Goal: Task Accomplishment & Management: Manage account settings

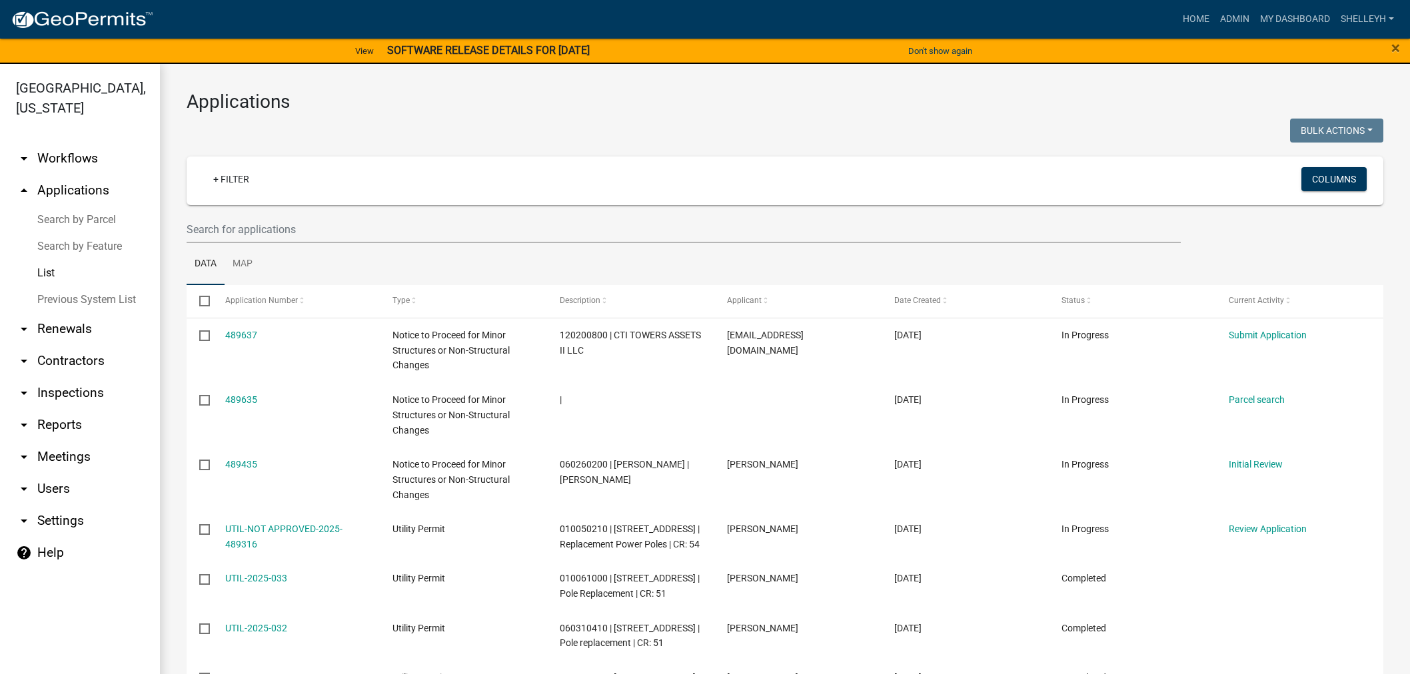
select select "1: 25"
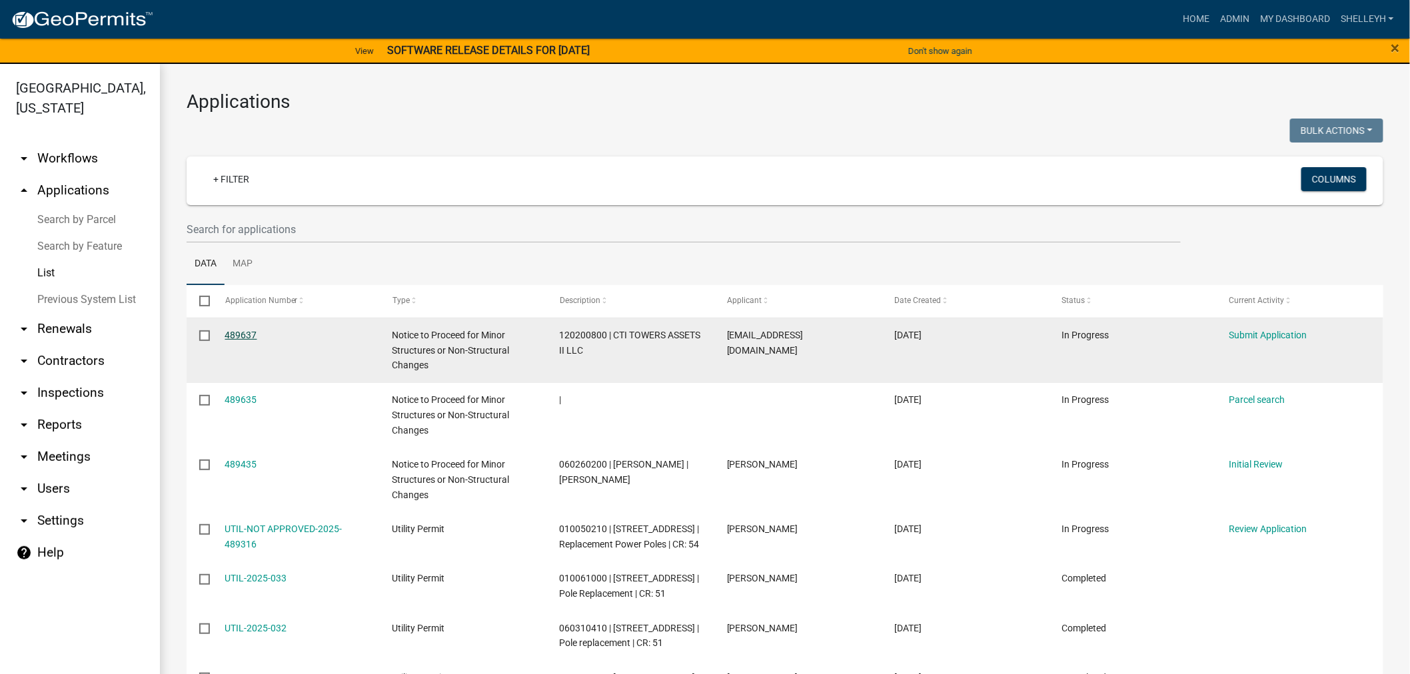
click at [239, 336] on link "489637" at bounding box center [241, 335] width 32 height 11
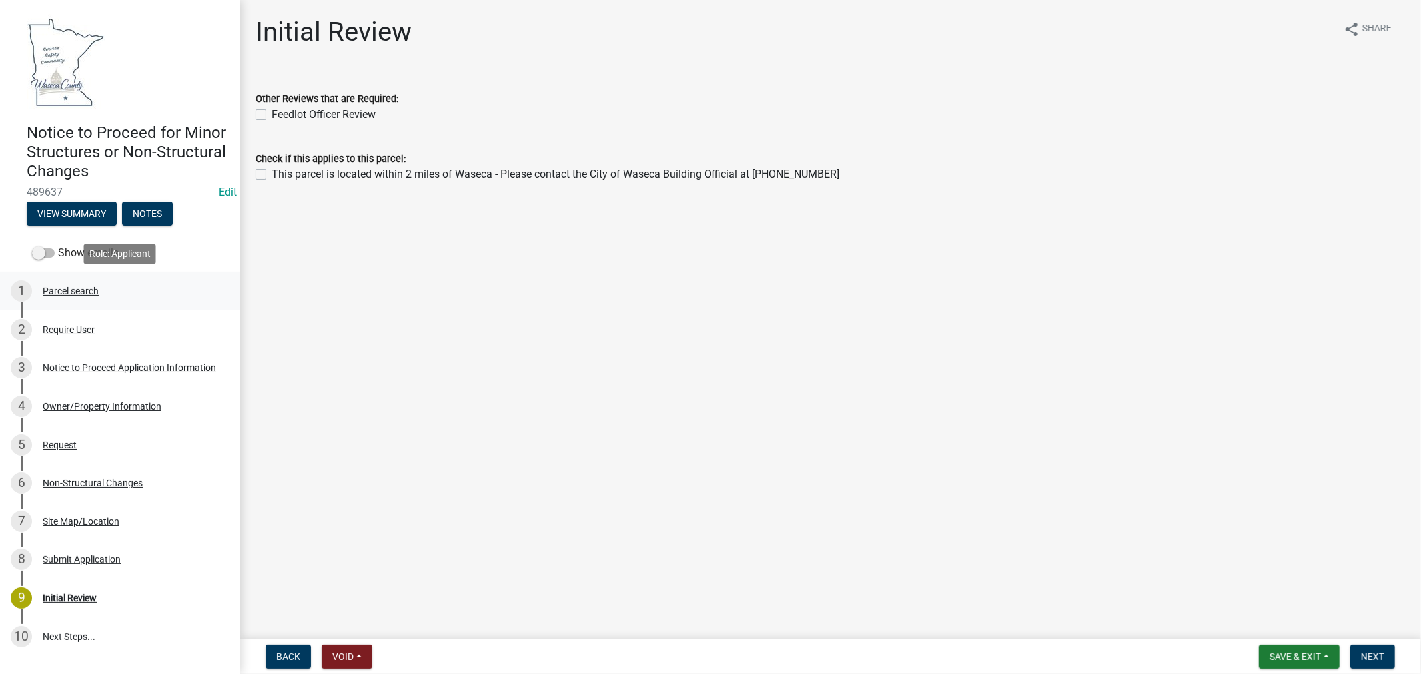
click at [65, 292] on div "Parcel search" at bounding box center [71, 290] width 56 height 9
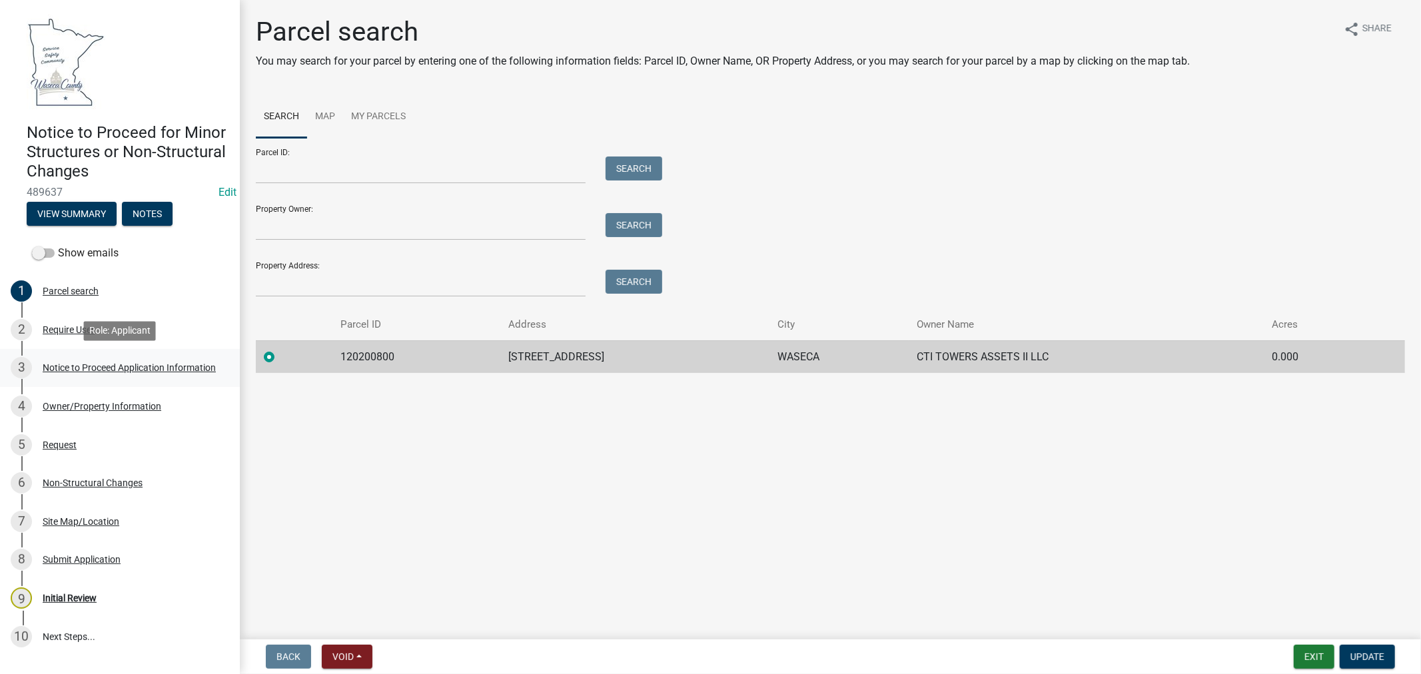
click at [85, 368] on div "Notice to Proceed Application Information" at bounding box center [129, 367] width 173 height 9
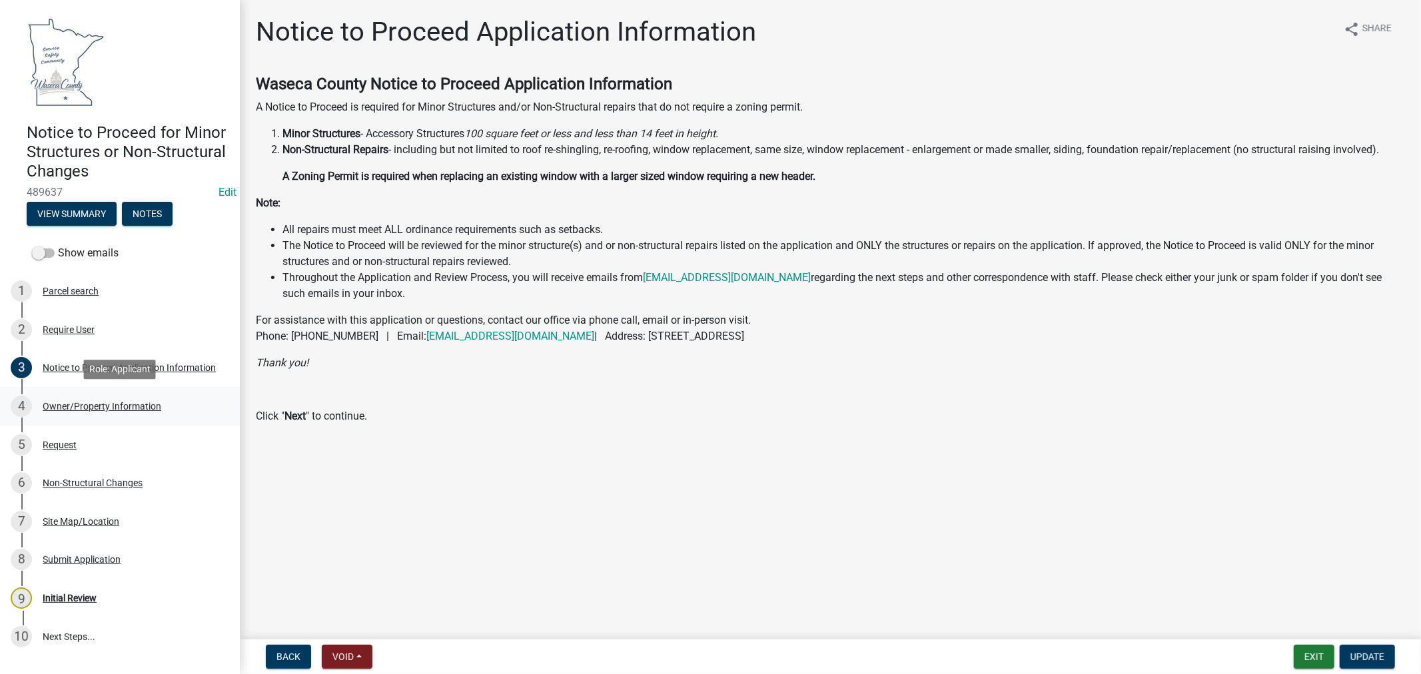
click at [121, 407] on div "Owner/Property Information" at bounding box center [102, 406] width 119 height 9
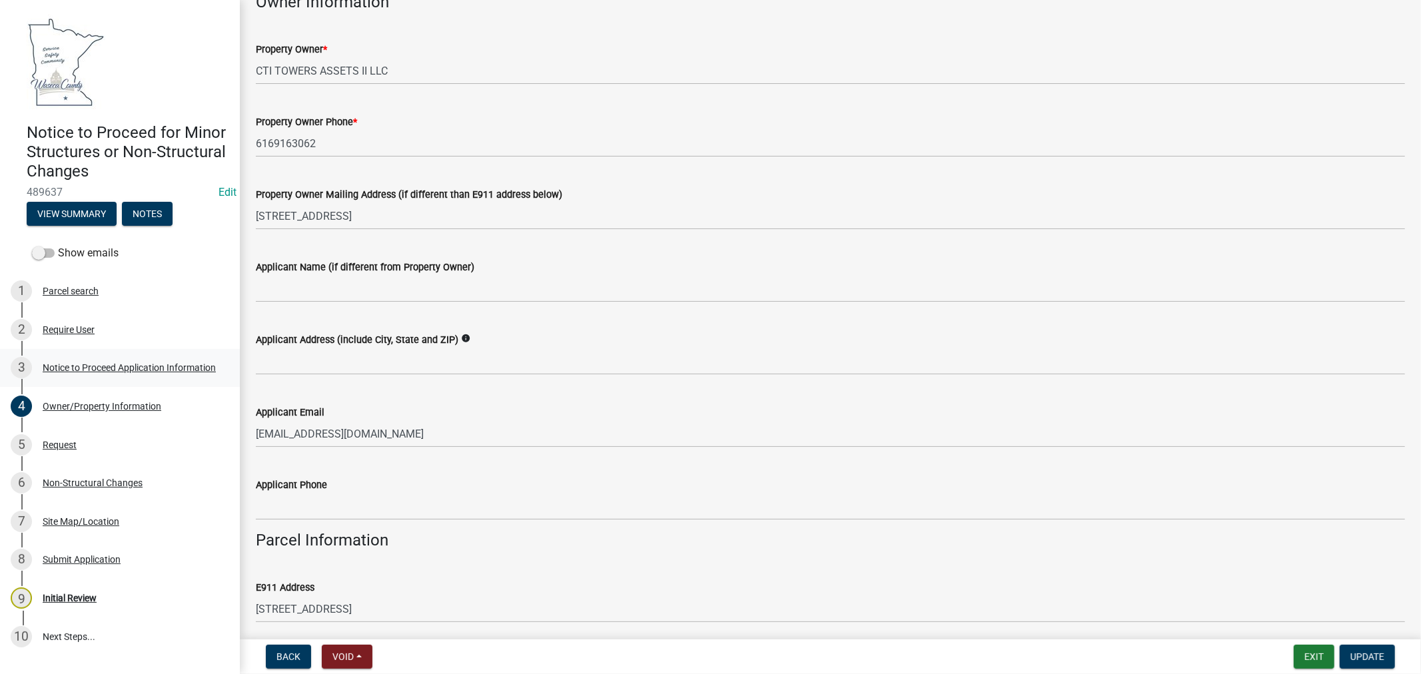
scroll to position [74, 0]
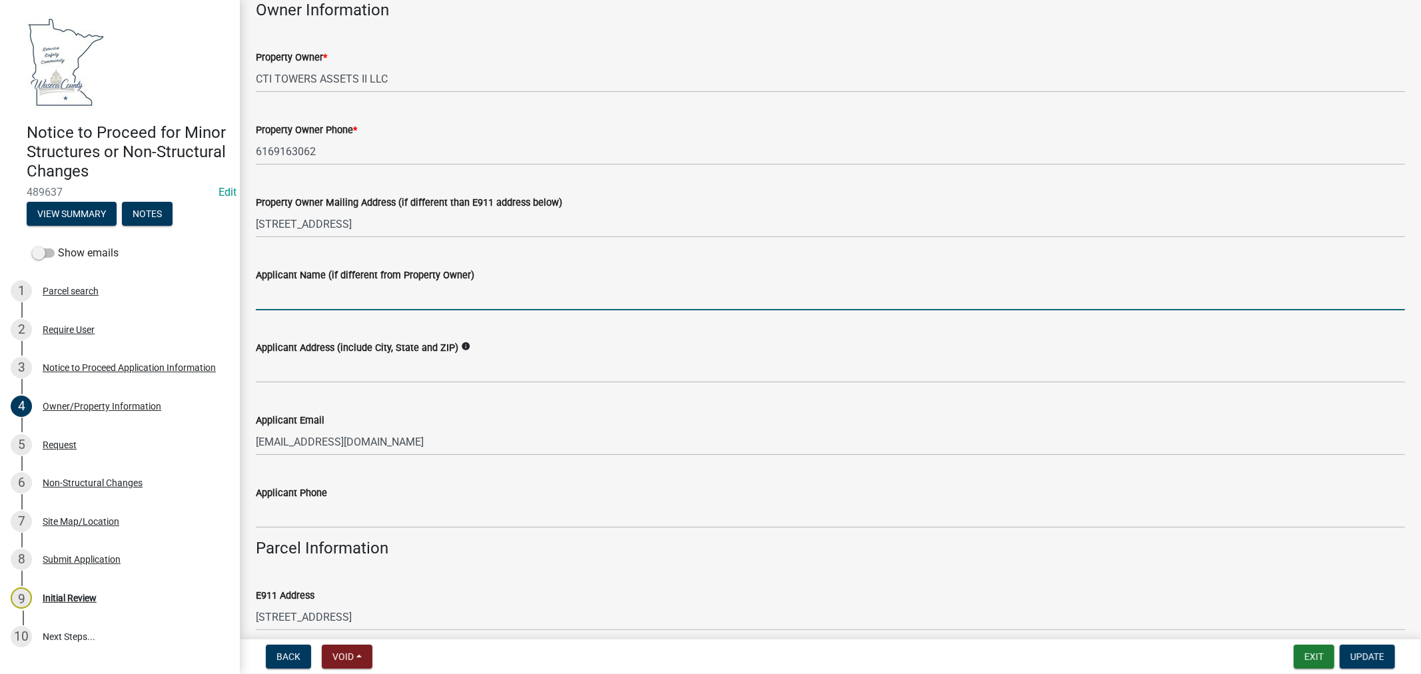
click at [338, 295] on input "Applicant Name (if different from Property Owner)" at bounding box center [830, 296] width 1149 height 27
type input "[PERSON_NAME] SMJ-LLC"
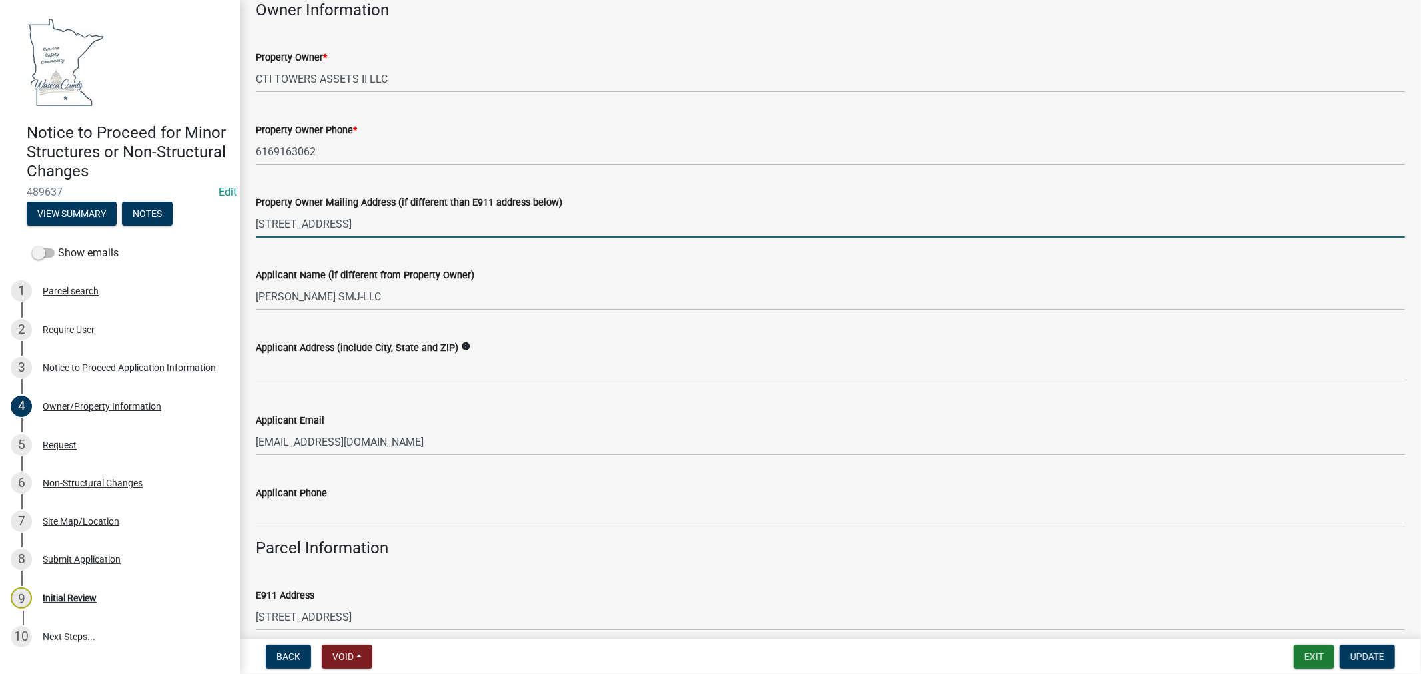
drag, startPoint x: 494, startPoint y: 223, endPoint x: 249, endPoint y: 223, distance: 245.9
click at [249, 223] on div "Property Owner Mailing Address (if different than E911 address below) [STREET_A…" at bounding box center [830, 207] width 1169 height 62
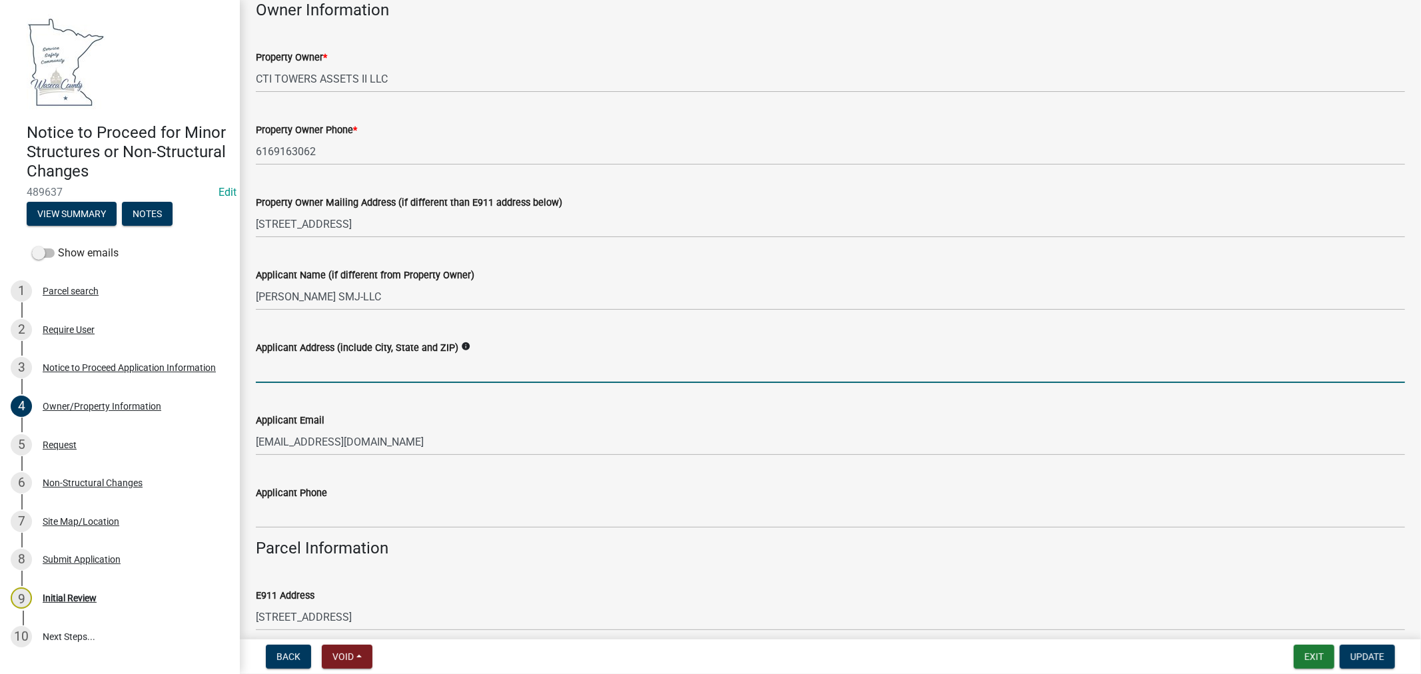
click at [272, 376] on input "Applicant Address (include City, State and ZIP)" at bounding box center [830, 369] width 1149 height 27
paste input "[STREET_ADDRESS]"
type input "[STREET_ADDRESS]"
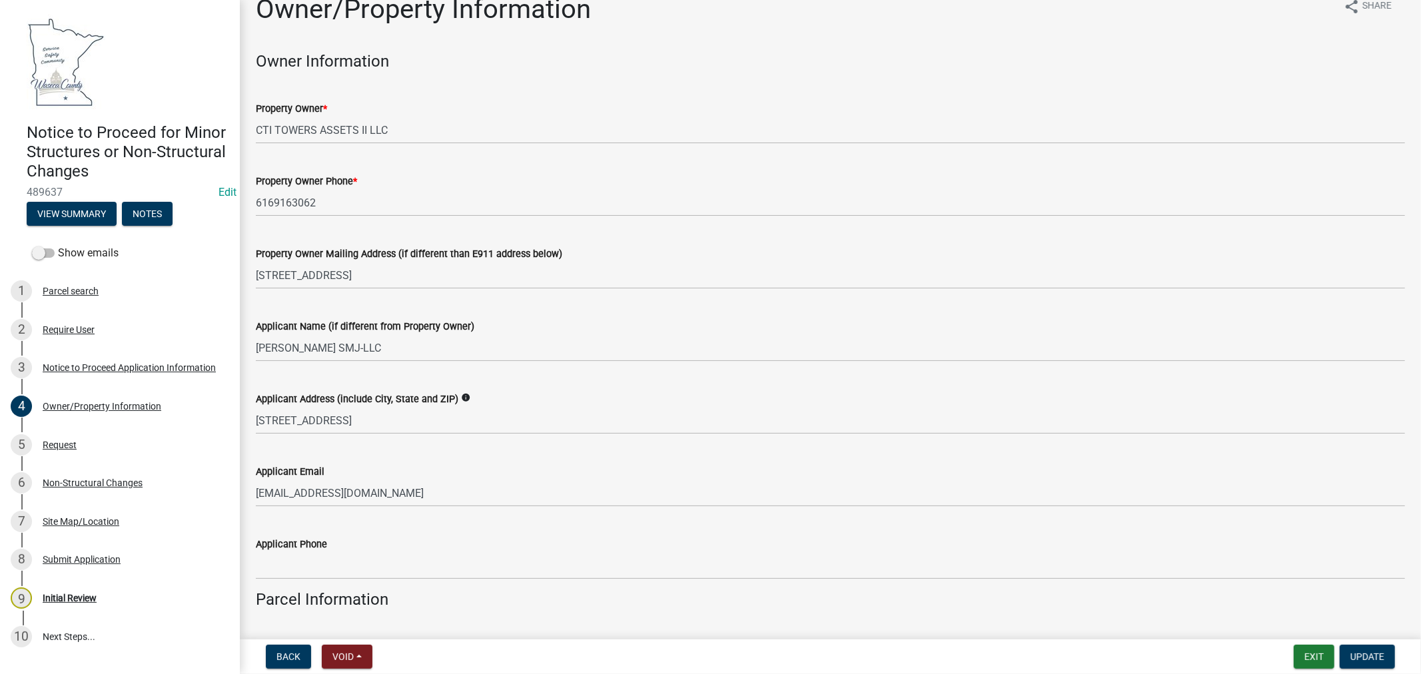
scroll to position [0, 0]
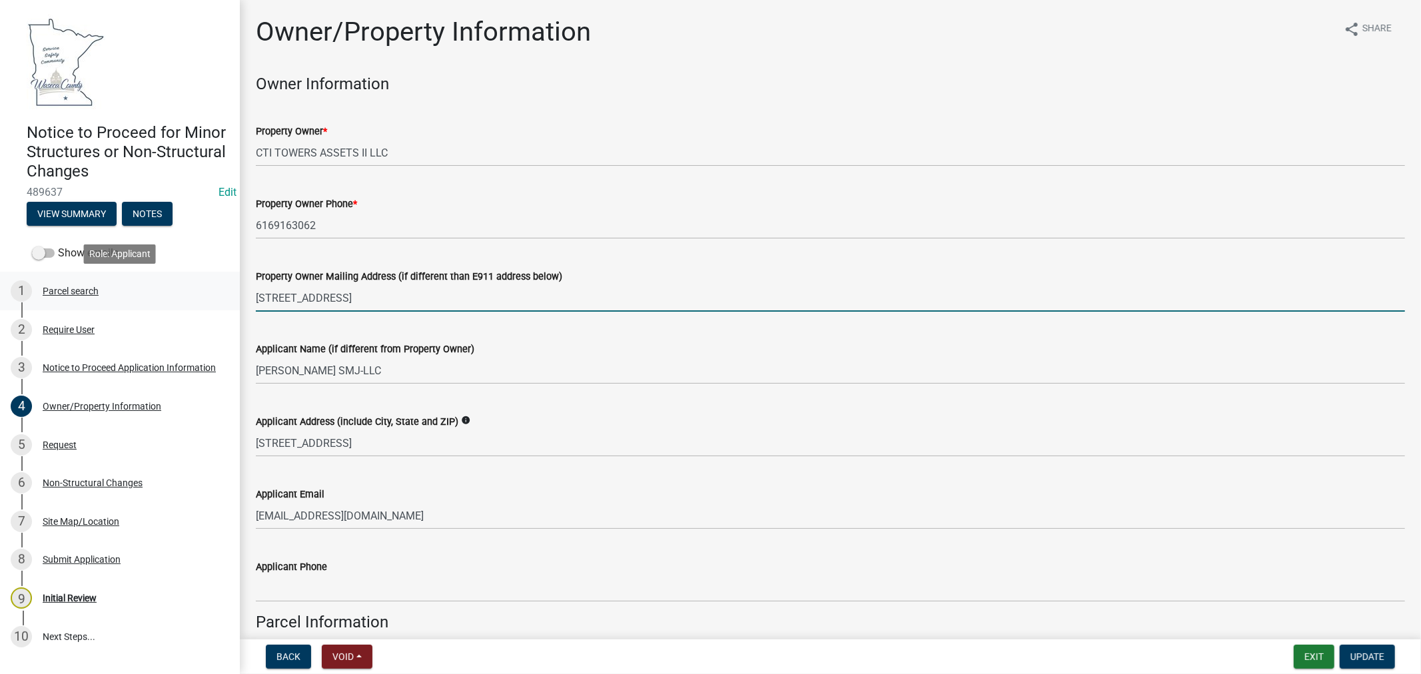
drag, startPoint x: 464, startPoint y: 296, endPoint x: 230, endPoint y: 296, distance: 234.5
click at [230, 296] on div "Notice to Proceed for Minor Structures or Non-Structural Changes 489637 Edit Vi…" at bounding box center [710, 337] width 1421 height 674
type input "[STREET_ADDRESS]"
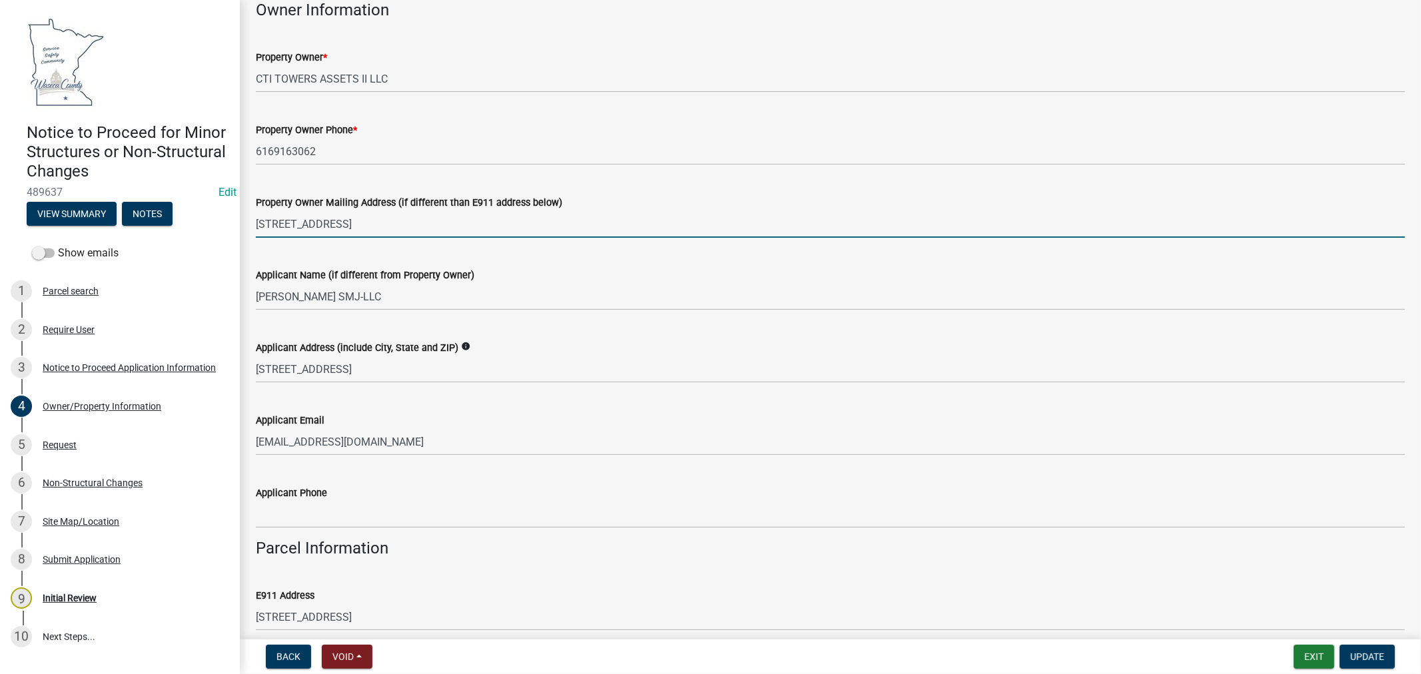
scroll to position [148, 0]
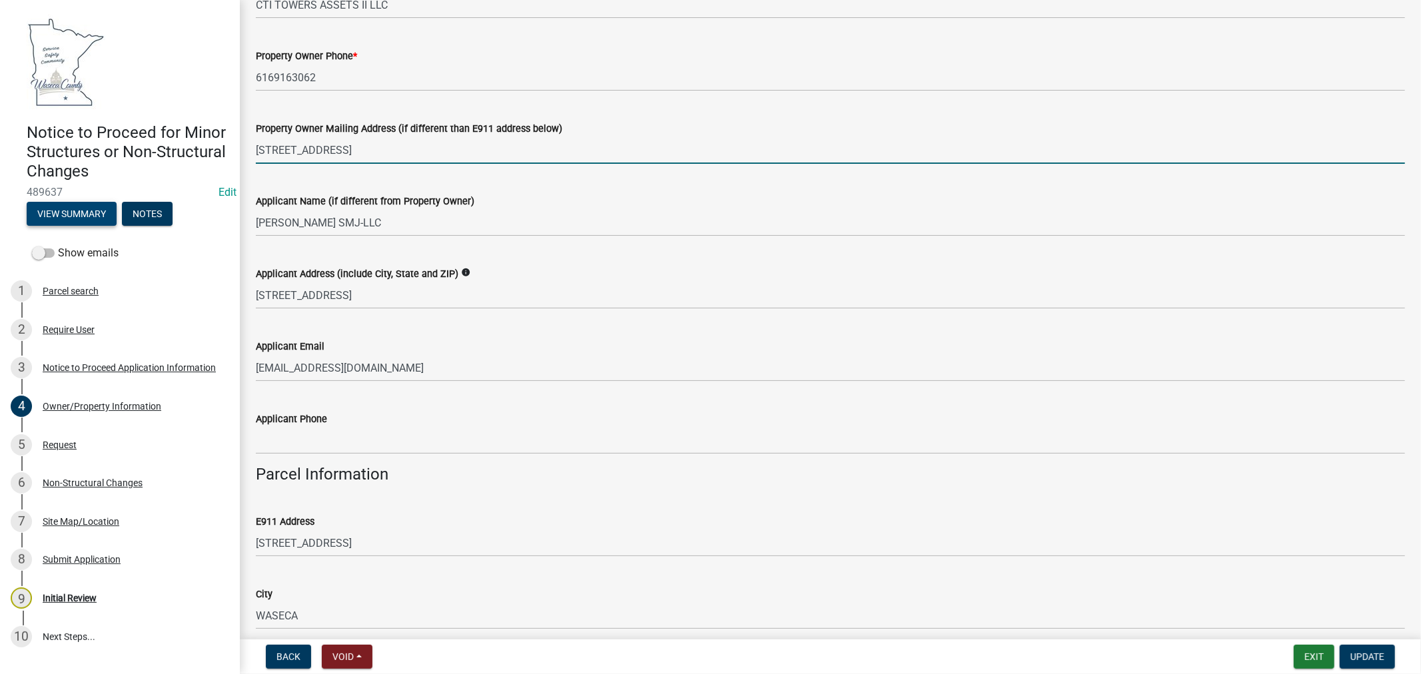
click at [81, 209] on button "View Summary" at bounding box center [72, 214] width 90 height 24
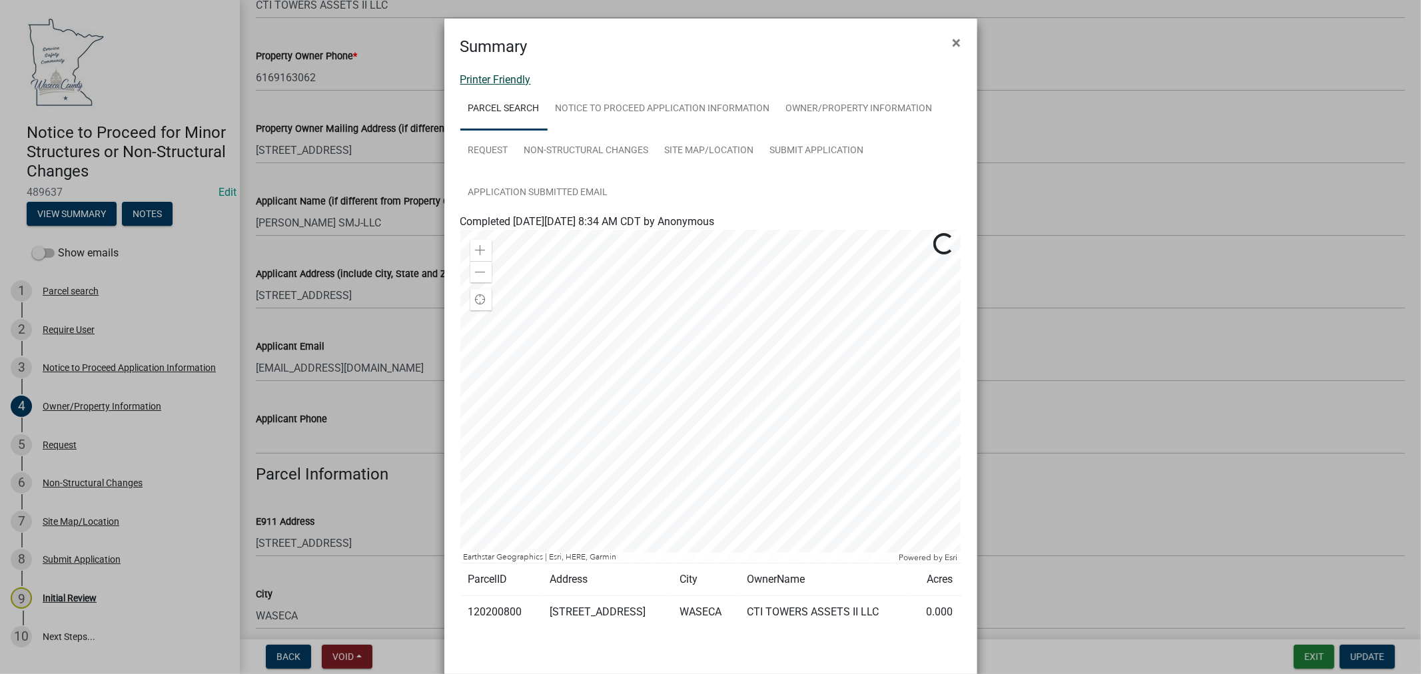
click at [500, 81] on link "Printer Friendly" at bounding box center [495, 79] width 71 height 13
click at [953, 37] on span "×" at bounding box center [957, 42] width 9 height 19
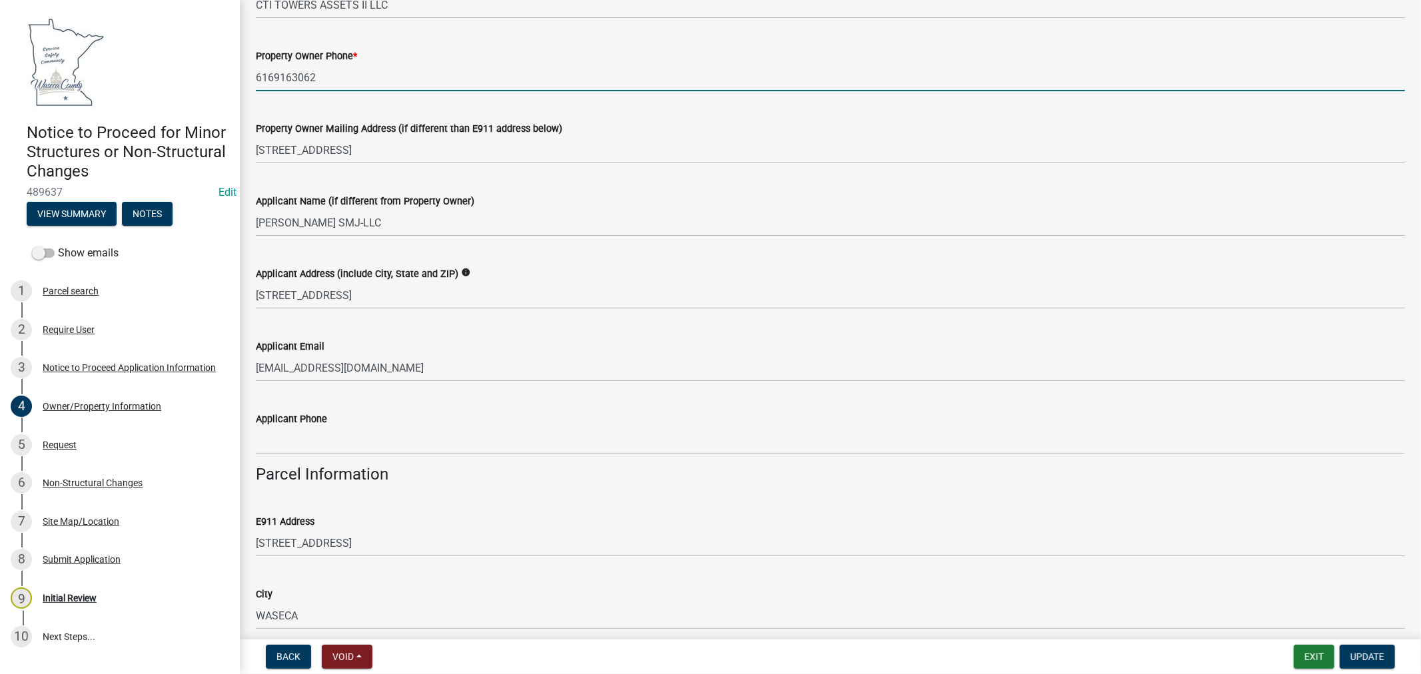
drag, startPoint x: 310, startPoint y: 75, endPoint x: 277, endPoint y: 76, distance: 33.3
click at [252, 76] on div "Property Owner Phone * [PHONE_NUMBER]" at bounding box center [830, 60] width 1169 height 62
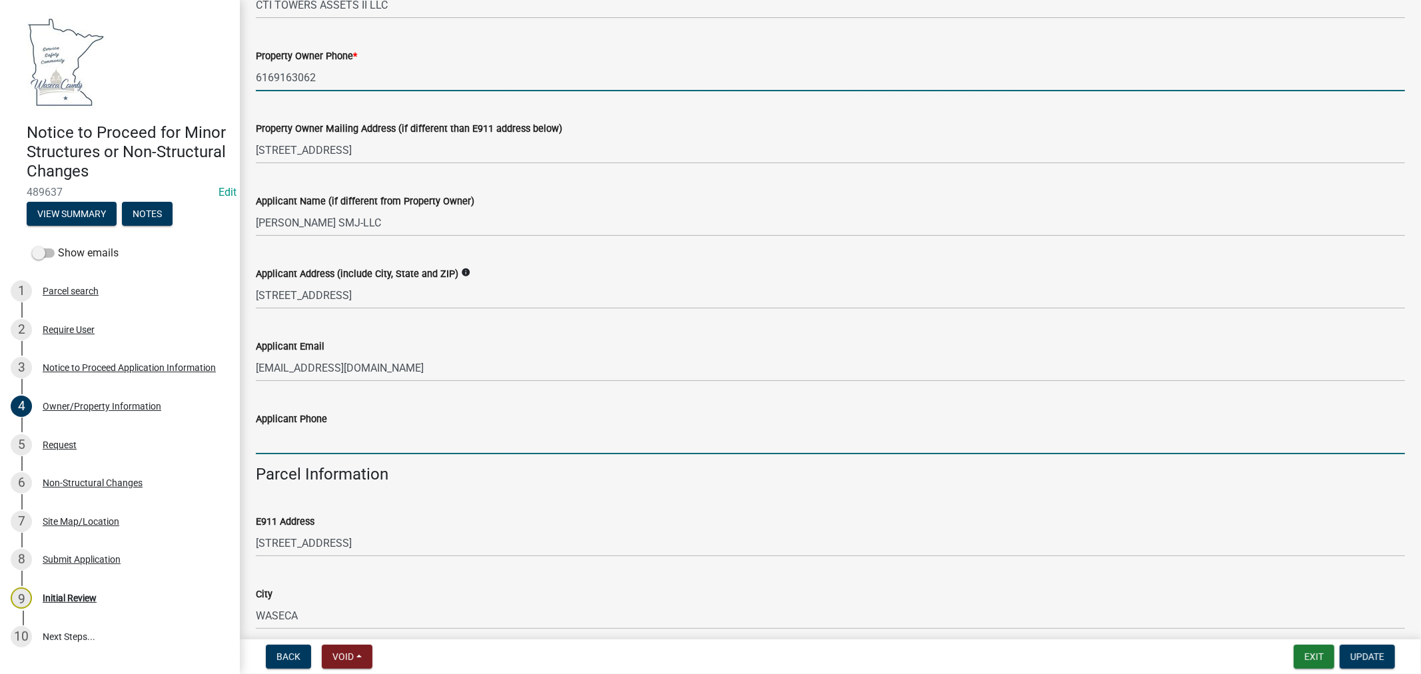
click at [334, 429] on input "Applicant Phone" at bounding box center [830, 440] width 1149 height 27
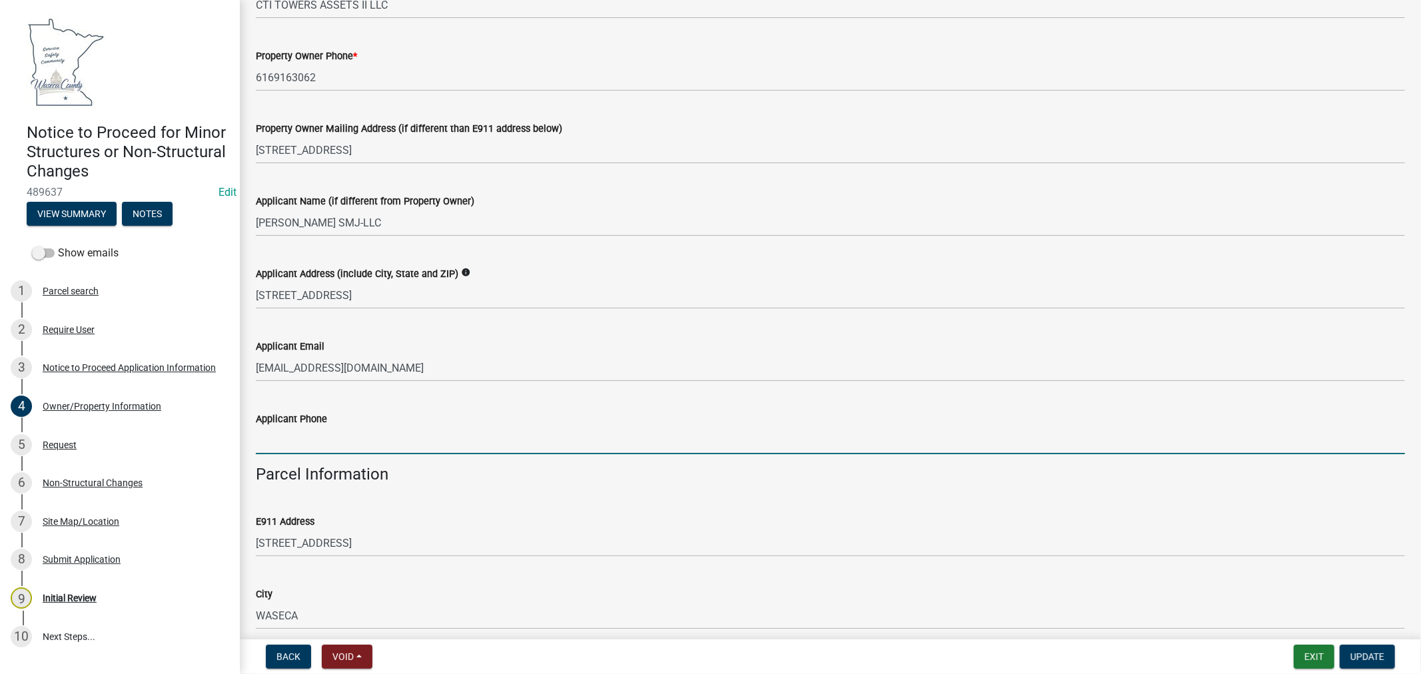
paste input "6169163062"
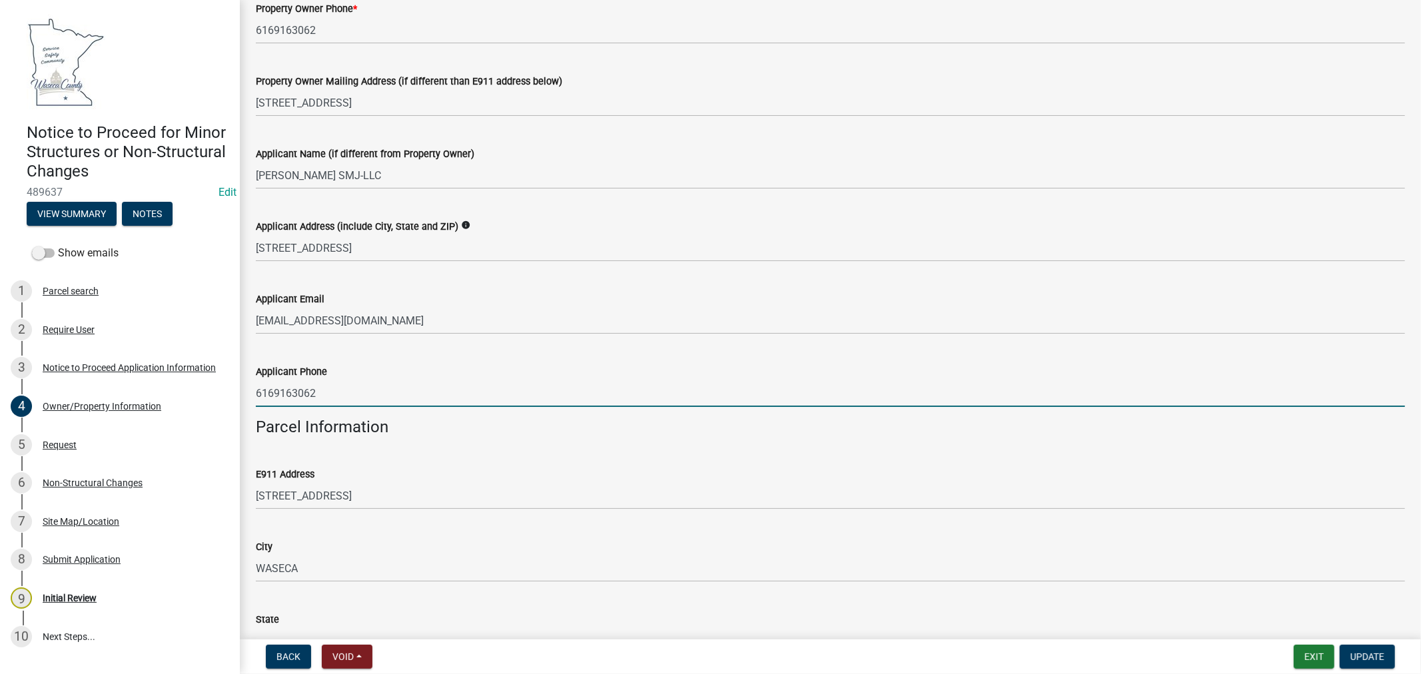
scroll to position [222, 0]
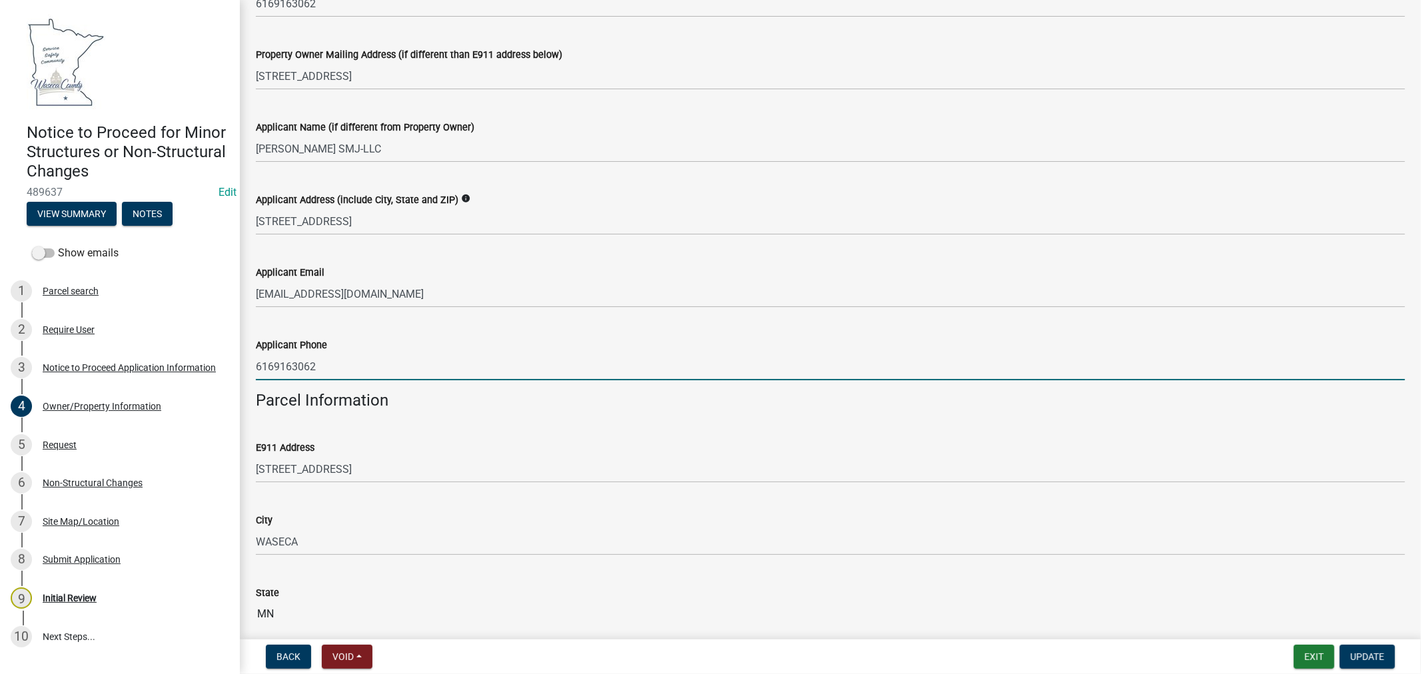
type input "6169163062"
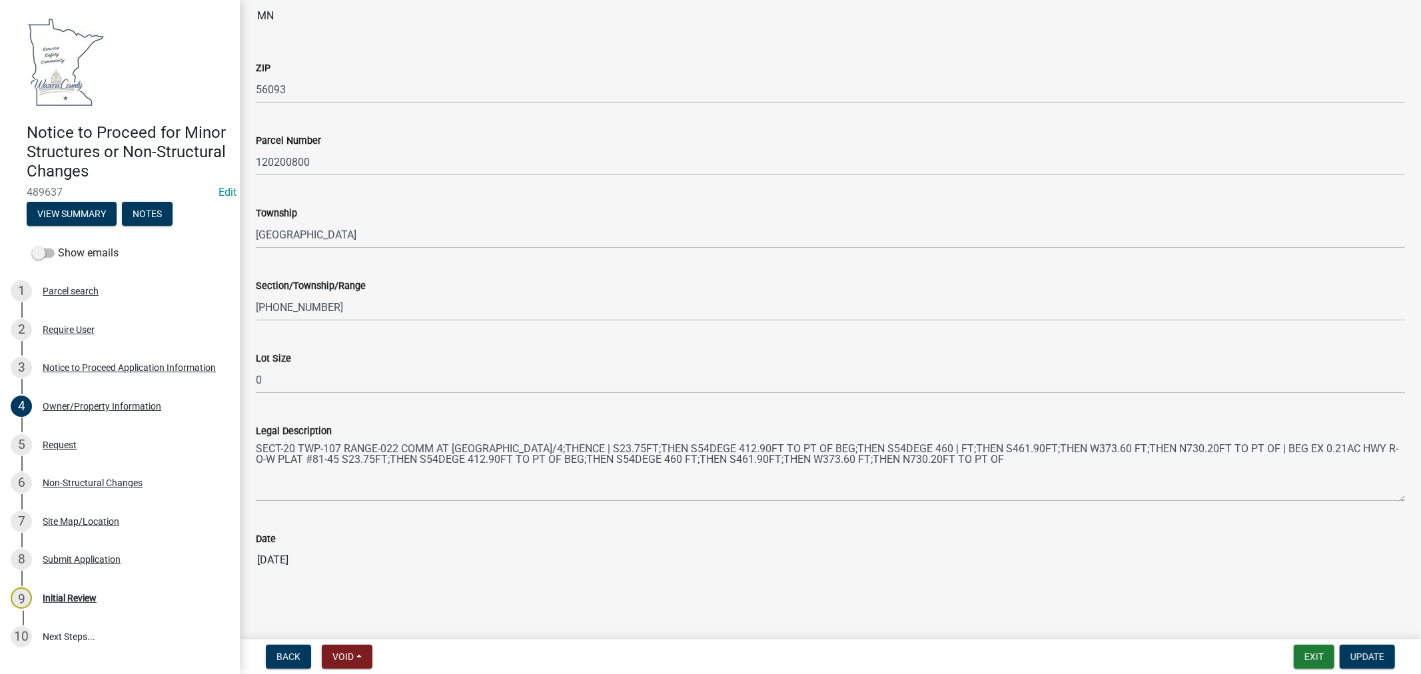
scroll to position [822, 0]
click at [1370, 658] on span "Update" at bounding box center [1368, 657] width 34 height 11
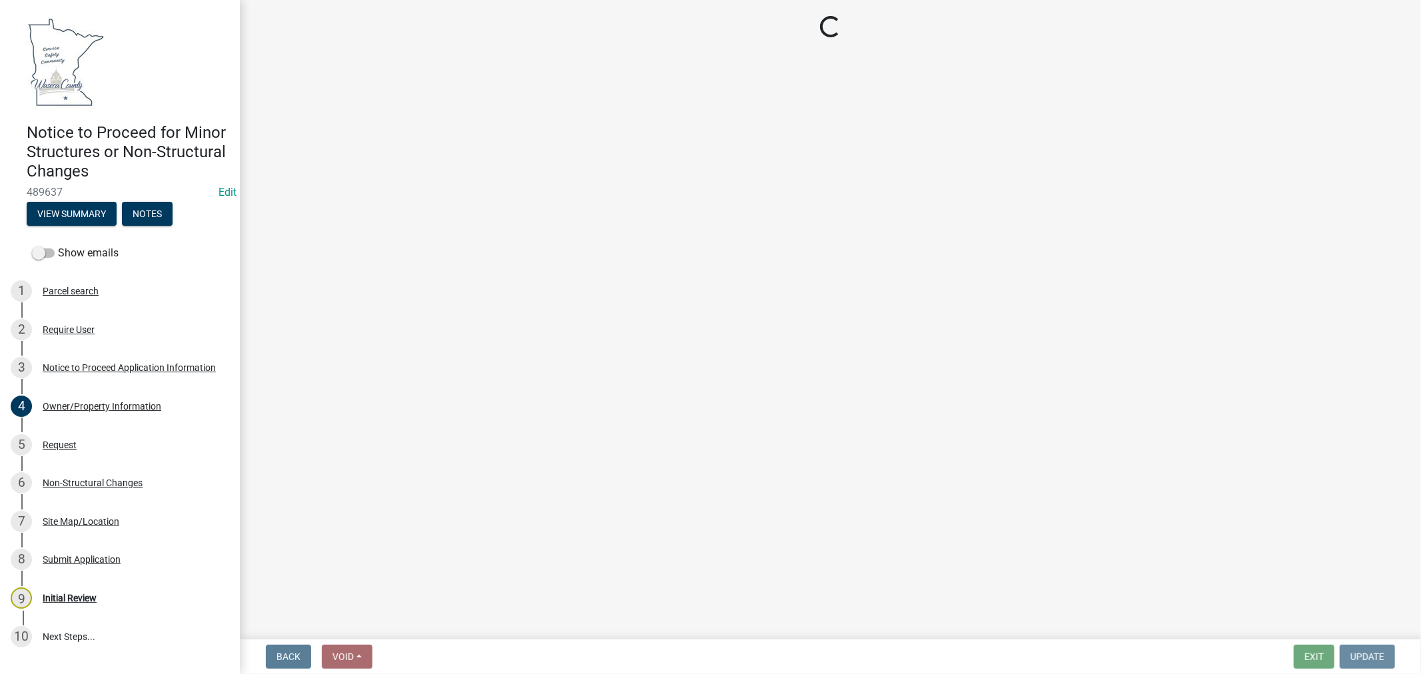
scroll to position [0, 0]
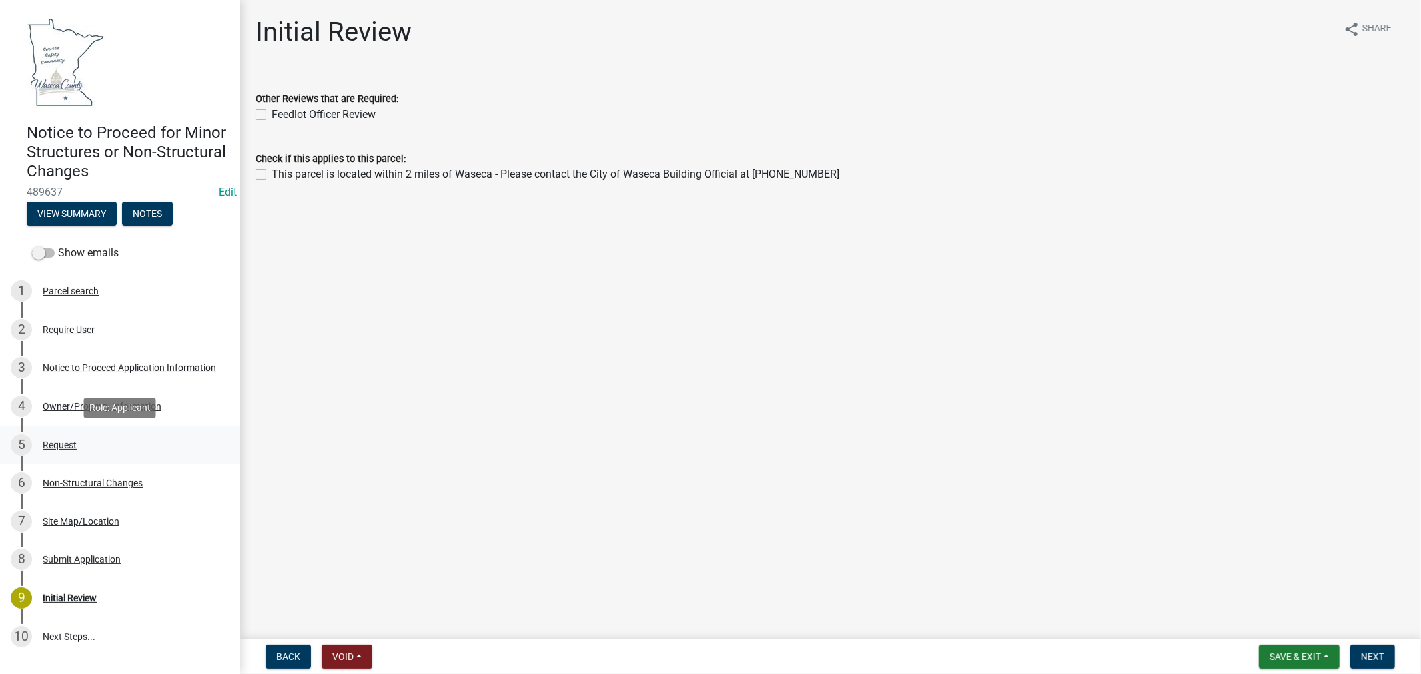
click at [100, 437] on div "5 Request" at bounding box center [115, 444] width 208 height 21
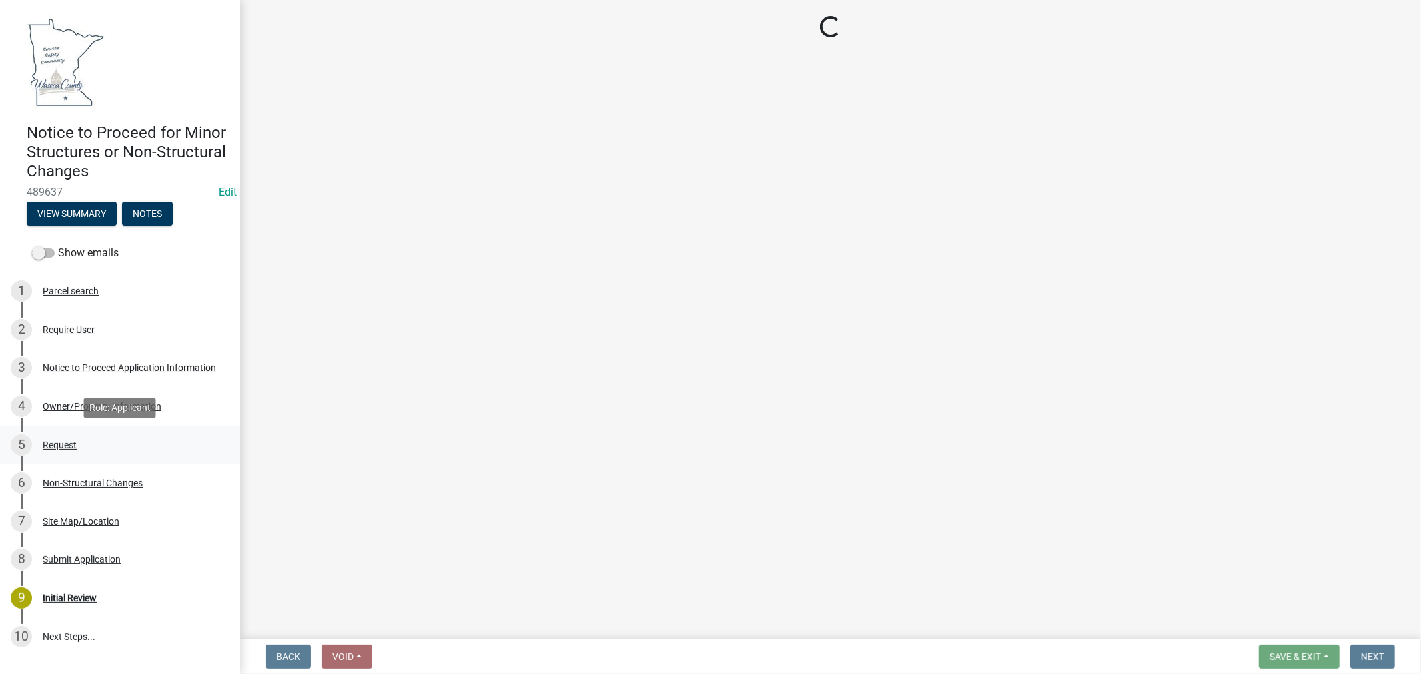
click at [53, 441] on div "Request" at bounding box center [60, 444] width 34 height 9
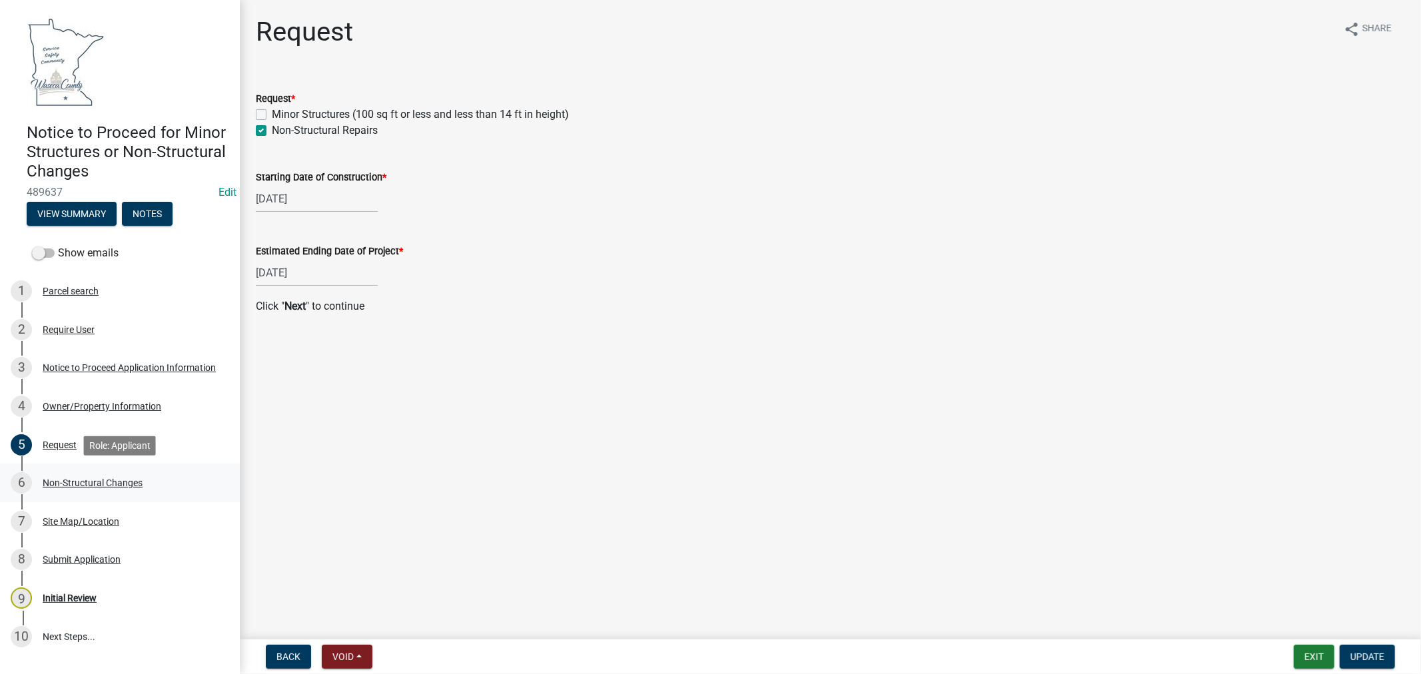
click at [65, 482] on div "Non-Structural Changes" at bounding box center [93, 482] width 100 height 9
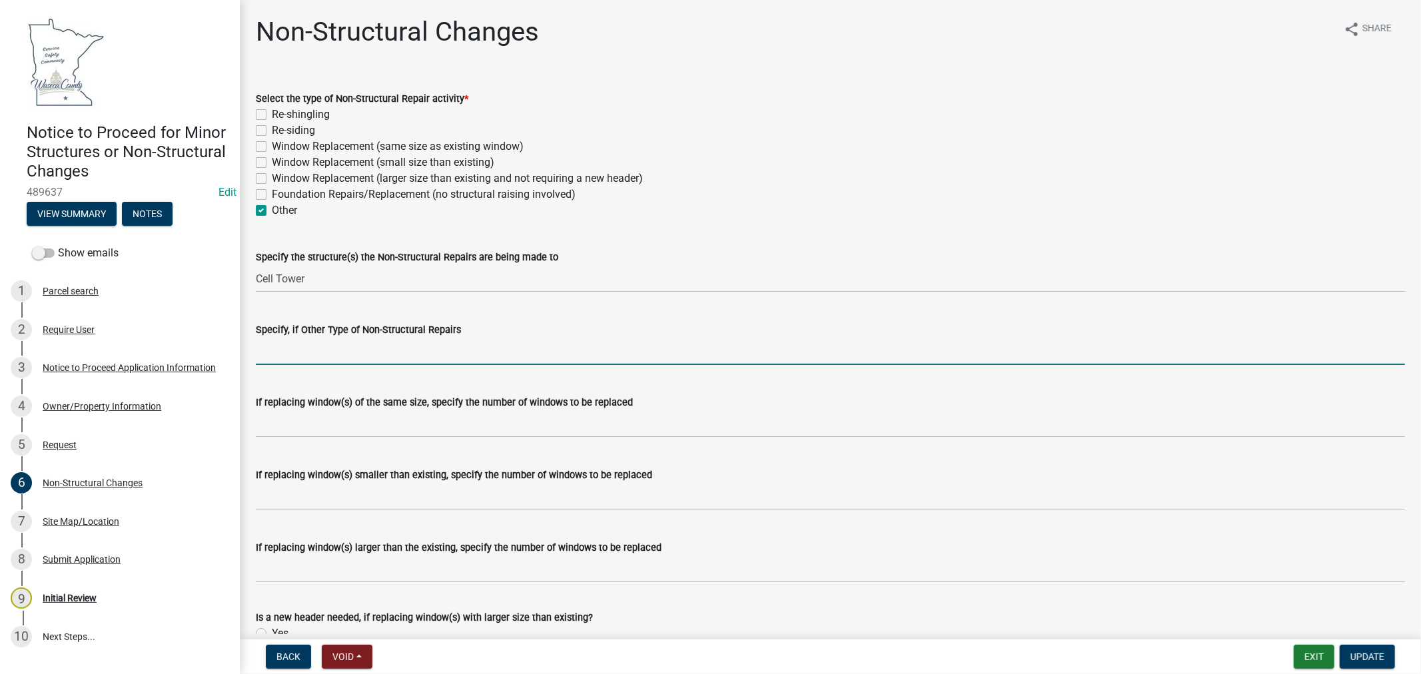
drag, startPoint x: 284, startPoint y: 350, endPoint x: 302, endPoint y: 355, distance: 19.4
click at [284, 350] on input "Specify, if Other Type of Non-Structural Repairs" at bounding box center [830, 351] width 1149 height 27
type input "a"
click at [480, 348] on input "Adding 3 additional antennas. Tower height is not increasing and" at bounding box center [830, 351] width 1149 height 27
click at [588, 348] on input "Adding 3 additional antennas. Tower height is not increasing and" at bounding box center [830, 351] width 1149 height 27
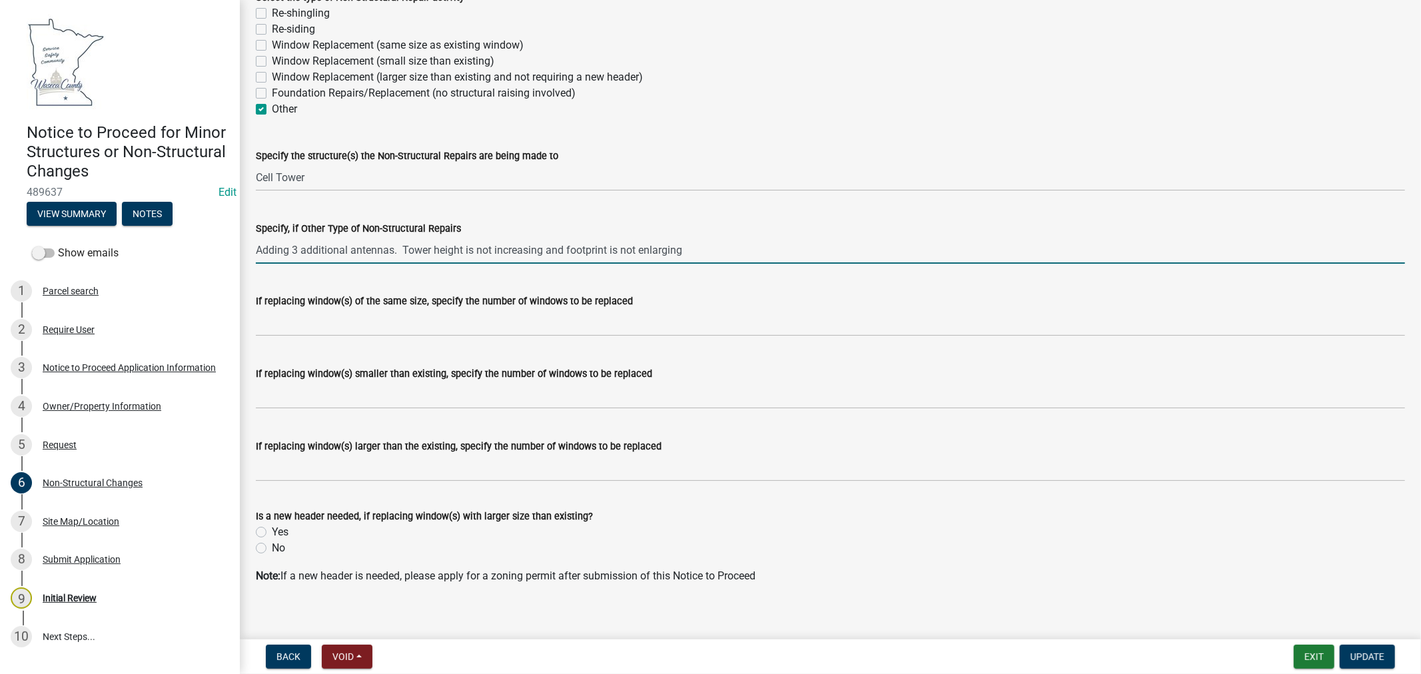
scroll to position [114, 0]
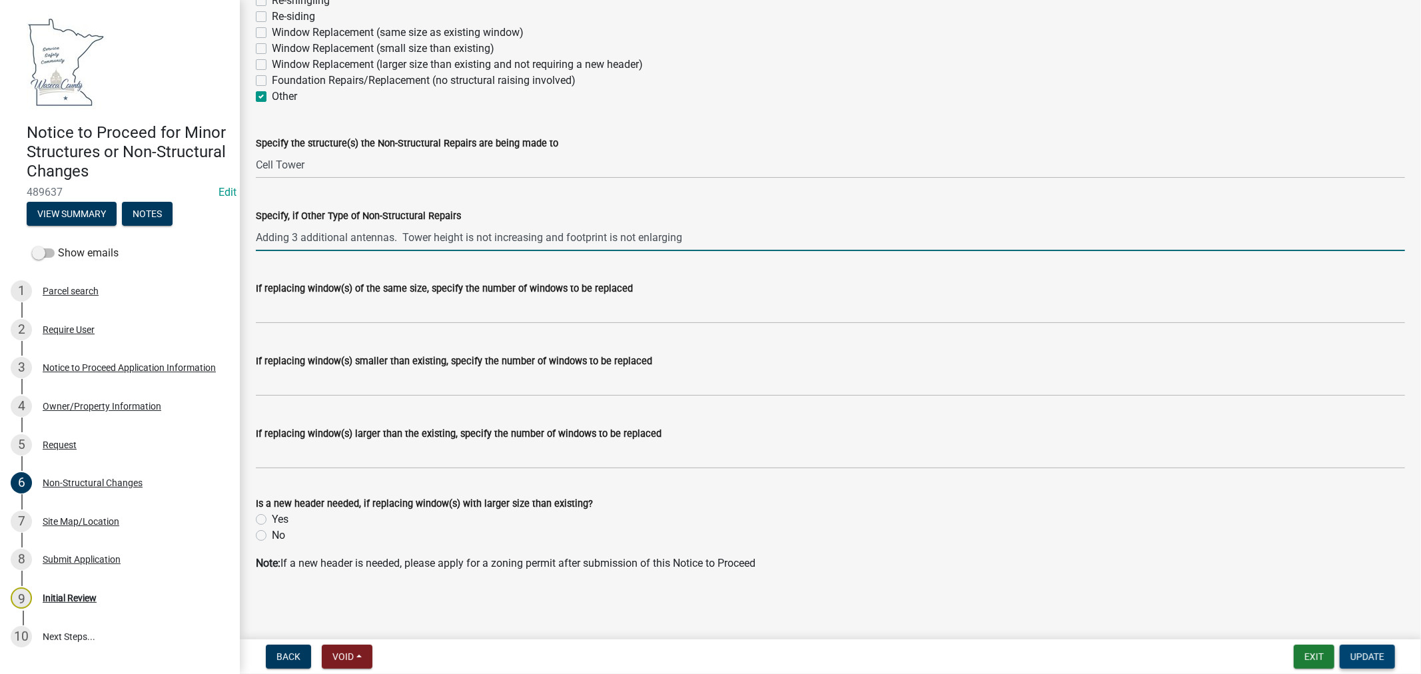
type input "Adding 3 additional antennas. Tower height is not increasing and footprint is n…"
click at [1370, 661] on span "Update" at bounding box center [1368, 657] width 34 height 11
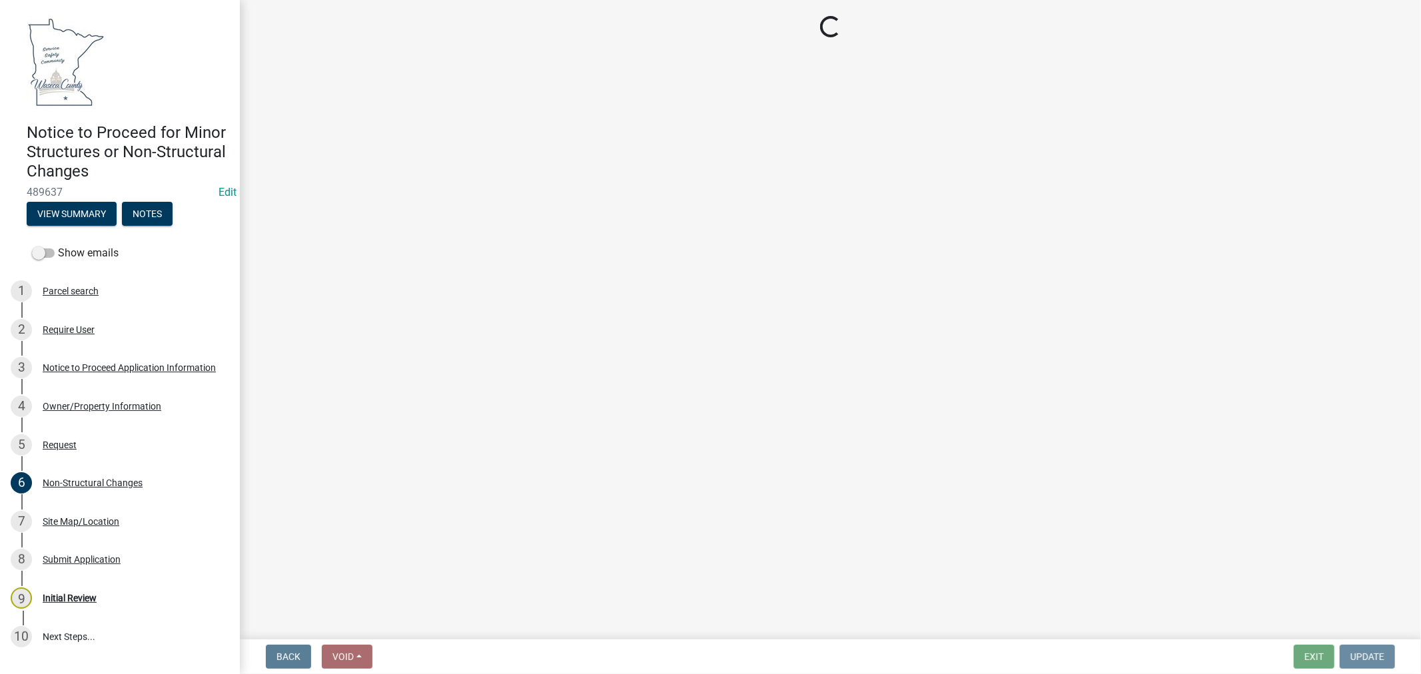
scroll to position [0, 0]
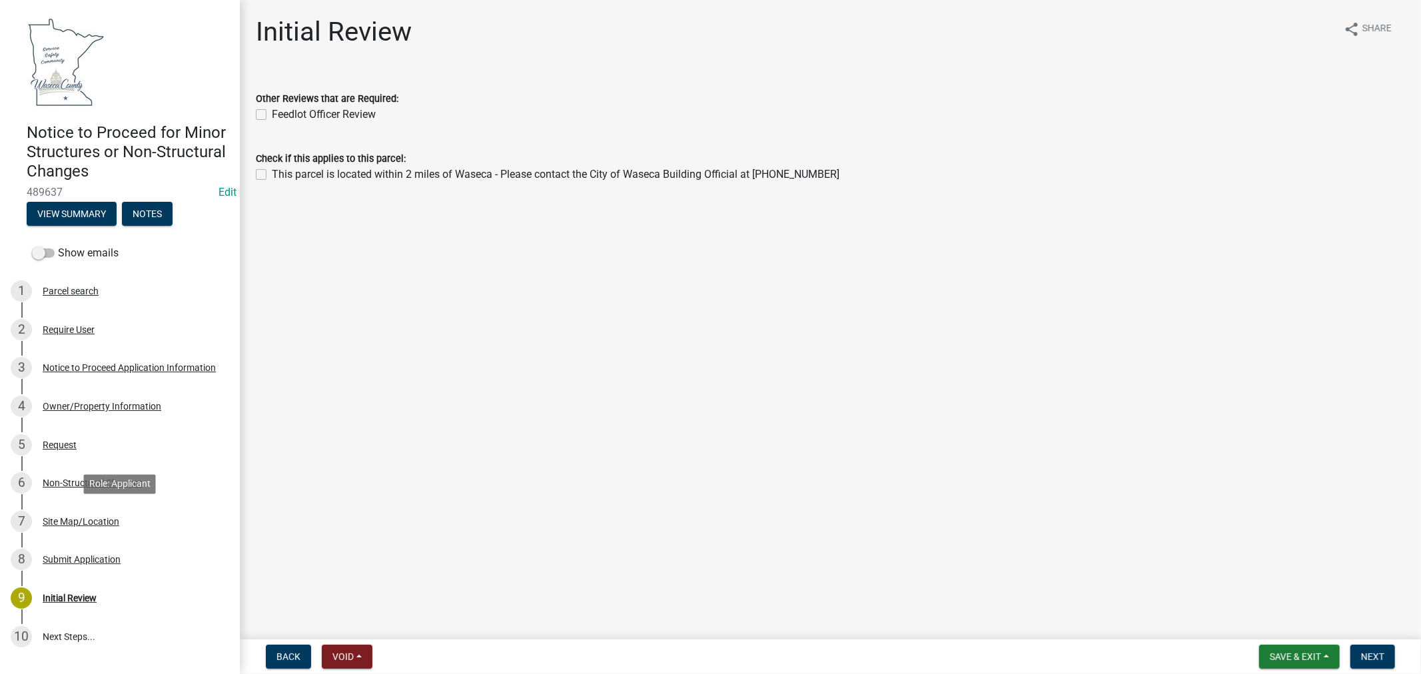
click at [69, 522] on div "Site Map/Location" at bounding box center [81, 521] width 77 height 9
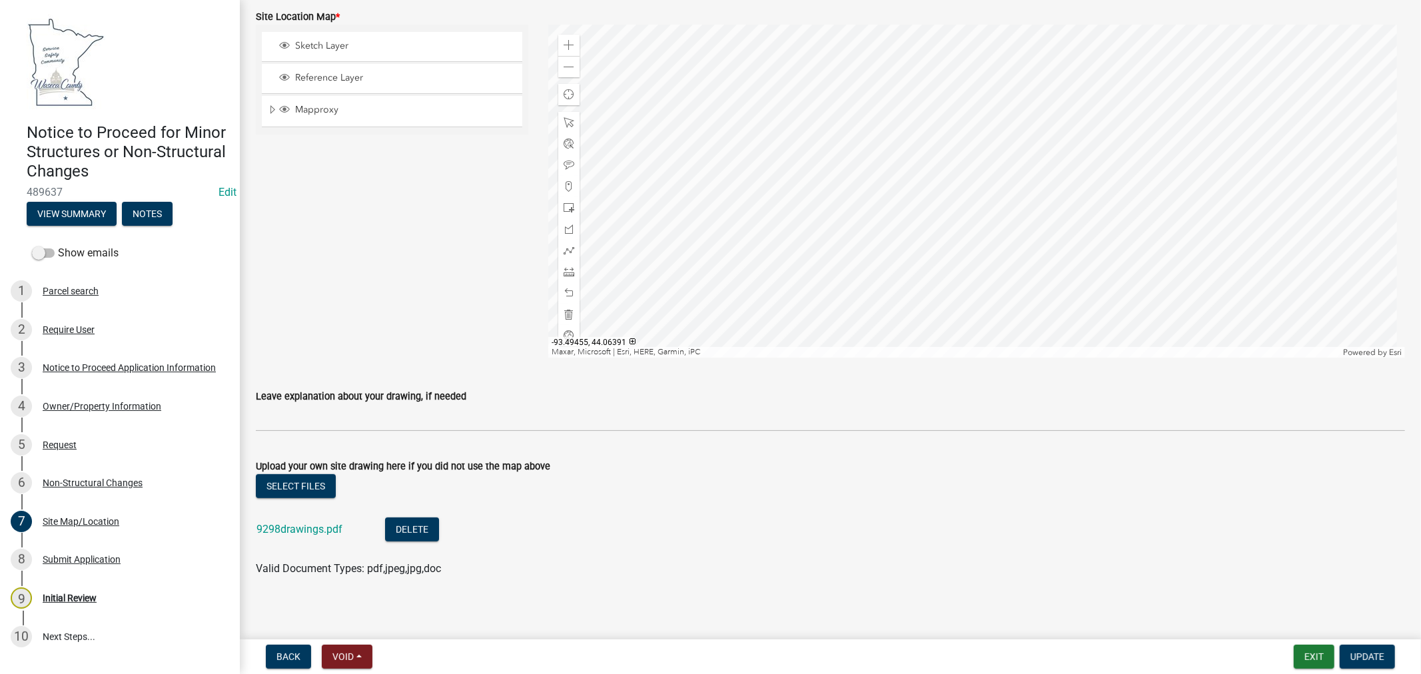
scroll to position [377, 0]
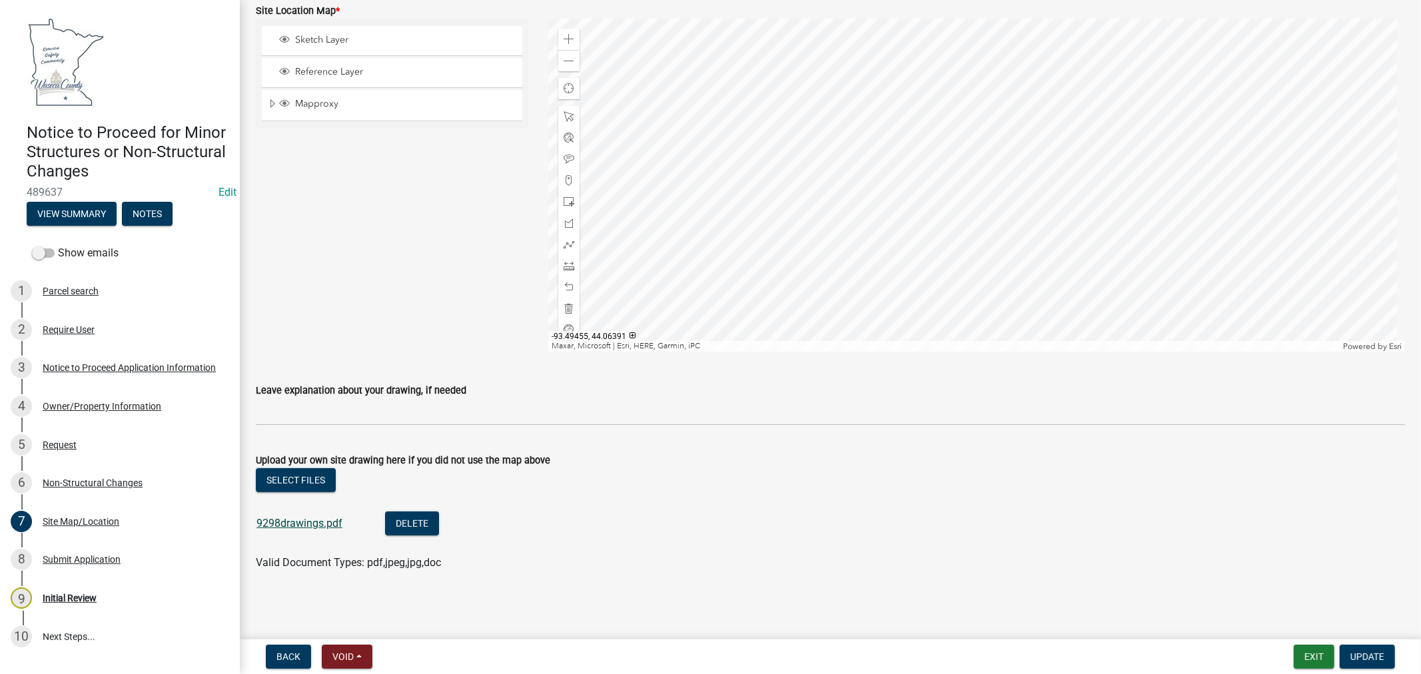
click at [300, 524] on link "9298drawings.pdf" at bounding box center [300, 523] width 86 height 13
click at [304, 480] on button "Select files" at bounding box center [296, 480] width 80 height 24
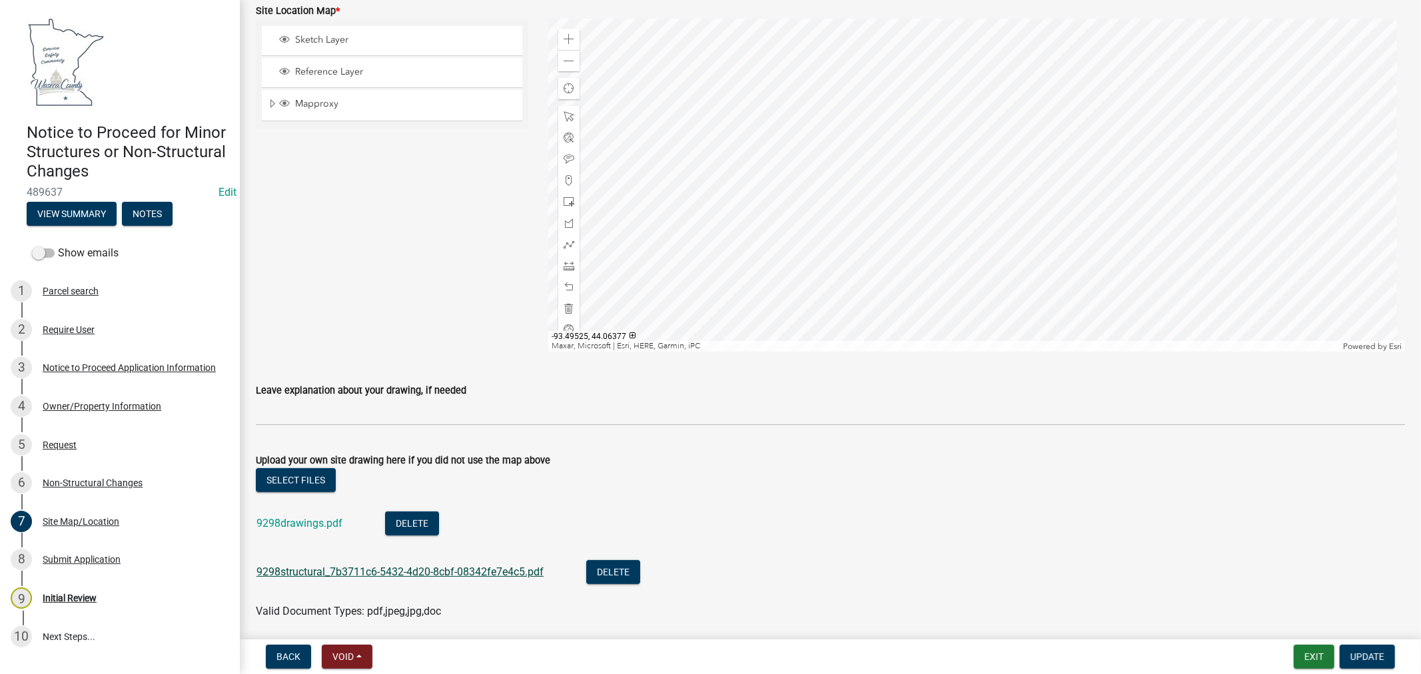
click at [313, 571] on link "9298structural_7b3711c6-5432-4d20-8cbf-08342fe7e4c5.pdf" at bounding box center [400, 572] width 287 height 13
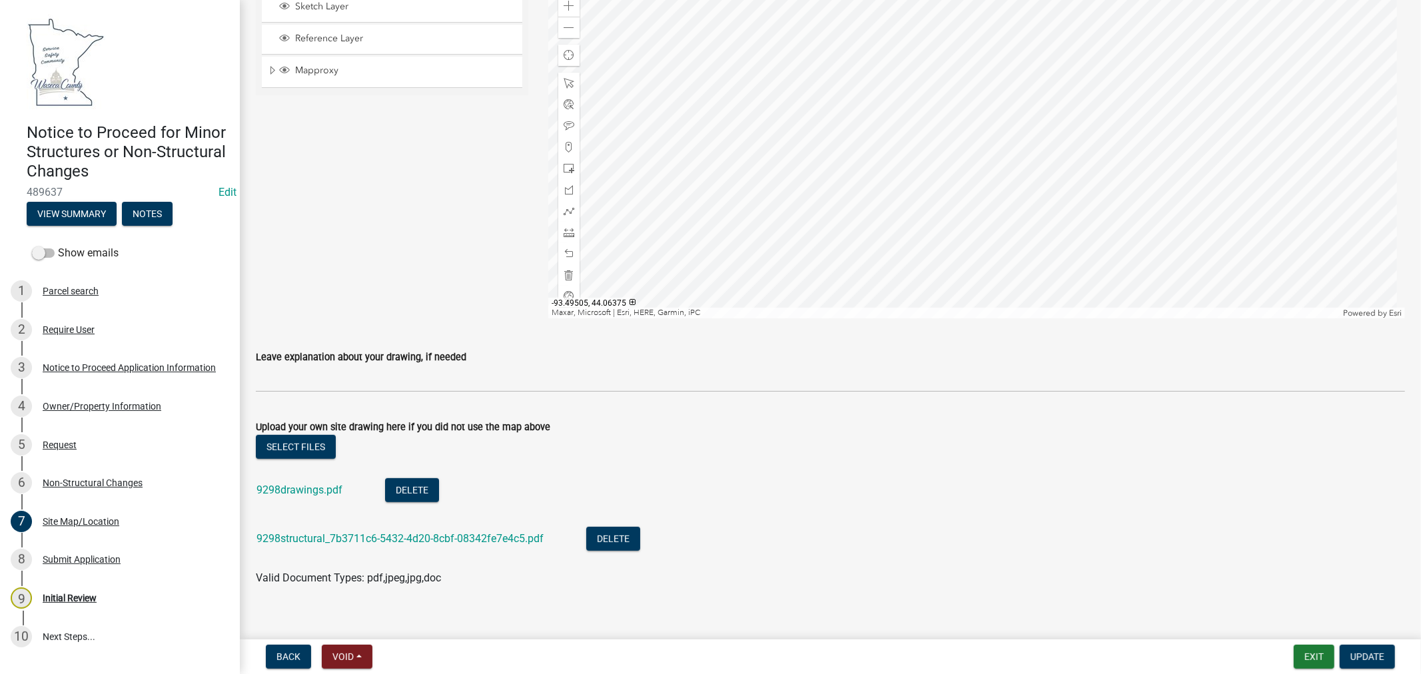
scroll to position [426, 0]
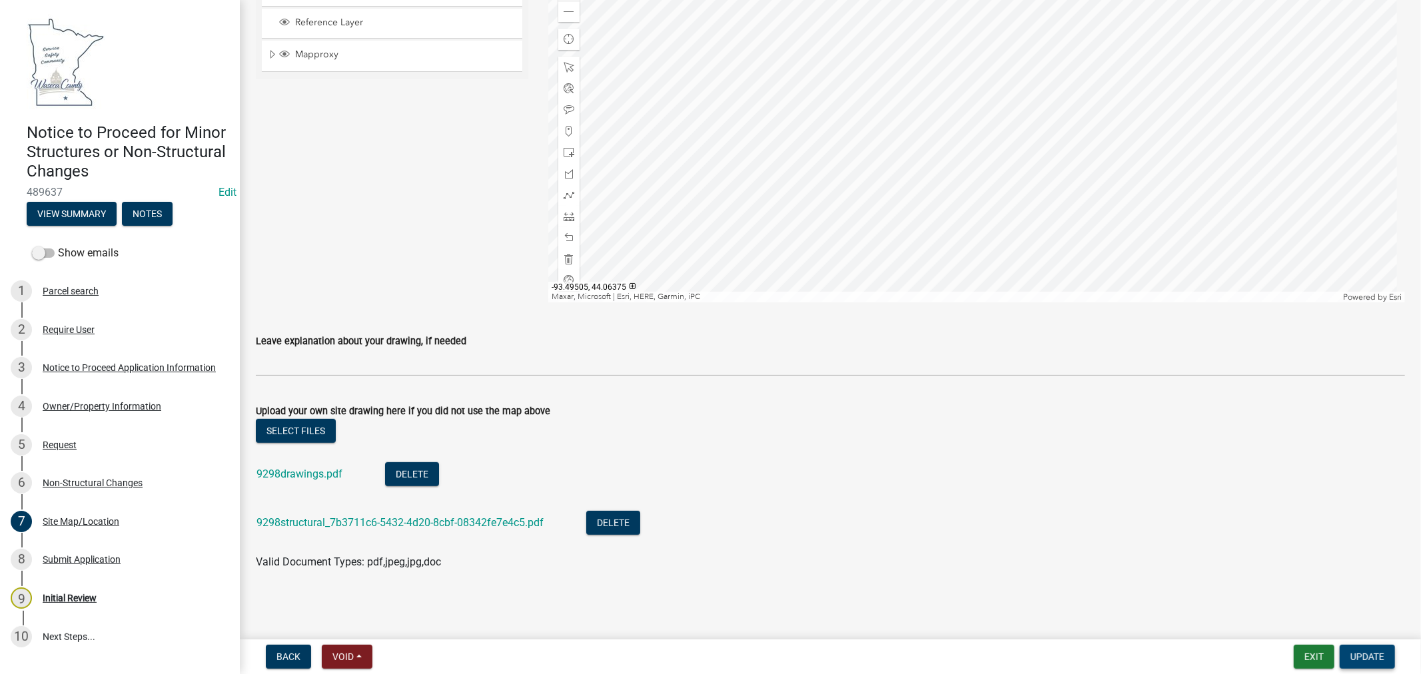
click at [1382, 660] on span "Update" at bounding box center [1368, 657] width 34 height 11
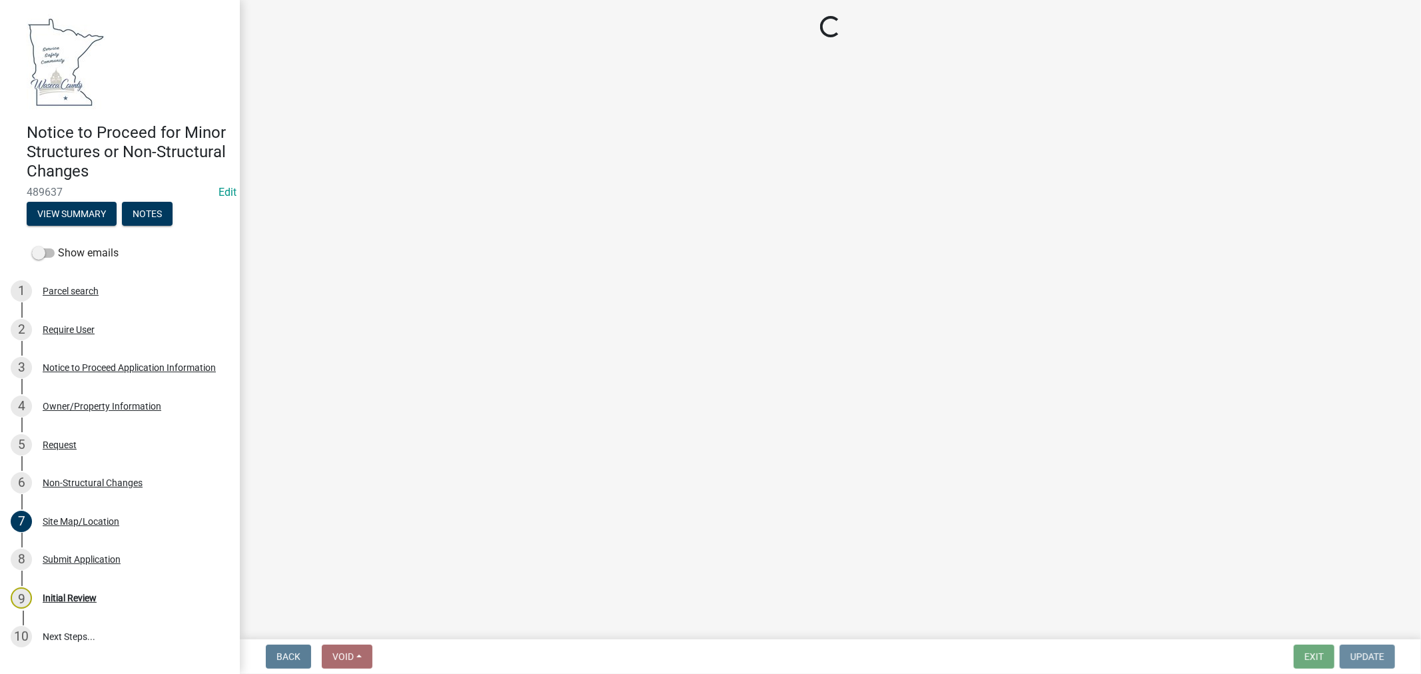
scroll to position [0, 0]
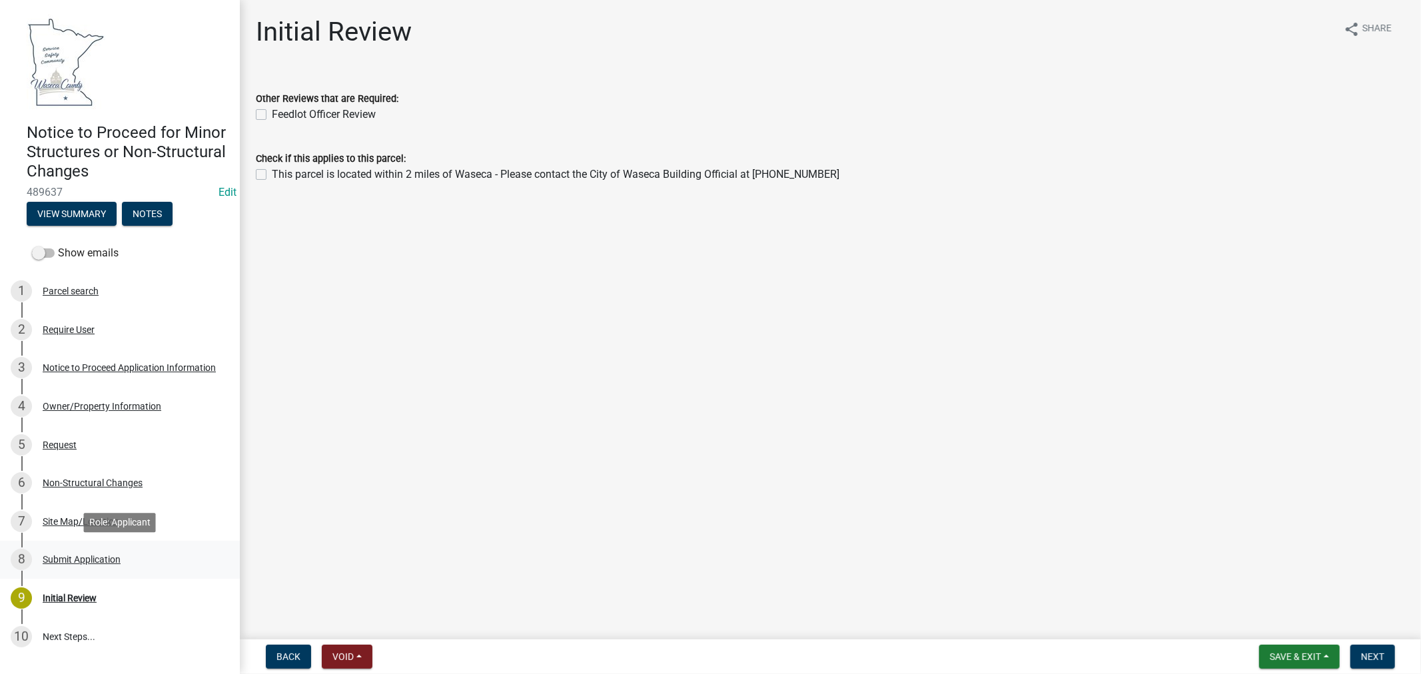
click at [65, 558] on div "Submit Application" at bounding box center [82, 559] width 78 height 9
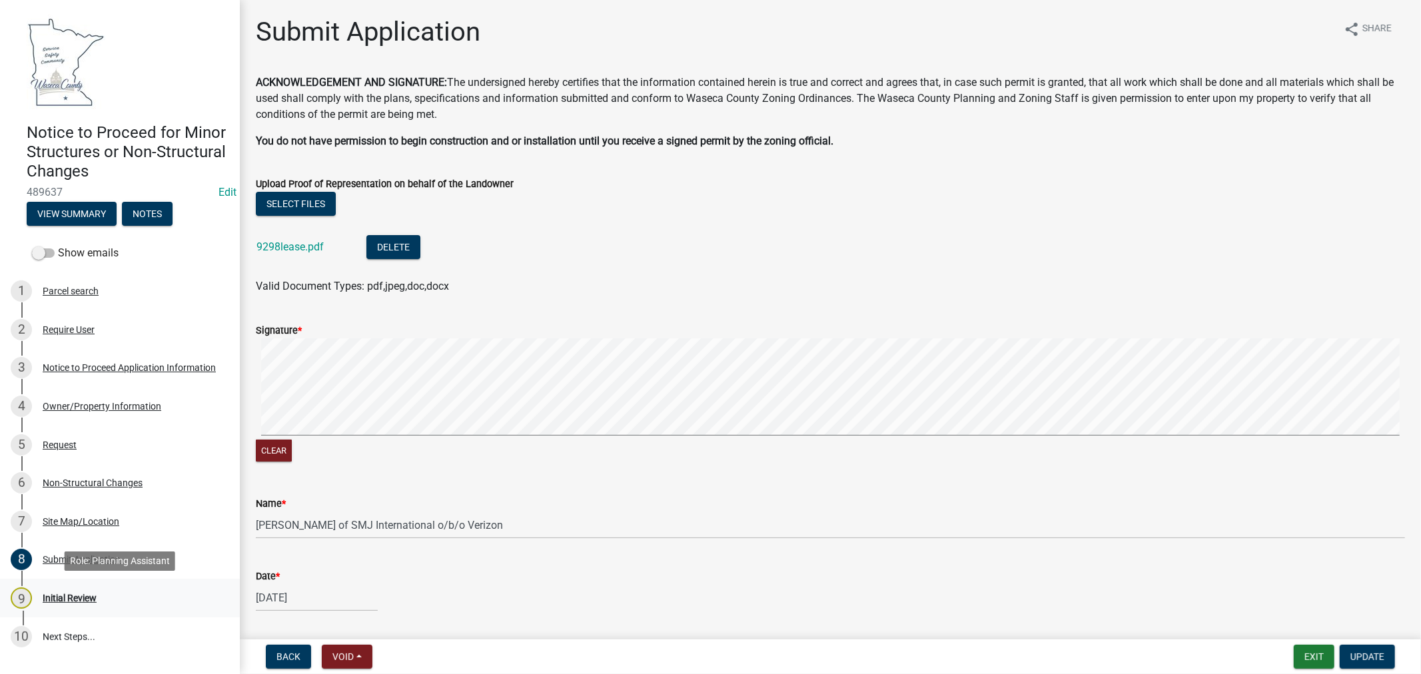
click at [69, 598] on div "Initial Review" at bounding box center [70, 598] width 54 height 9
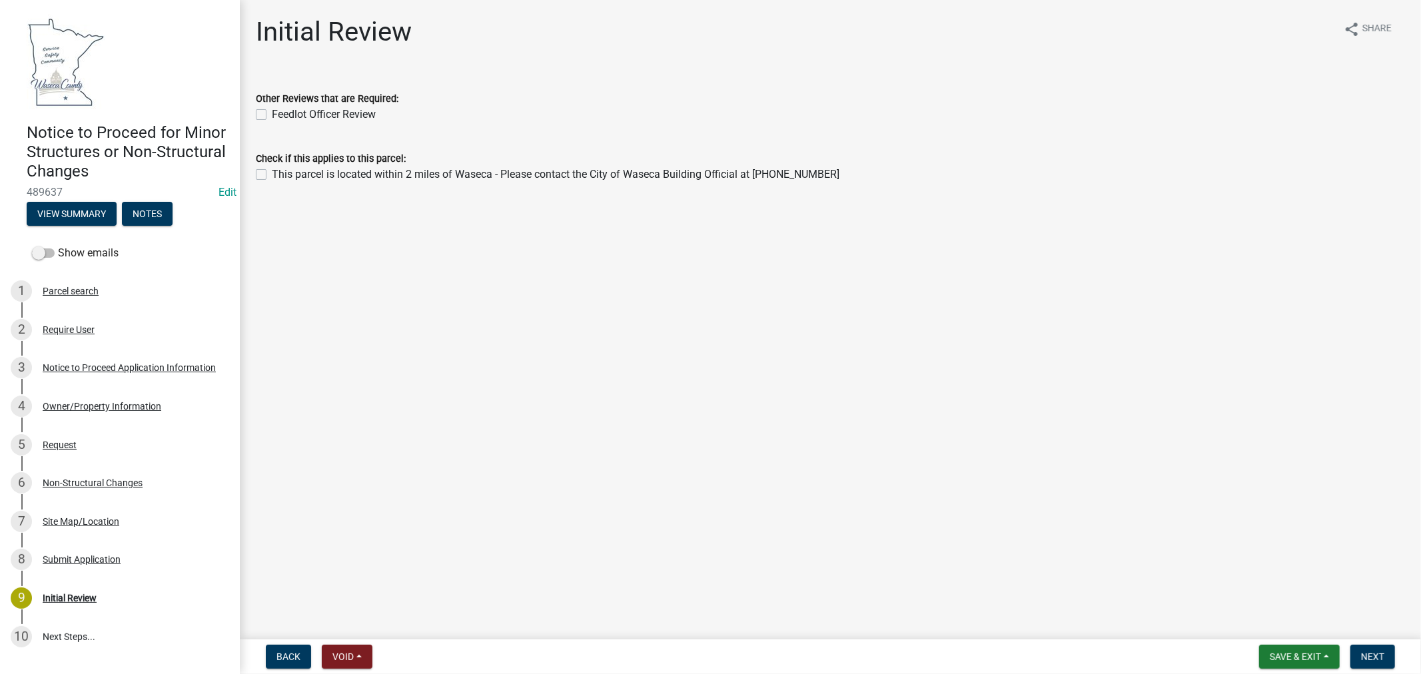
click at [272, 172] on label "This parcel is located within 2 miles of Waseca - Please contact the City of Wa…" at bounding box center [556, 175] width 568 height 16
click at [272, 172] on input "This parcel is located within 2 miles of Waseca - Please contact the City of Wa…" at bounding box center [276, 171] width 9 height 9
checkbox input "true"
click at [1381, 654] on span "Next" at bounding box center [1372, 657] width 23 height 11
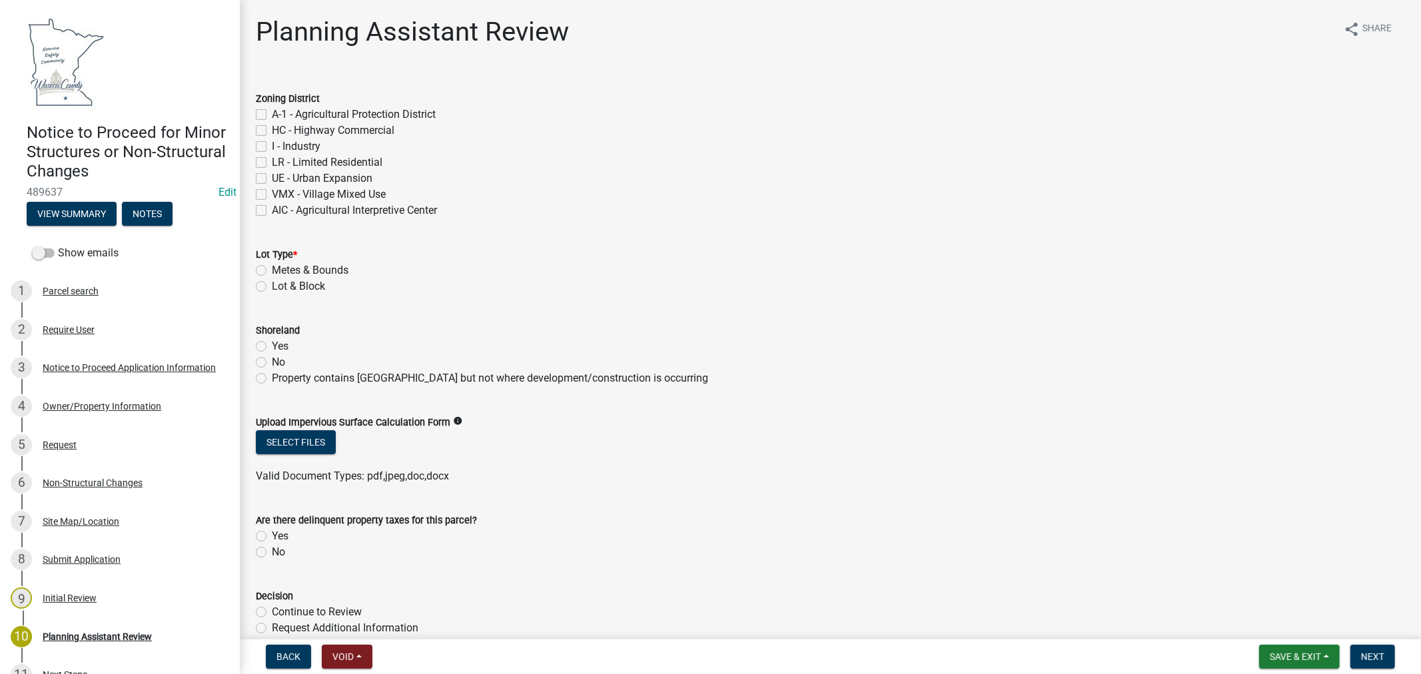
click at [272, 129] on label "HC - Highway Commercial" at bounding box center [333, 131] width 123 height 16
click at [272, 129] on input "HC - Highway Commercial" at bounding box center [276, 127] width 9 height 9
checkbox input "true"
checkbox input "false"
checkbox input "true"
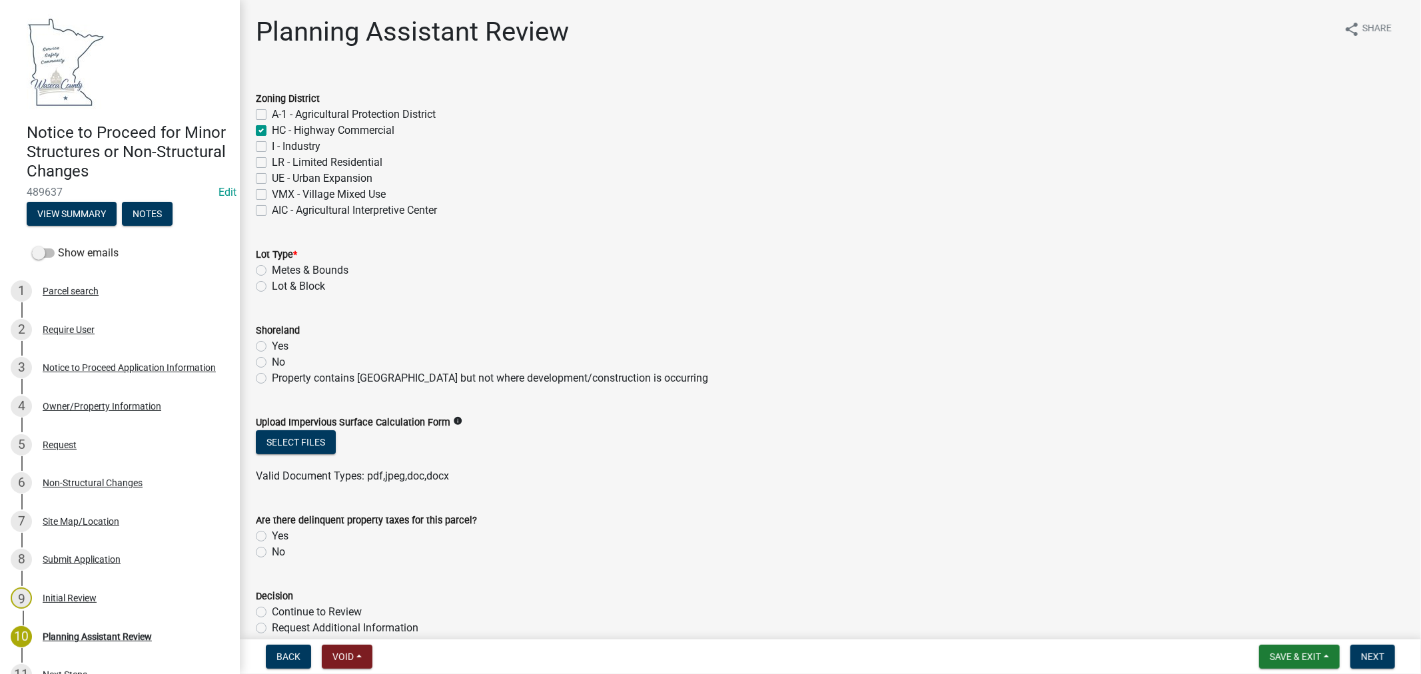
checkbox input "false"
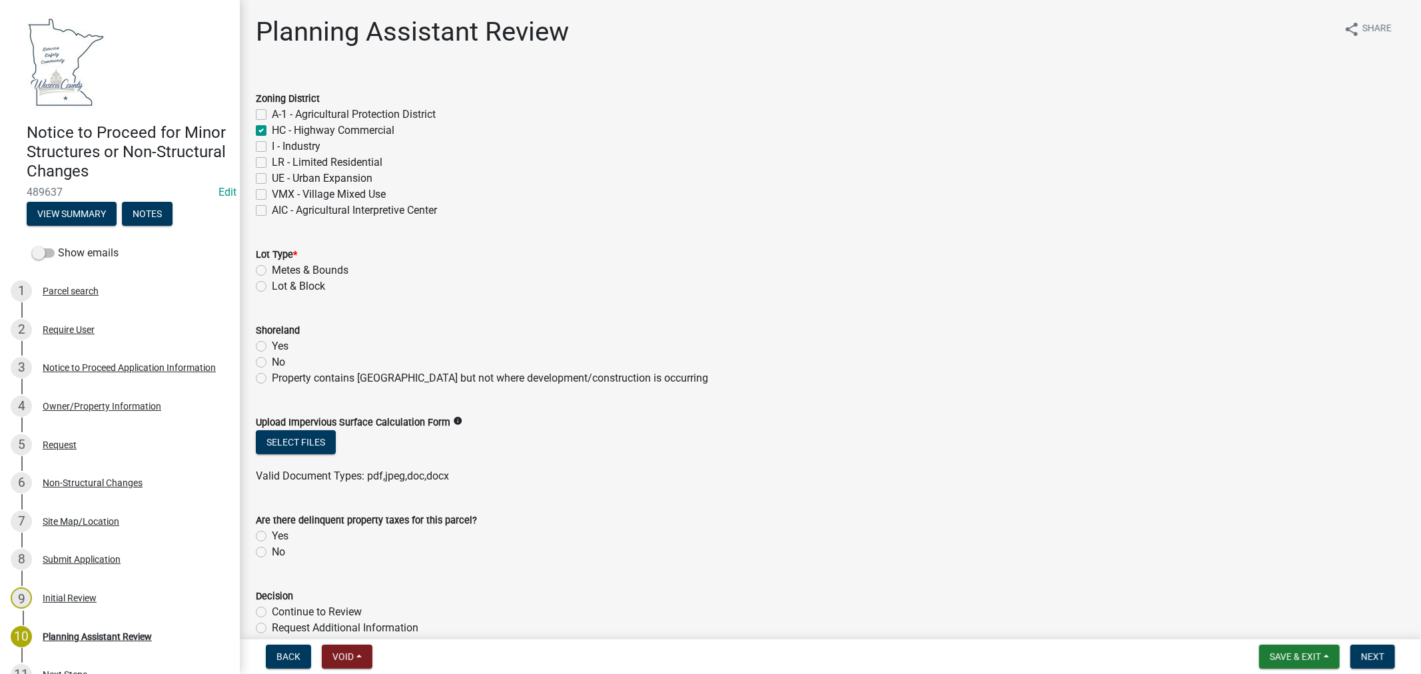
click at [251, 268] on div "Lot Type * Metes & Bounds Lot & Block" at bounding box center [830, 263] width 1169 height 64
click at [272, 269] on label "Metes & Bounds" at bounding box center [310, 271] width 77 height 16
click at [272, 269] on input "Metes & Bounds" at bounding box center [276, 267] width 9 height 9
radio input "true"
click at [258, 340] on div "Yes" at bounding box center [830, 346] width 1149 height 16
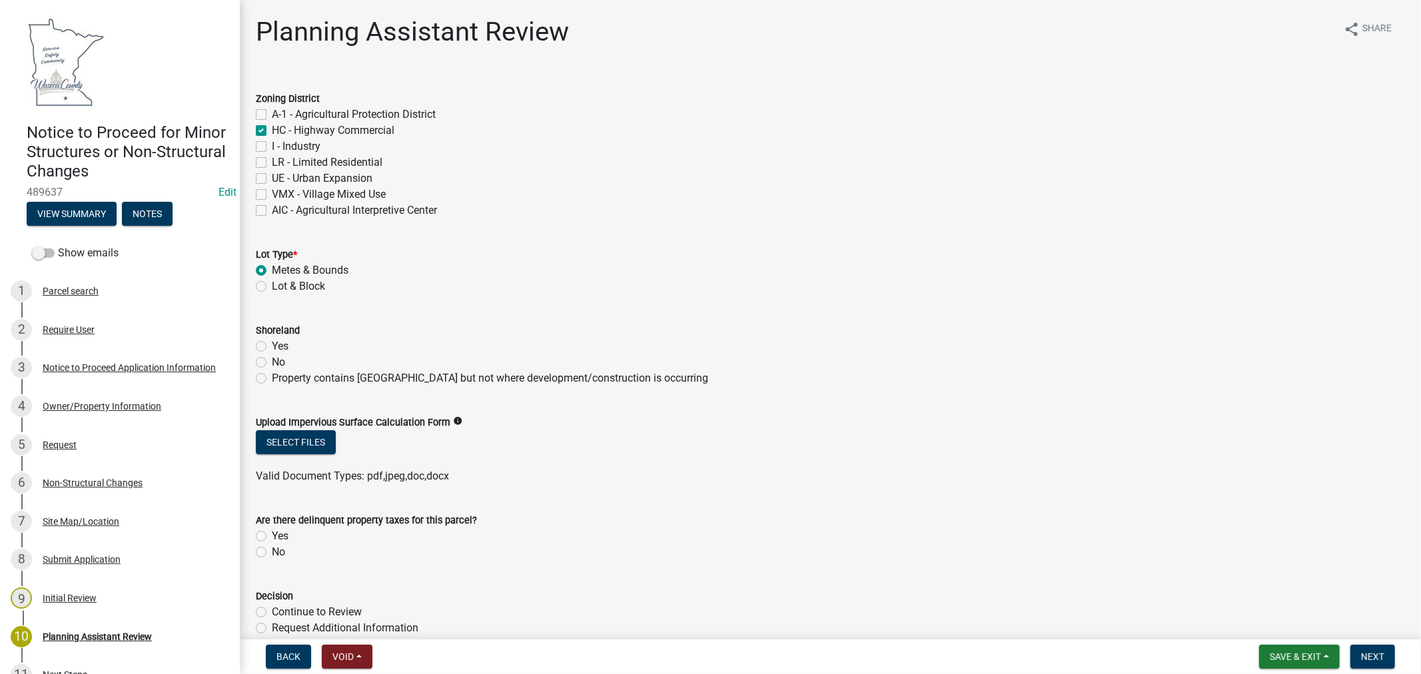
click at [272, 378] on label "Property contains [GEOGRAPHIC_DATA] but not where development/construction is o…" at bounding box center [490, 378] width 436 height 16
click at [272, 378] on input "Property contains [GEOGRAPHIC_DATA] but not where development/construction is o…" at bounding box center [276, 374] width 9 height 9
radio input "true"
click at [272, 556] on label "No" at bounding box center [278, 552] width 13 height 16
click at [272, 553] on input "No" at bounding box center [276, 548] width 9 height 9
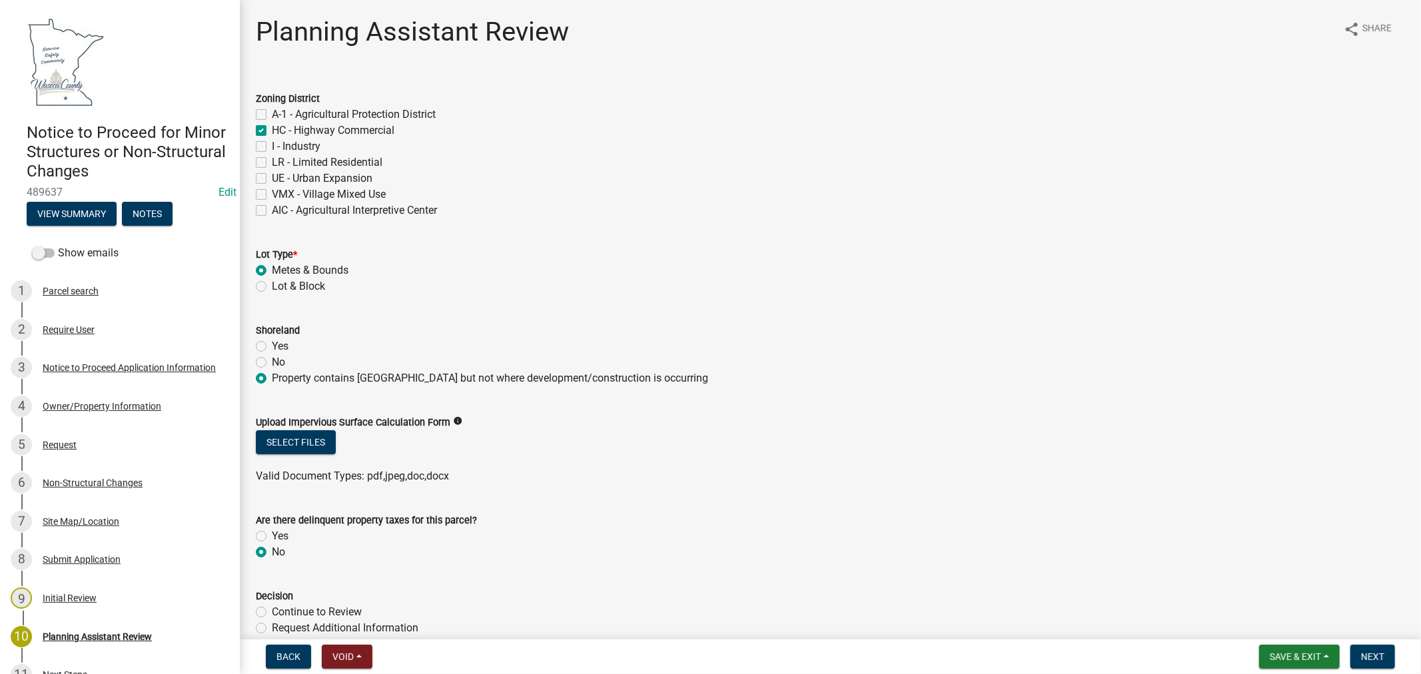
radio input "true"
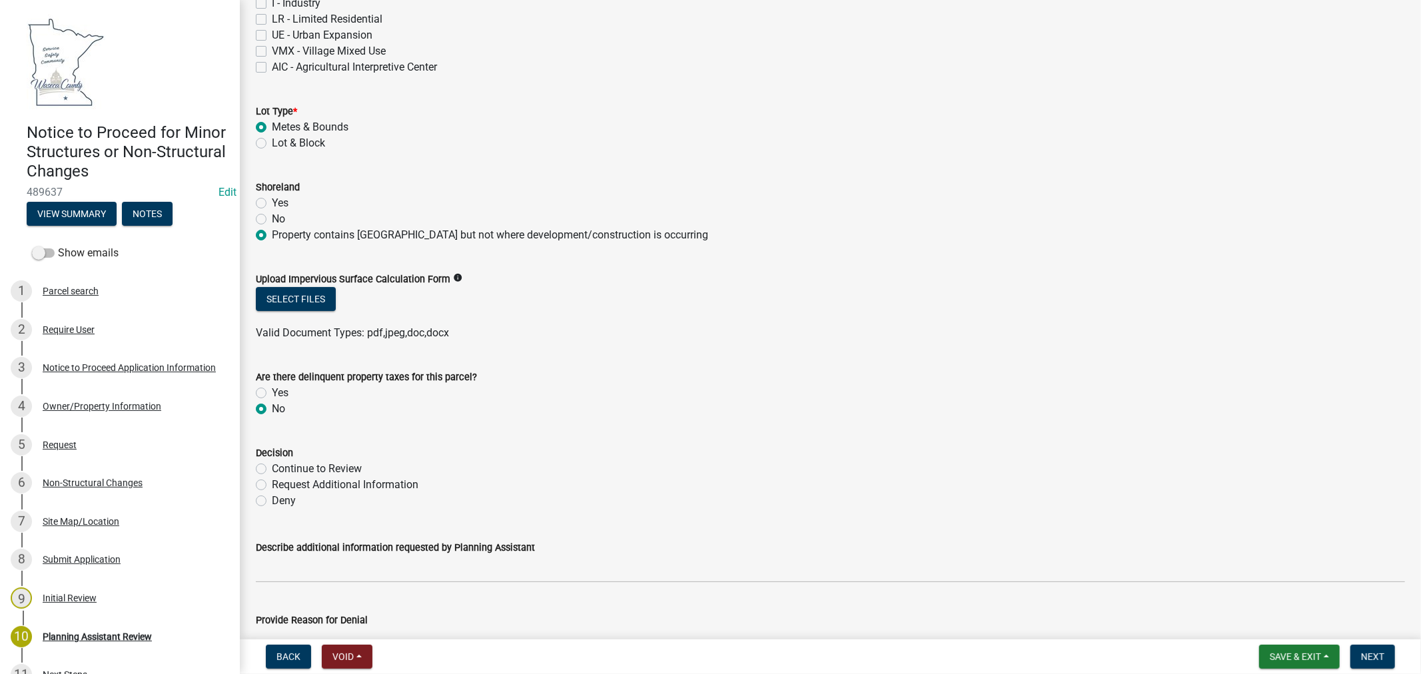
scroll to position [148, 0]
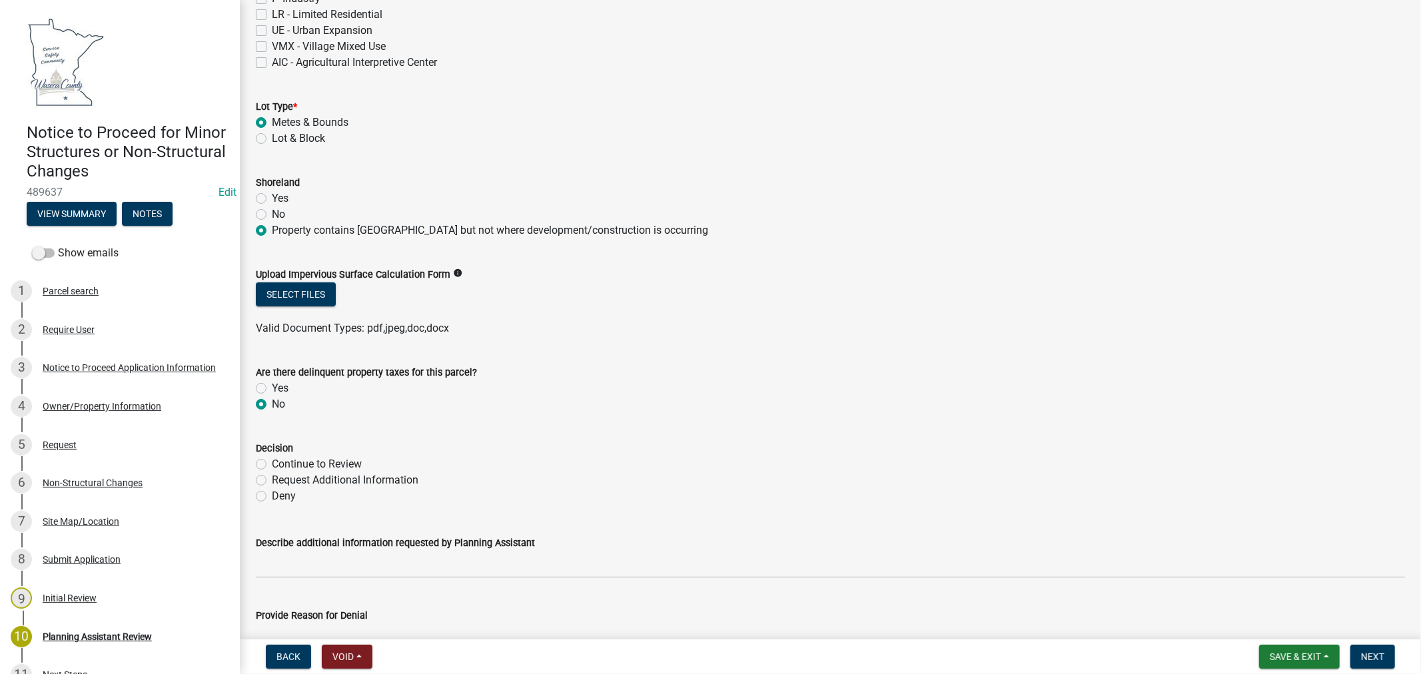
drag, startPoint x: 261, startPoint y: 465, endPoint x: 389, endPoint y: 468, distance: 128.0
click at [272, 465] on label "Continue to Review" at bounding box center [317, 464] width 90 height 16
click at [272, 465] on input "Continue to Review" at bounding box center [276, 460] width 9 height 9
radio input "true"
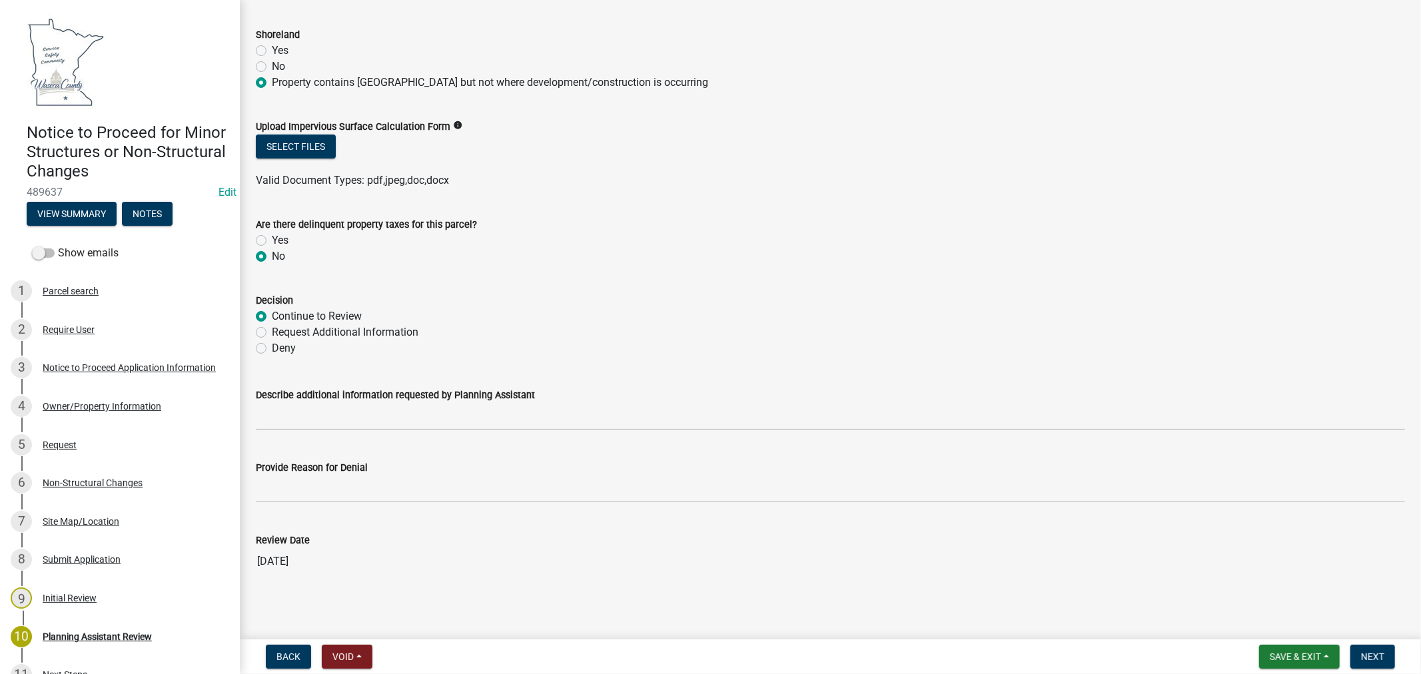
scroll to position [298, 0]
click at [1374, 656] on span "Next" at bounding box center [1372, 657] width 23 height 11
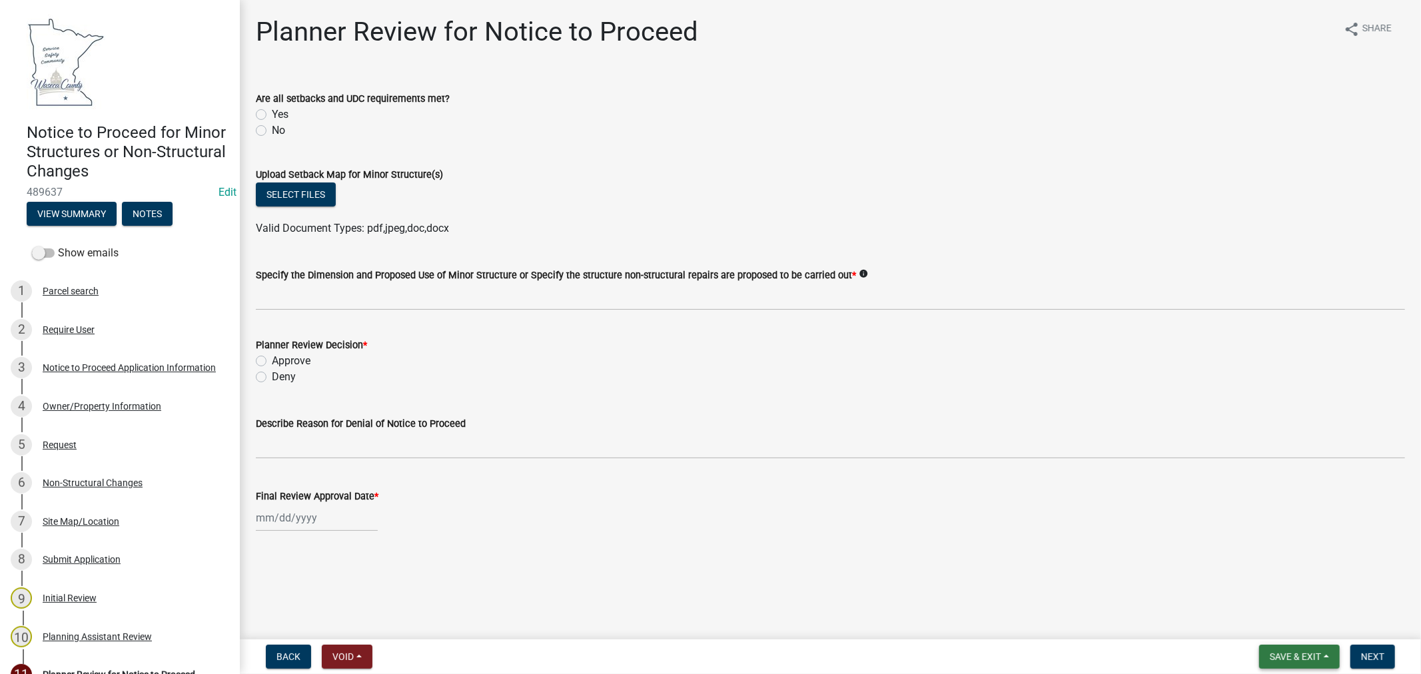
click at [1297, 665] on button "Save & Exit" at bounding box center [1299, 657] width 81 height 24
click at [1257, 621] on button "Save & Exit" at bounding box center [1286, 622] width 107 height 32
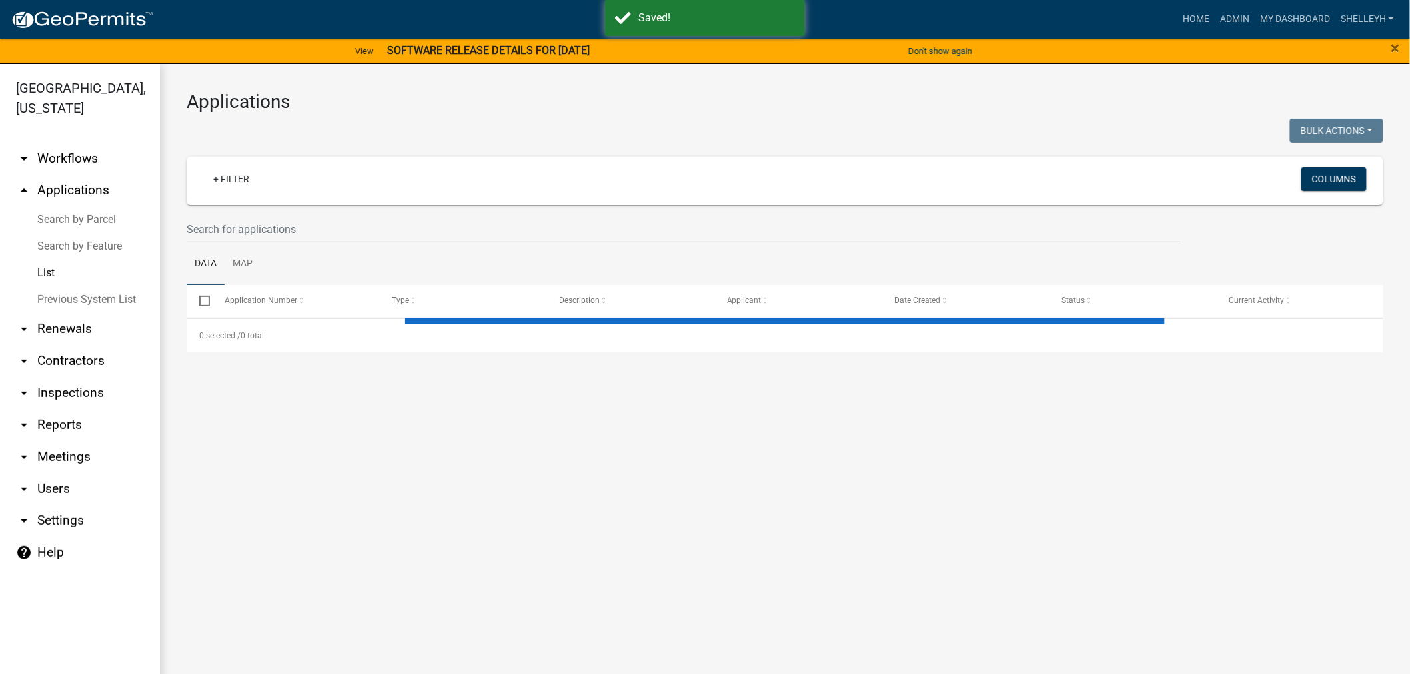
select select "1: 25"
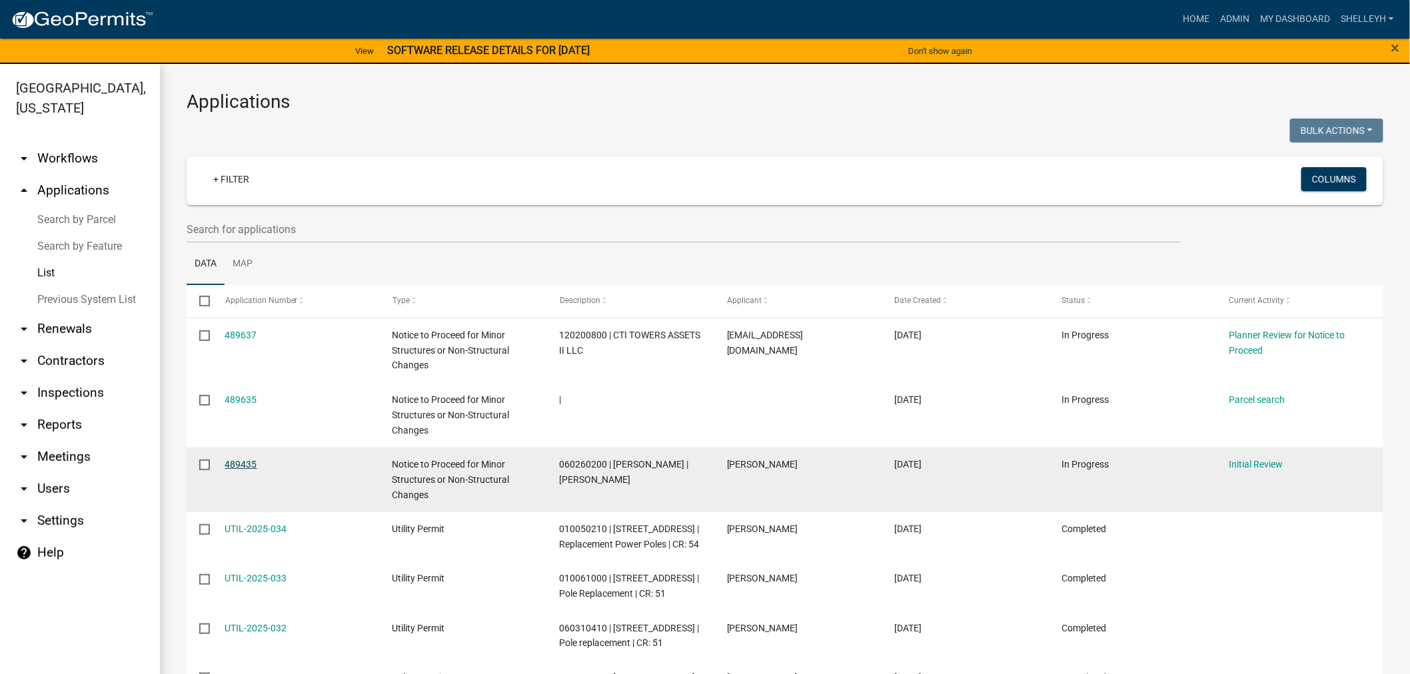
click at [239, 463] on link "489435" at bounding box center [241, 464] width 32 height 11
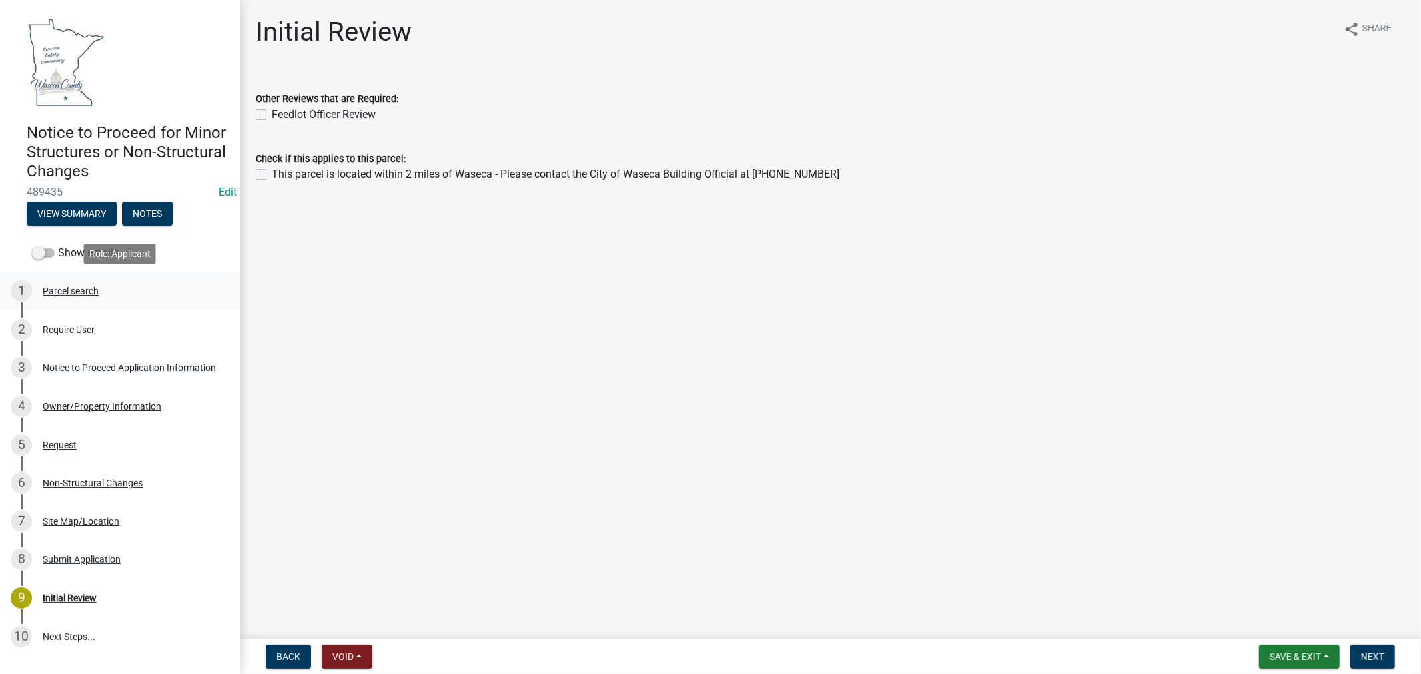
click at [82, 290] on div "Parcel search" at bounding box center [71, 290] width 56 height 9
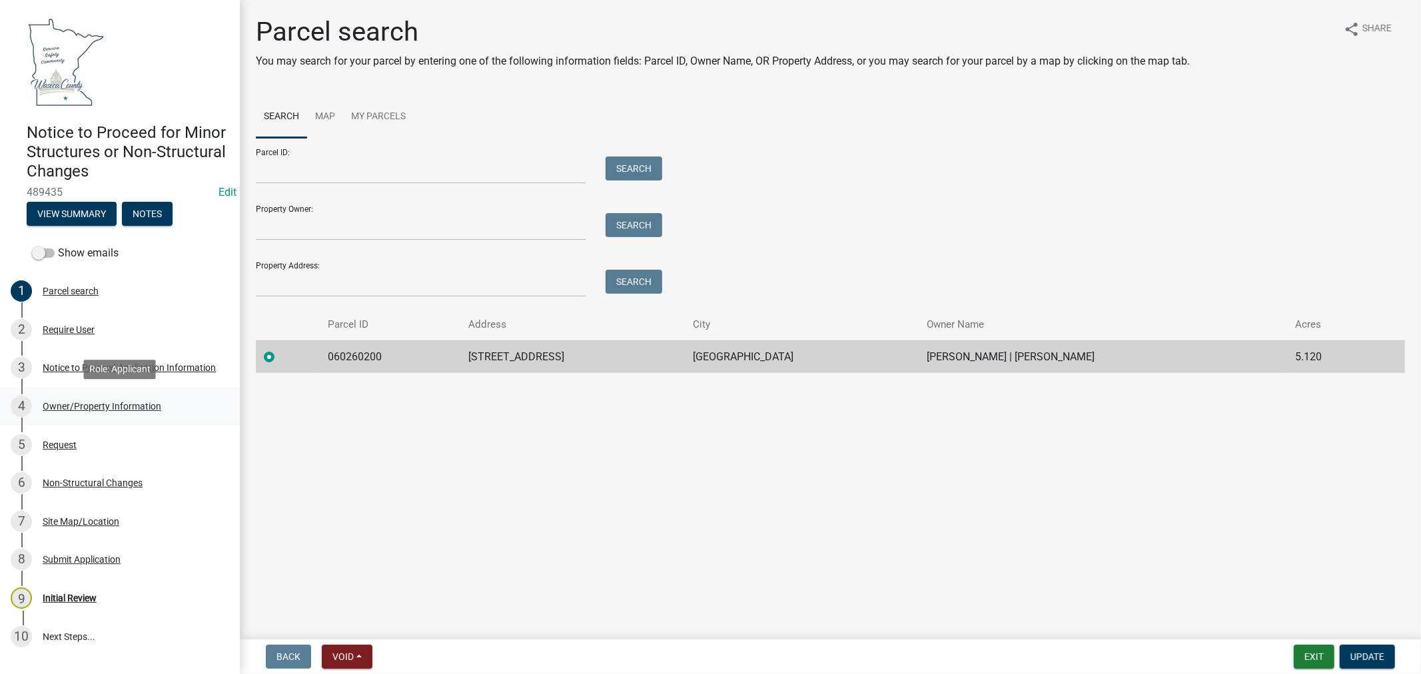
click at [108, 404] on div "Owner/Property Information" at bounding box center [102, 406] width 119 height 9
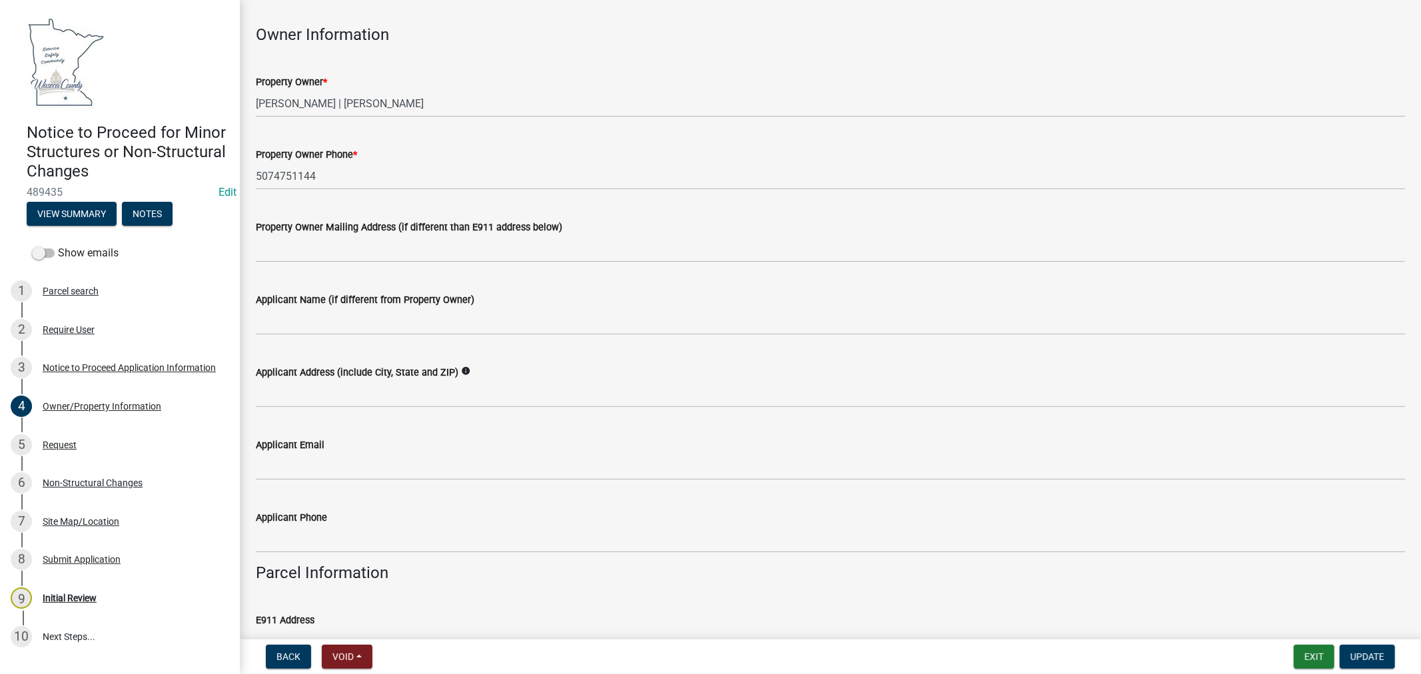
scroll to position [74, 0]
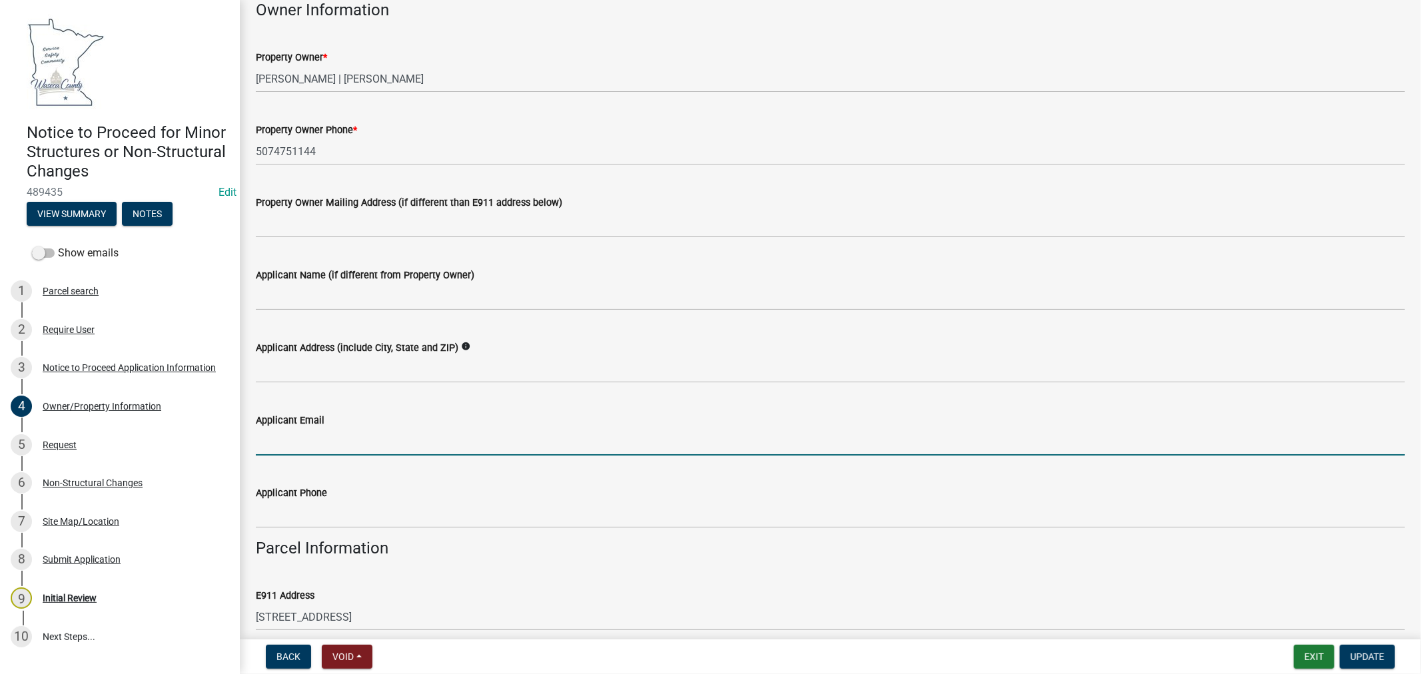
click at [356, 434] on input "Applicant Email" at bounding box center [830, 441] width 1149 height 27
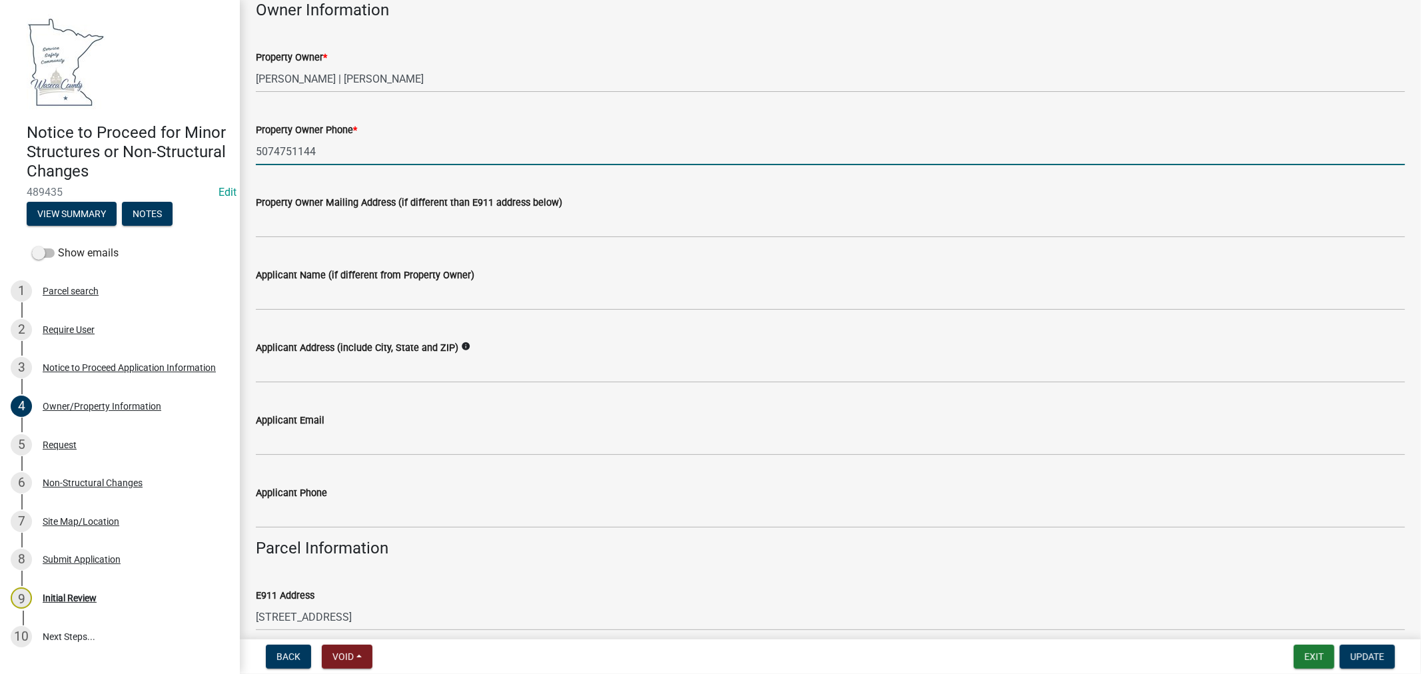
drag, startPoint x: 327, startPoint y: 157, endPoint x: 255, endPoint y: 149, distance: 72.4
click at [256, 149] on input "5074751144" at bounding box center [830, 151] width 1149 height 27
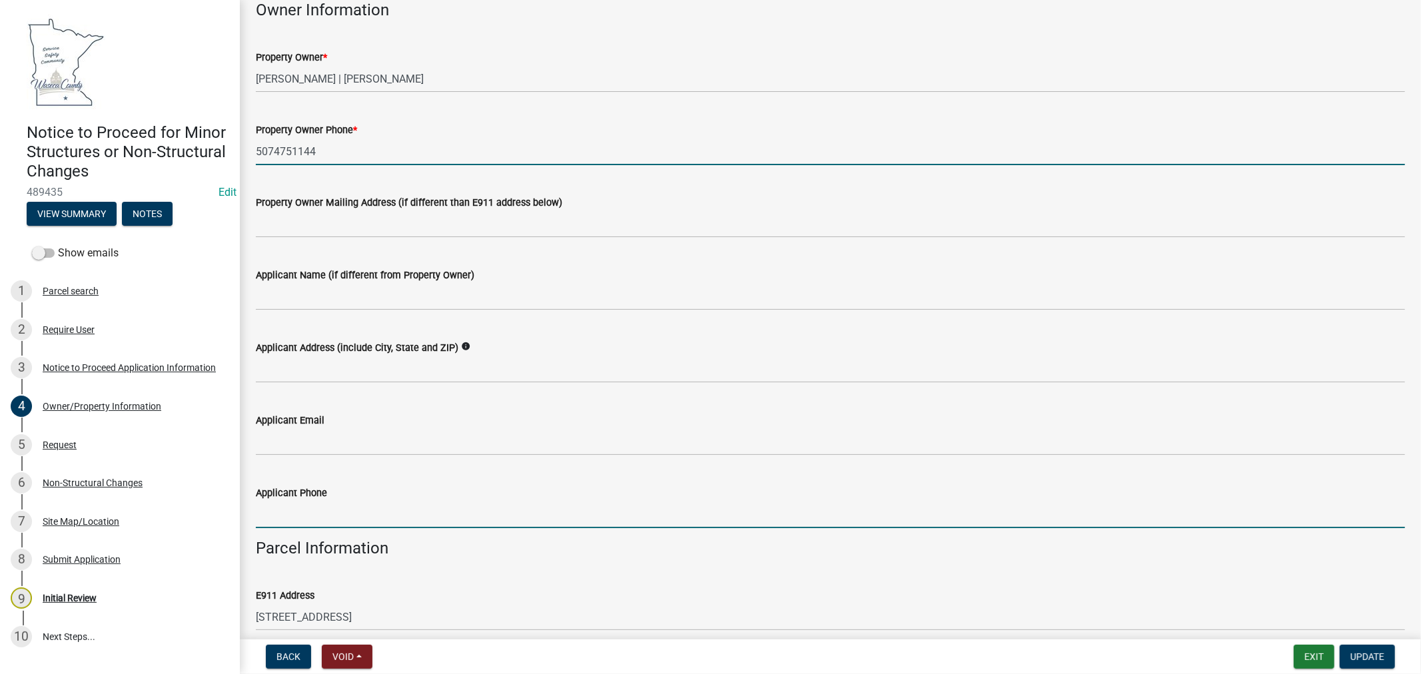
click at [316, 514] on input "Applicant Phone" at bounding box center [830, 514] width 1149 height 27
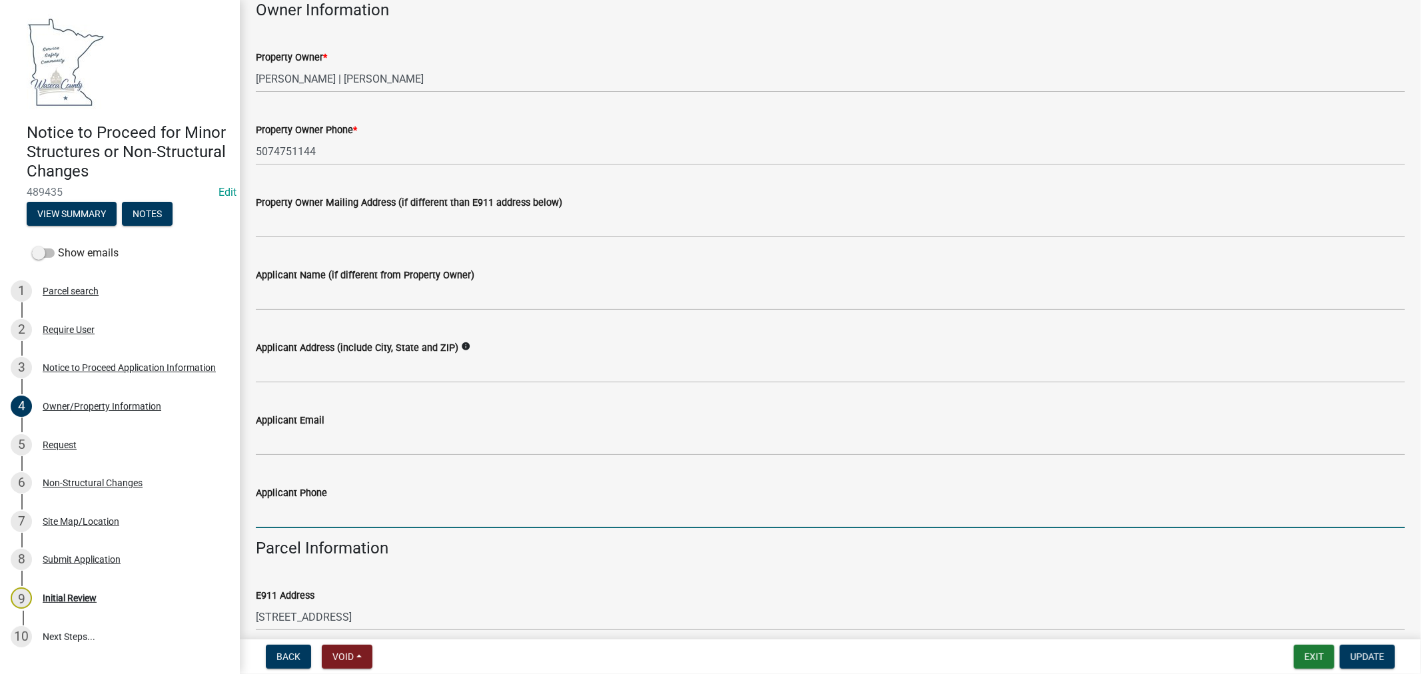
paste input "5074751144"
type input "5074751144"
click at [65, 212] on button "View Summary" at bounding box center [72, 214] width 90 height 24
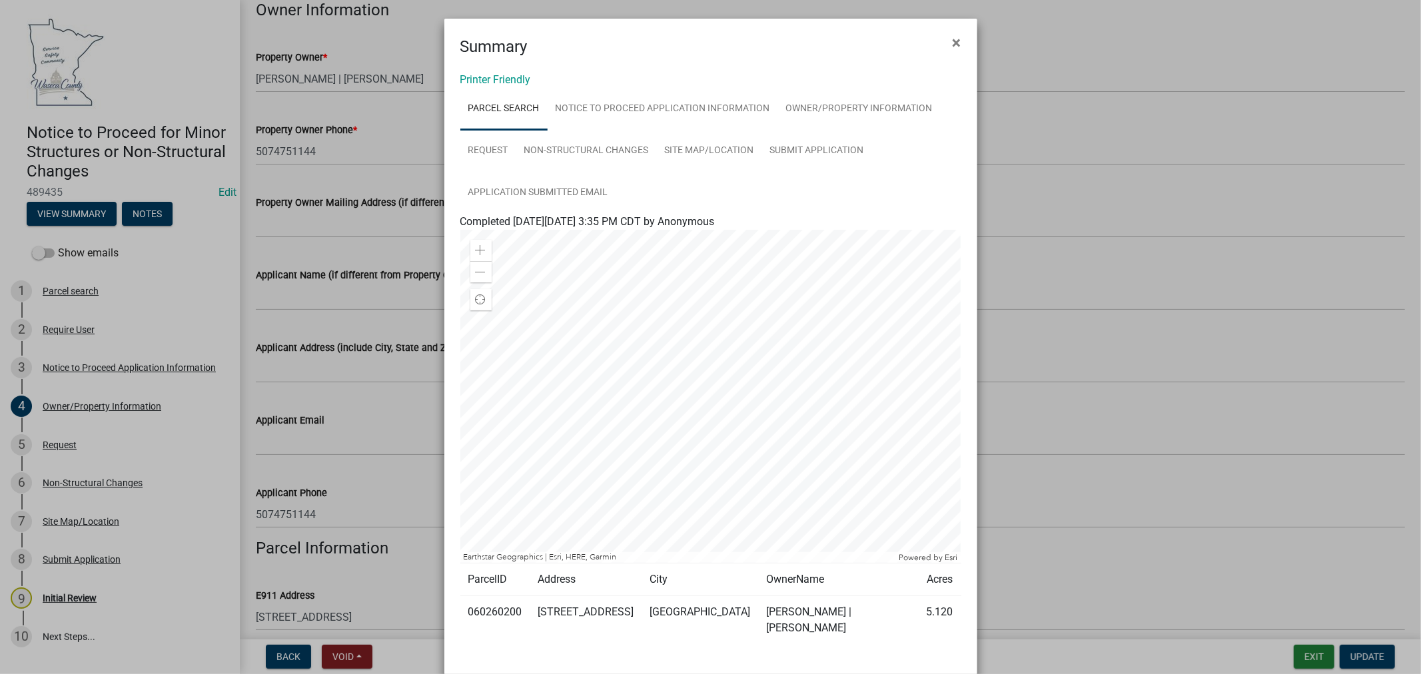
click at [497, 70] on div "Printer Friendly Parcel search Notice to Proceed Application Information Owner/…" at bounding box center [710, 373] width 533 height 628
click at [500, 77] on link "Printer Friendly" at bounding box center [495, 79] width 71 height 13
click at [956, 36] on button "×" at bounding box center [957, 42] width 30 height 37
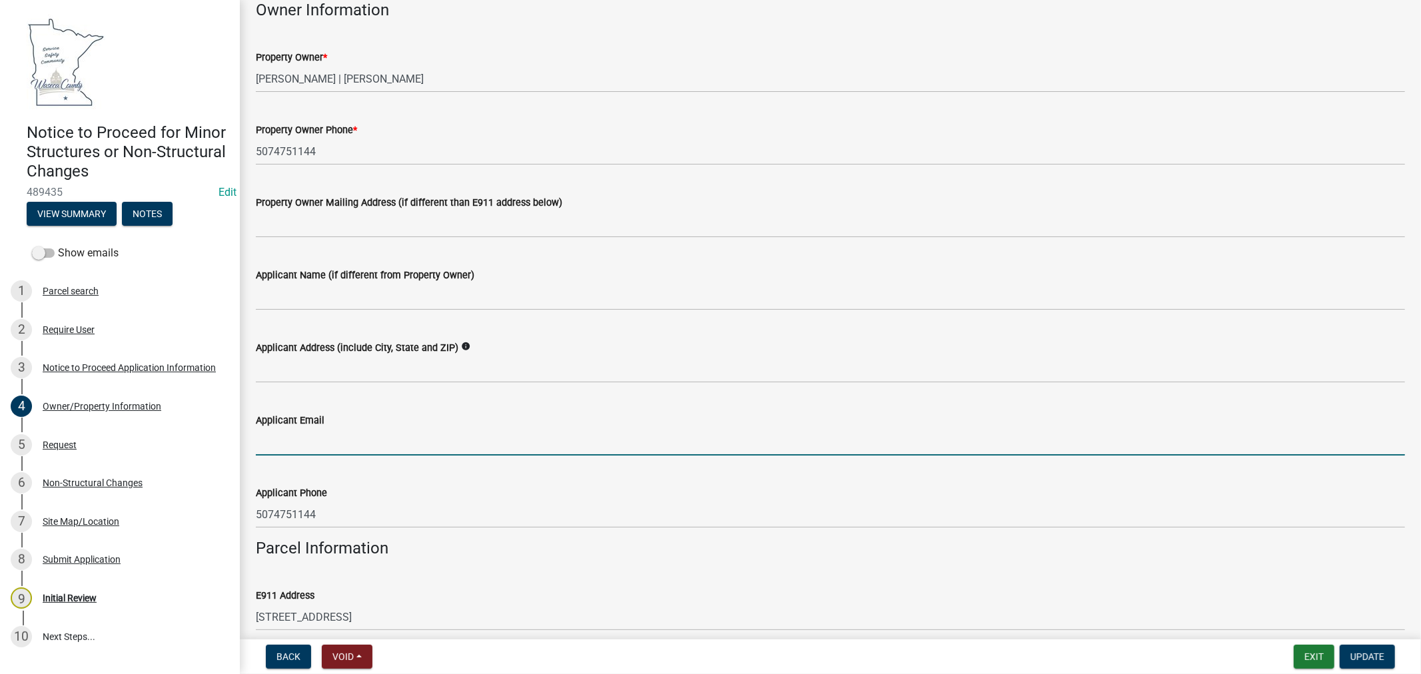
click at [397, 440] on input "Applicant Email" at bounding box center [830, 441] width 1149 height 27
paste input "[EMAIL_ADDRESS][PERSON_NAME][DOMAIN_NAME]"
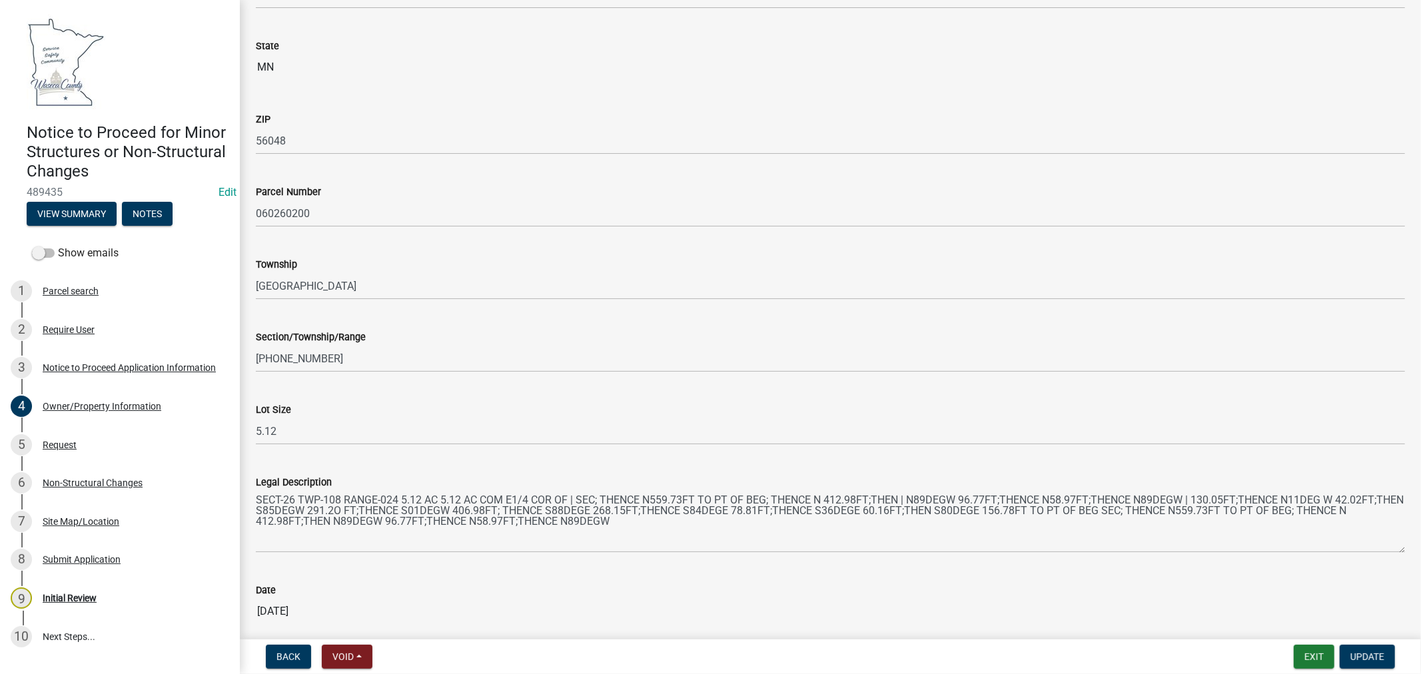
scroll to position [822, 0]
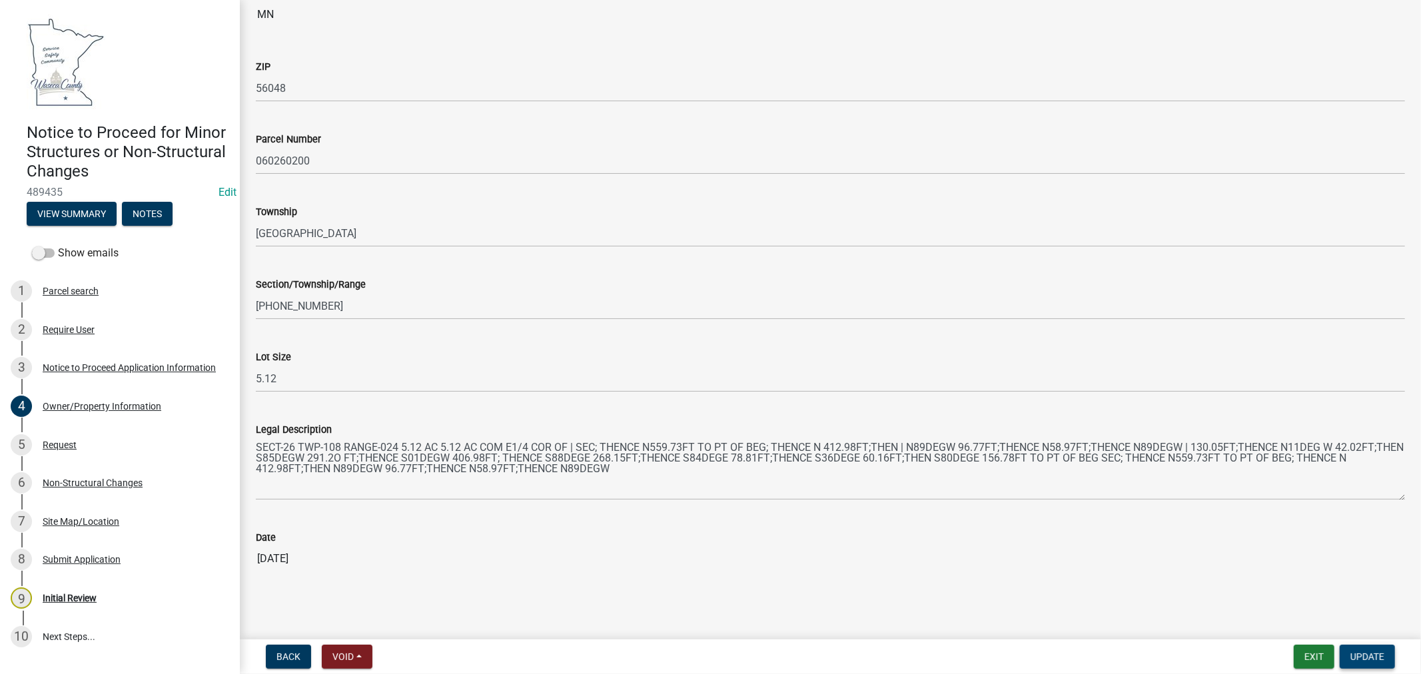
type input "[EMAIL_ADDRESS][PERSON_NAME][DOMAIN_NAME]"
click at [1367, 663] on button "Update" at bounding box center [1367, 657] width 55 height 24
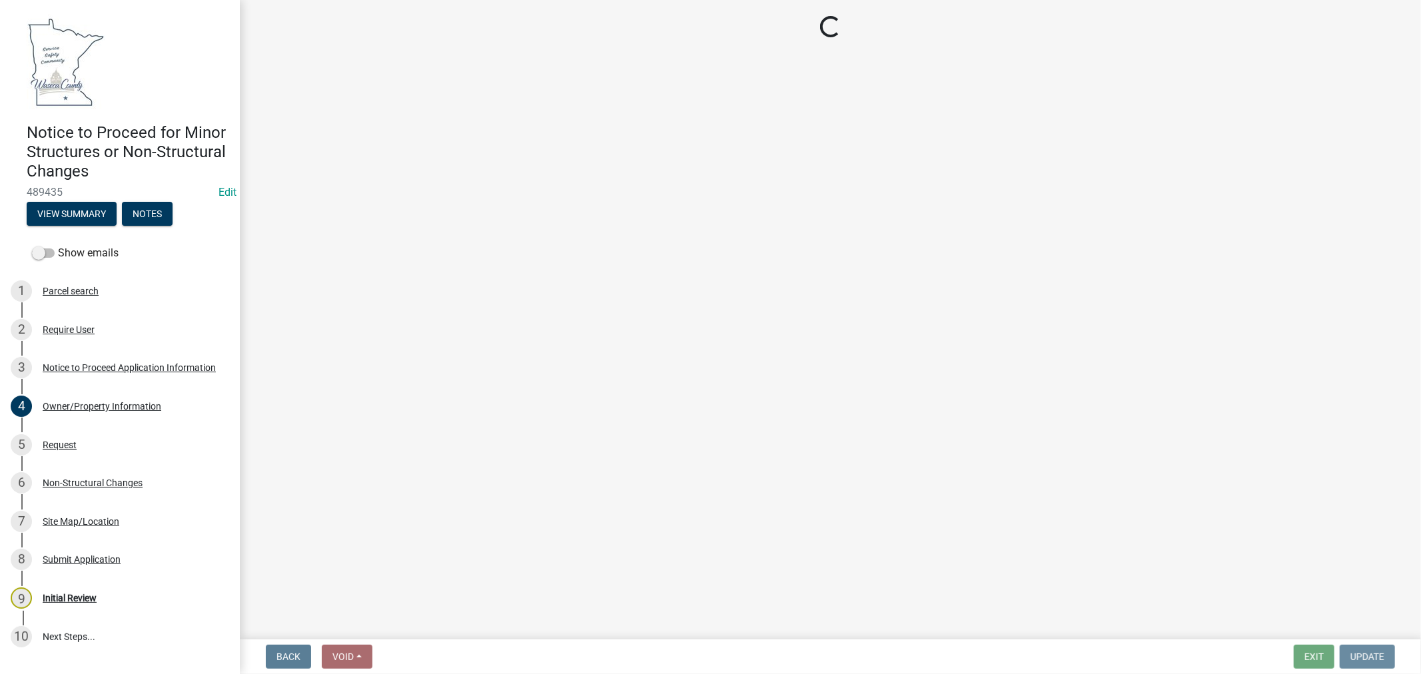
scroll to position [0, 0]
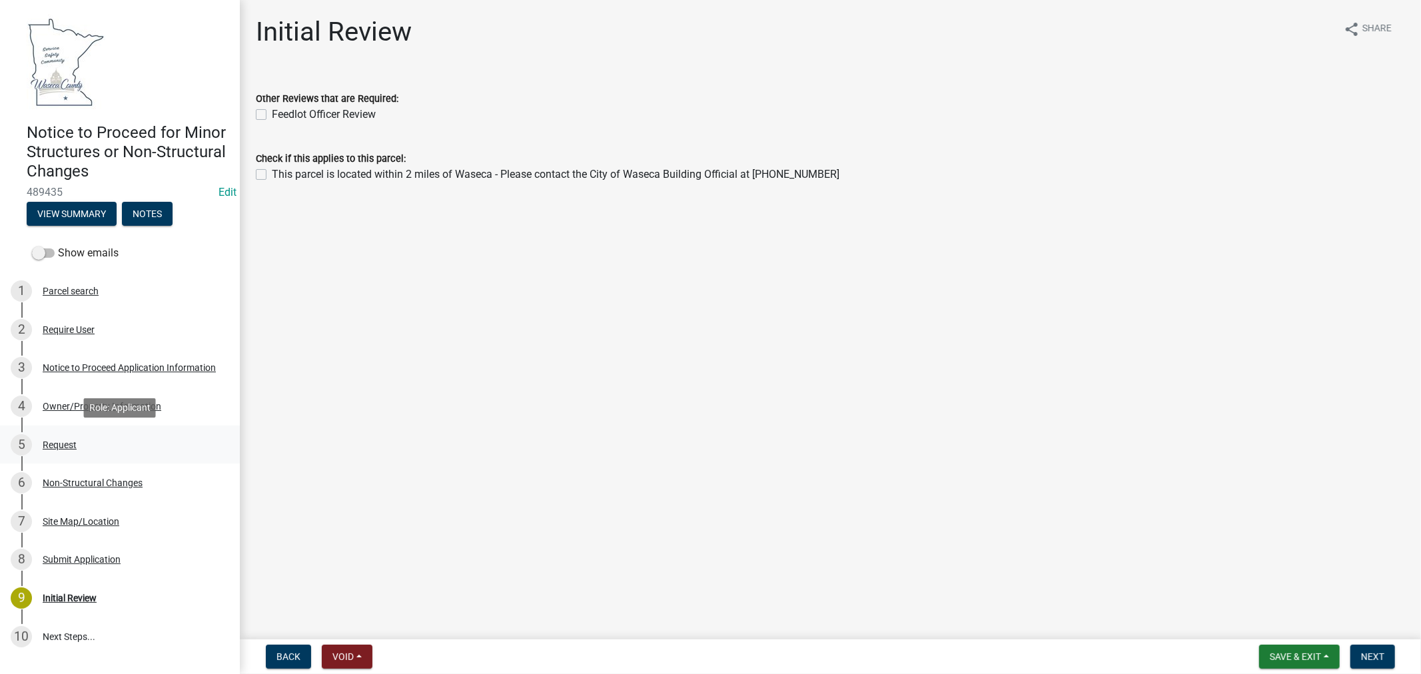
click at [56, 444] on div "Request" at bounding box center [60, 444] width 34 height 9
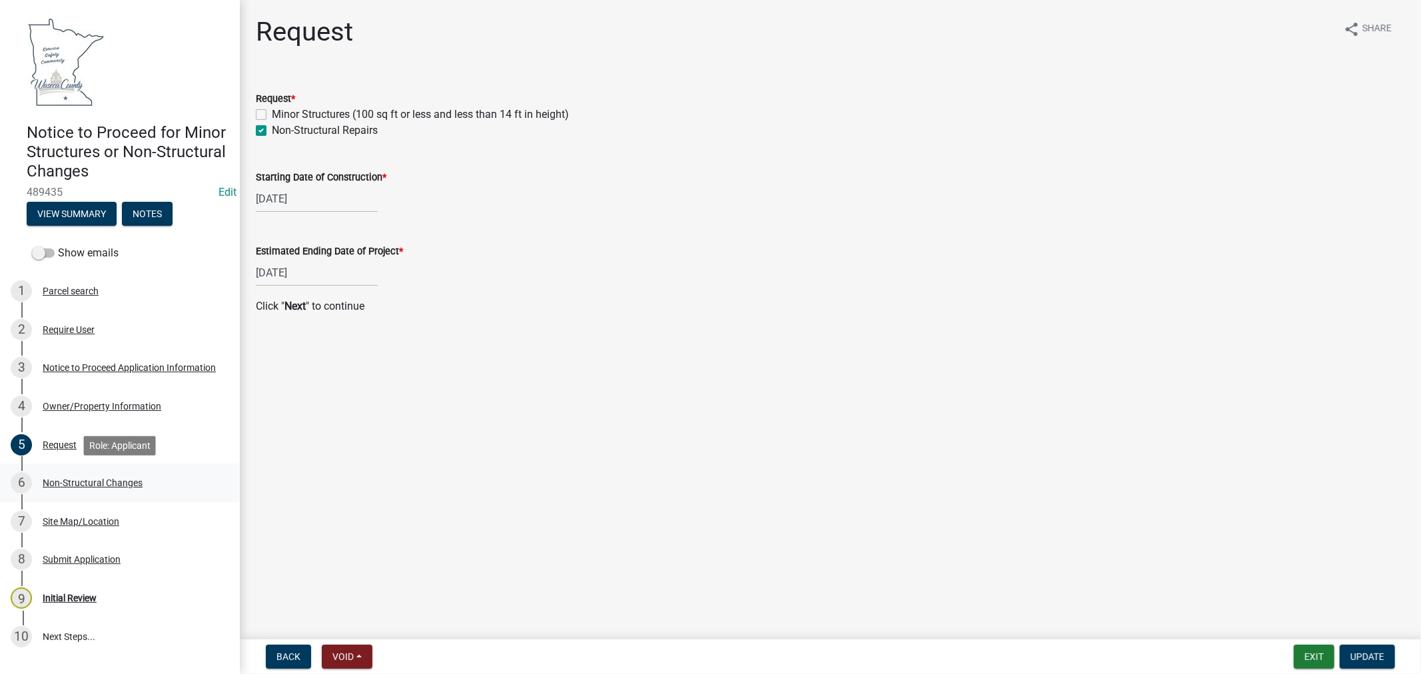
click at [63, 481] on div "Non-Structural Changes" at bounding box center [93, 482] width 100 height 9
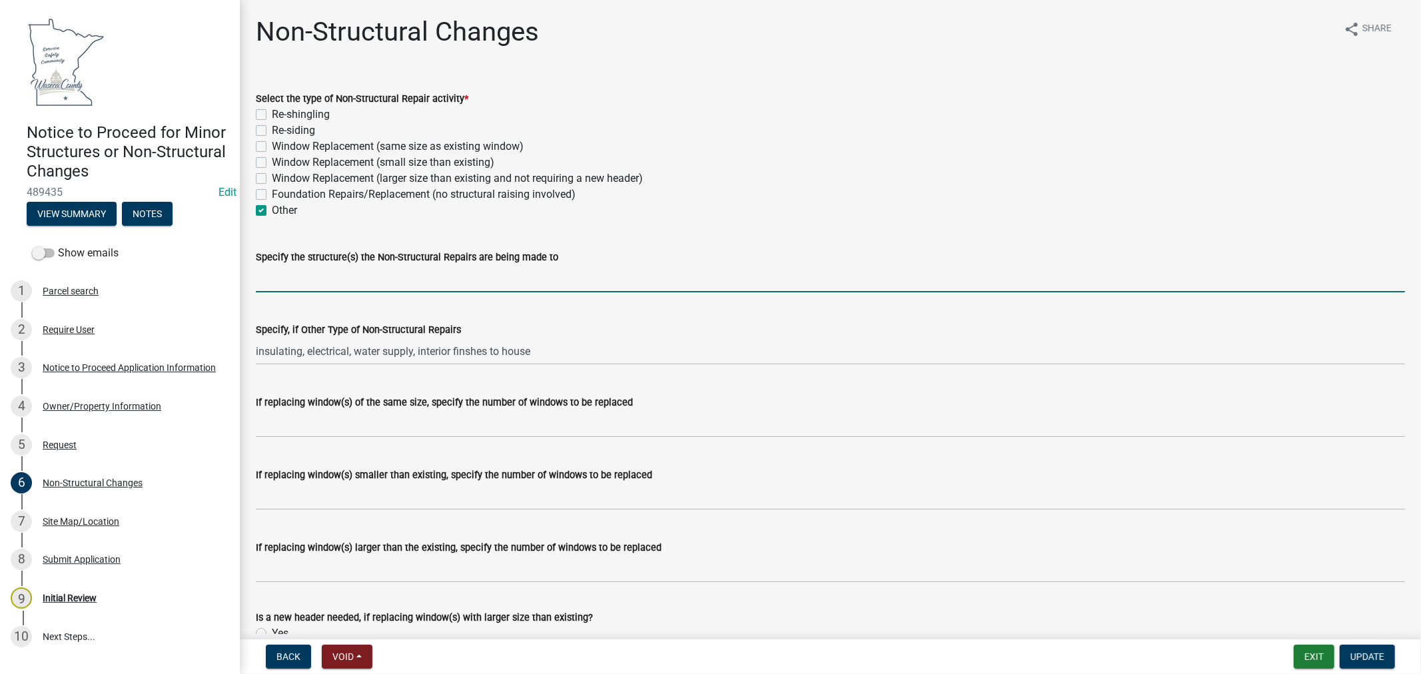
click at [449, 274] on input "Specify the structure(s) the Non-Structural Repairs are being made to" at bounding box center [830, 278] width 1149 height 27
click at [412, 277] on input "Home and attached garage" at bounding box center [830, 278] width 1149 height 27
type input "Home"
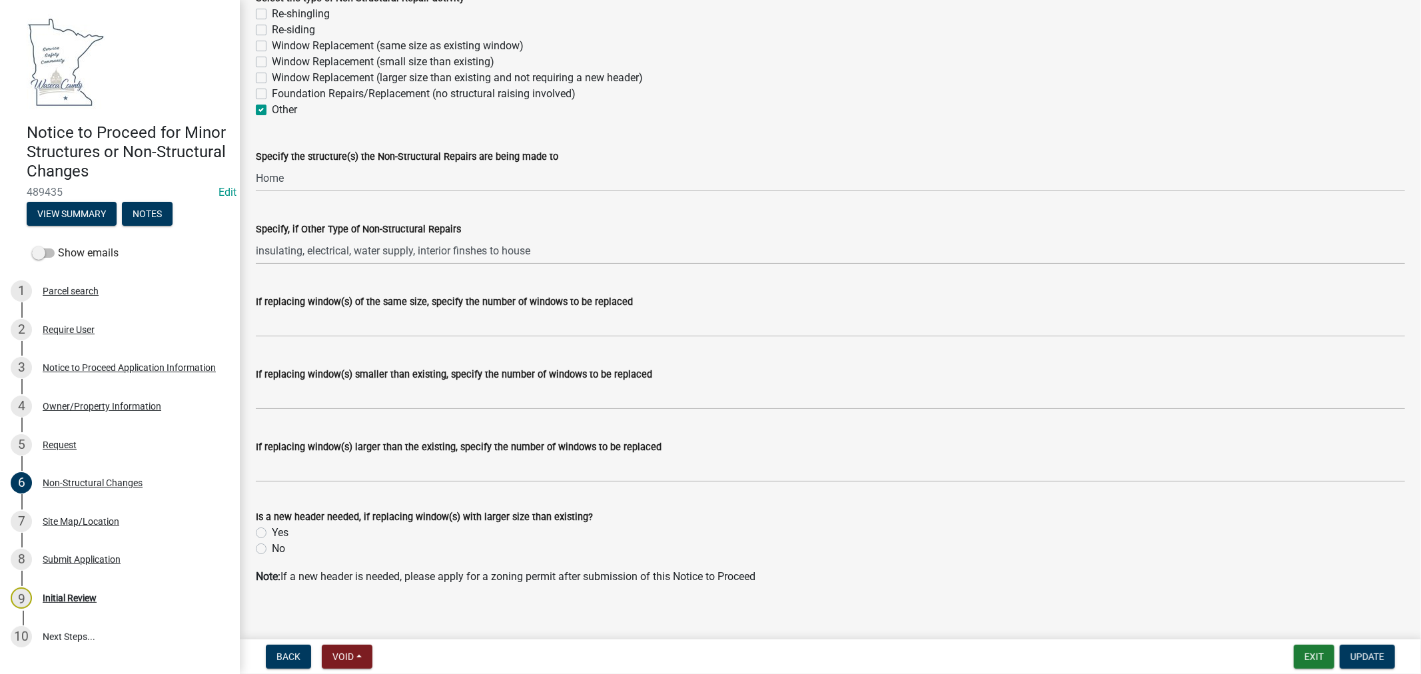
scroll to position [114, 0]
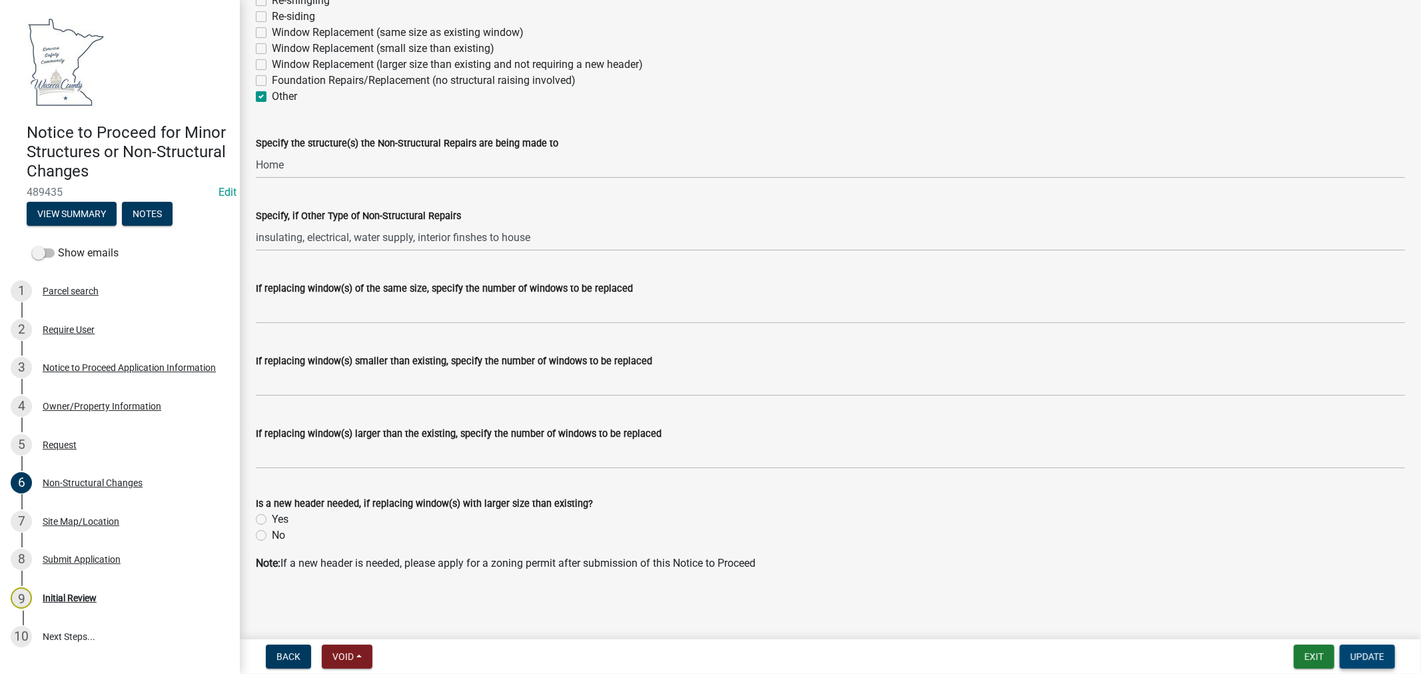
click at [1361, 658] on span "Update" at bounding box center [1368, 657] width 34 height 11
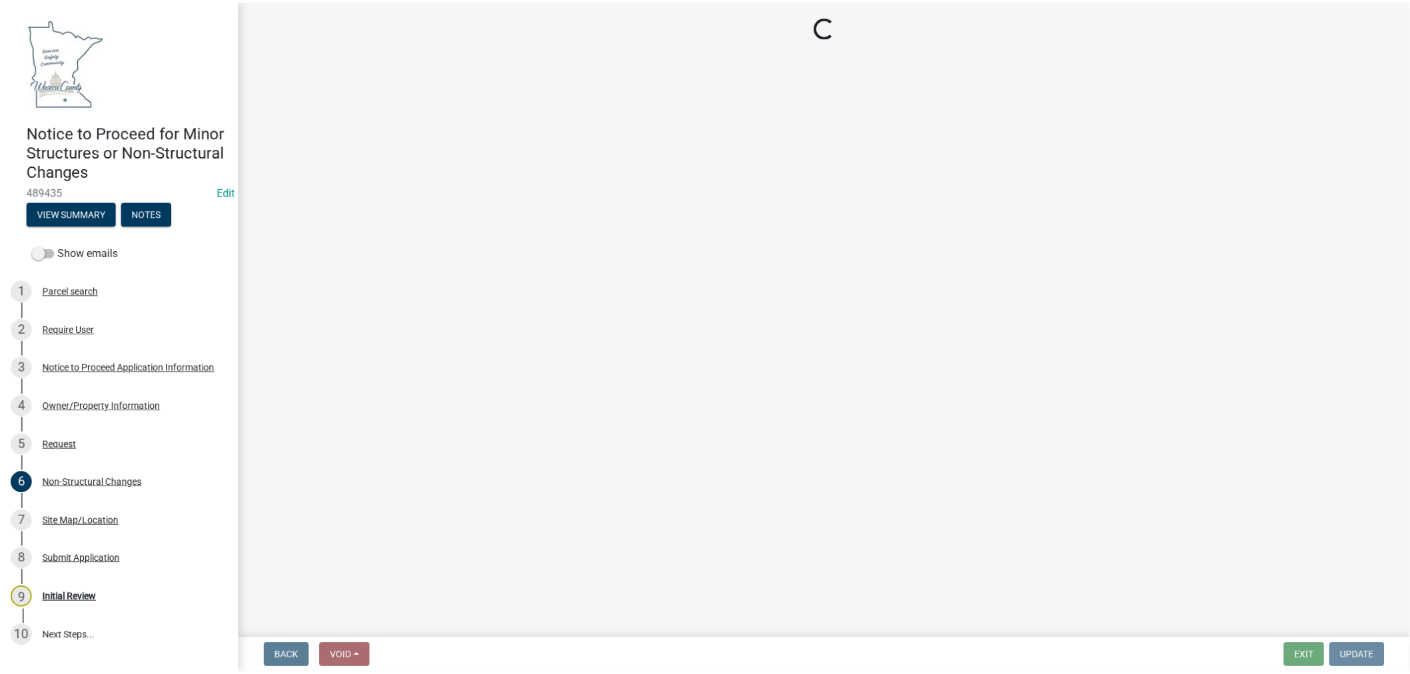
scroll to position [0, 0]
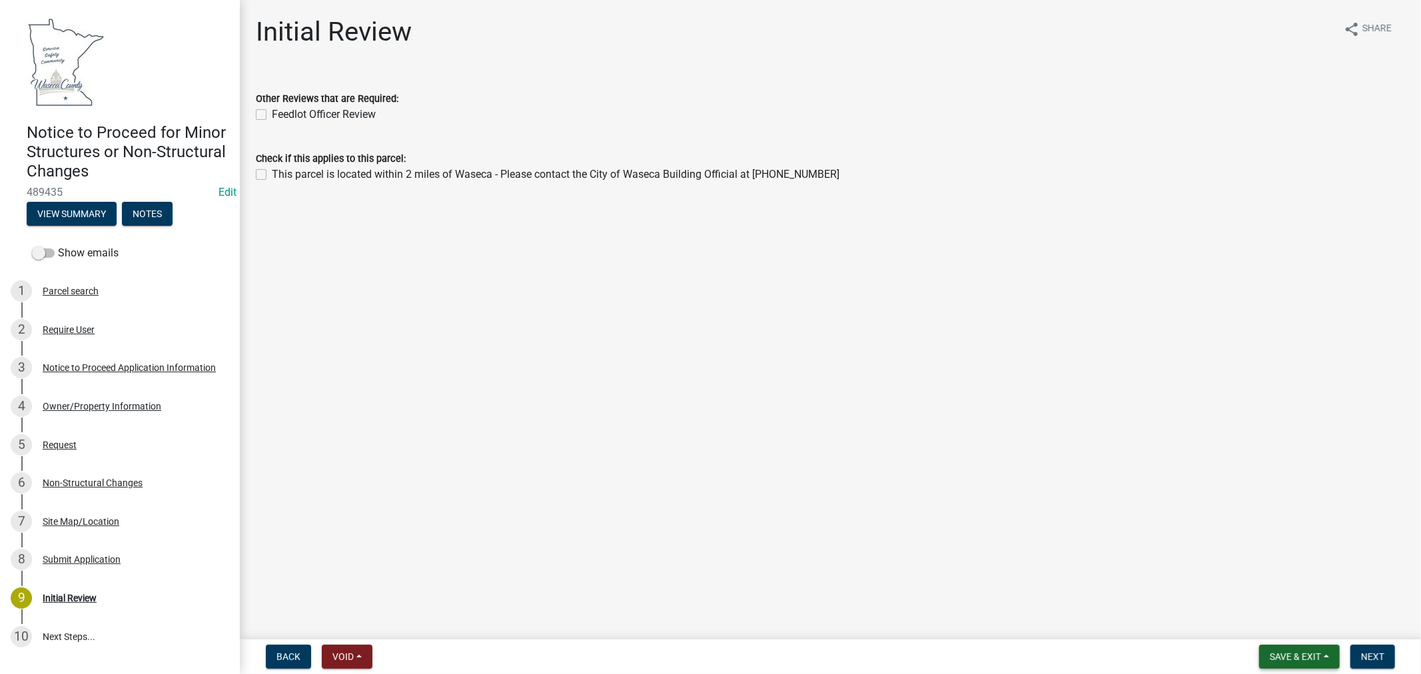
click at [1309, 656] on span "Save & Exit" at bounding box center [1295, 657] width 51 height 11
click at [1284, 622] on button "Save & Exit" at bounding box center [1286, 622] width 107 height 32
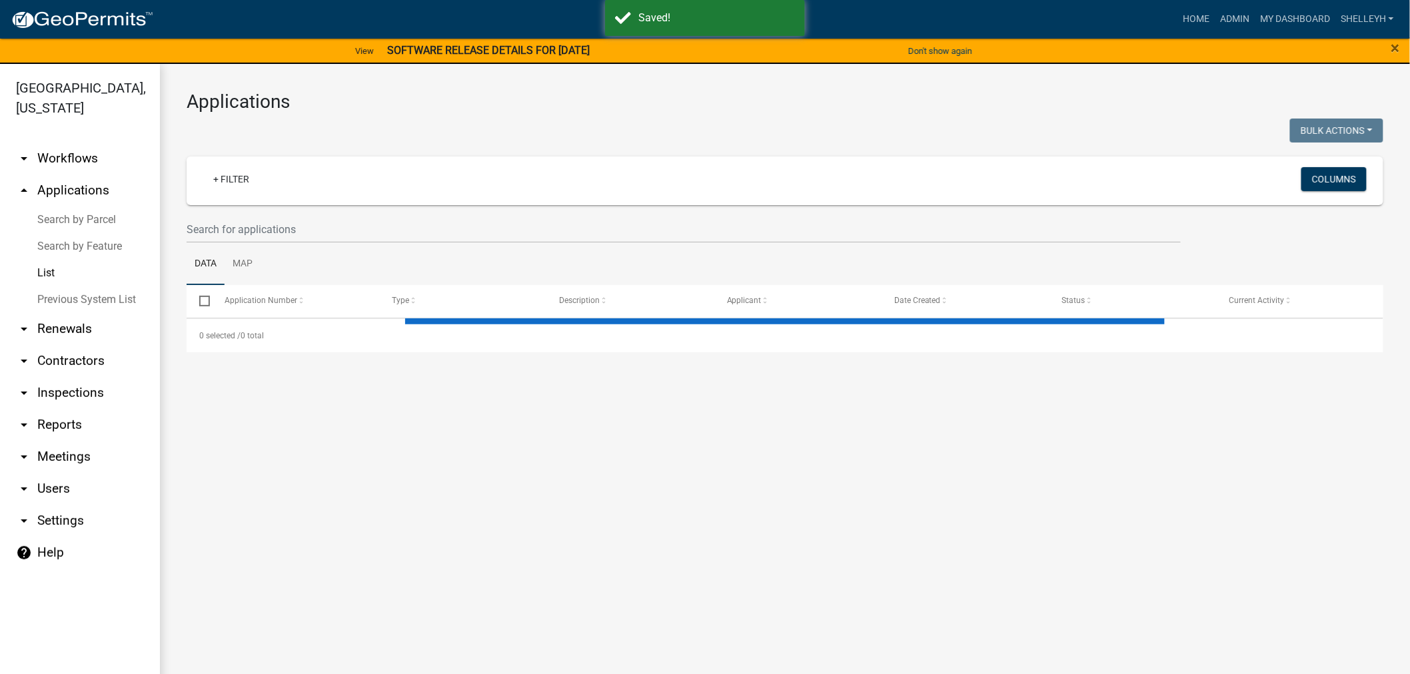
select select "1: 25"
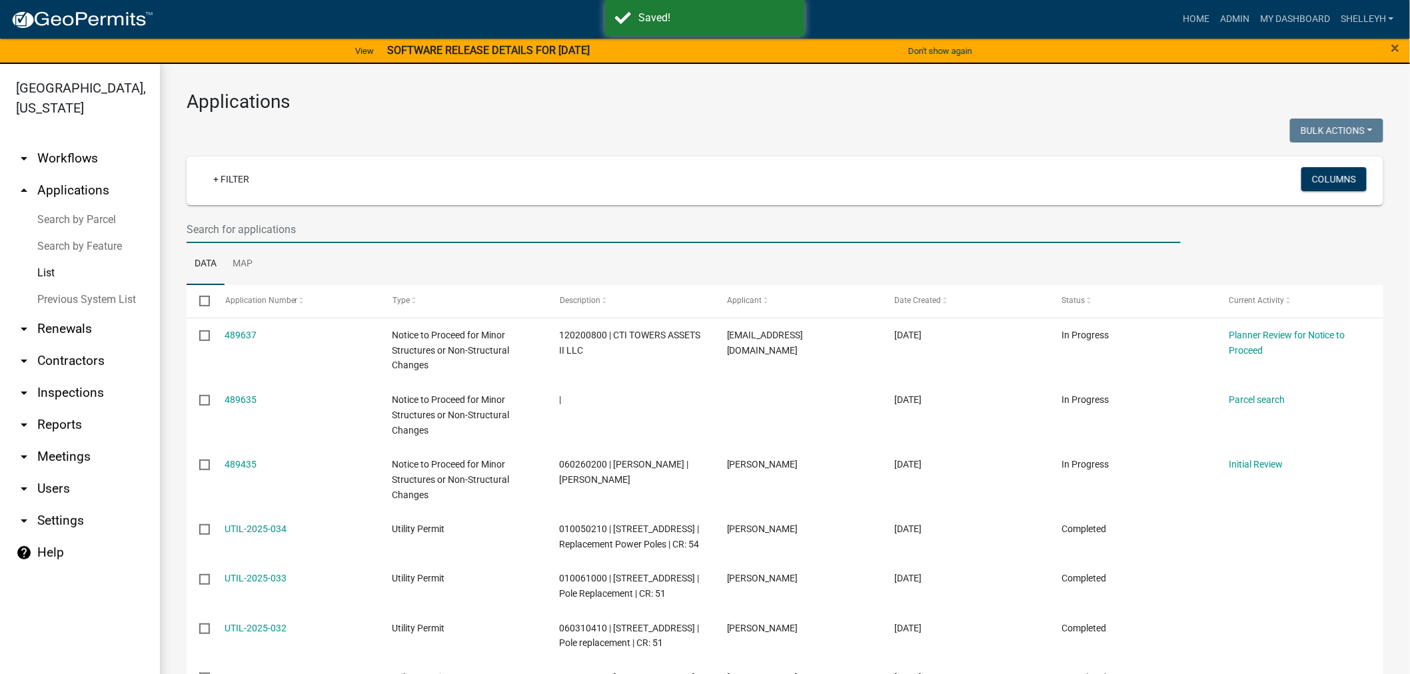
click at [238, 224] on input "text" at bounding box center [684, 229] width 994 height 27
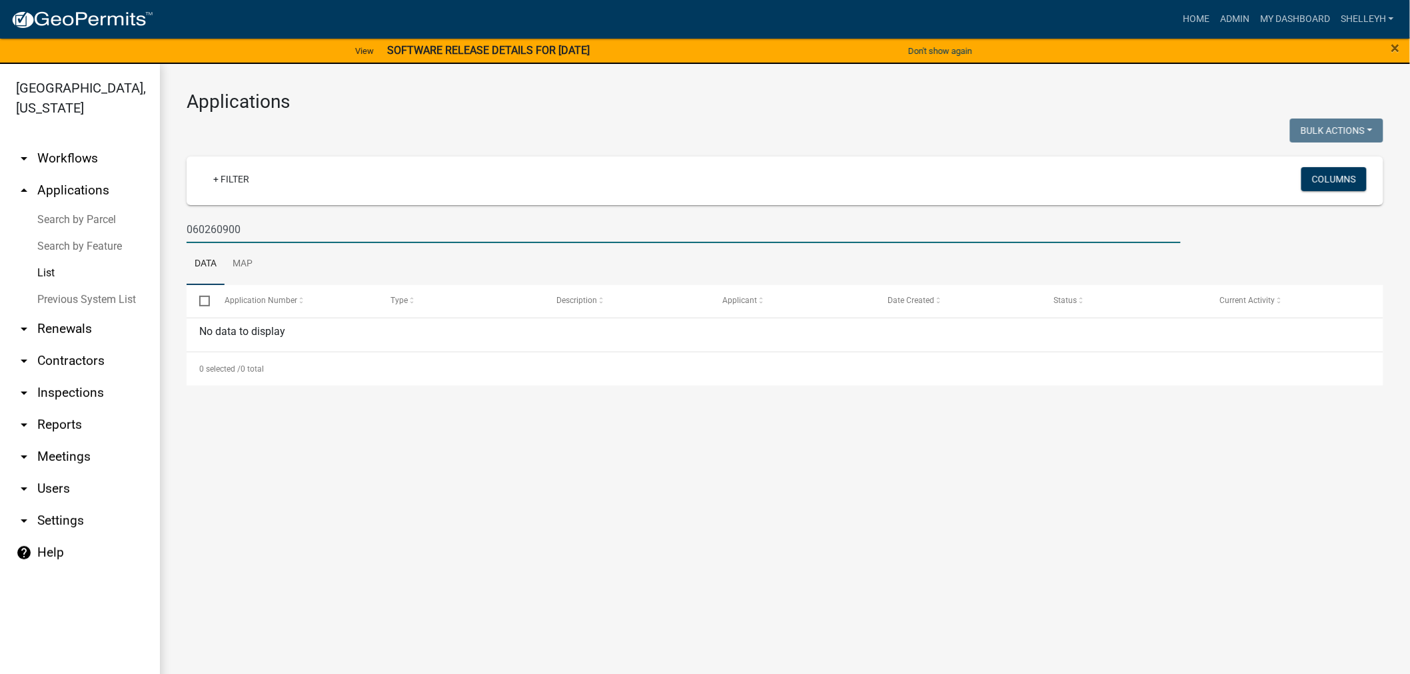
click at [267, 235] on input "060260900" at bounding box center [684, 229] width 994 height 27
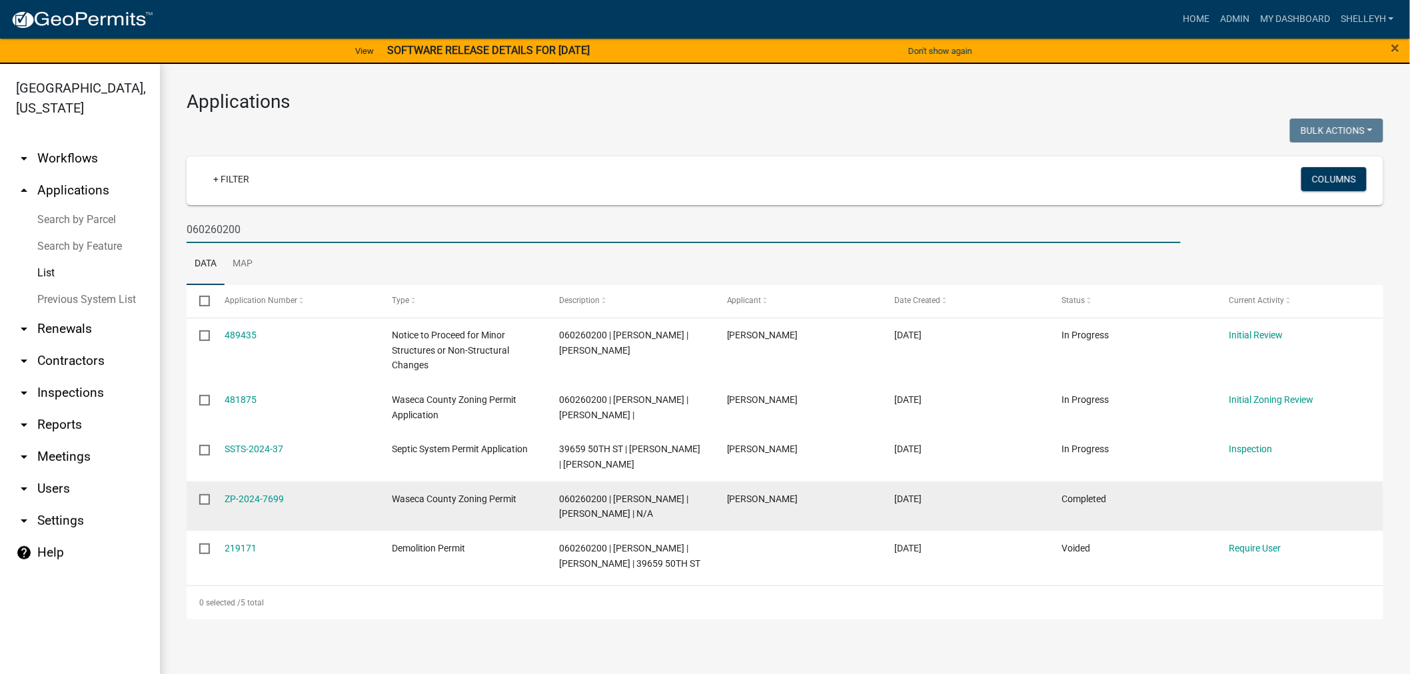
scroll to position [16, 0]
type input "060260200"
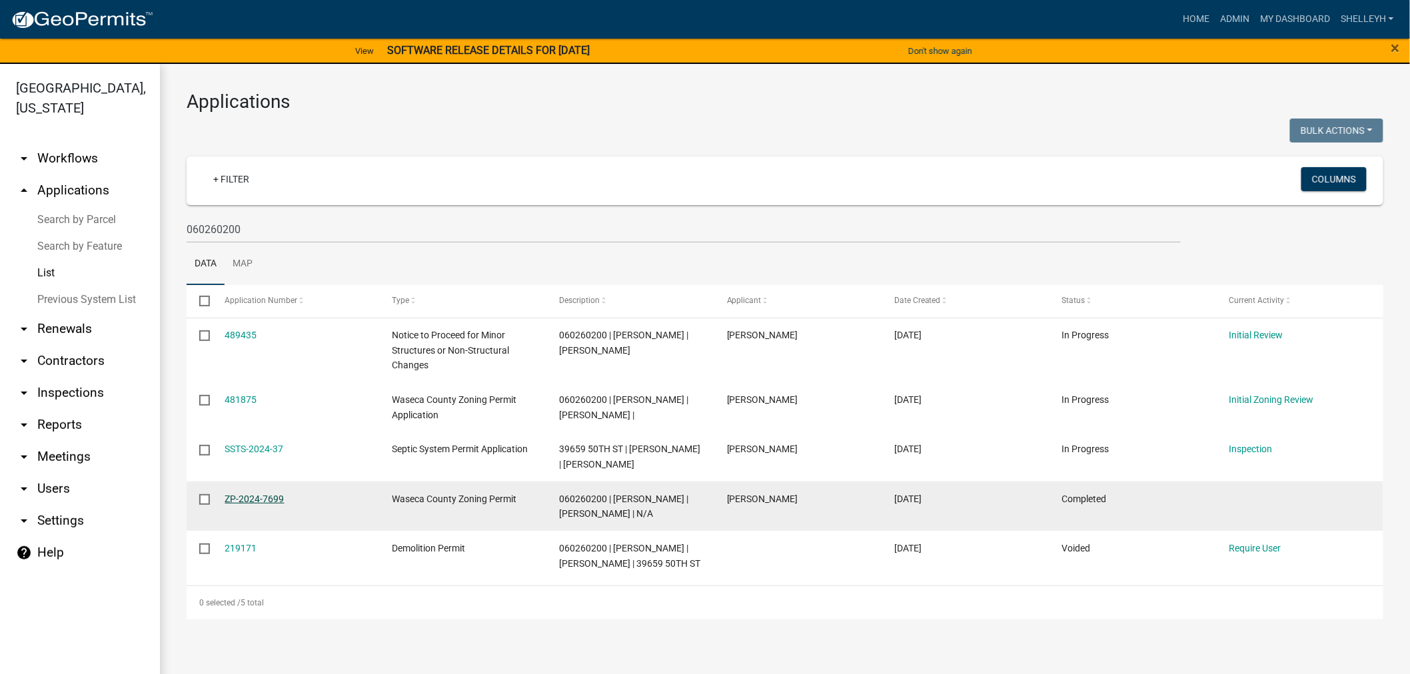
click at [255, 504] on link "ZP-2024-7699" at bounding box center [254, 499] width 59 height 11
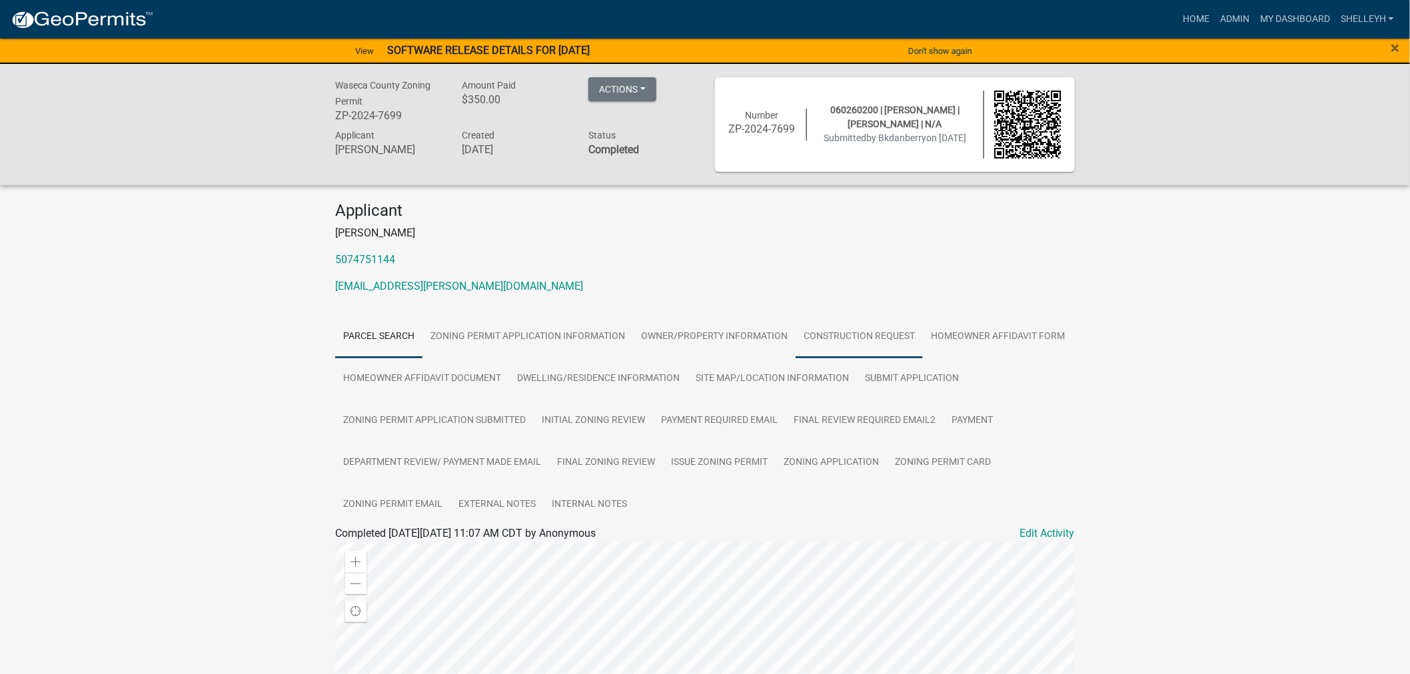
click at [843, 330] on link "Construction Request" at bounding box center [859, 337] width 127 height 43
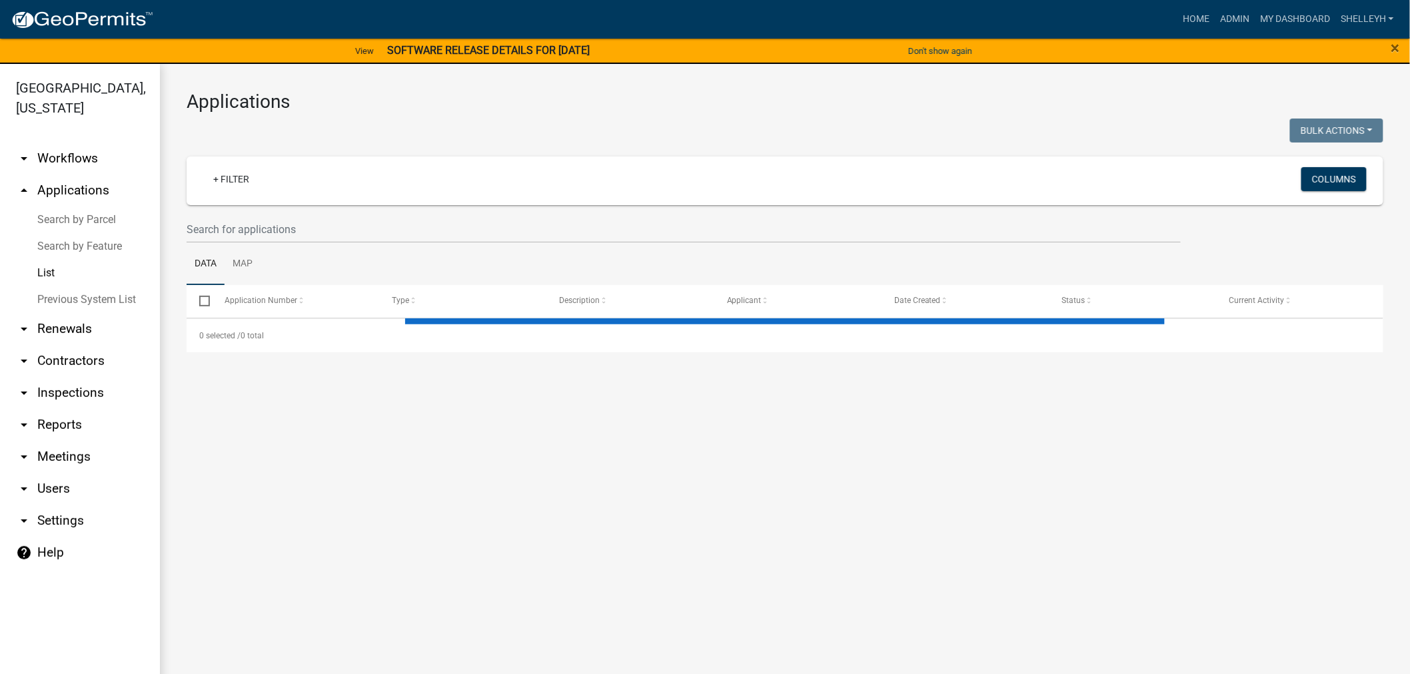
select select "1: 25"
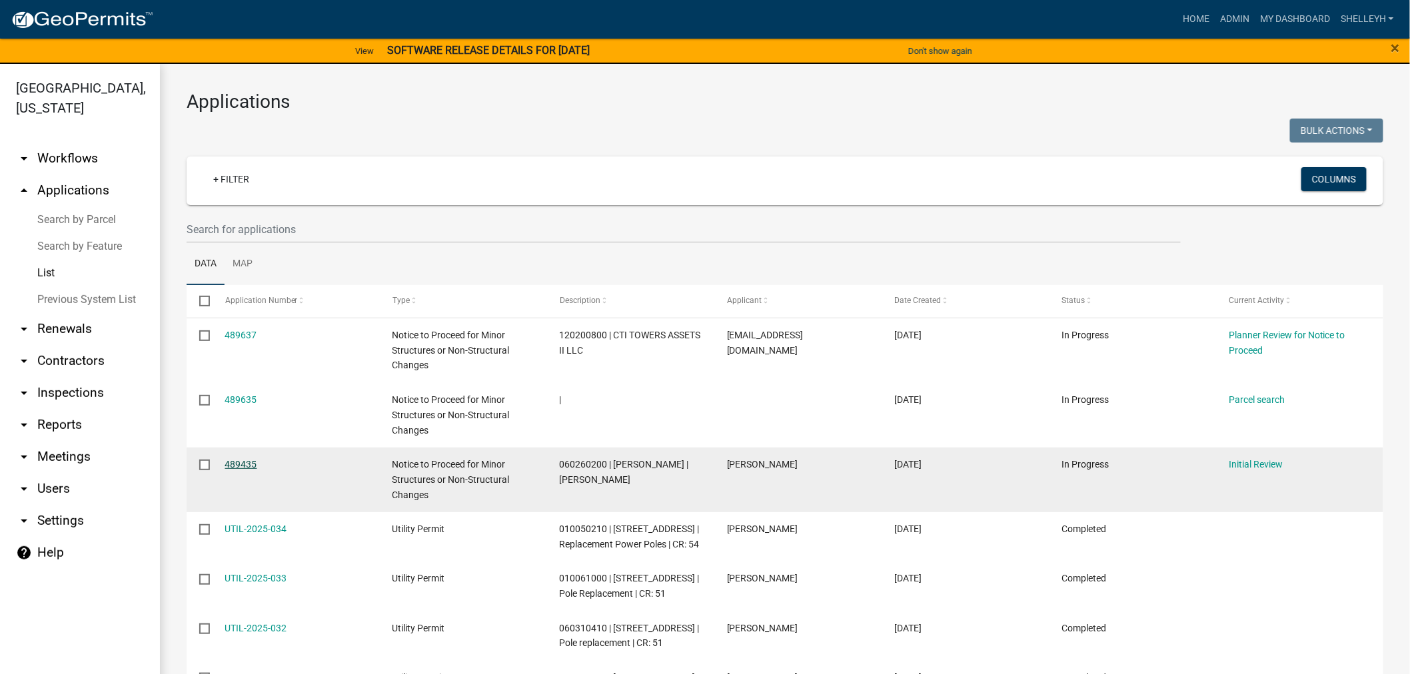
click at [234, 468] on link "489435" at bounding box center [241, 464] width 32 height 11
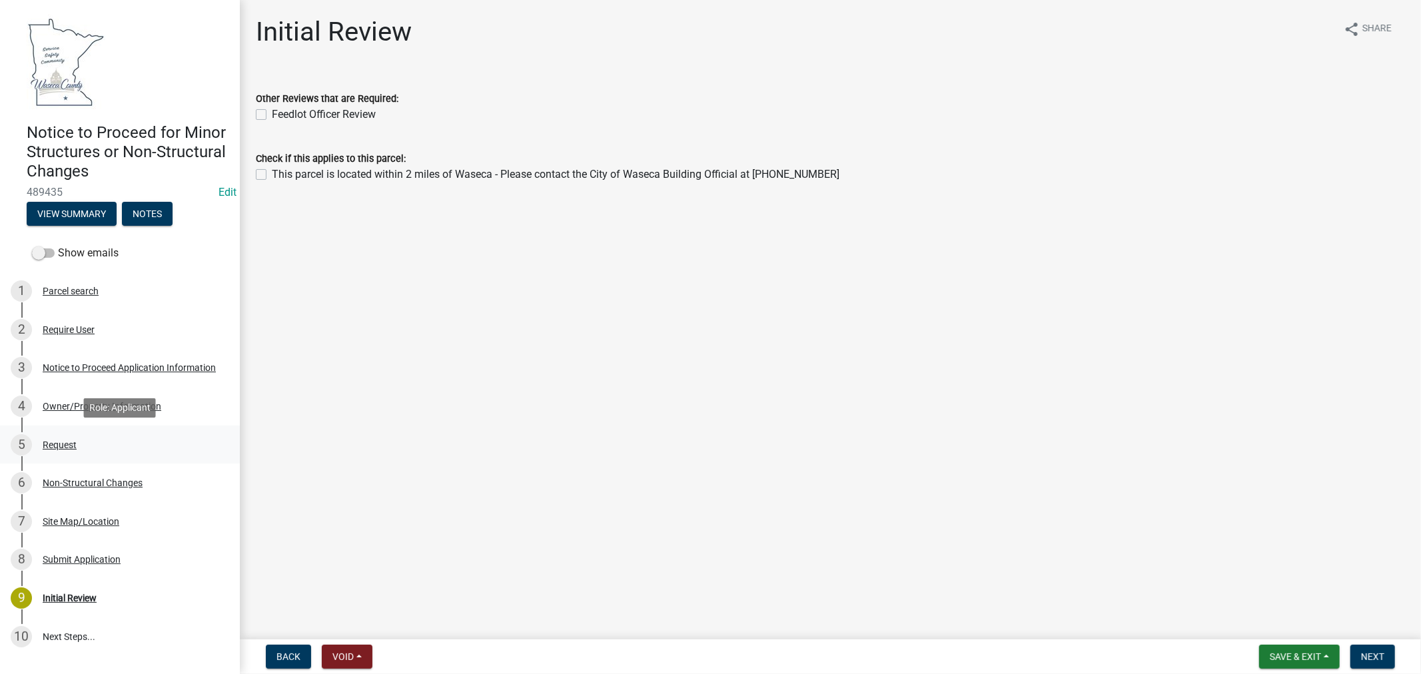
drag, startPoint x: 51, startPoint y: 444, endPoint x: 134, endPoint y: 427, distance: 84.4
click at [51, 445] on div "Request" at bounding box center [60, 444] width 34 height 9
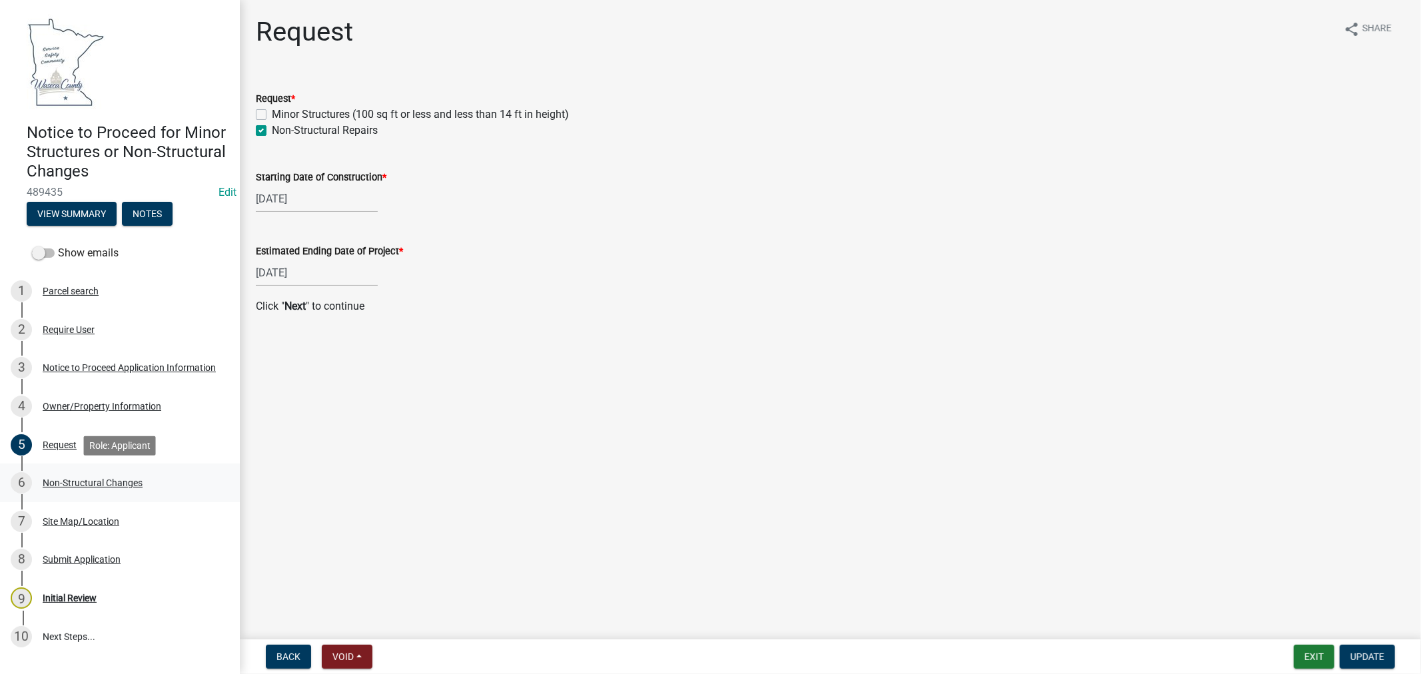
click at [97, 486] on div "Non-Structural Changes" at bounding box center [93, 482] width 100 height 9
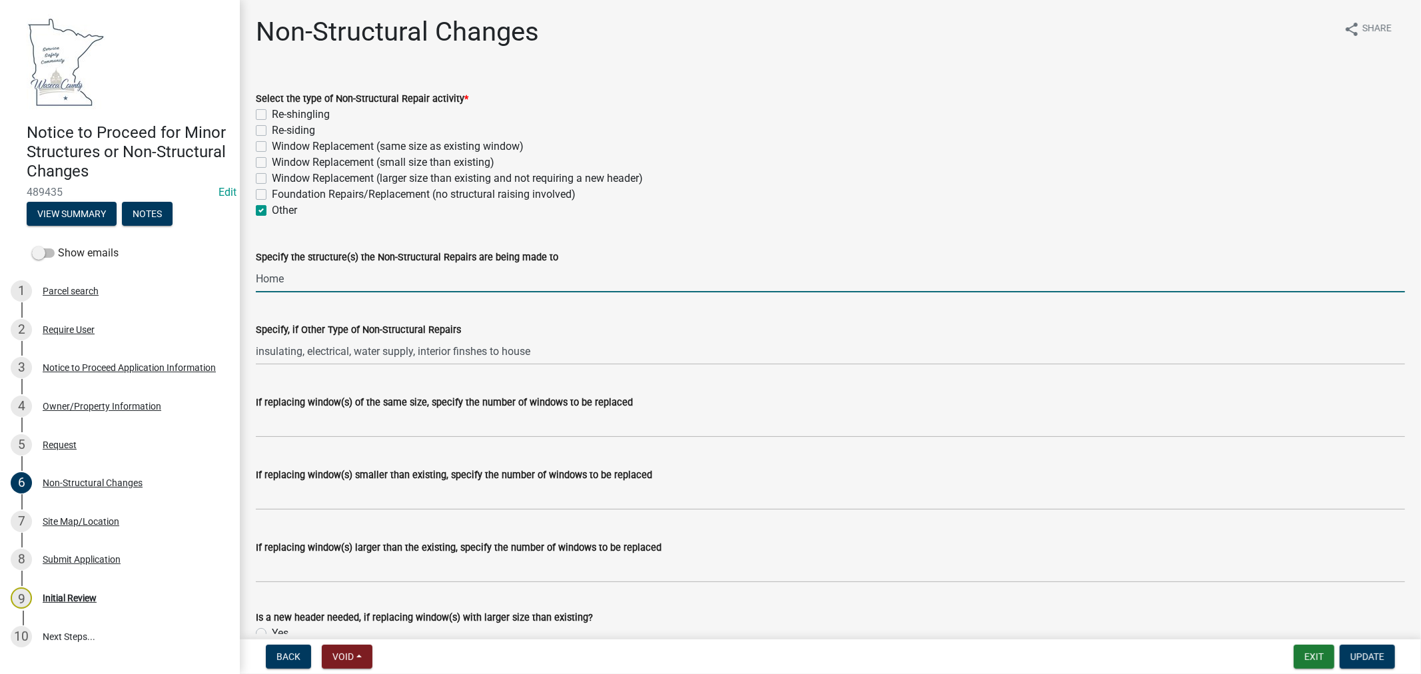
click at [394, 277] on input "Home" at bounding box center [830, 278] width 1149 height 27
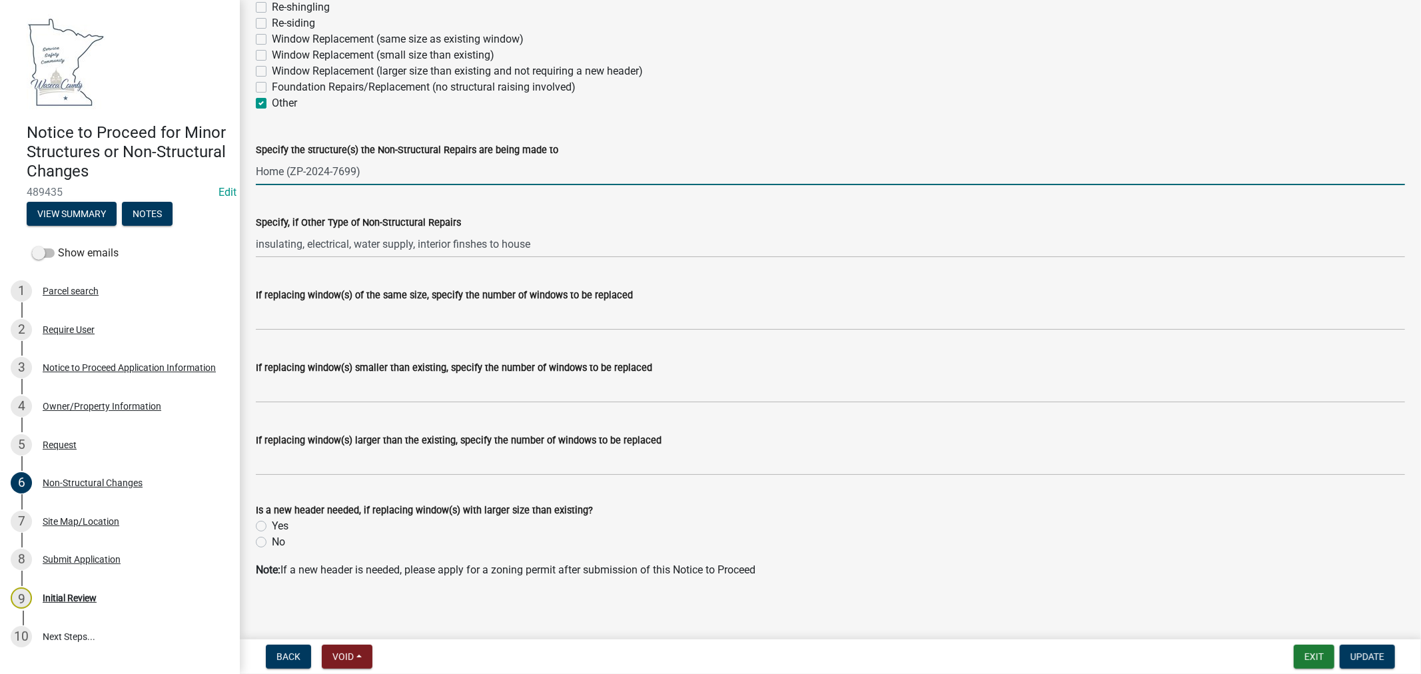
scroll to position [114, 0]
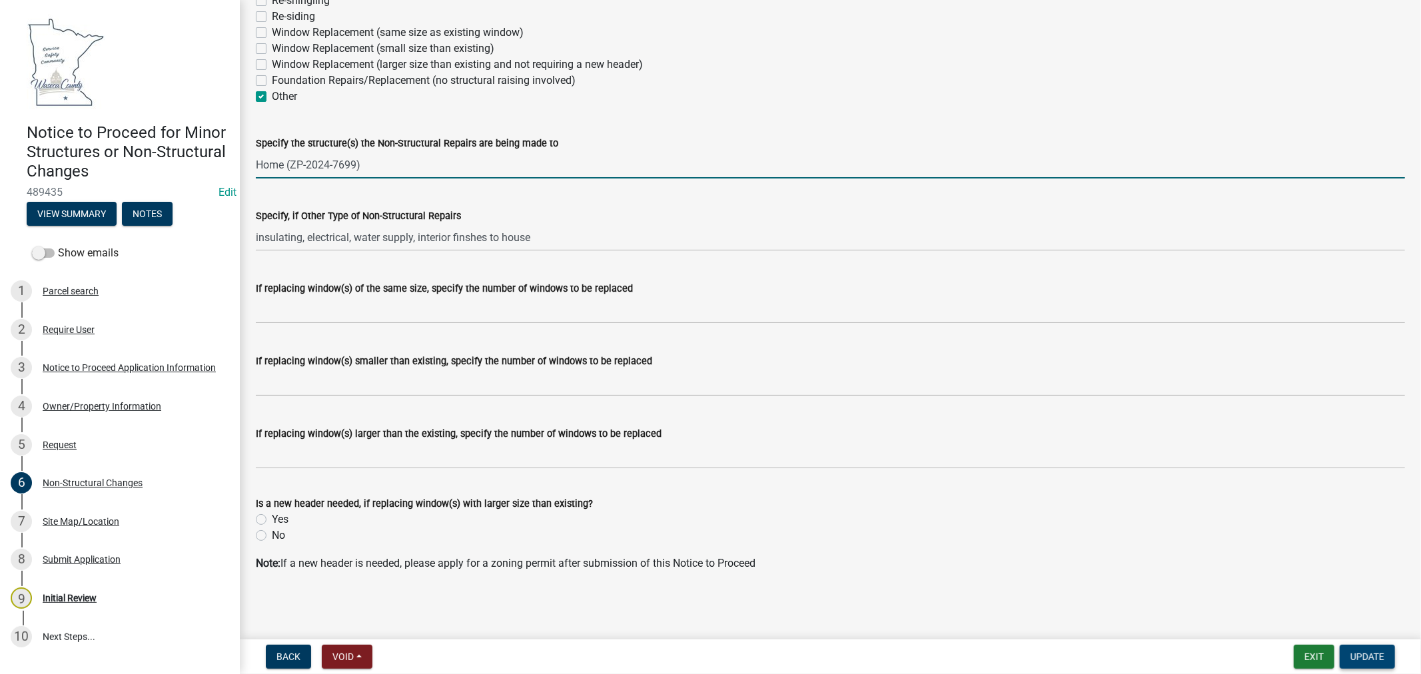
type input "Home (ZP-2024-7699)"
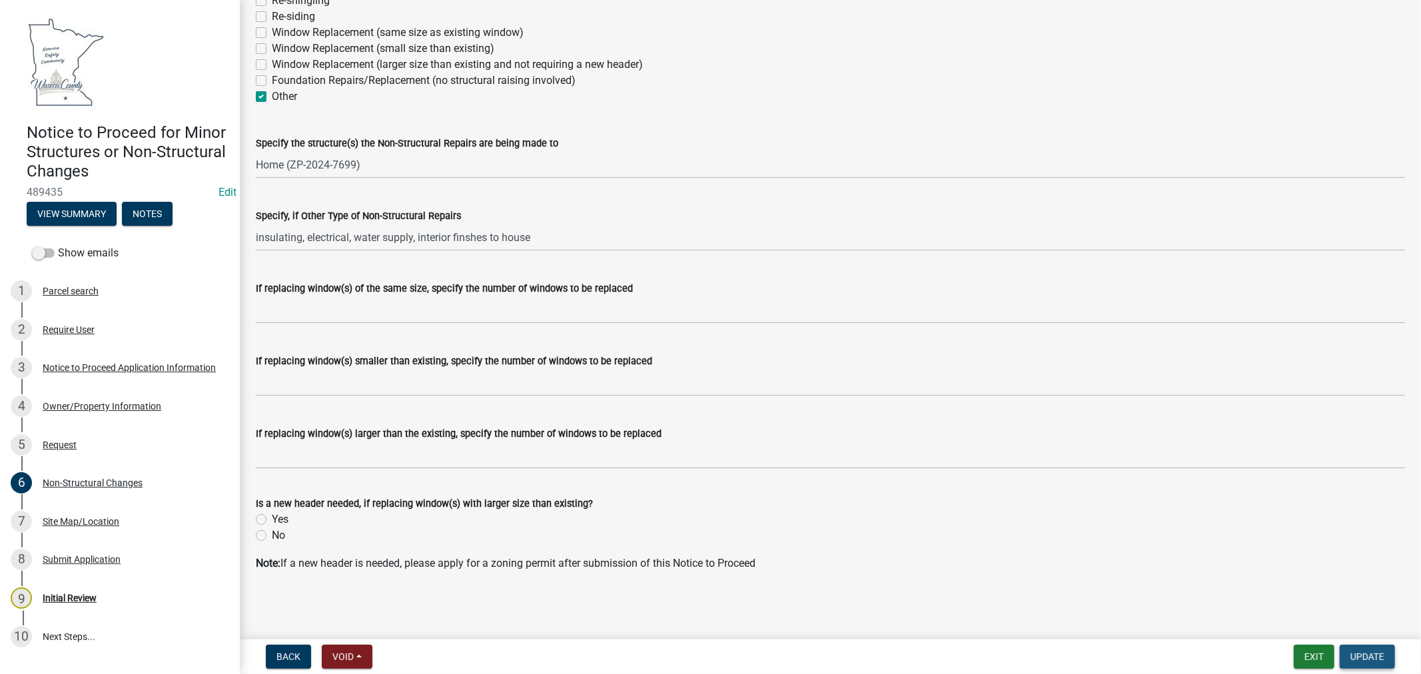
click at [1353, 658] on span "Update" at bounding box center [1368, 657] width 34 height 11
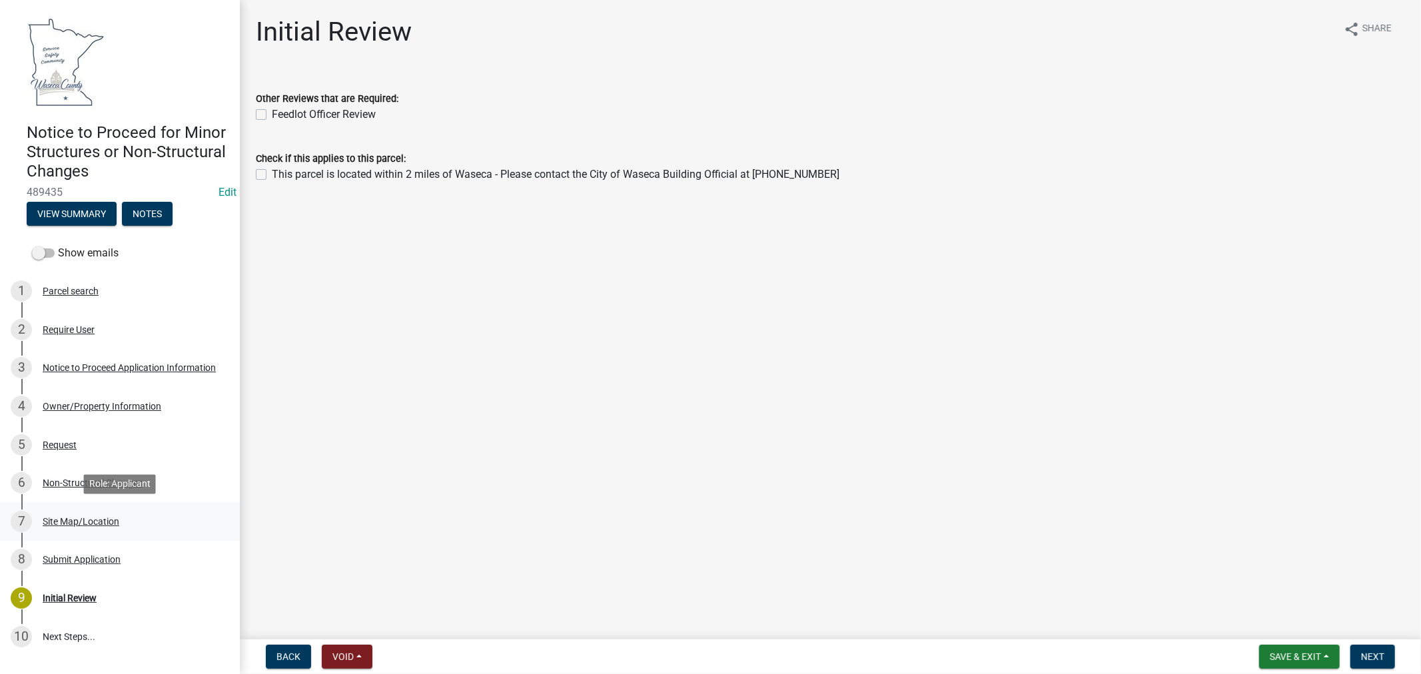
click at [103, 518] on div "Site Map/Location" at bounding box center [81, 521] width 77 height 9
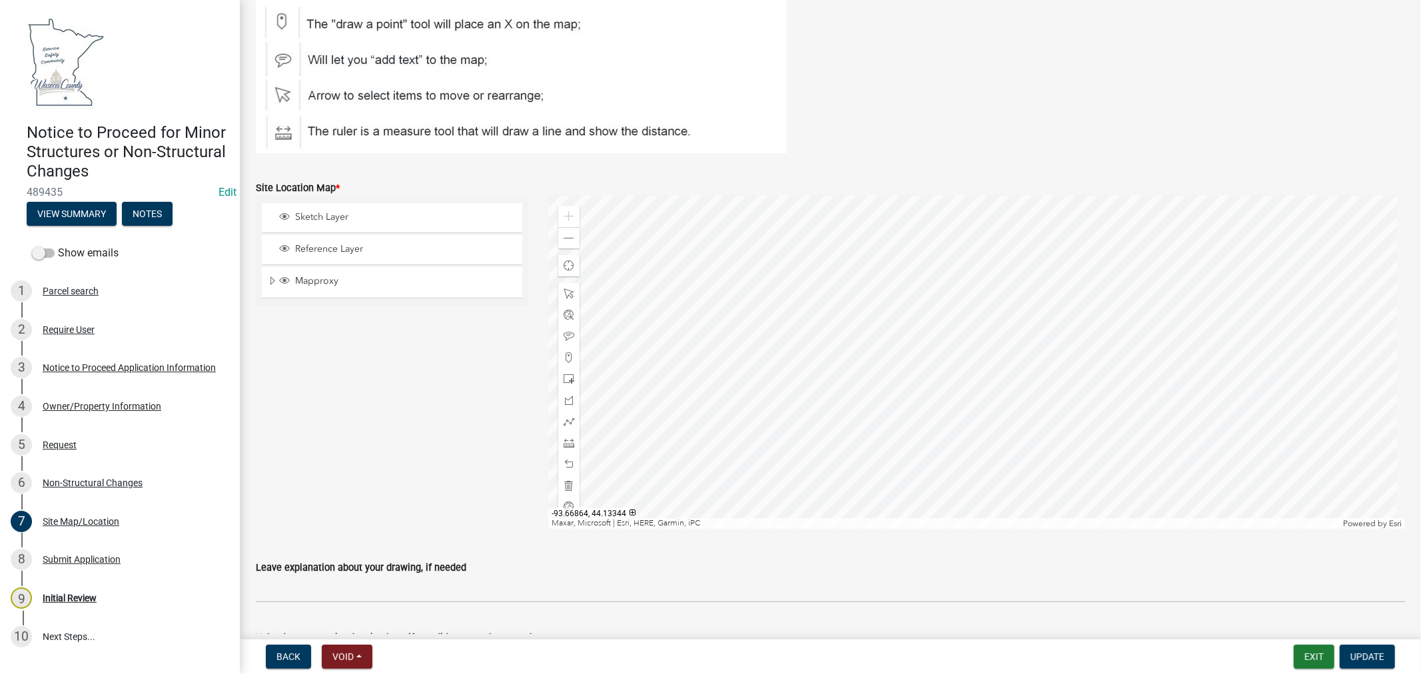
scroll to position [222, 0]
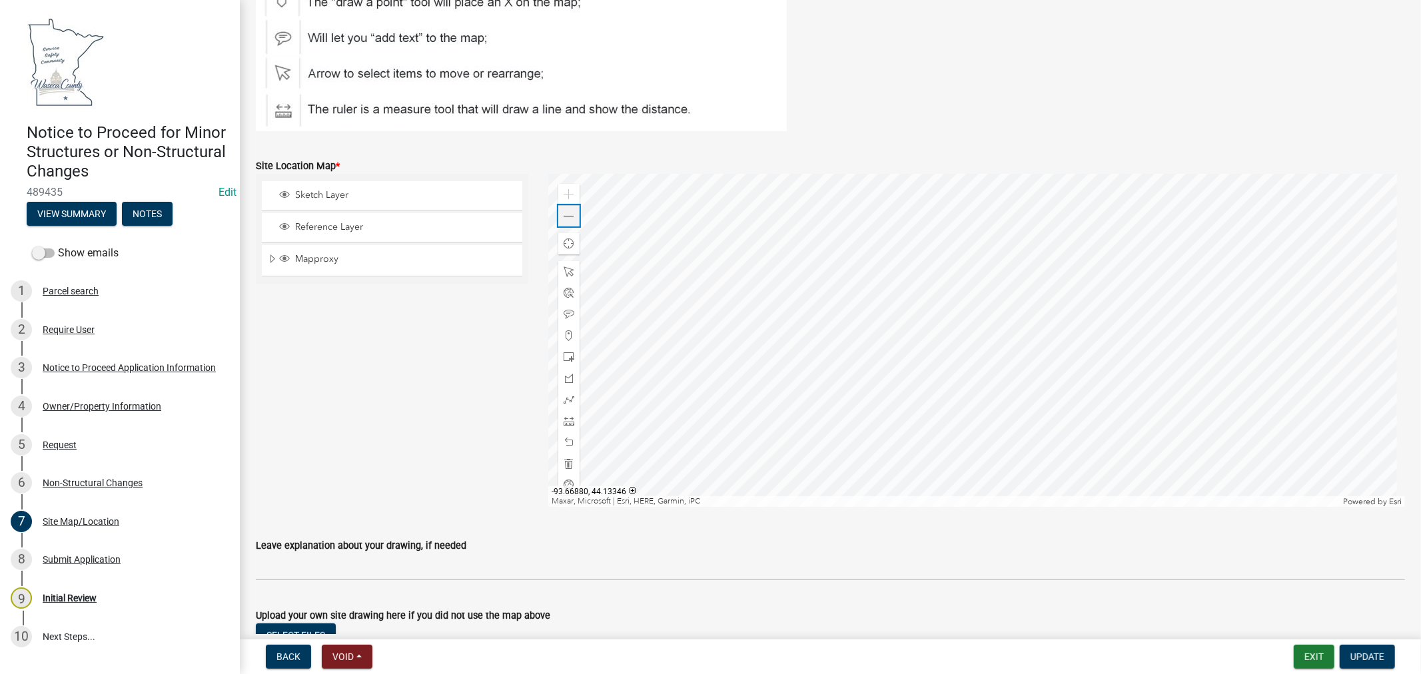
click at [574, 216] on div "Zoom out" at bounding box center [568, 215] width 21 height 21
click at [570, 218] on span at bounding box center [569, 216] width 11 height 11
click at [568, 276] on span at bounding box center [569, 272] width 11 height 11
click at [971, 341] on div at bounding box center [976, 340] width 857 height 333
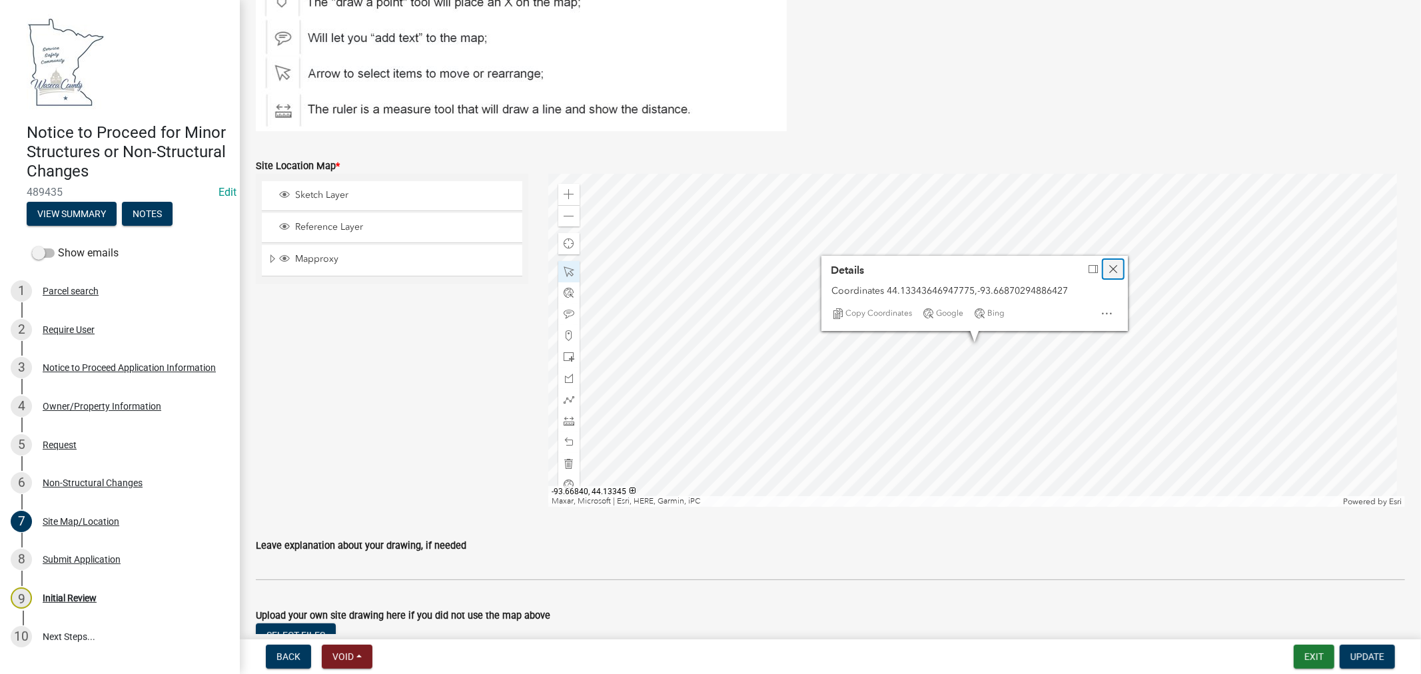
click at [1113, 270] on span "Close" at bounding box center [1113, 269] width 11 height 11
click at [565, 357] on span at bounding box center [569, 357] width 11 height 11
click at [1108, 412] on div at bounding box center [976, 340] width 857 height 333
click at [570, 223] on div "Zoom out" at bounding box center [568, 215] width 21 height 21
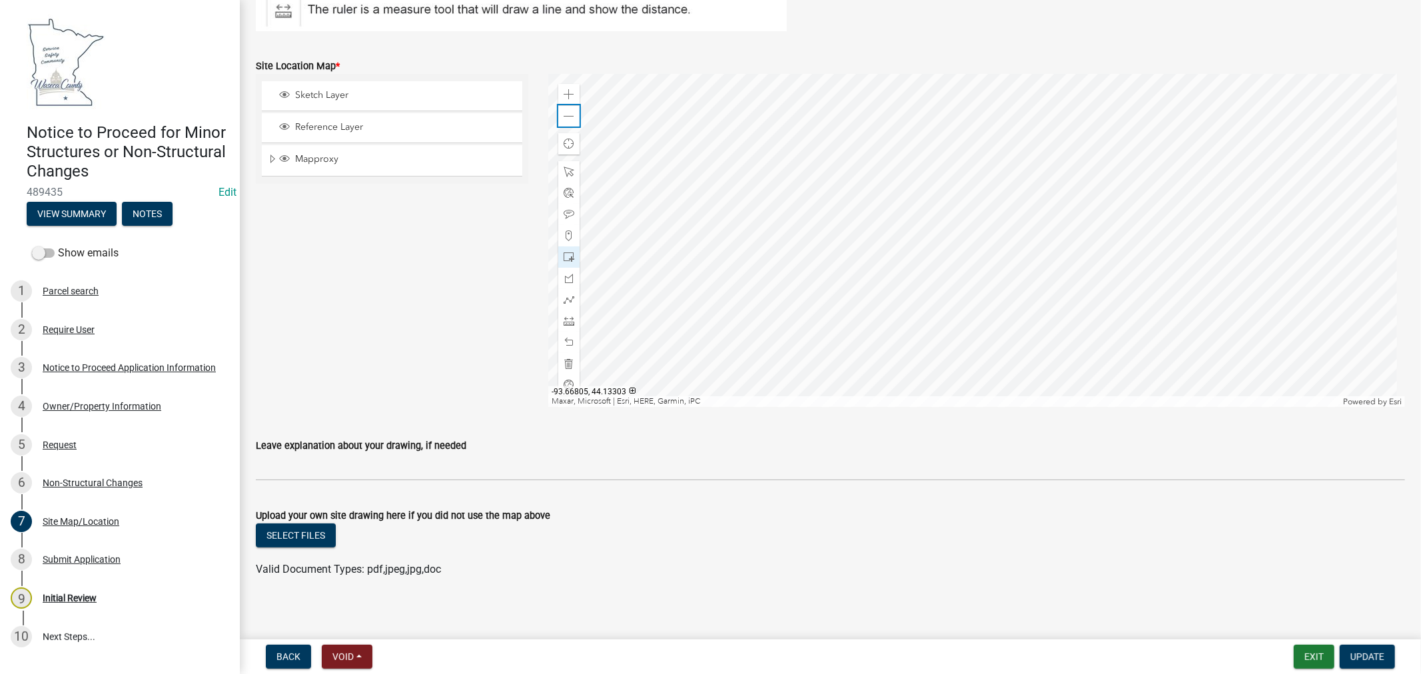
scroll to position [328, 0]
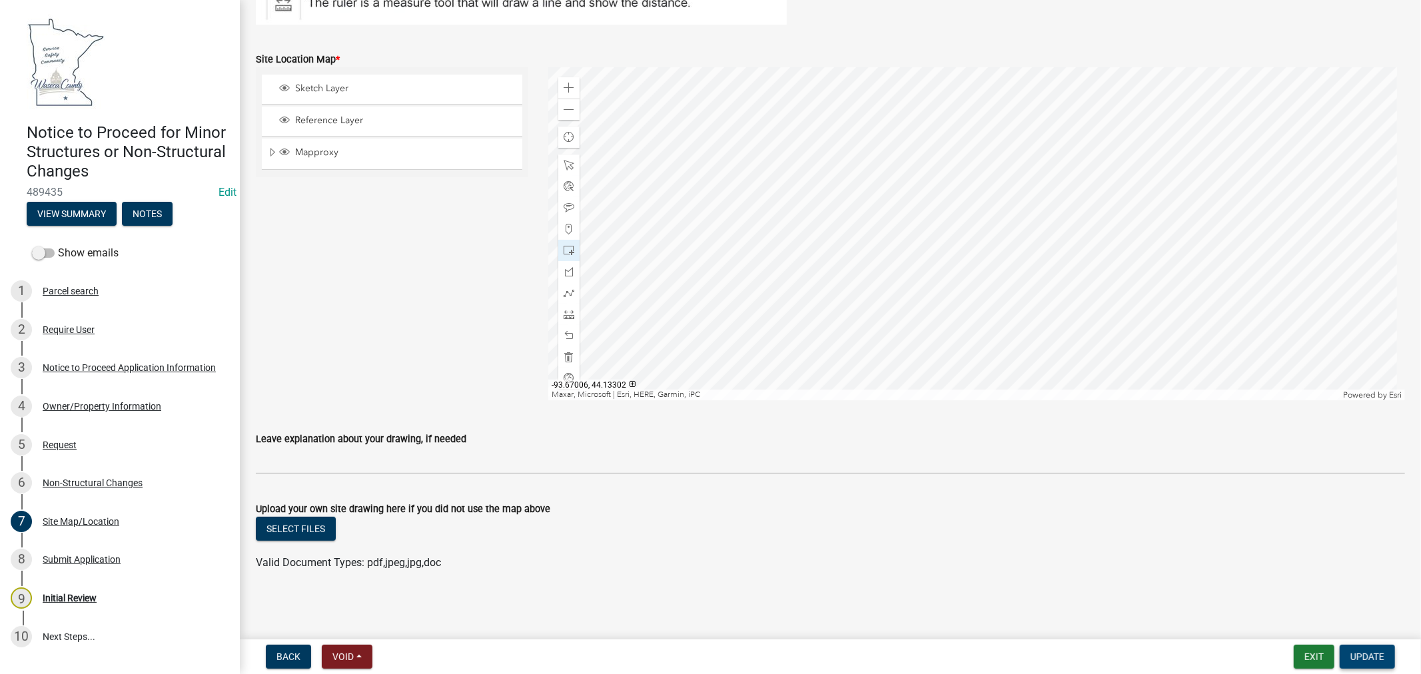
drag, startPoint x: 1375, startPoint y: 657, endPoint x: 944, endPoint y: 576, distance: 438.6
click at [1375, 657] on span "Update" at bounding box center [1368, 657] width 34 height 11
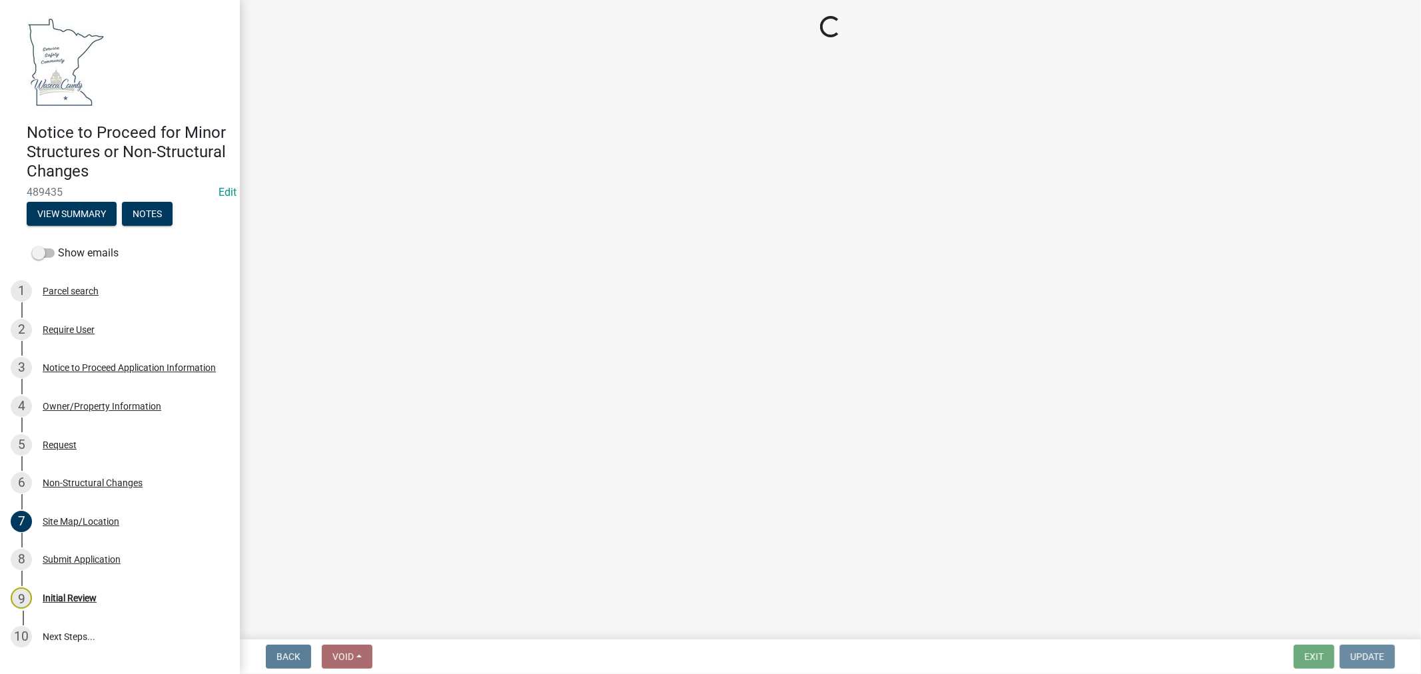
scroll to position [0, 0]
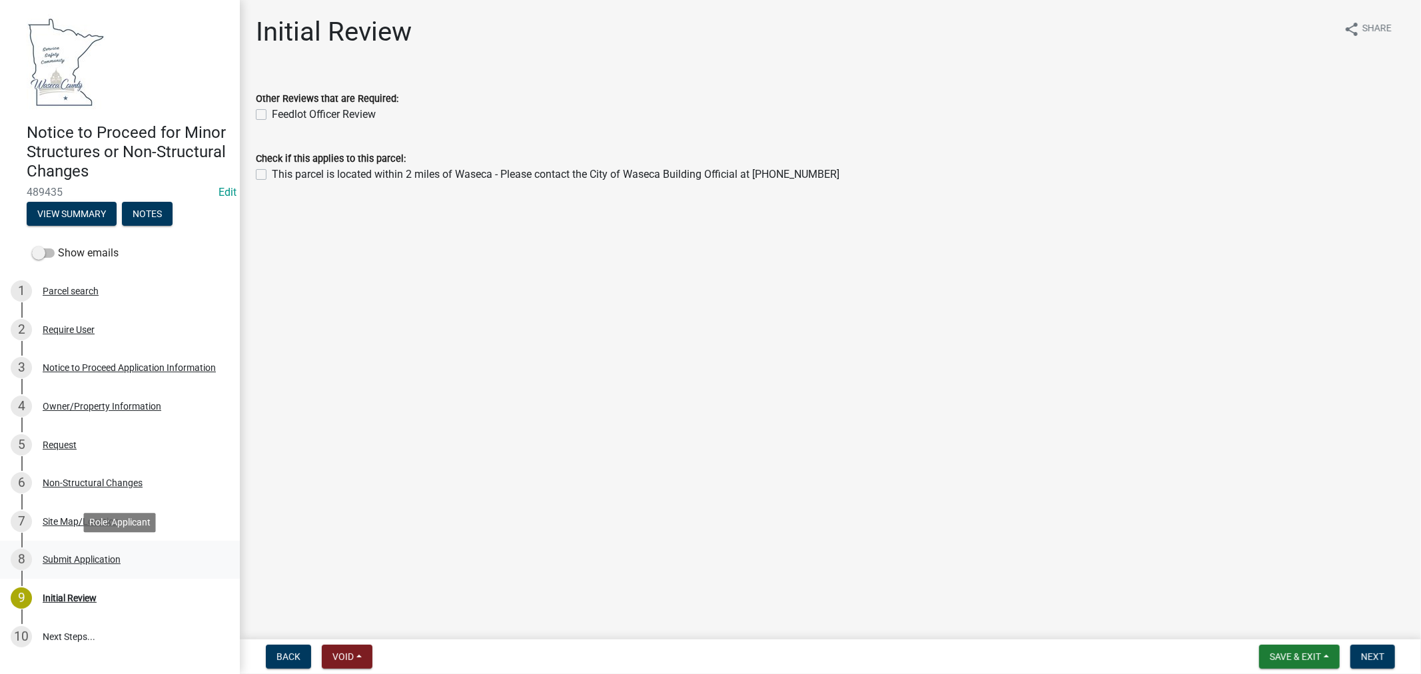
click at [69, 553] on div "8 Submit Application" at bounding box center [115, 559] width 208 height 21
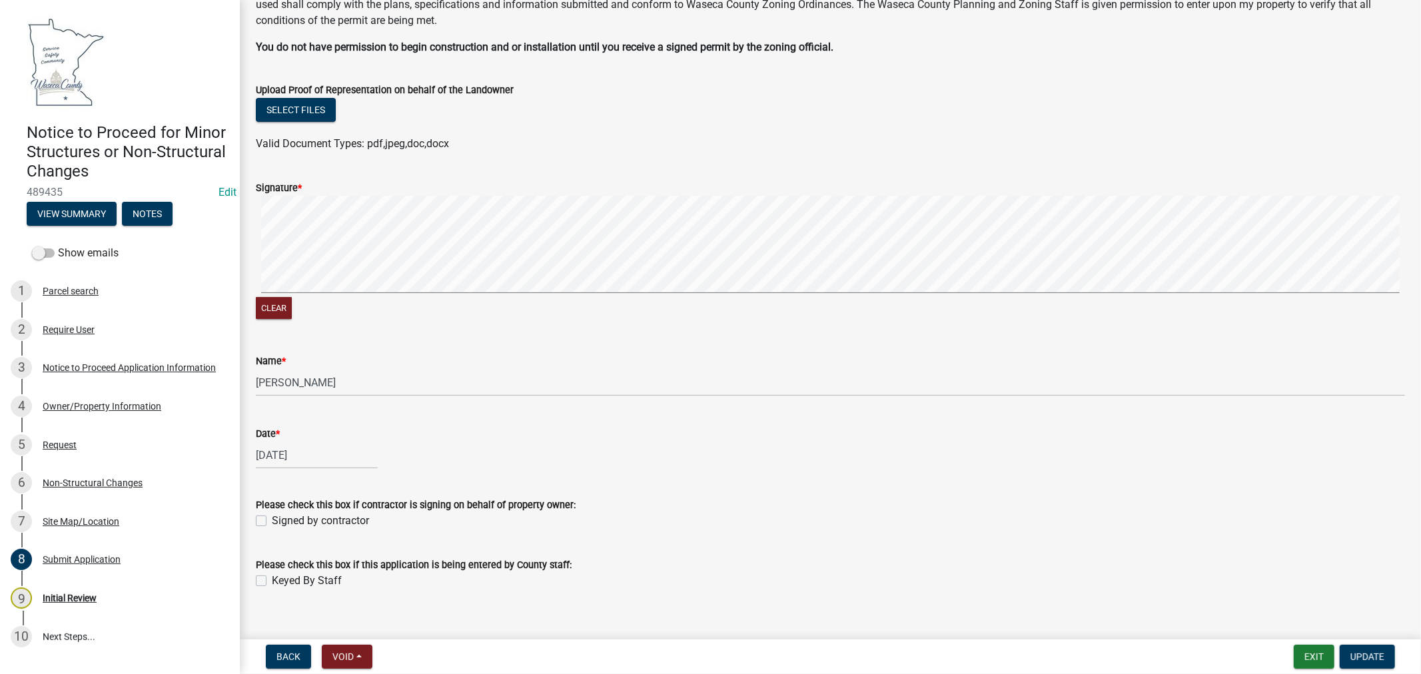
scroll to position [111, 0]
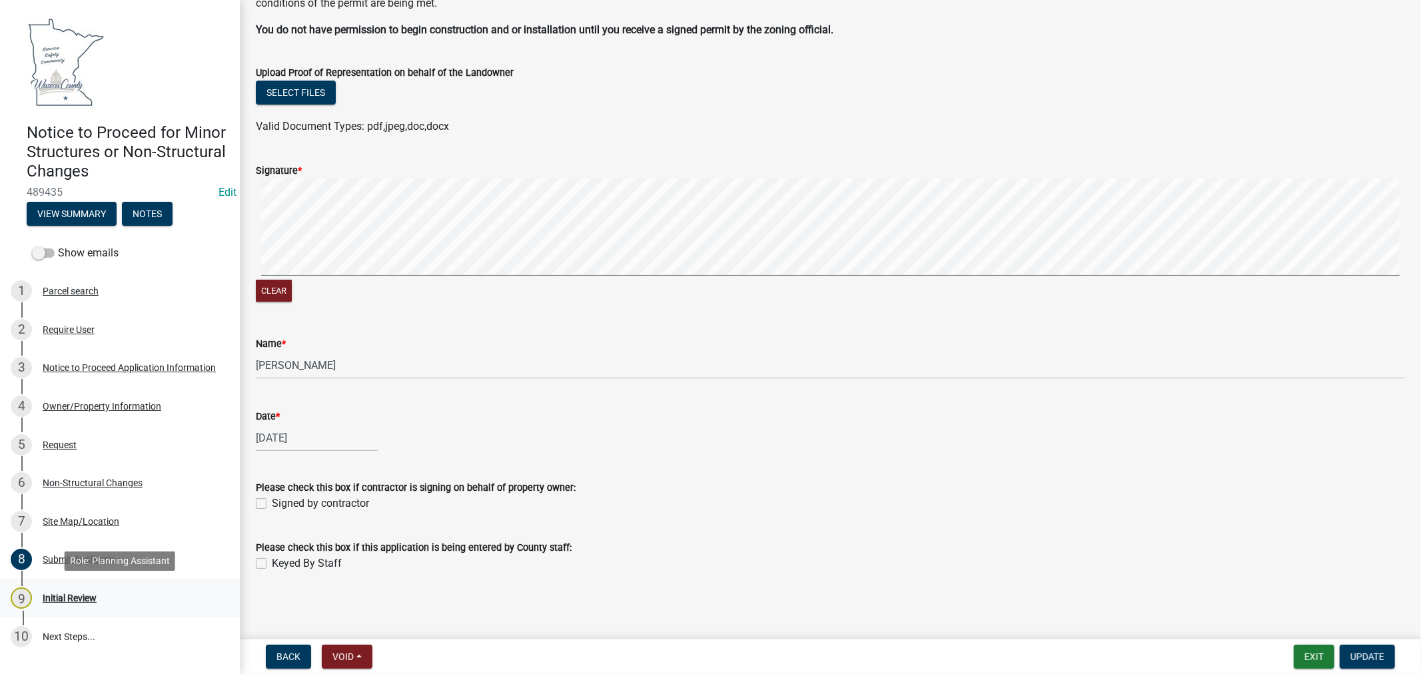
click at [61, 598] on div "Initial Review" at bounding box center [70, 598] width 54 height 9
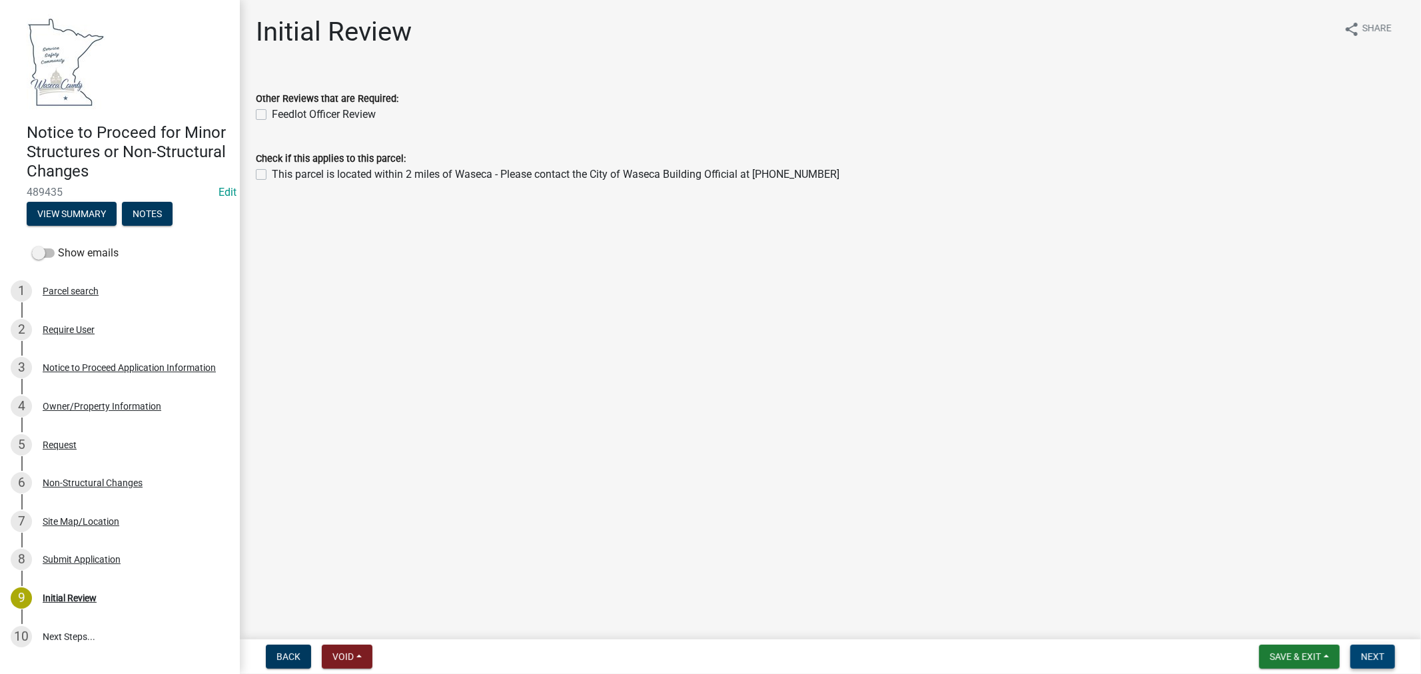
click at [1378, 658] on span "Next" at bounding box center [1372, 657] width 23 height 11
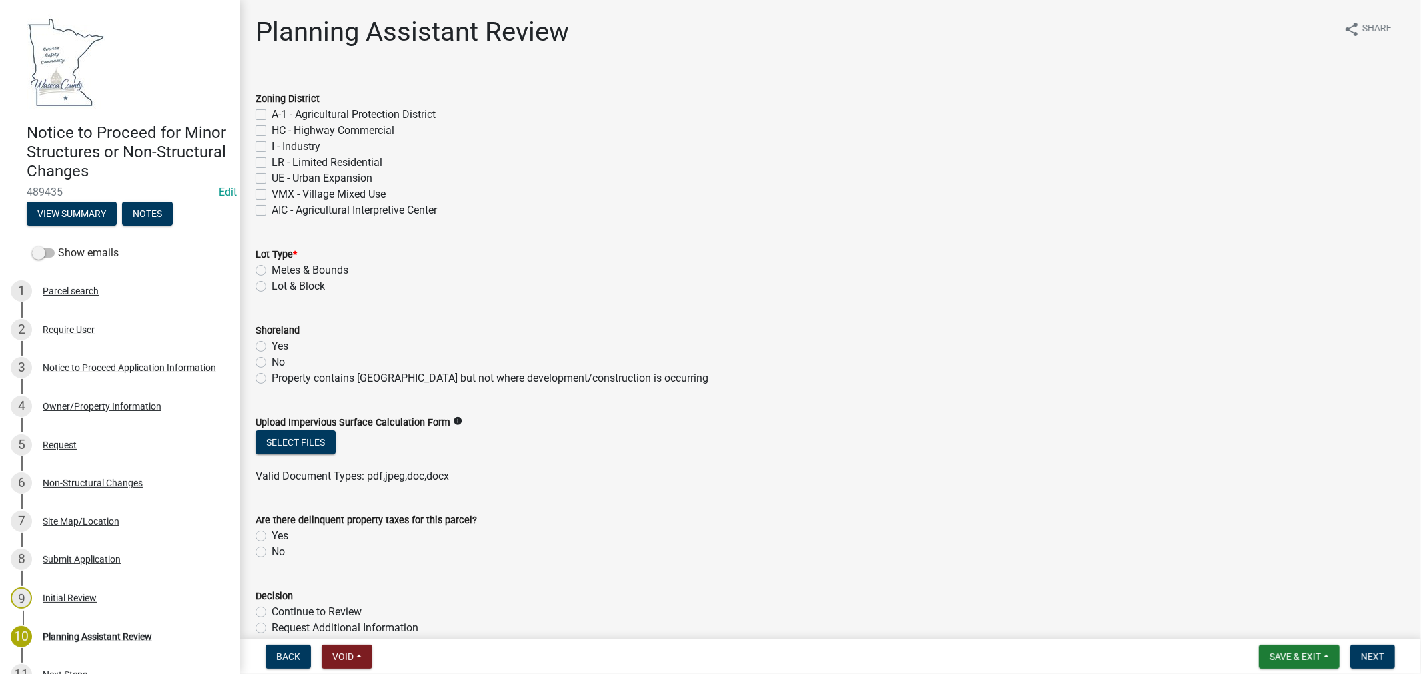
click at [272, 114] on label "A-1 - Agricultural Protection District" at bounding box center [354, 115] width 164 height 16
click at [272, 114] on input "A-1 - Agricultural Protection District" at bounding box center [276, 111] width 9 height 9
checkbox input "true"
checkbox input "false"
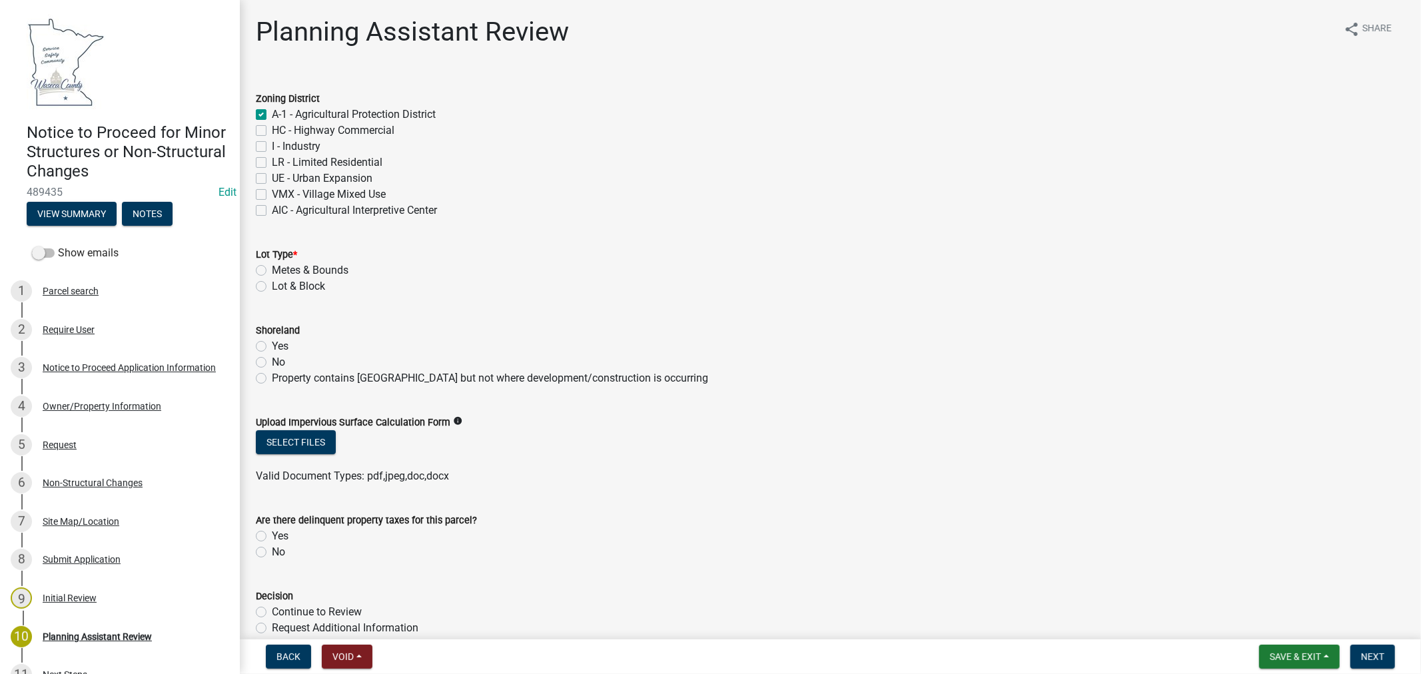
checkbox input "false"
click at [272, 268] on label "Metes & Bounds" at bounding box center [310, 271] width 77 height 16
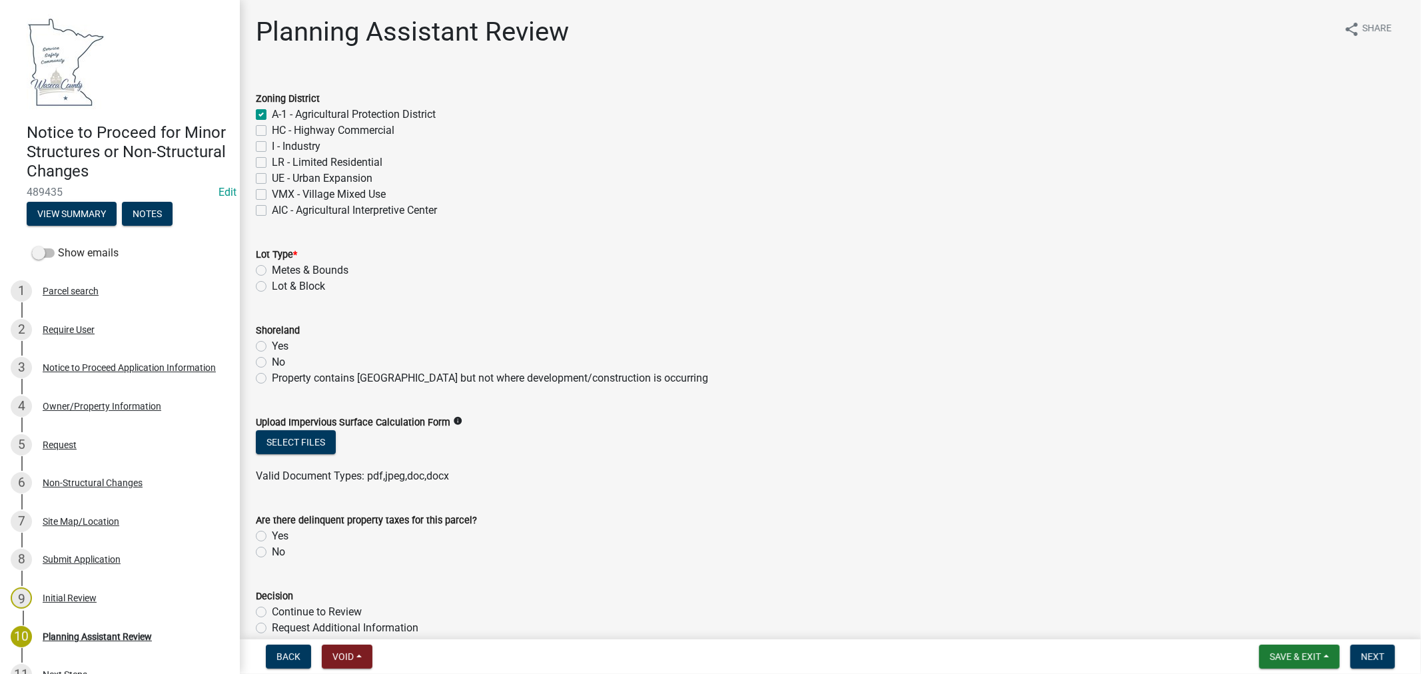
click at [272, 268] on input "Metes & Bounds" at bounding box center [276, 267] width 9 height 9
radio input "true"
click at [272, 360] on label "No" at bounding box center [278, 362] width 13 height 16
click at [272, 360] on input "No" at bounding box center [276, 358] width 9 height 9
radio input "true"
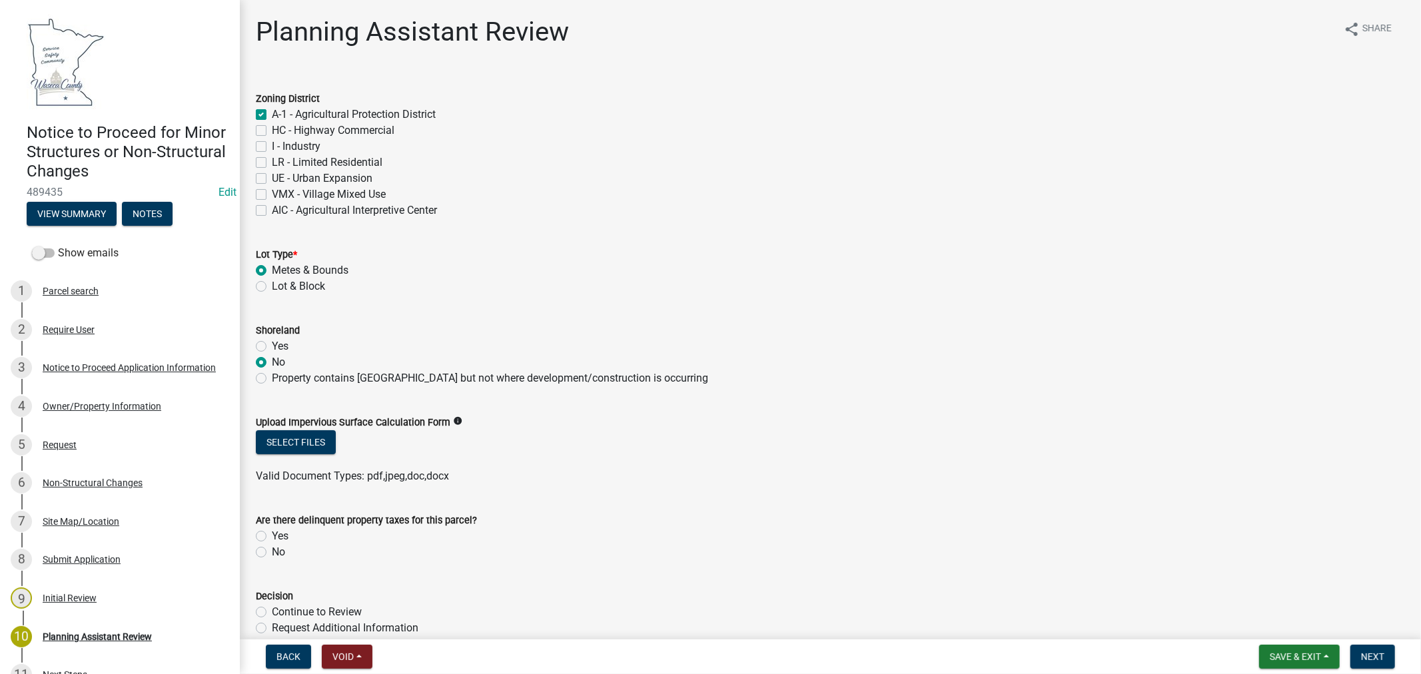
click at [272, 548] on label "No" at bounding box center [278, 552] width 13 height 16
click at [272, 548] on input "No" at bounding box center [276, 548] width 9 height 9
radio input "true"
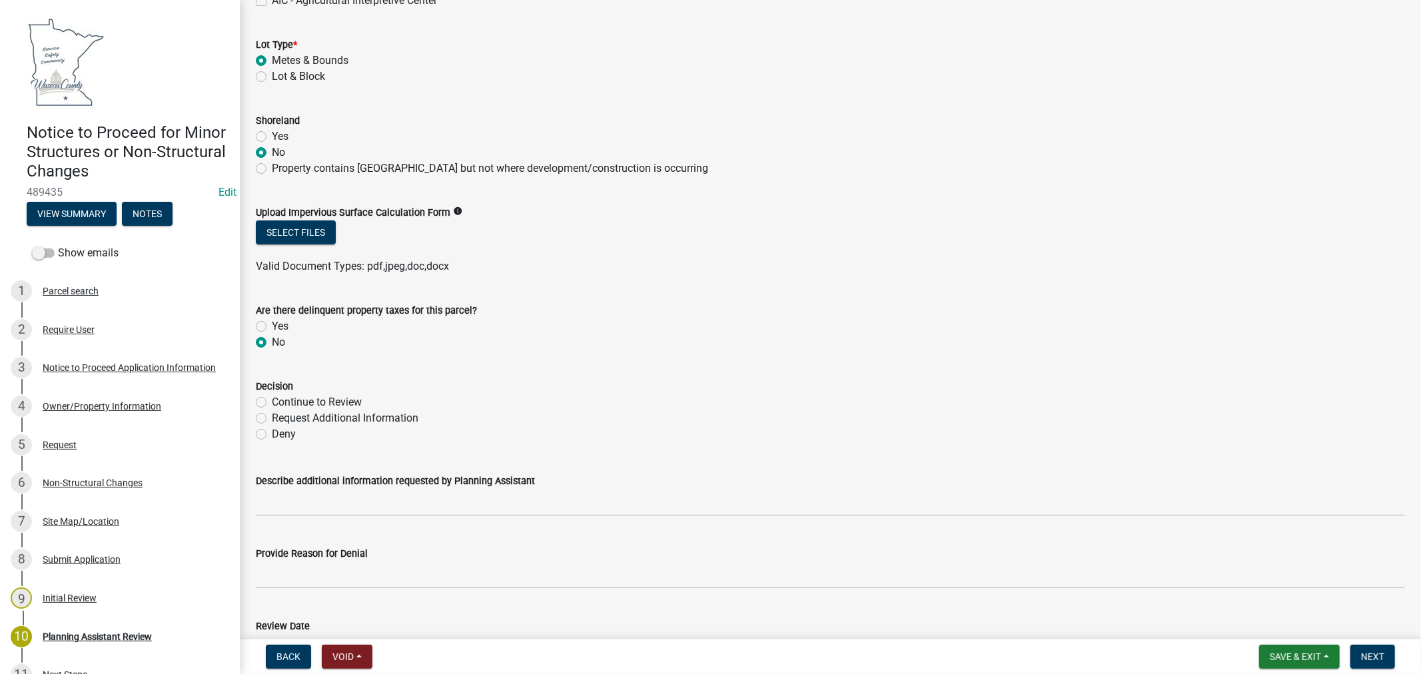
scroll to position [222, 0]
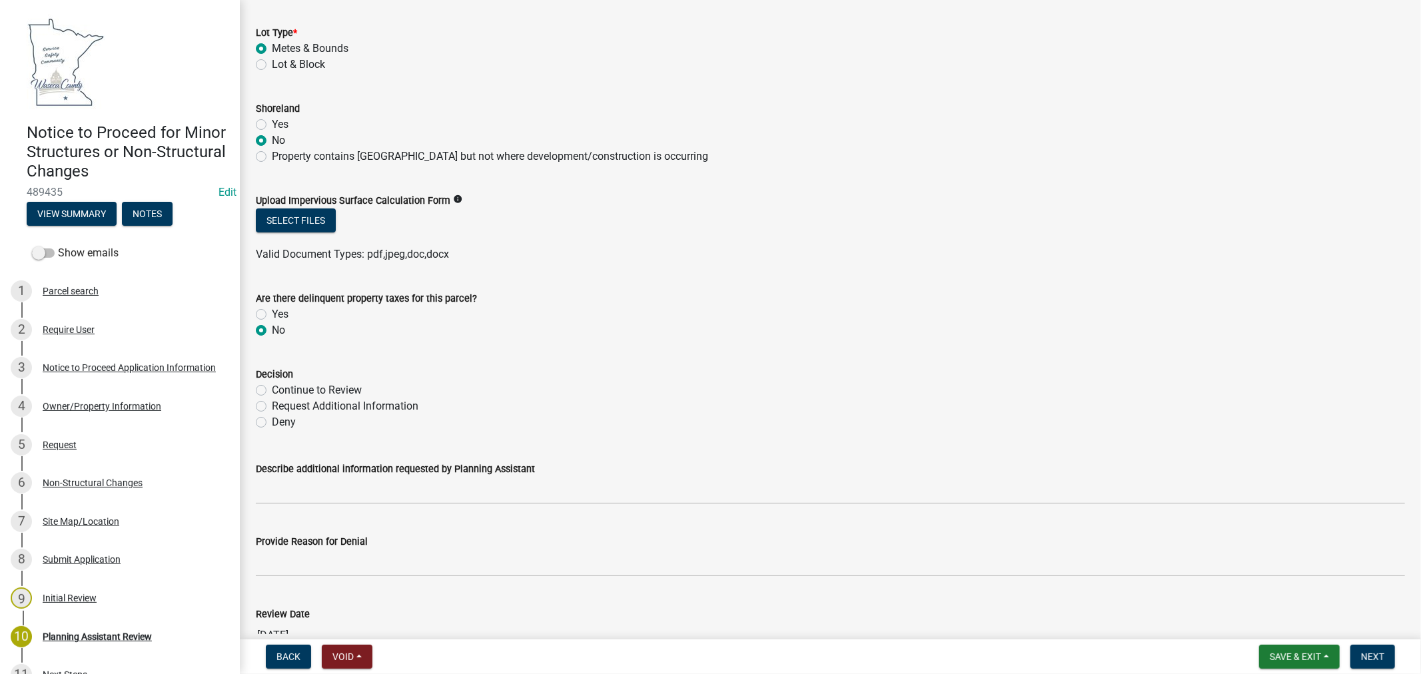
click at [272, 390] on label "Continue to Review" at bounding box center [317, 390] width 90 height 16
click at [272, 390] on input "Continue to Review" at bounding box center [276, 386] width 9 height 9
radio input "true"
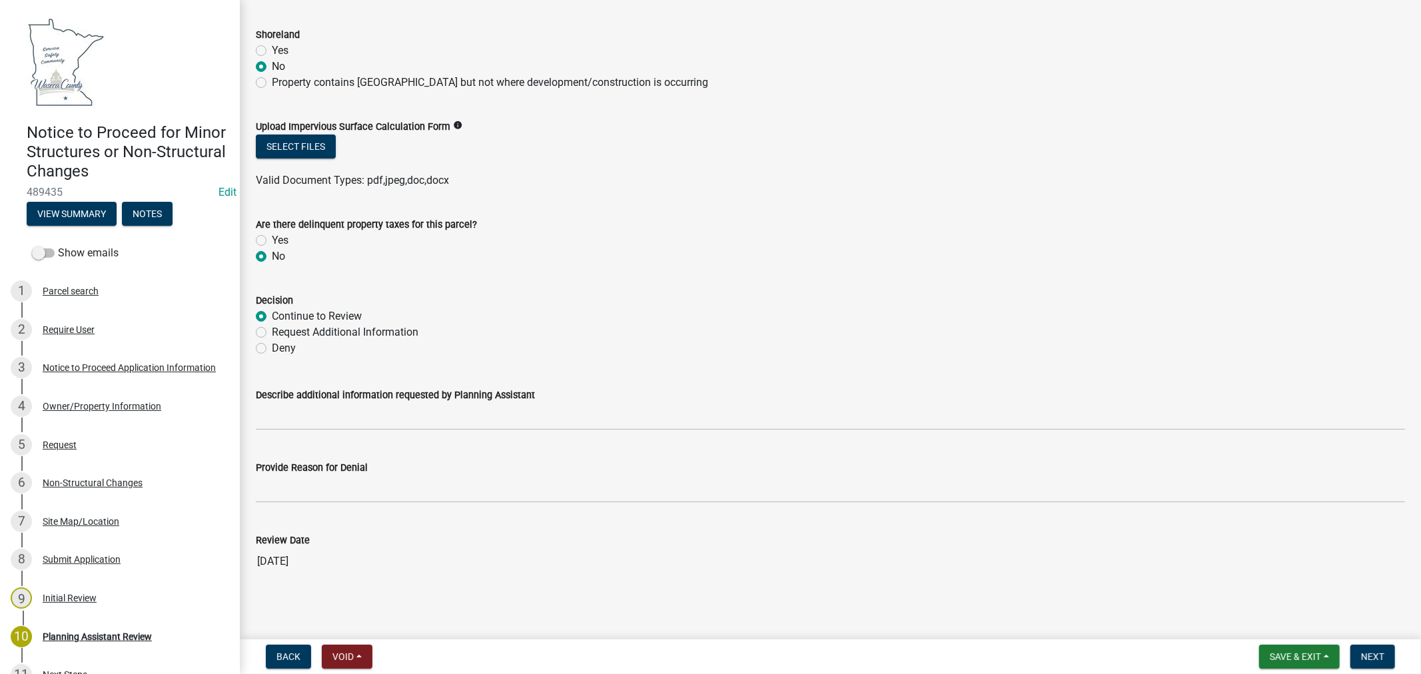
scroll to position [298, 0]
click at [1381, 660] on span "Next" at bounding box center [1372, 657] width 23 height 11
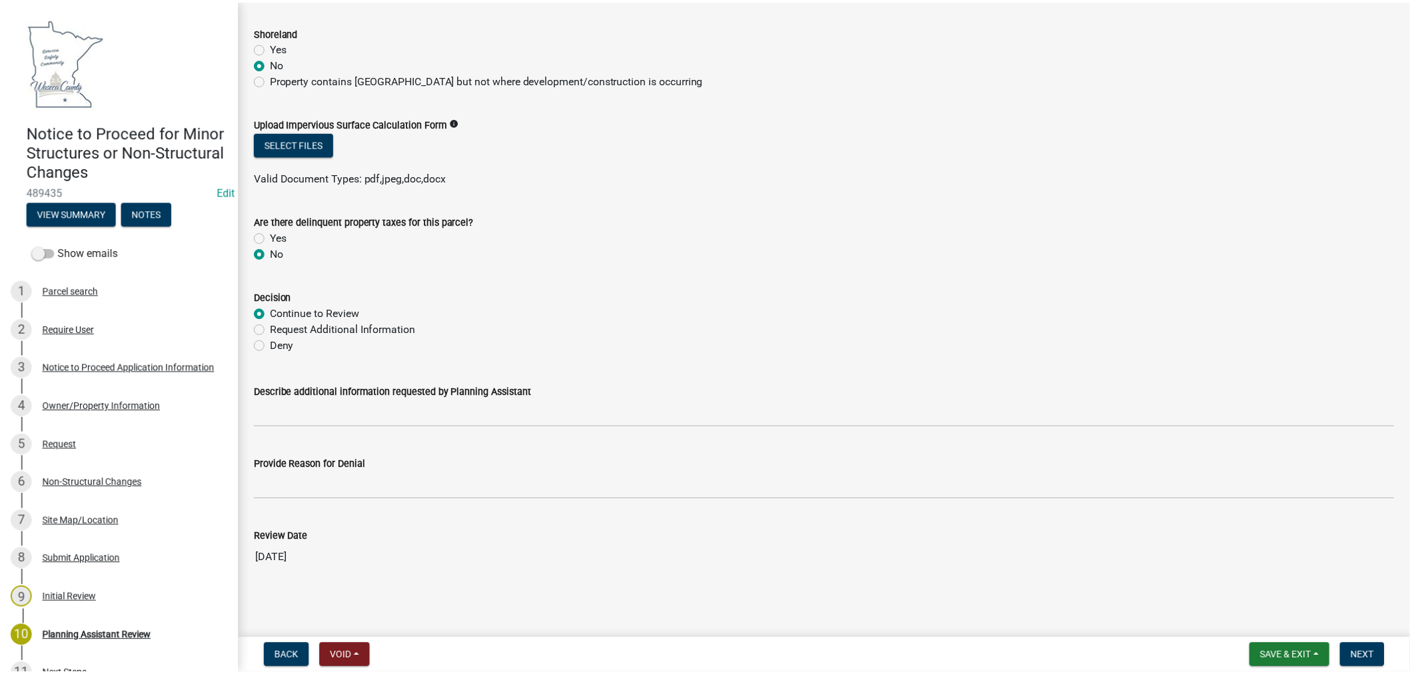
scroll to position [0, 0]
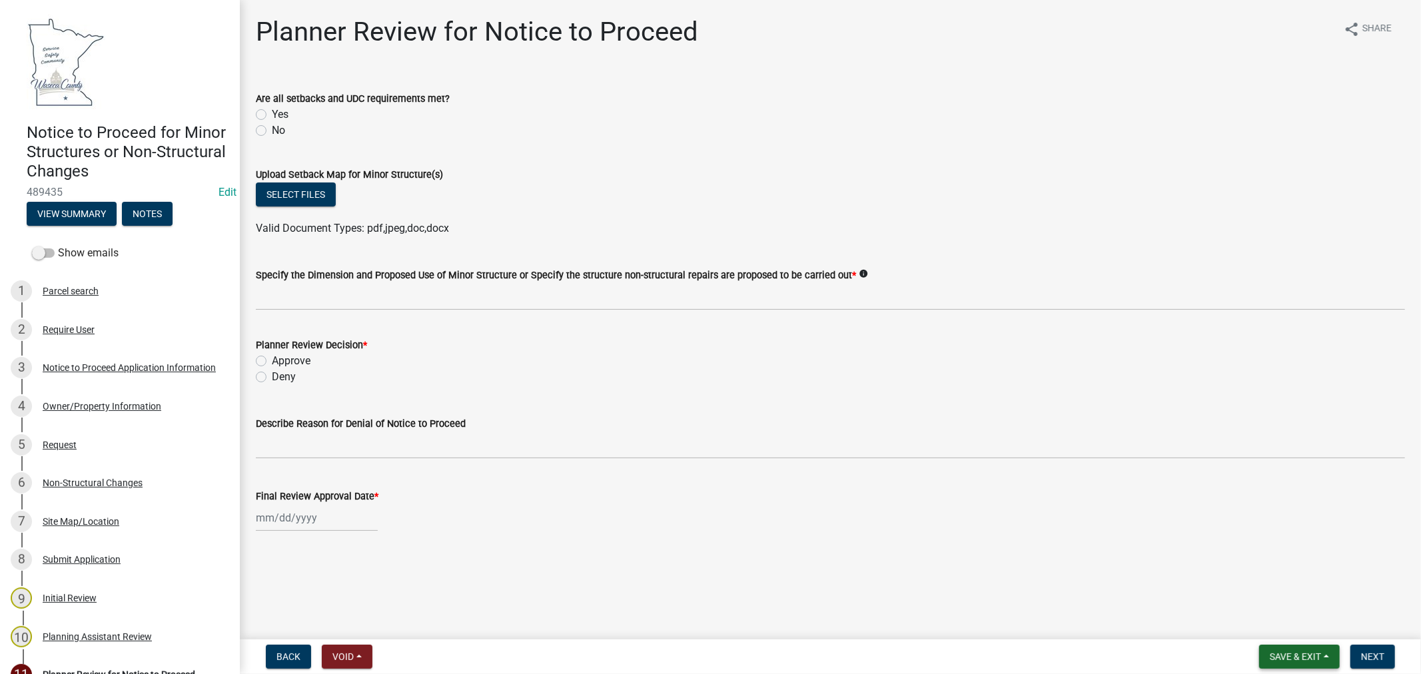
click at [1300, 655] on span "Save & Exit" at bounding box center [1295, 657] width 51 height 11
drag, startPoint x: 1263, startPoint y: 622, endPoint x: 1251, endPoint y: 590, distance: 34.8
click at [1262, 622] on button "Save & Exit" at bounding box center [1286, 622] width 107 height 32
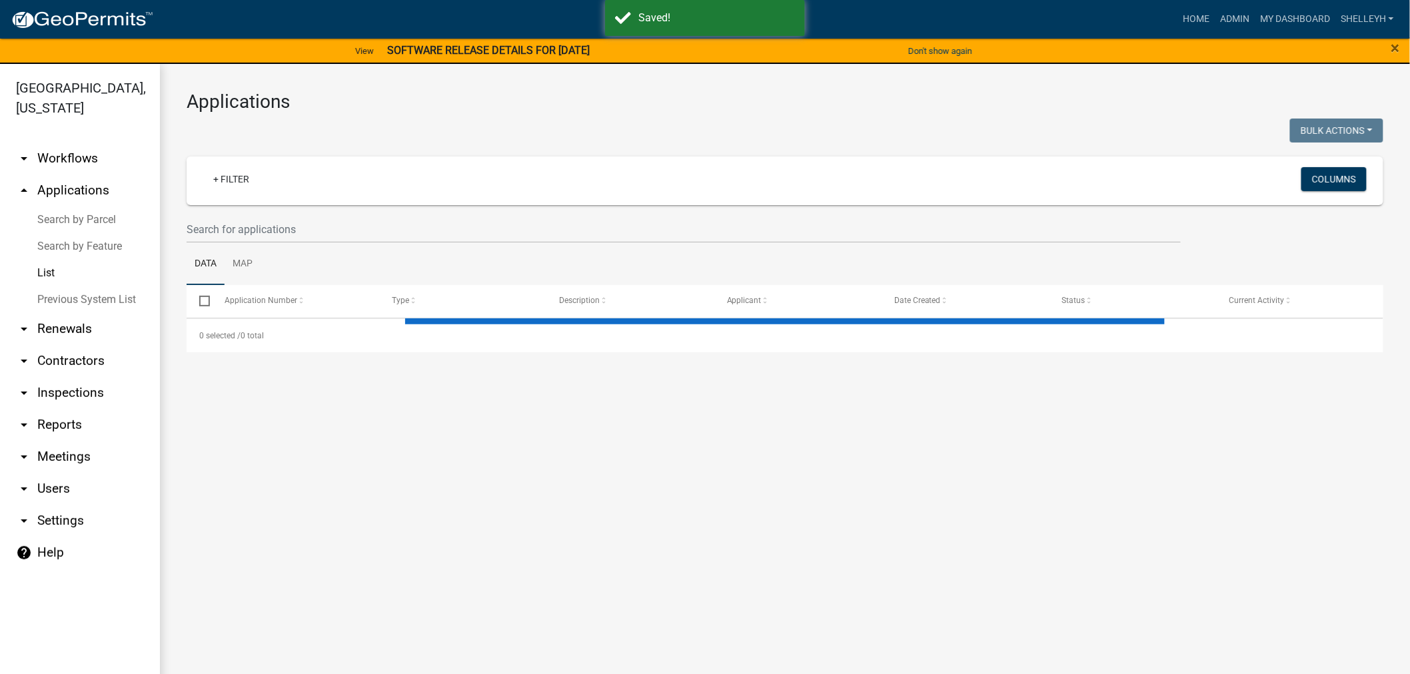
select select "1: 25"
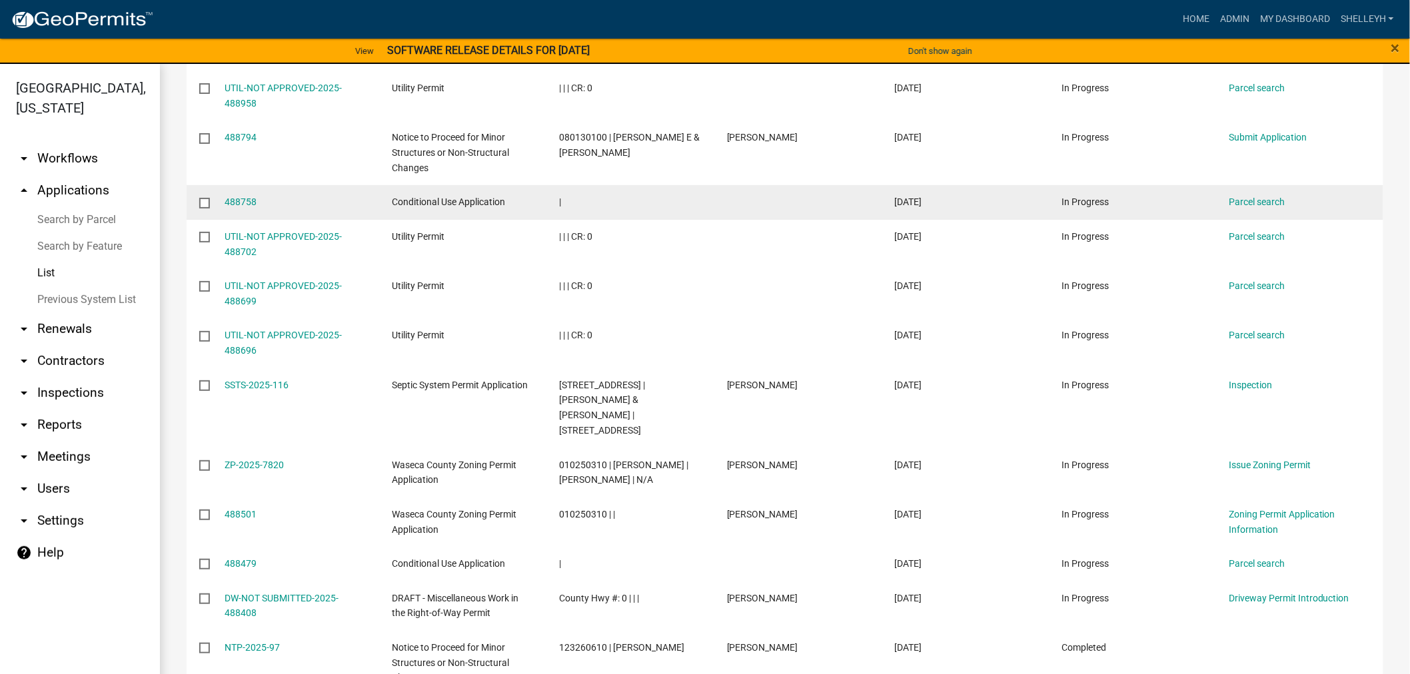
scroll to position [814, 0]
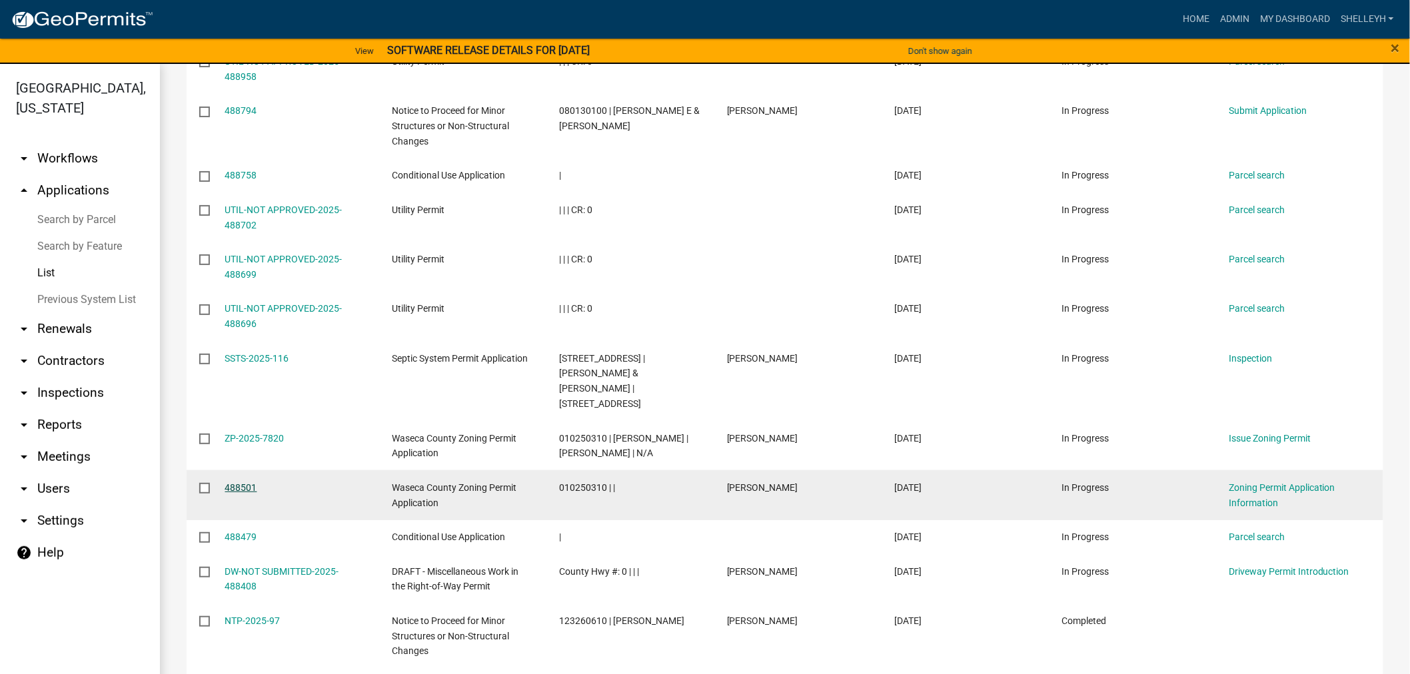
click at [235, 489] on link "488501" at bounding box center [241, 487] width 32 height 11
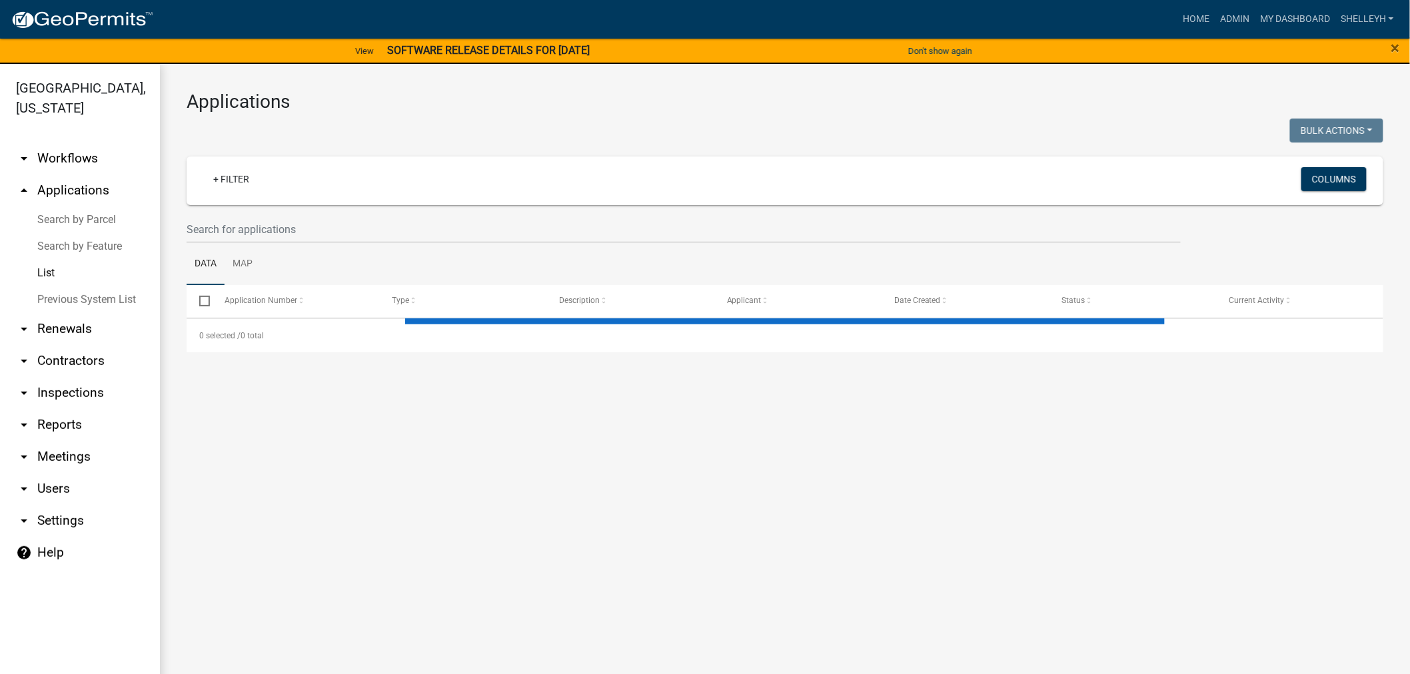
select select "1: 25"
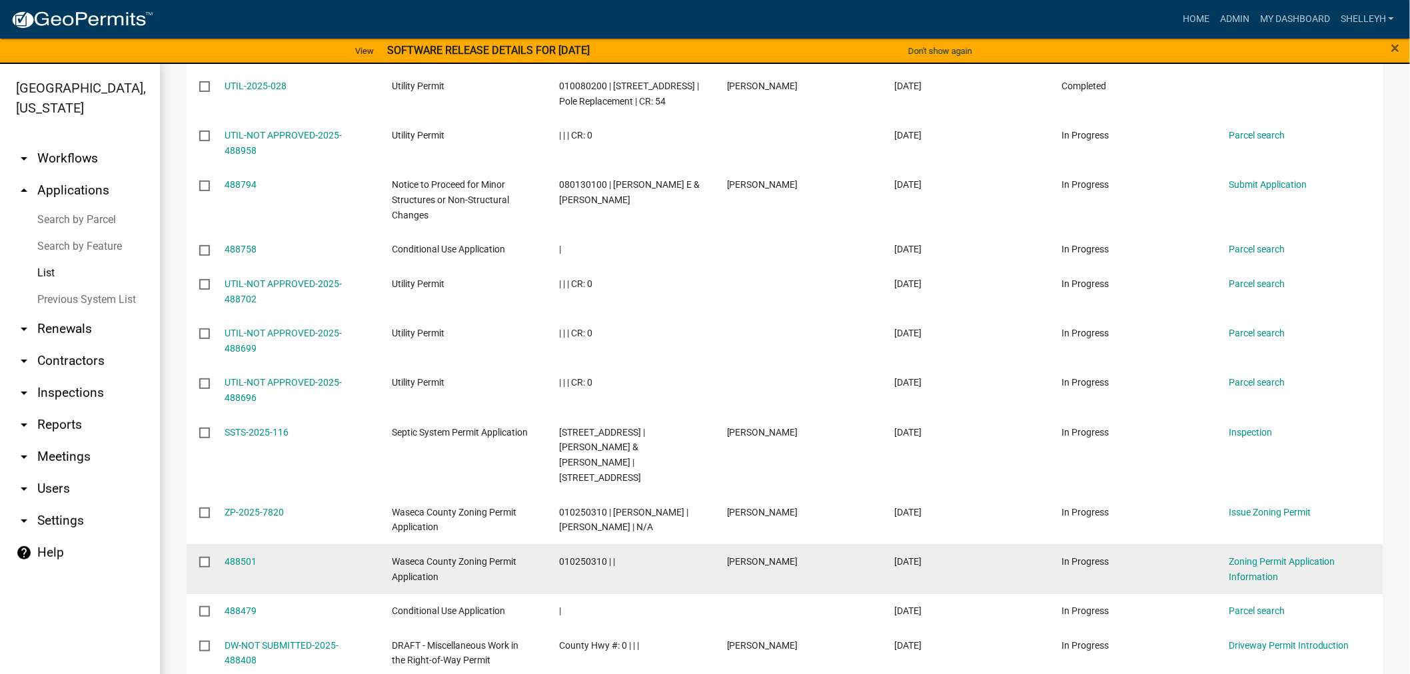
scroll to position [814, 0]
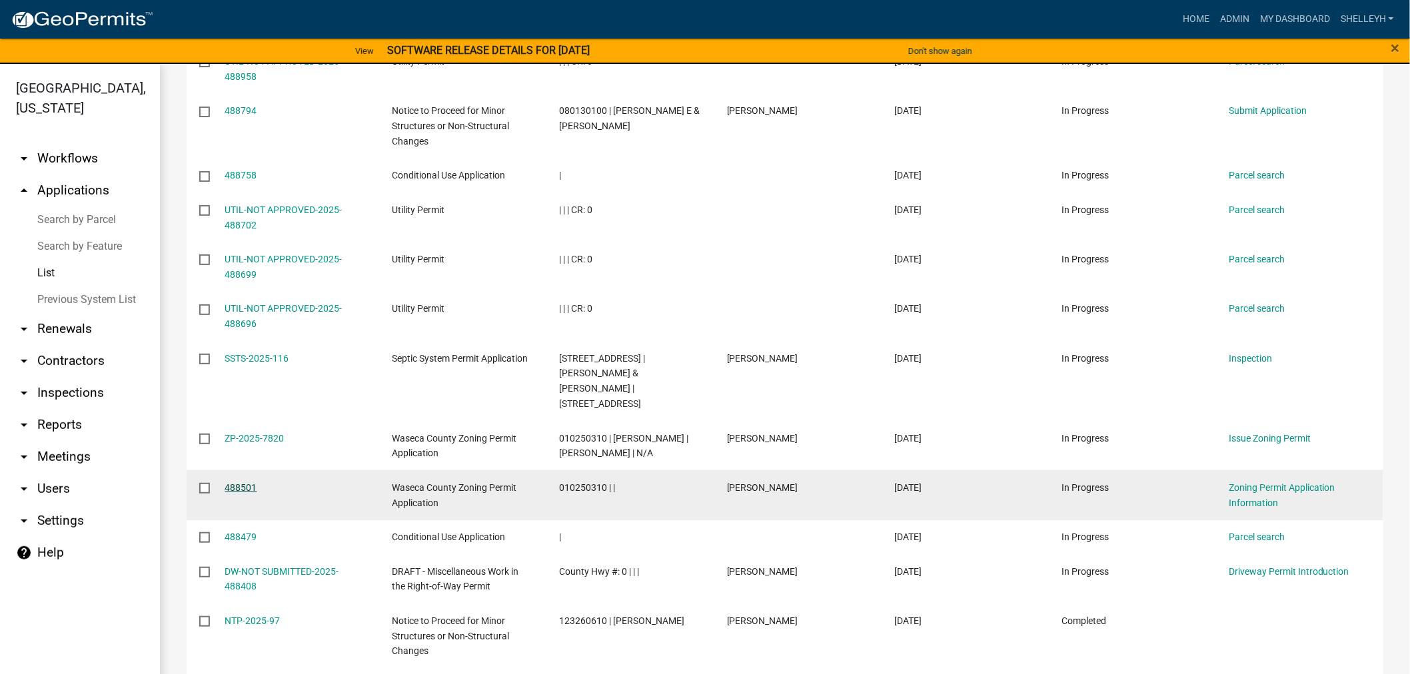
click at [239, 483] on link "488501" at bounding box center [241, 487] width 32 height 11
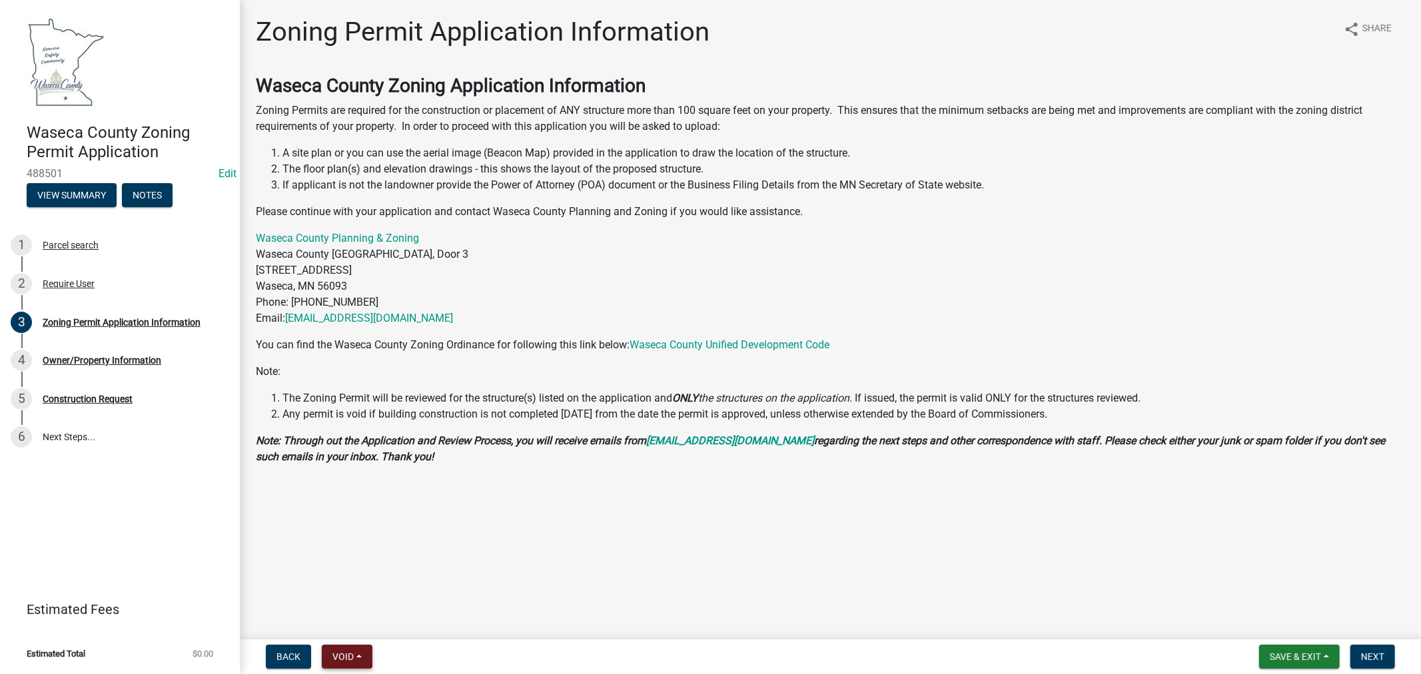
click at [342, 657] on span "Void" at bounding box center [342, 657] width 21 height 11
click at [344, 622] on button "Void" at bounding box center [375, 622] width 107 height 32
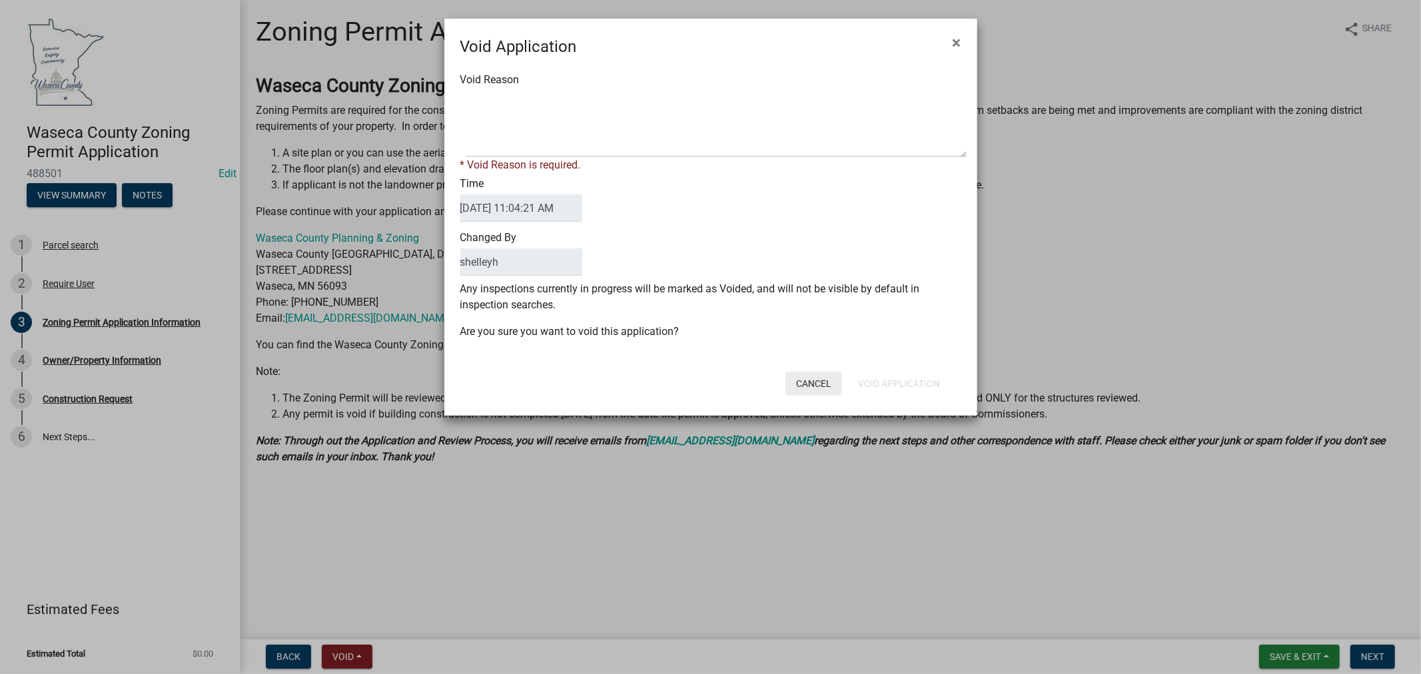
click at [809, 383] on button "Cancel" at bounding box center [814, 384] width 57 height 24
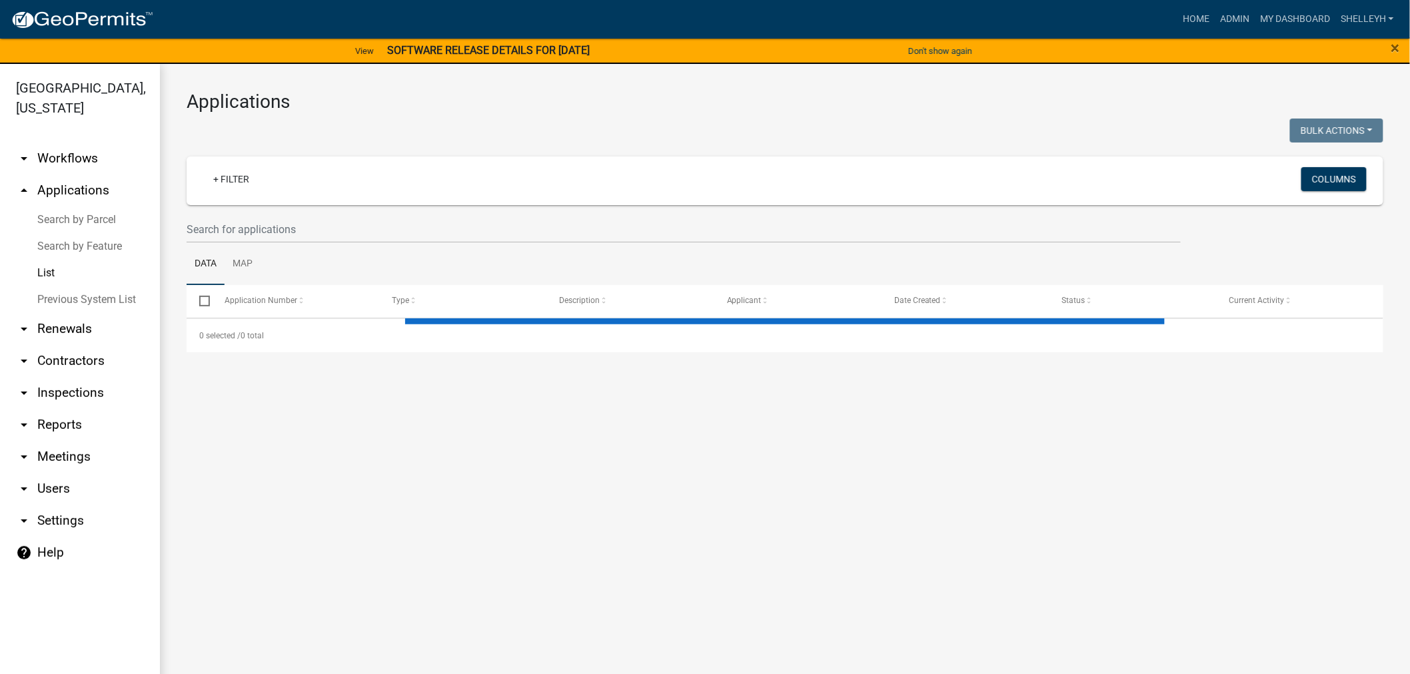
select select "1: 25"
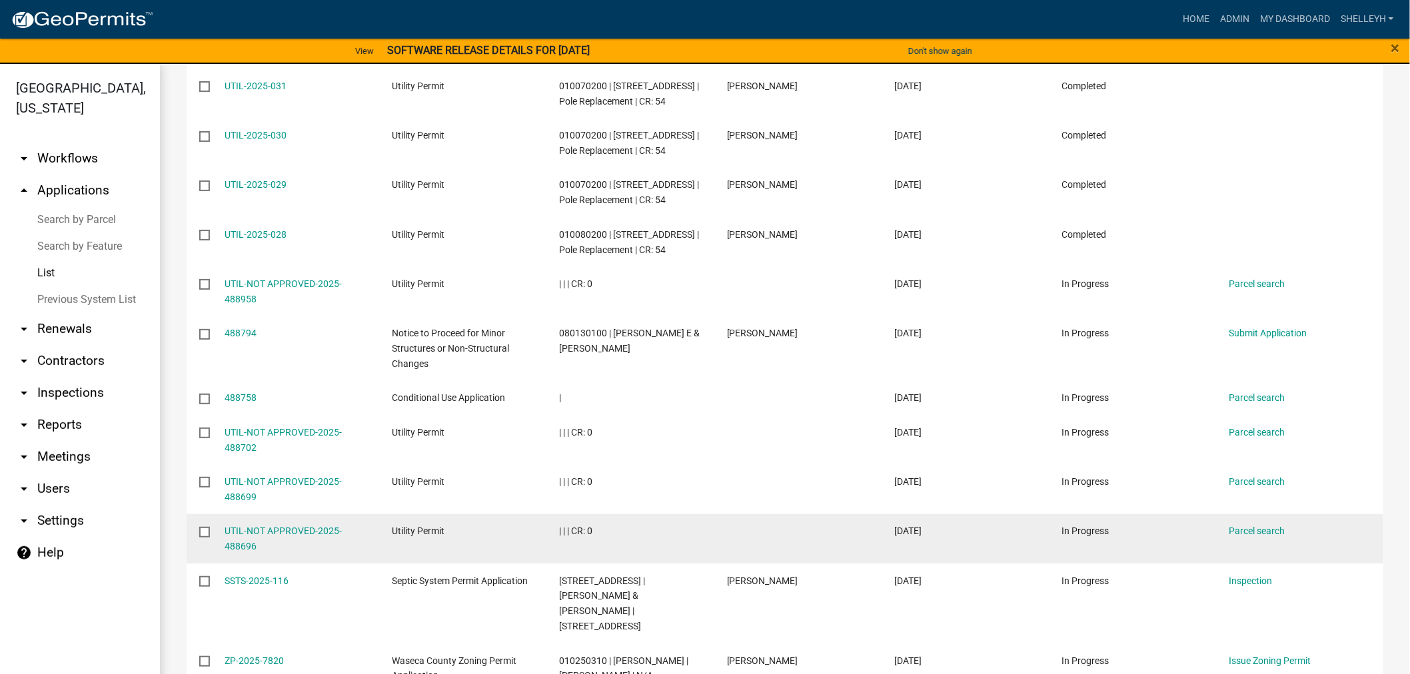
scroll to position [666, 0]
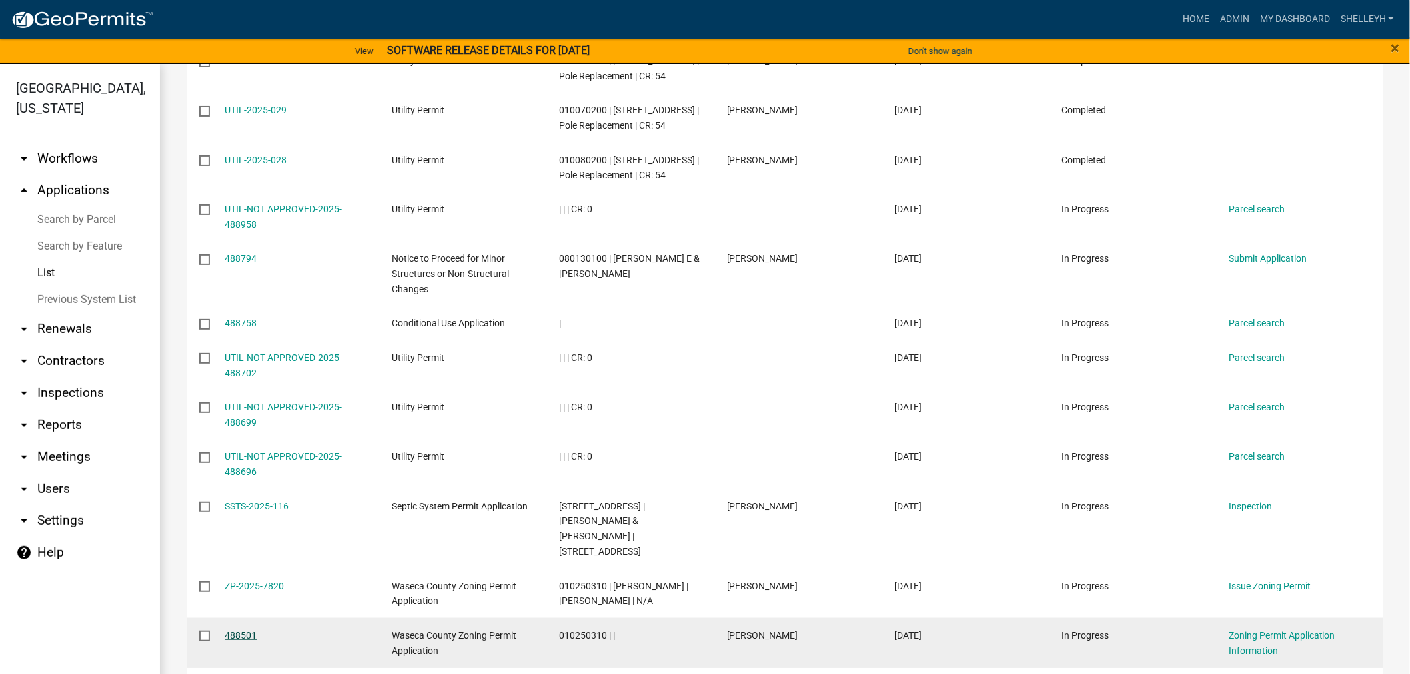
click at [249, 636] on link "488501" at bounding box center [241, 635] width 32 height 11
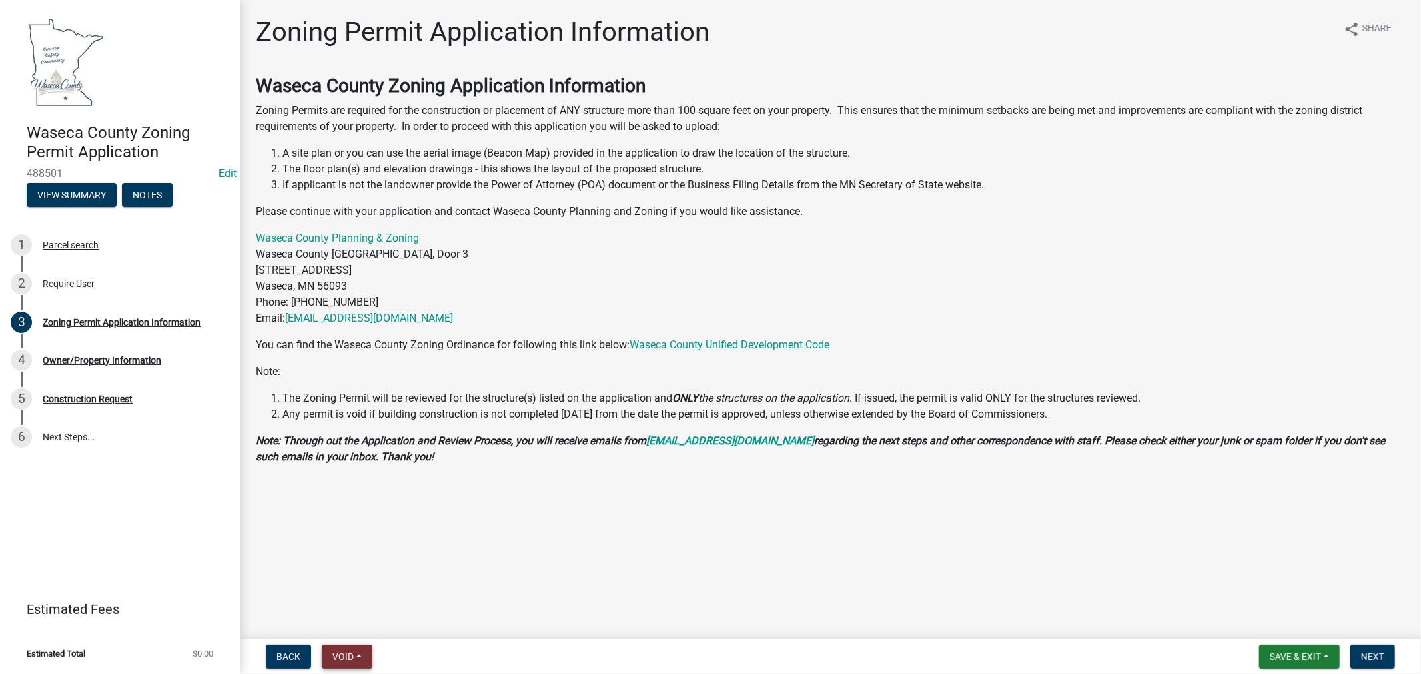
click at [340, 663] on button "Void" at bounding box center [347, 657] width 51 height 24
click at [354, 626] on button "Void" at bounding box center [375, 622] width 107 height 32
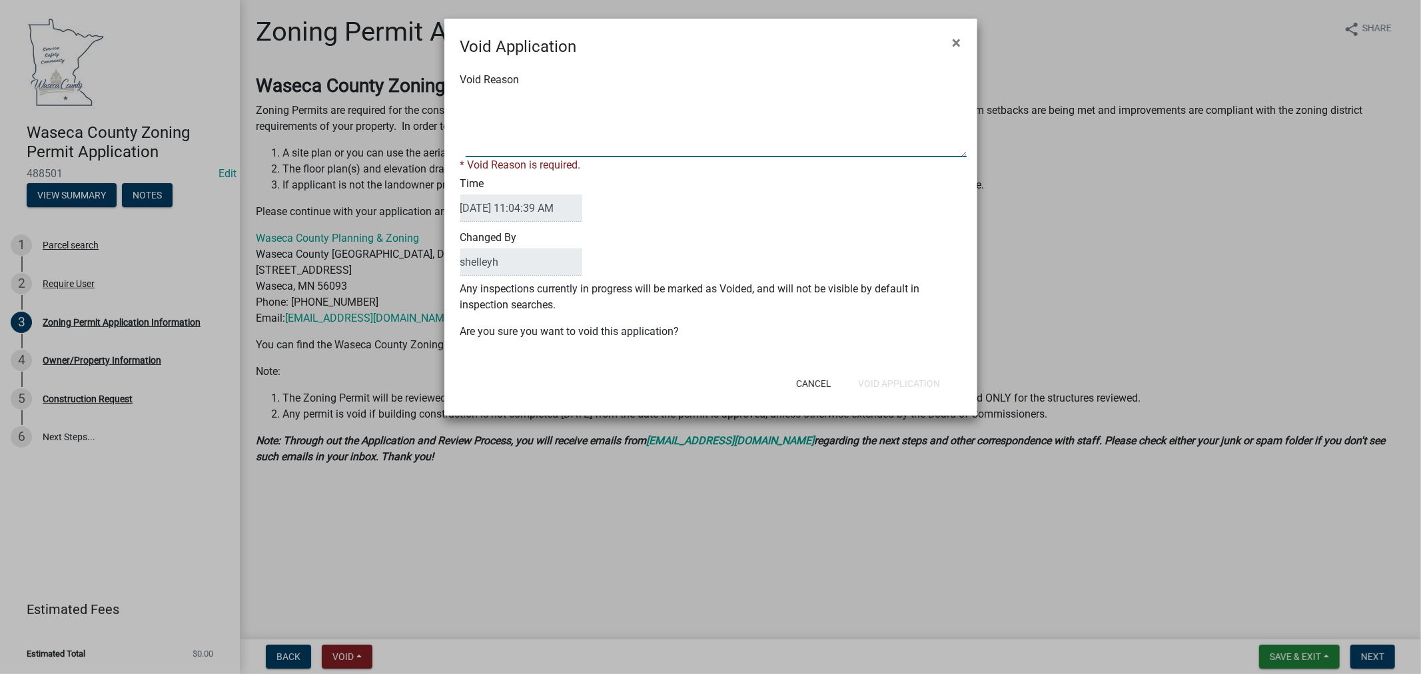
click at [568, 144] on textarea "Void Reason" at bounding box center [716, 124] width 501 height 67
type textarea "Duplicate. See ZP-2025-7820"
click at [907, 372] on button "Void Application" at bounding box center [899, 384] width 103 height 24
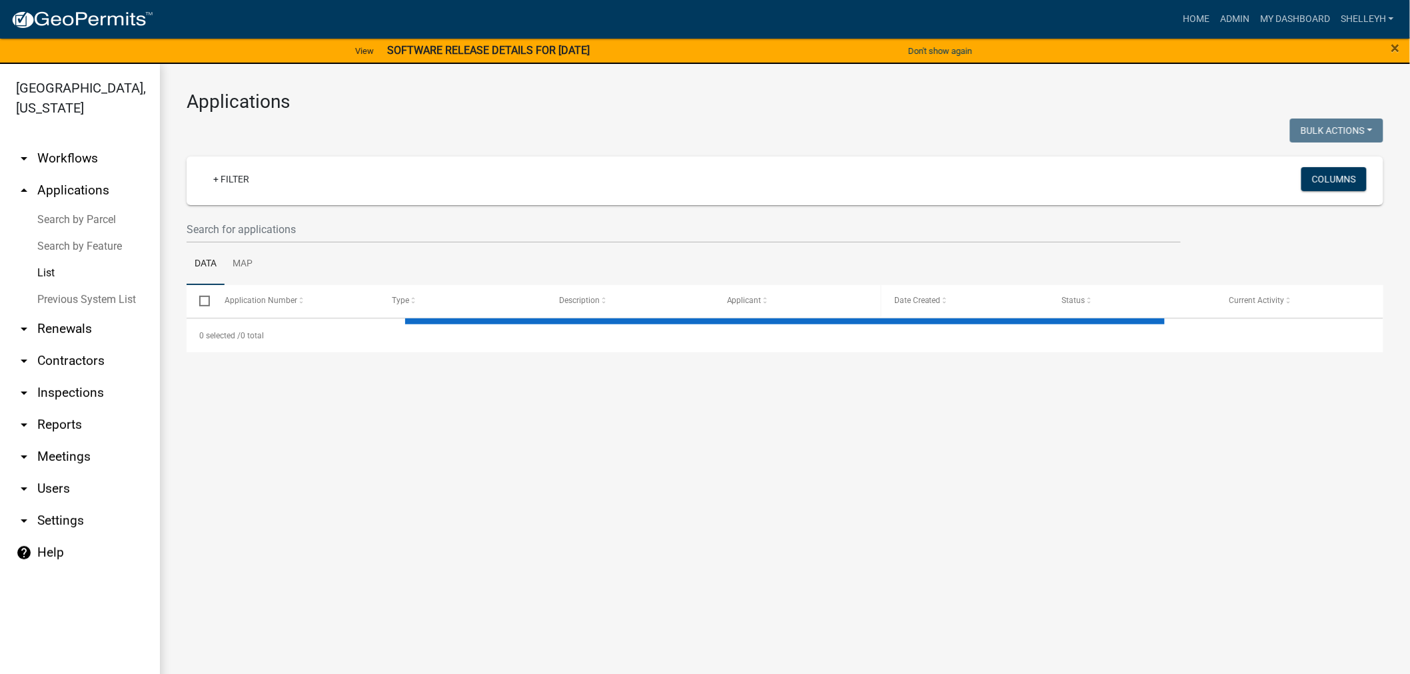
select select "1: 25"
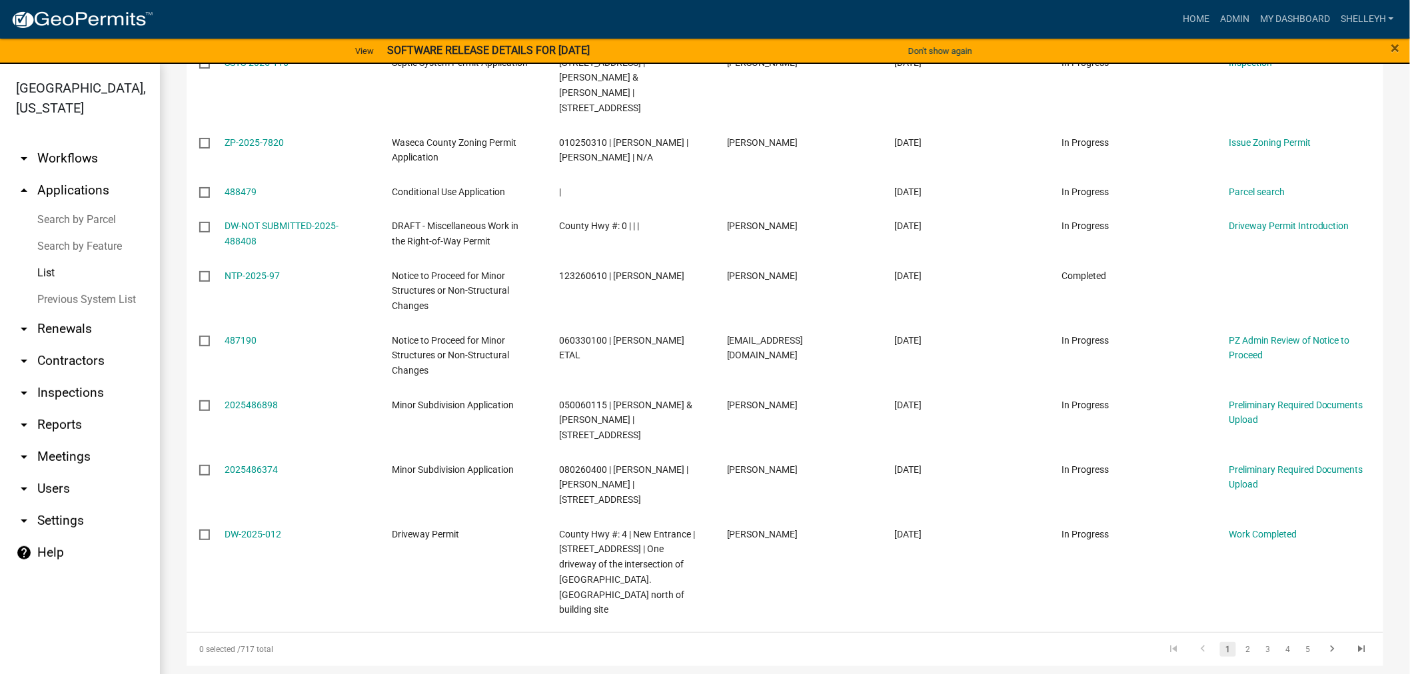
scroll to position [1123, 0]
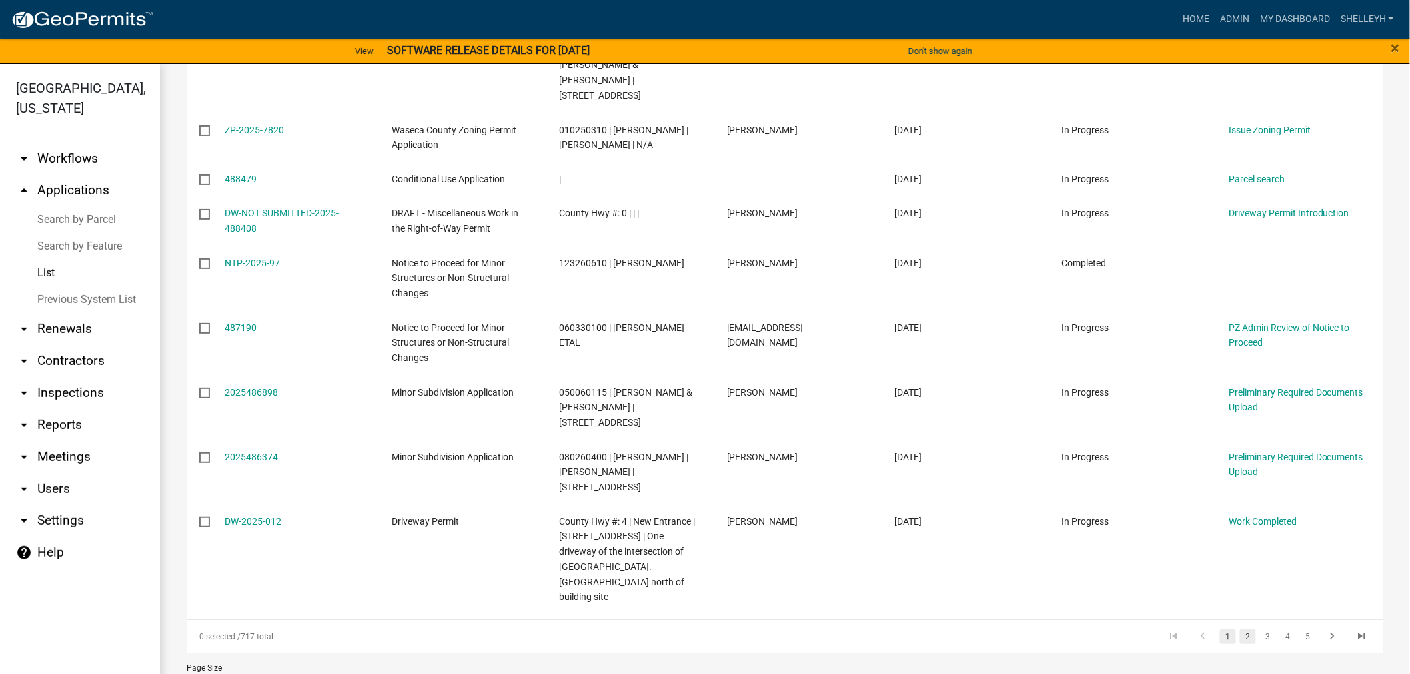
click at [1240, 630] on link "2" at bounding box center [1248, 637] width 16 height 15
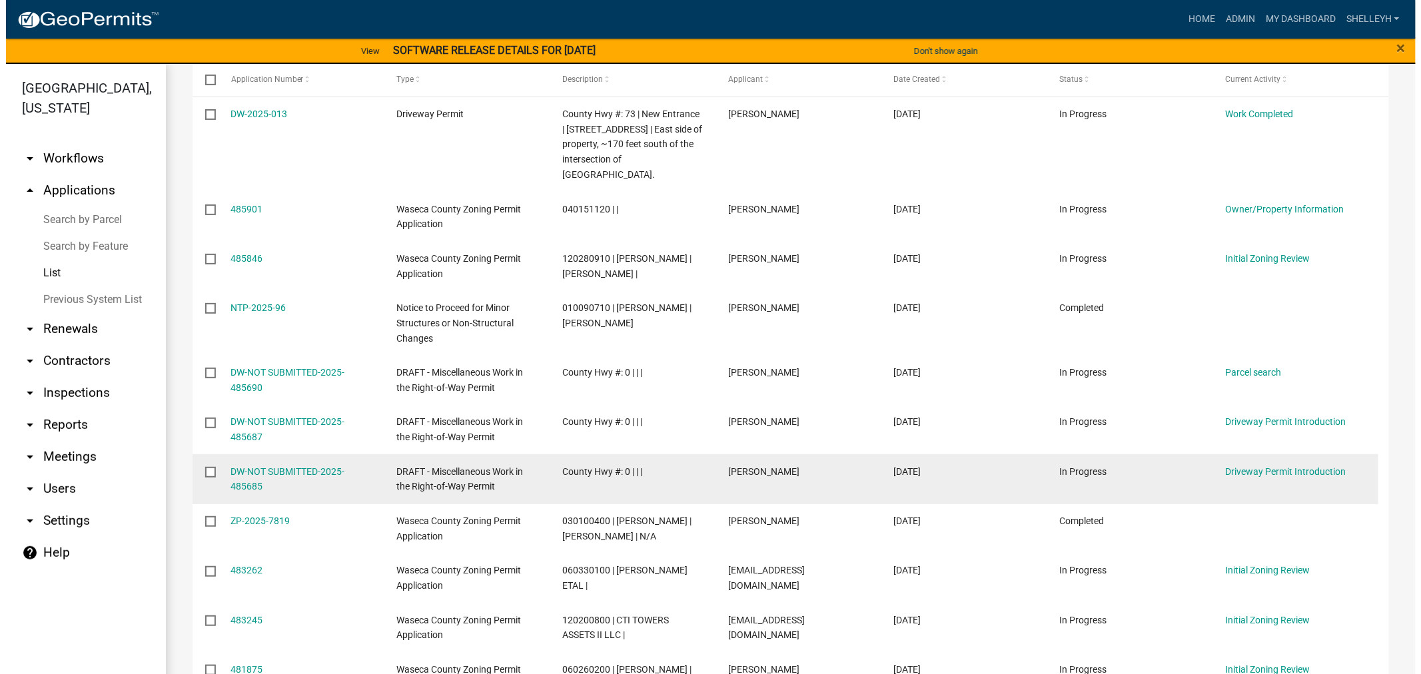
scroll to position [222, 0]
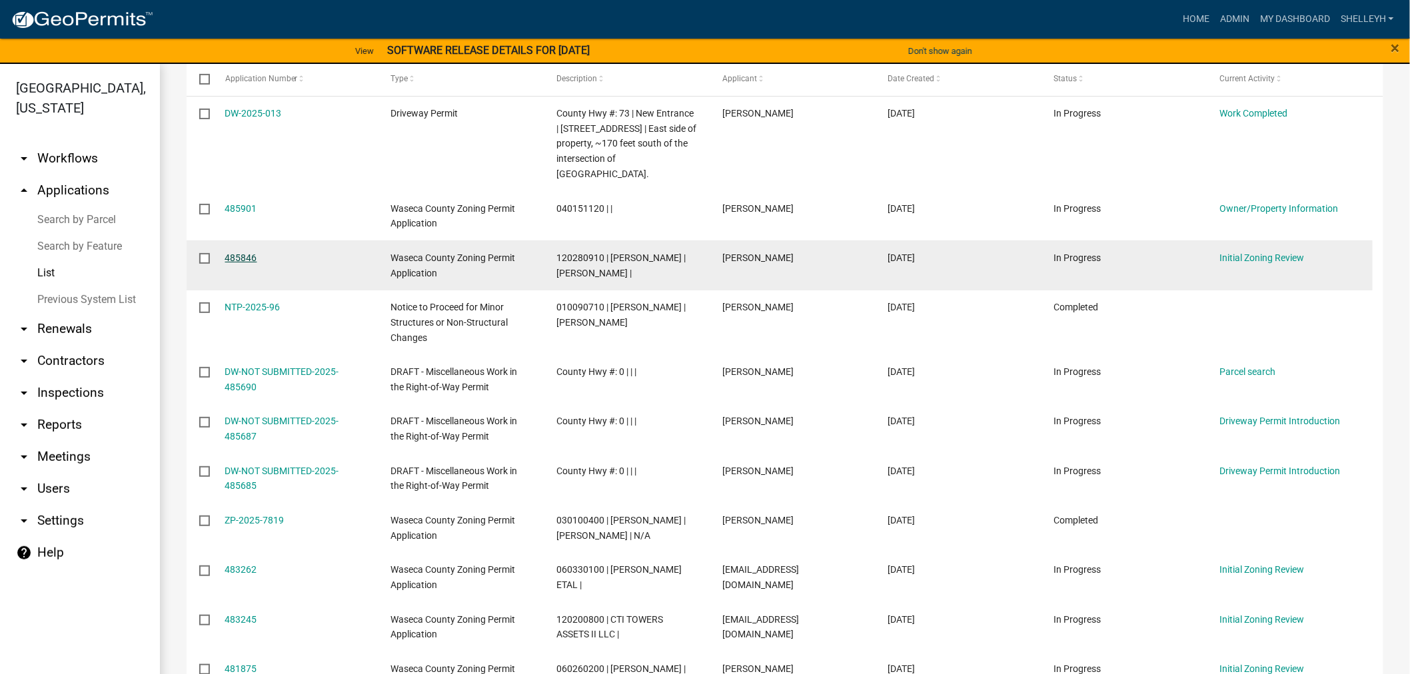
click at [232, 258] on link "485846" at bounding box center [241, 258] width 32 height 11
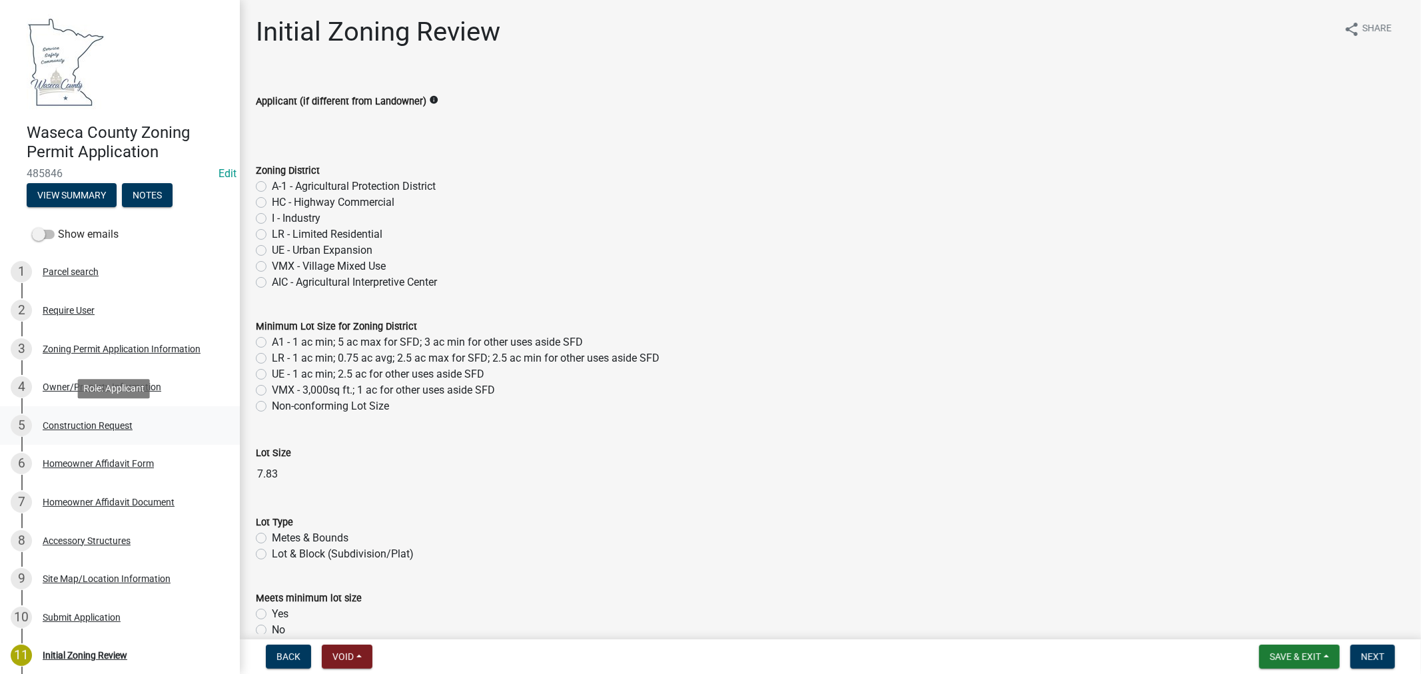
click at [95, 423] on div "Construction Request" at bounding box center [88, 425] width 90 height 9
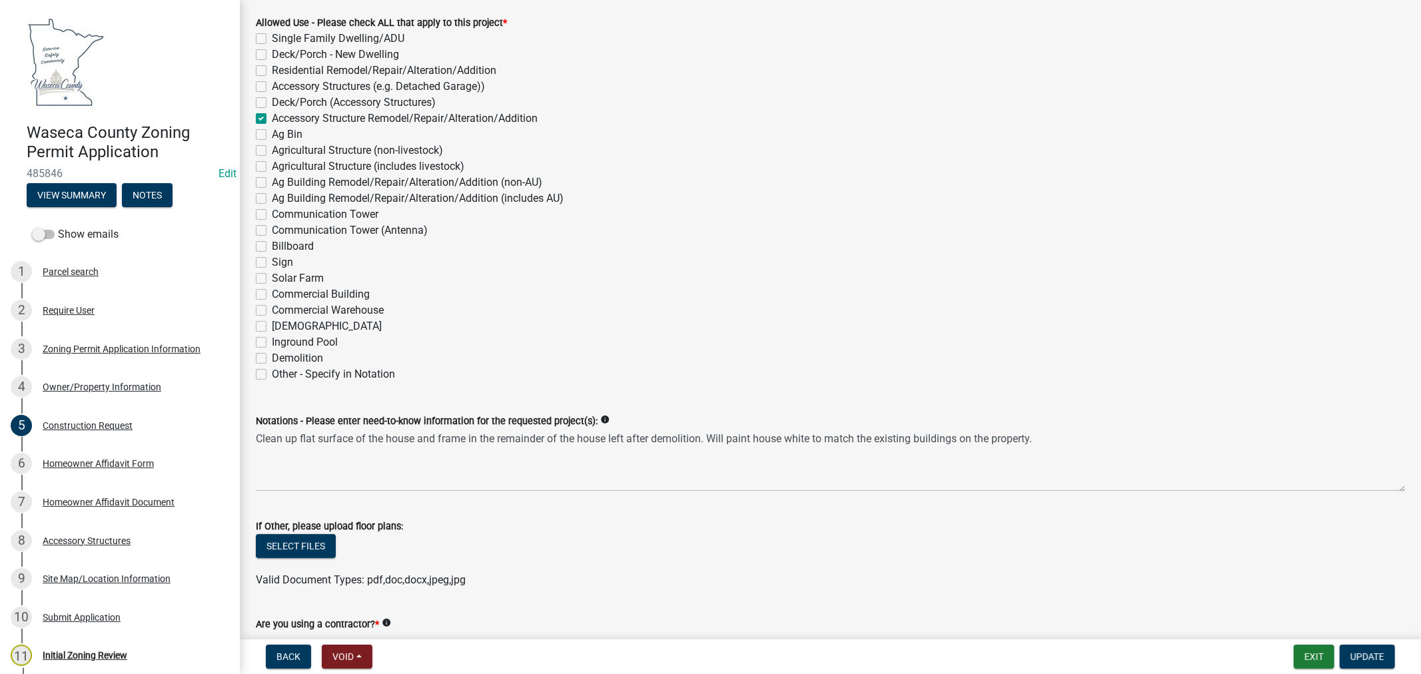
scroll to position [296, 0]
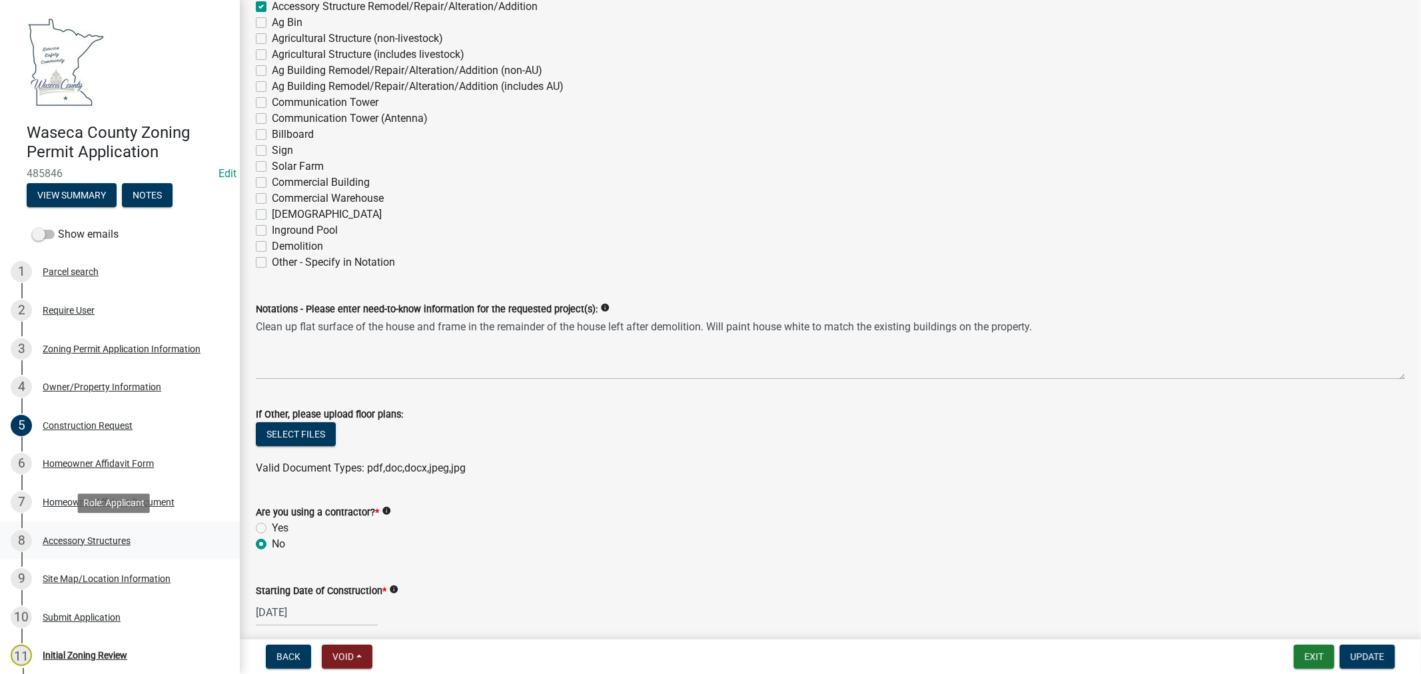
click at [75, 537] on div "Accessory Structures" at bounding box center [87, 540] width 88 height 9
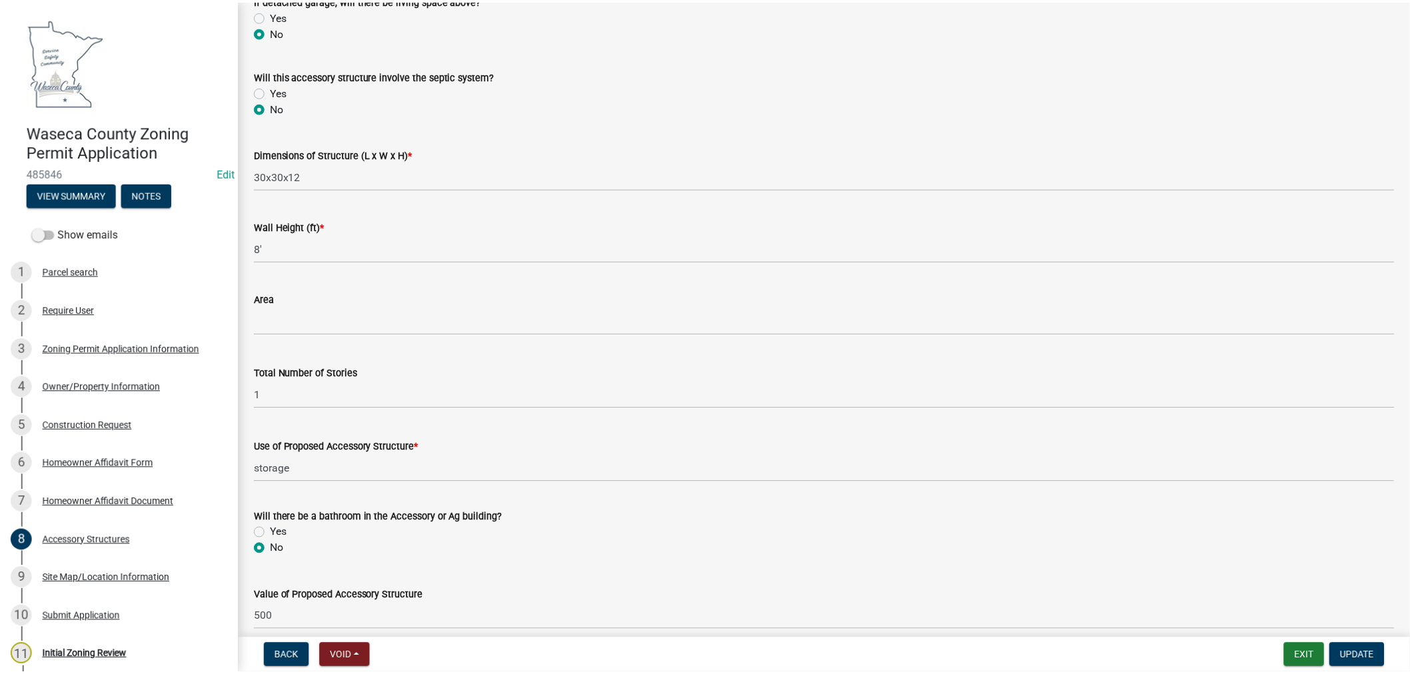
scroll to position [580, 0]
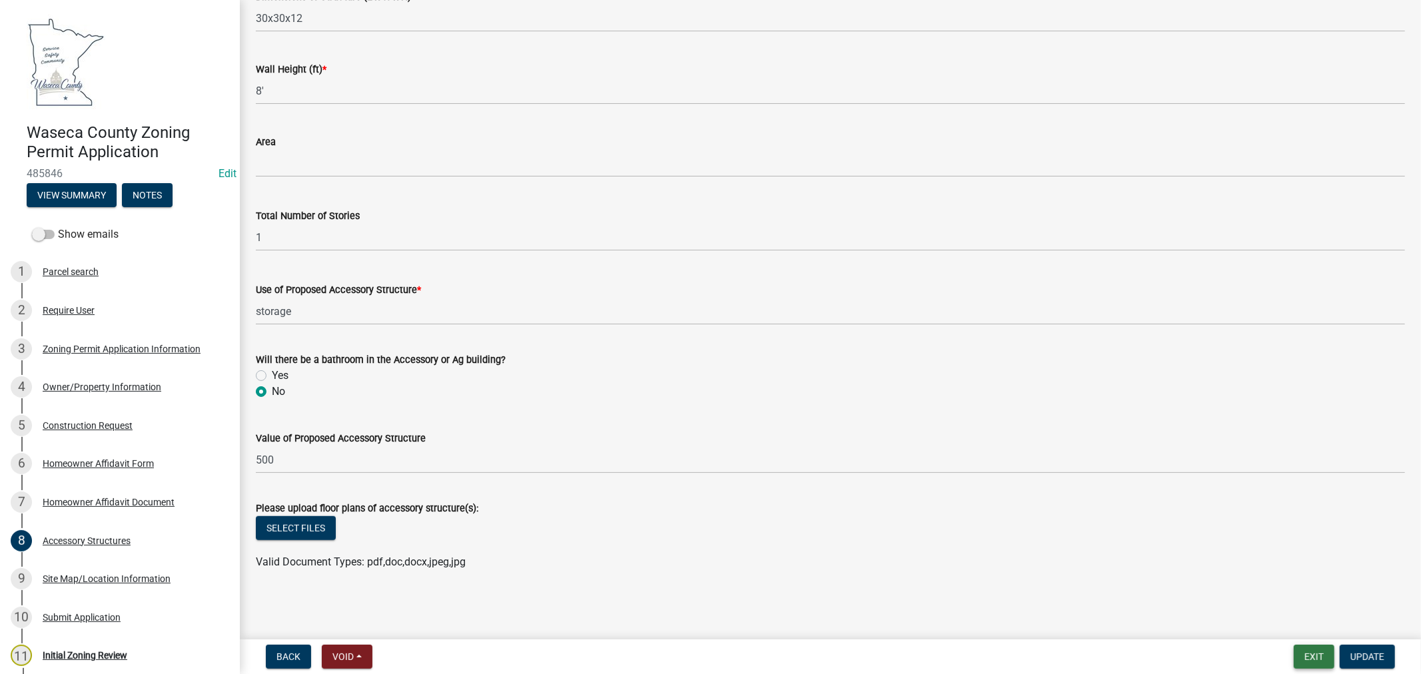
click at [1317, 651] on button "Exit" at bounding box center [1314, 657] width 41 height 24
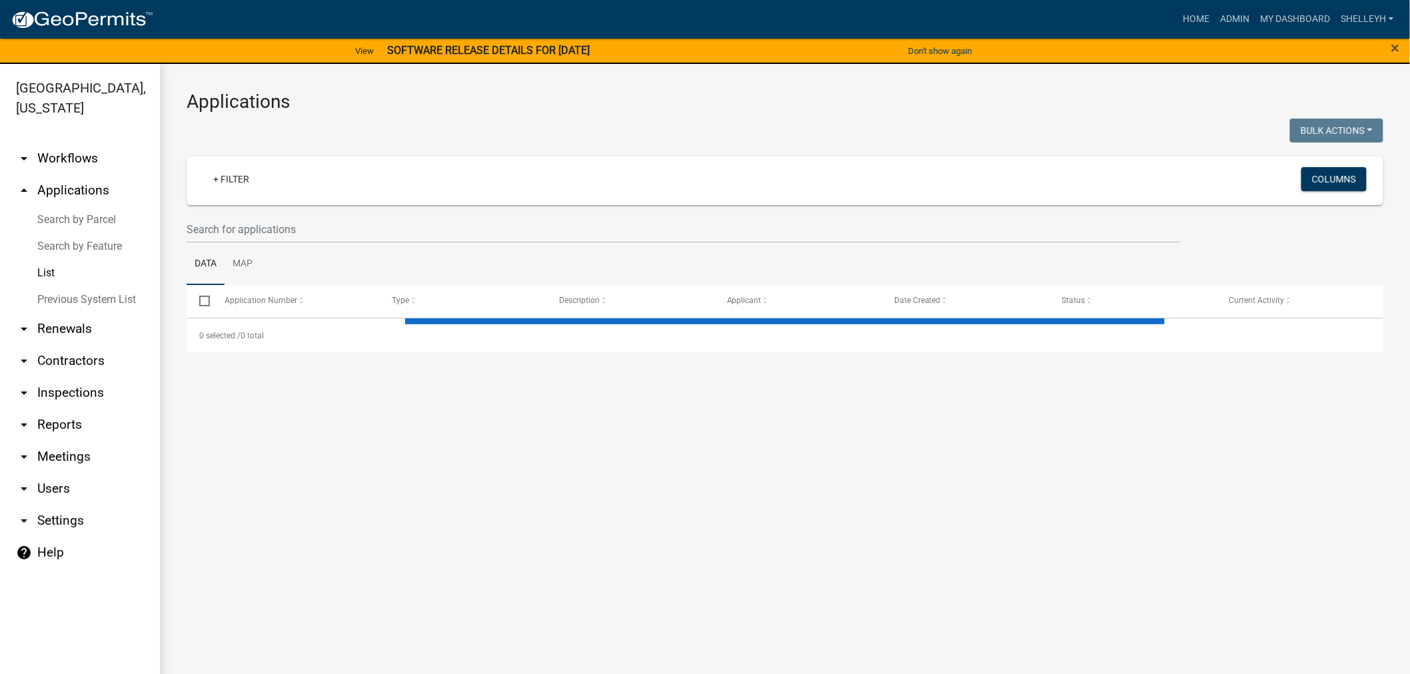
select select "1: 25"
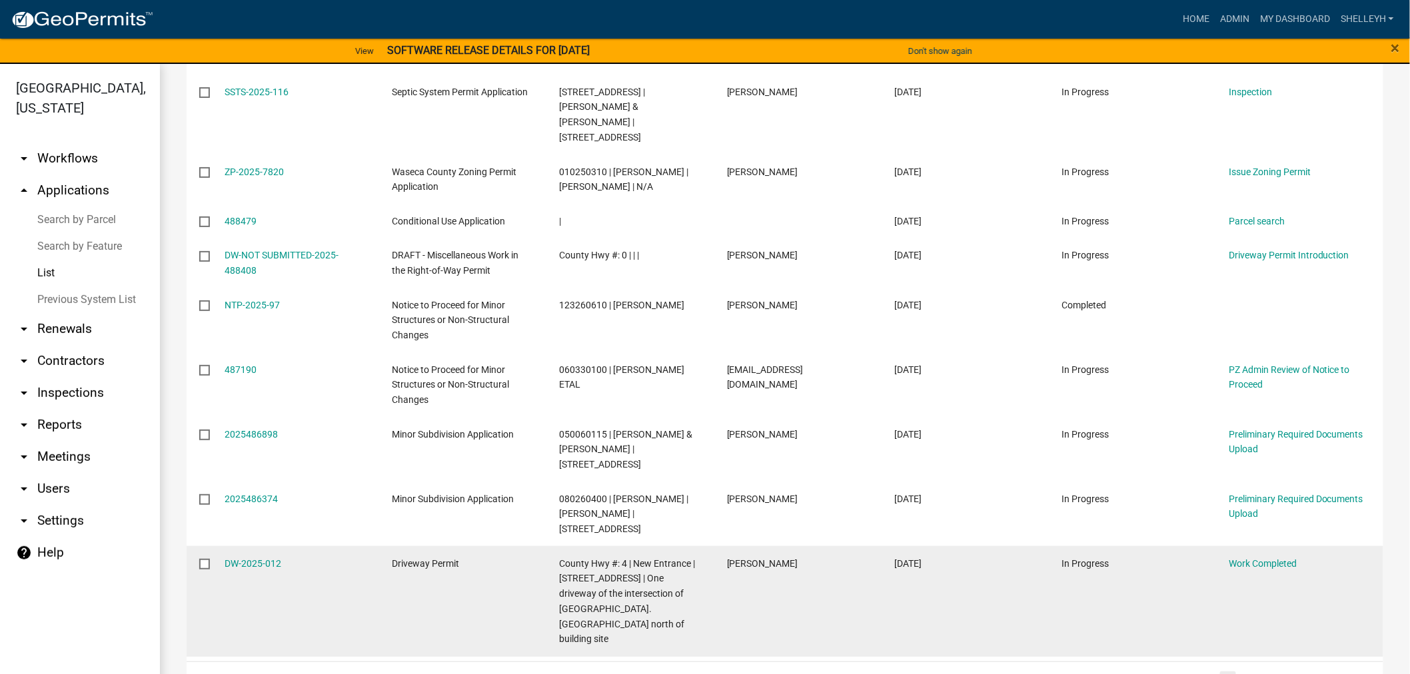
scroll to position [1123, 0]
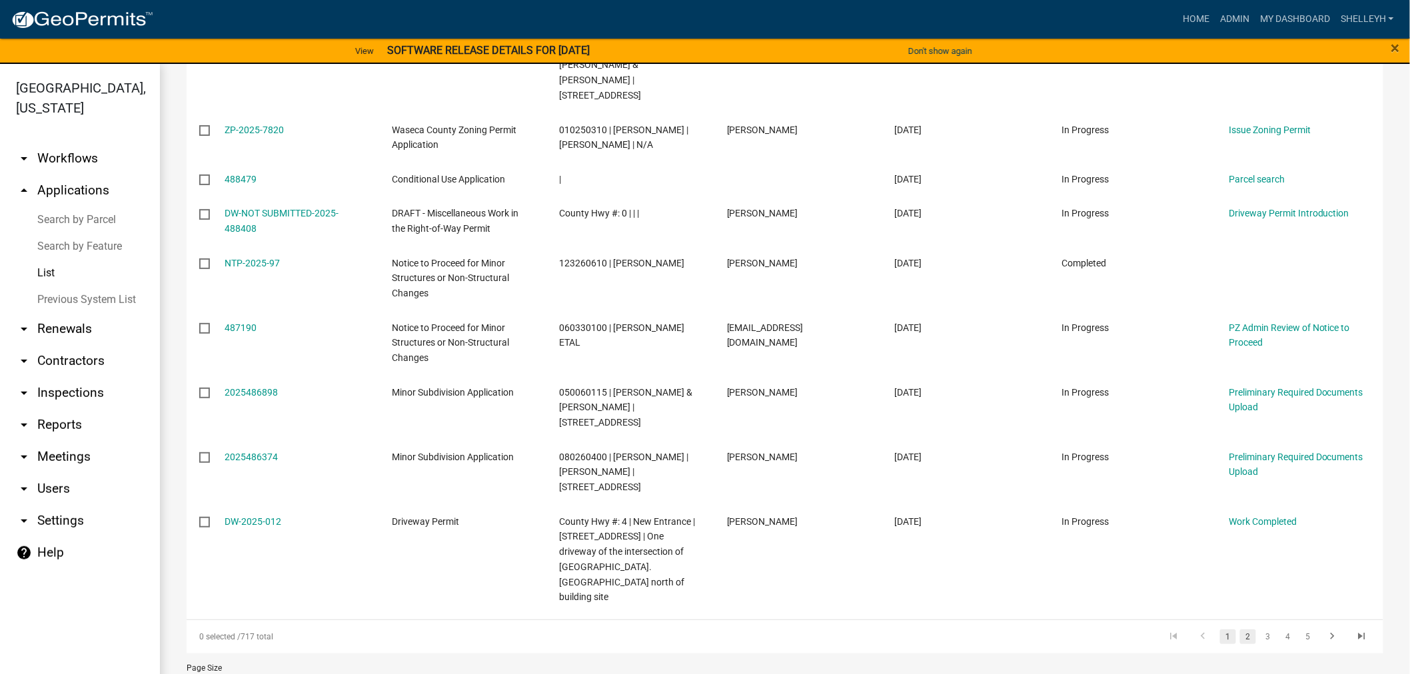
click at [1240, 630] on link "2" at bounding box center [1248, 637] width 16 height 15
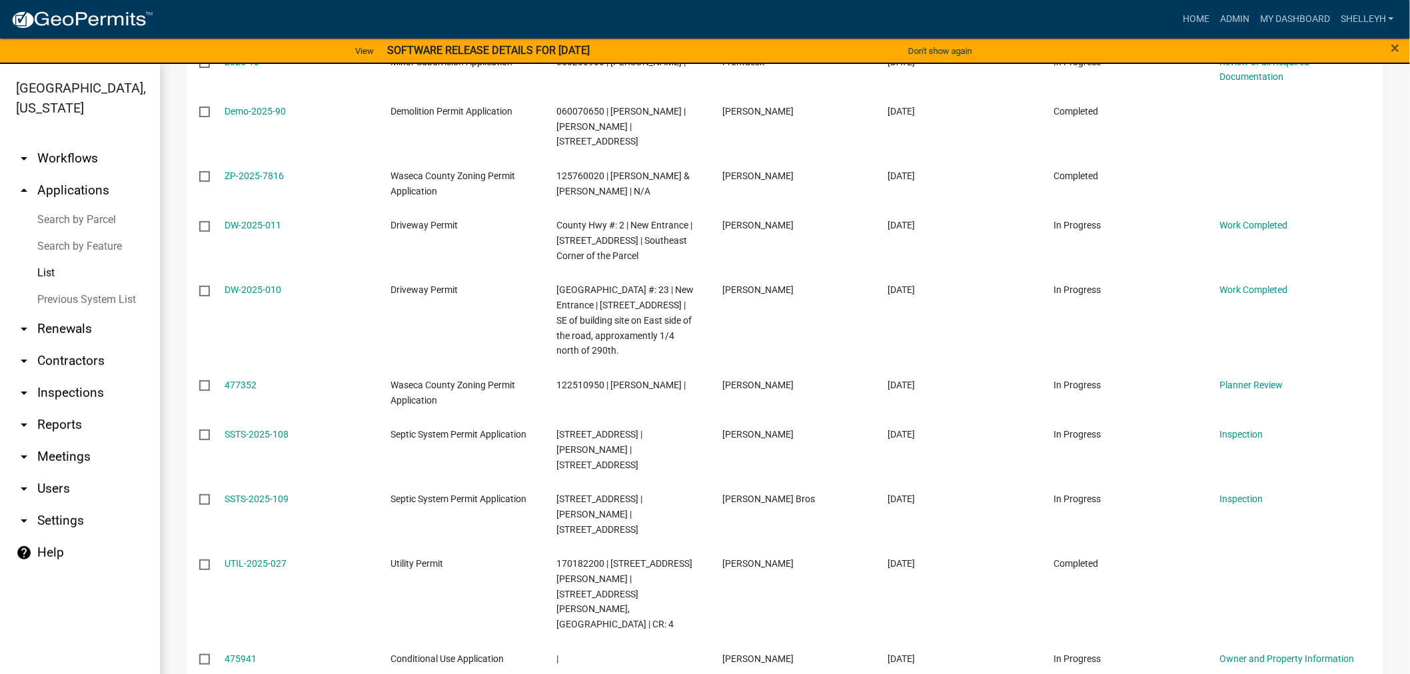
scroll to position [1153, 0]
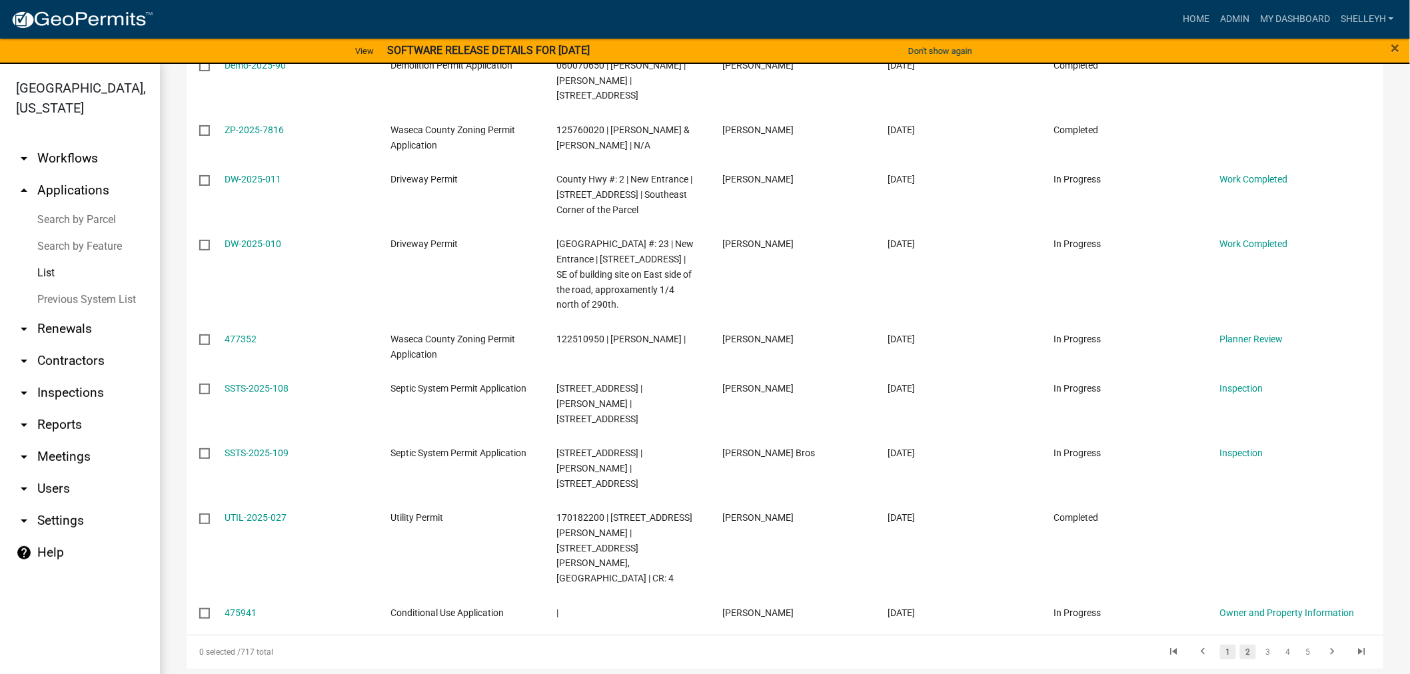
click at [1222, 645] on link "1" at bounding box center [1228, 652] width 16 height 15
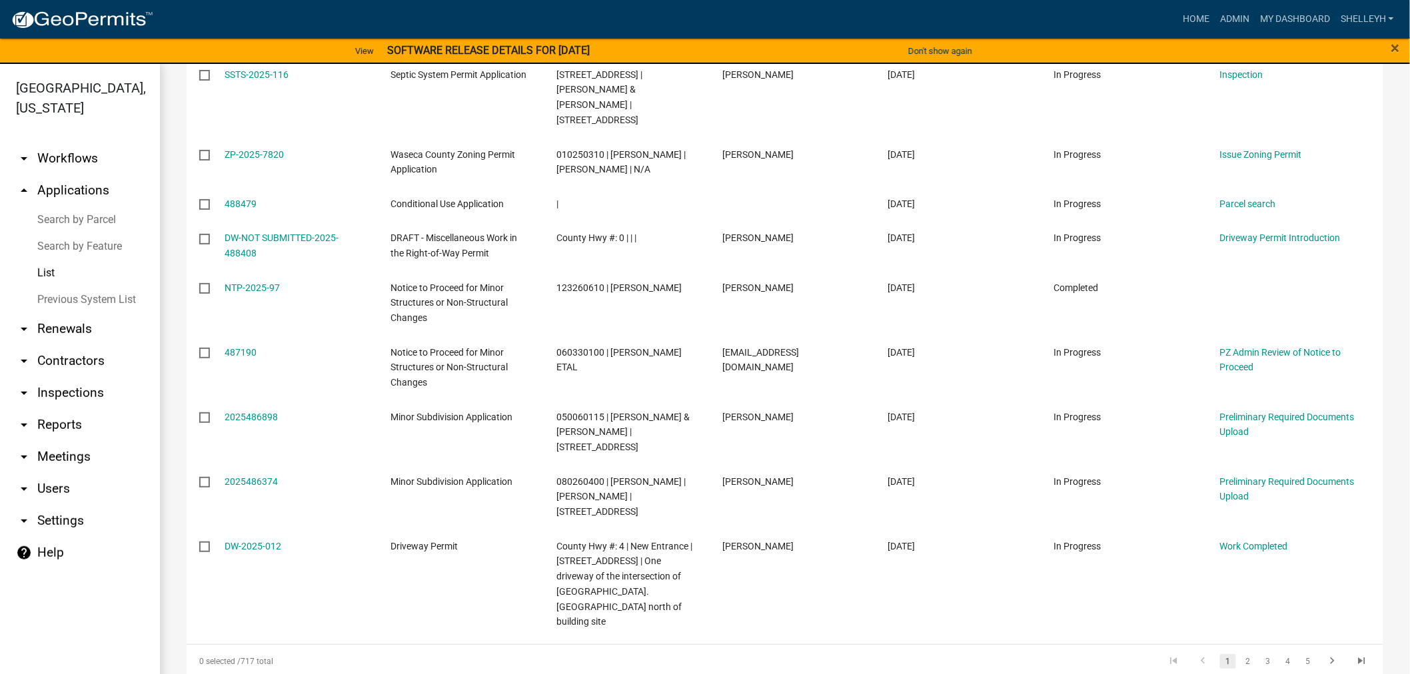
scroll to position [1123, 0]
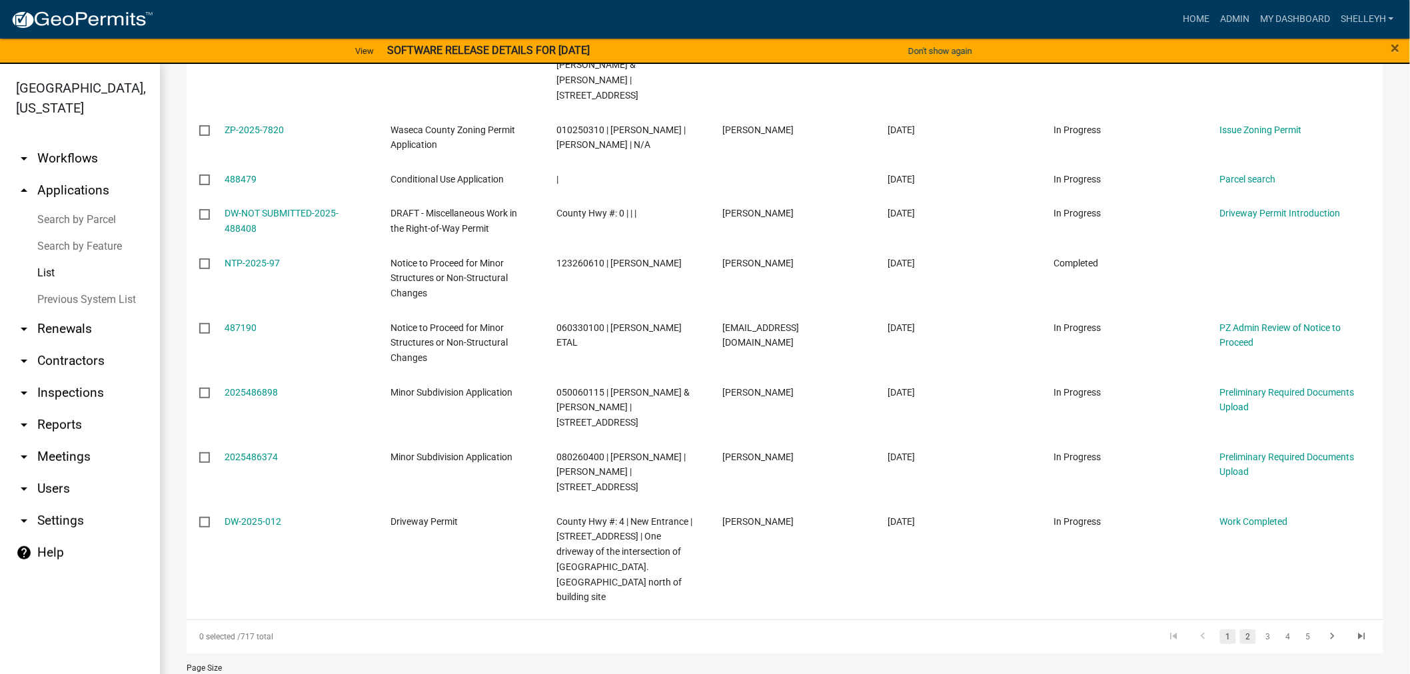
click at [1240, 630] on link "2" at bounding box center [1248, 637] width 16 height 15
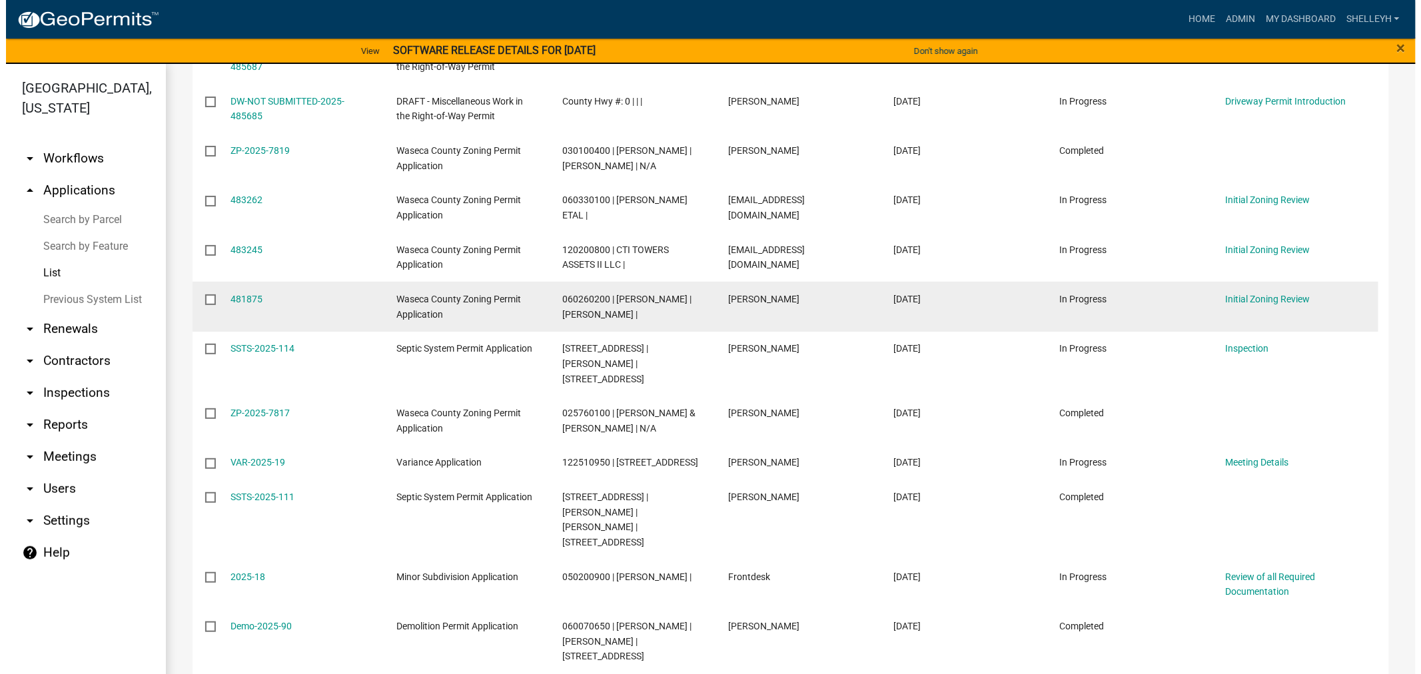
scroll to position [666, 0]
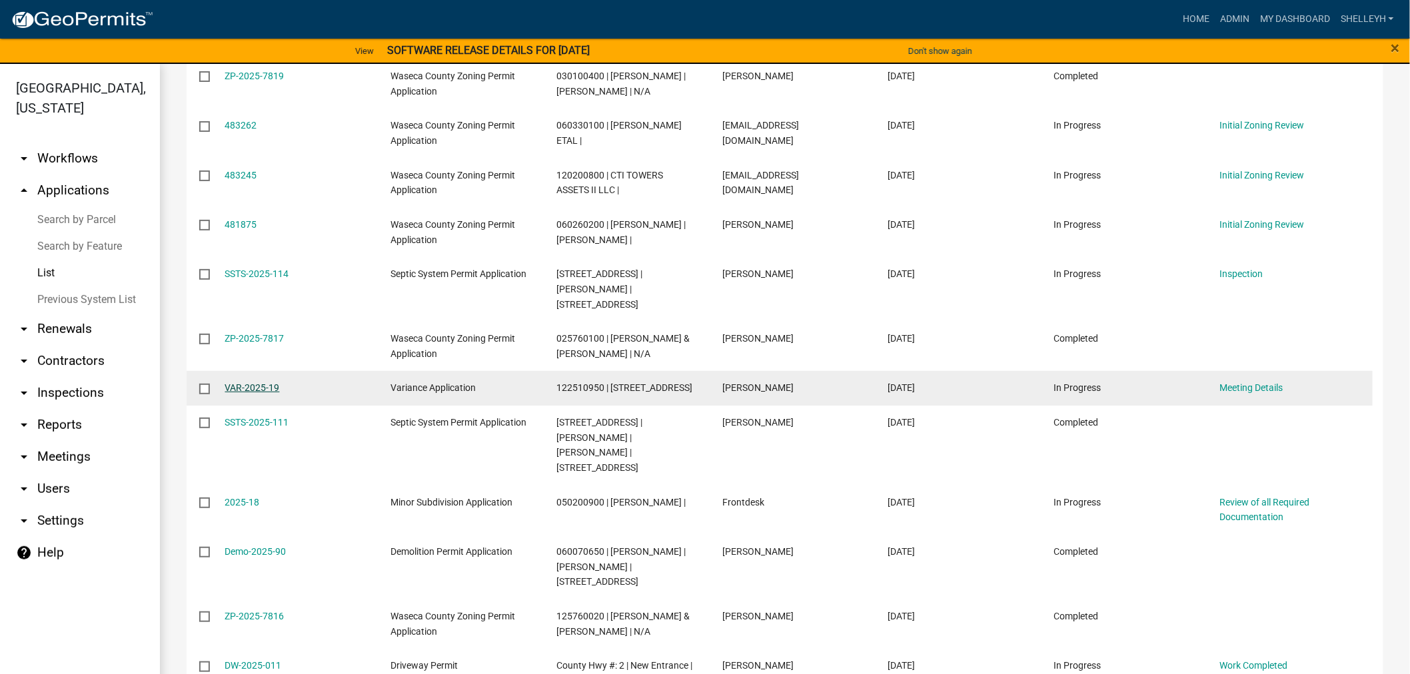
click at [254, 390] on link "VAR-2025-19" at bounding box center [252, 387] width 55 height 11
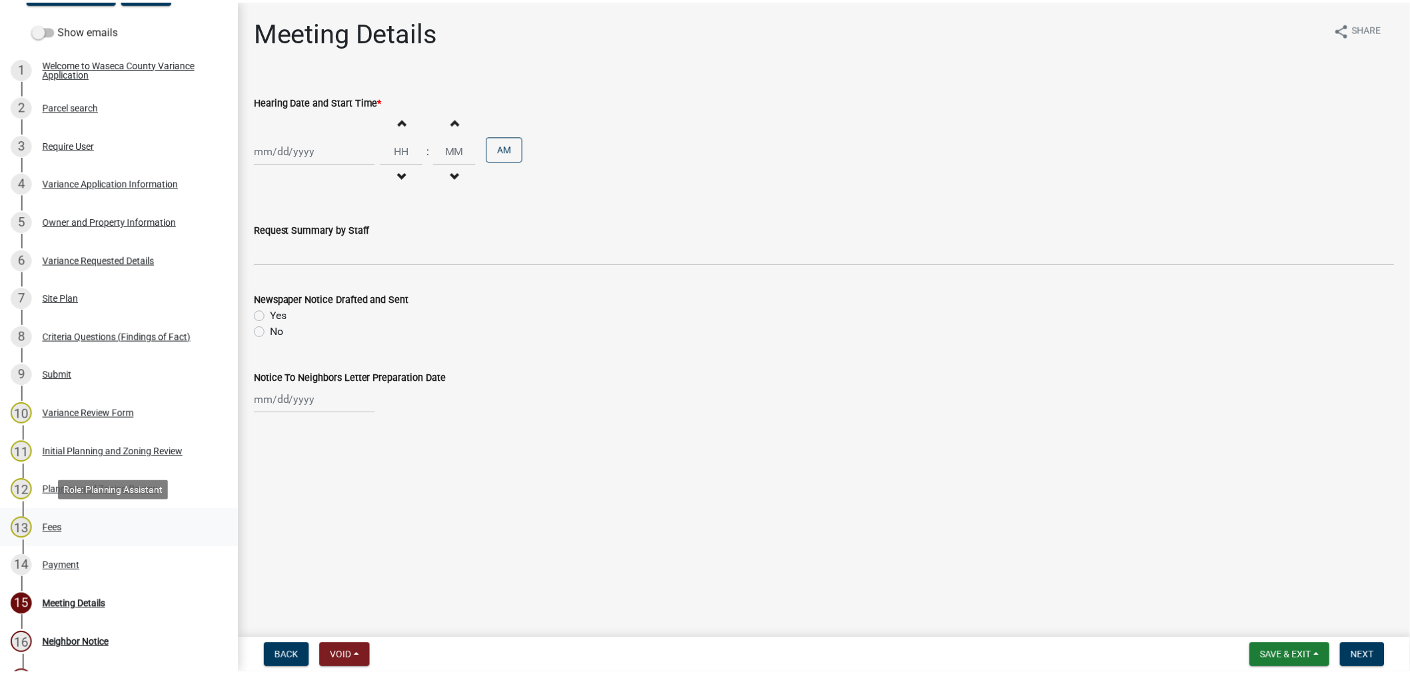
scroll to position [296, 0]
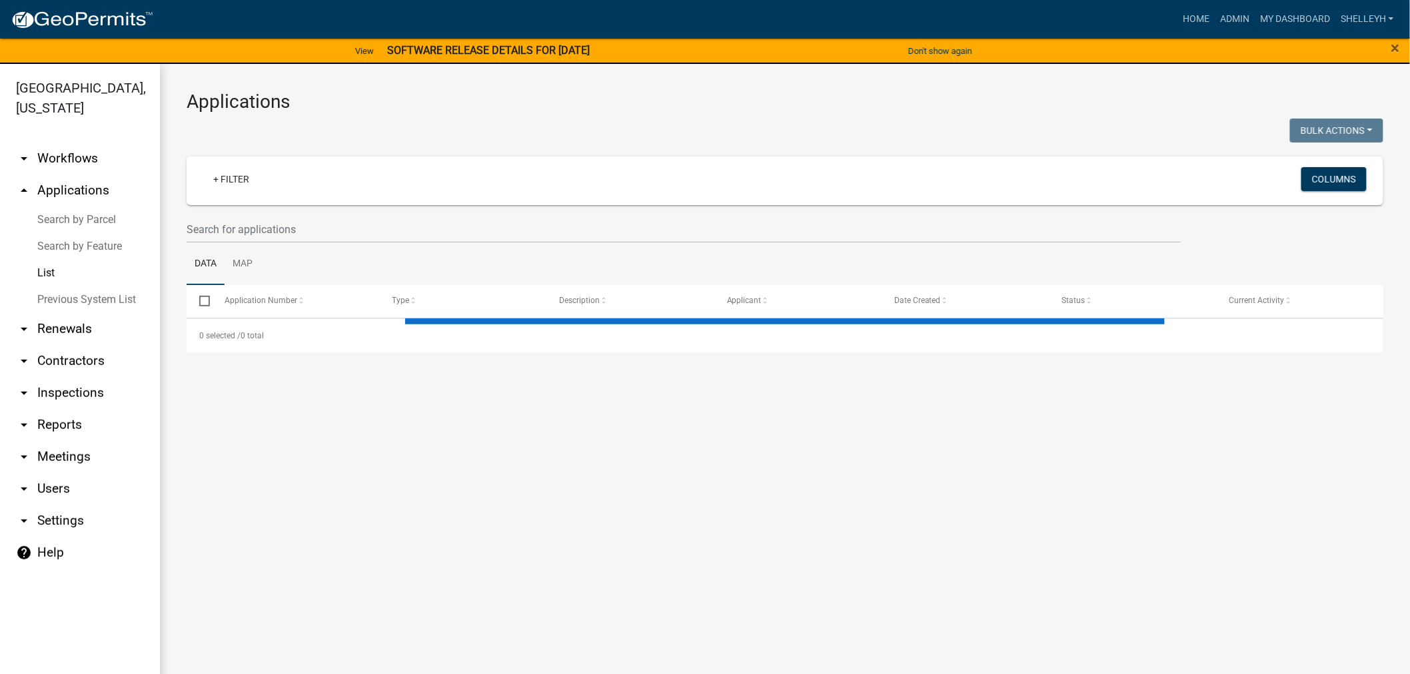
select select "1: 25"
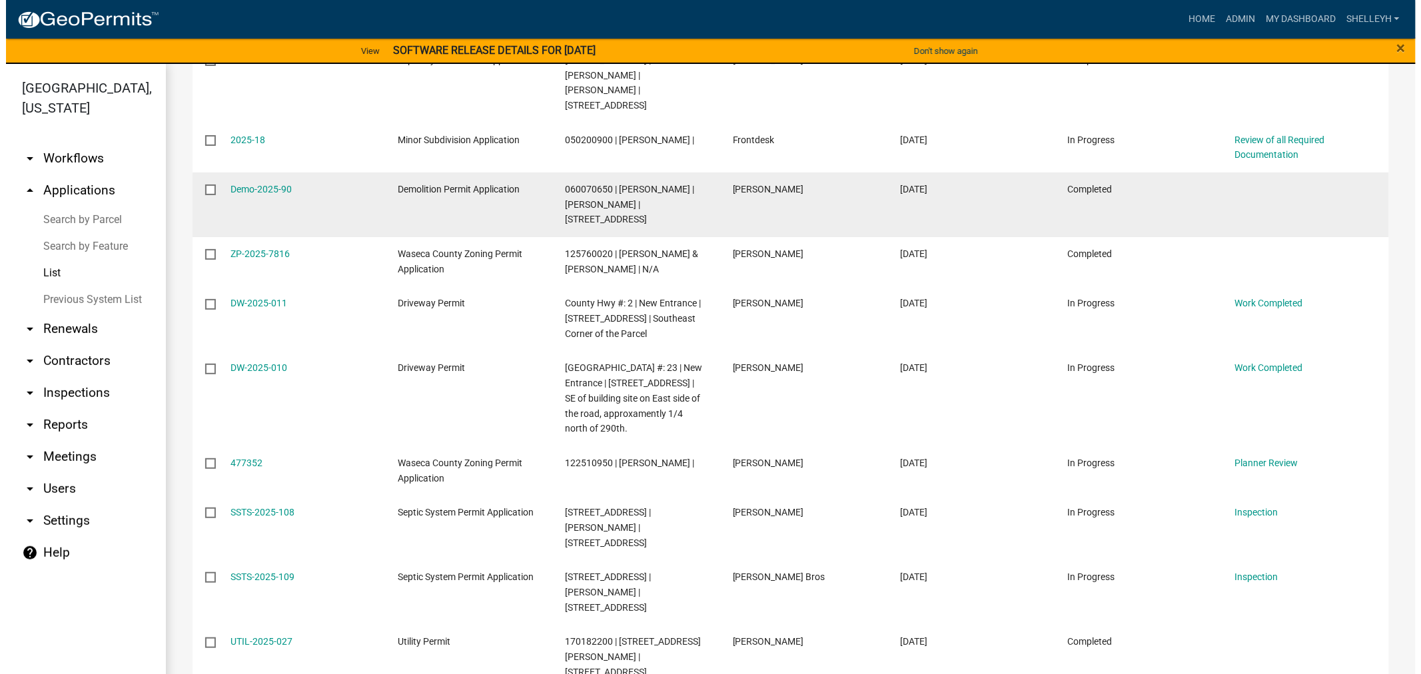
scroll to position [1055, 0]
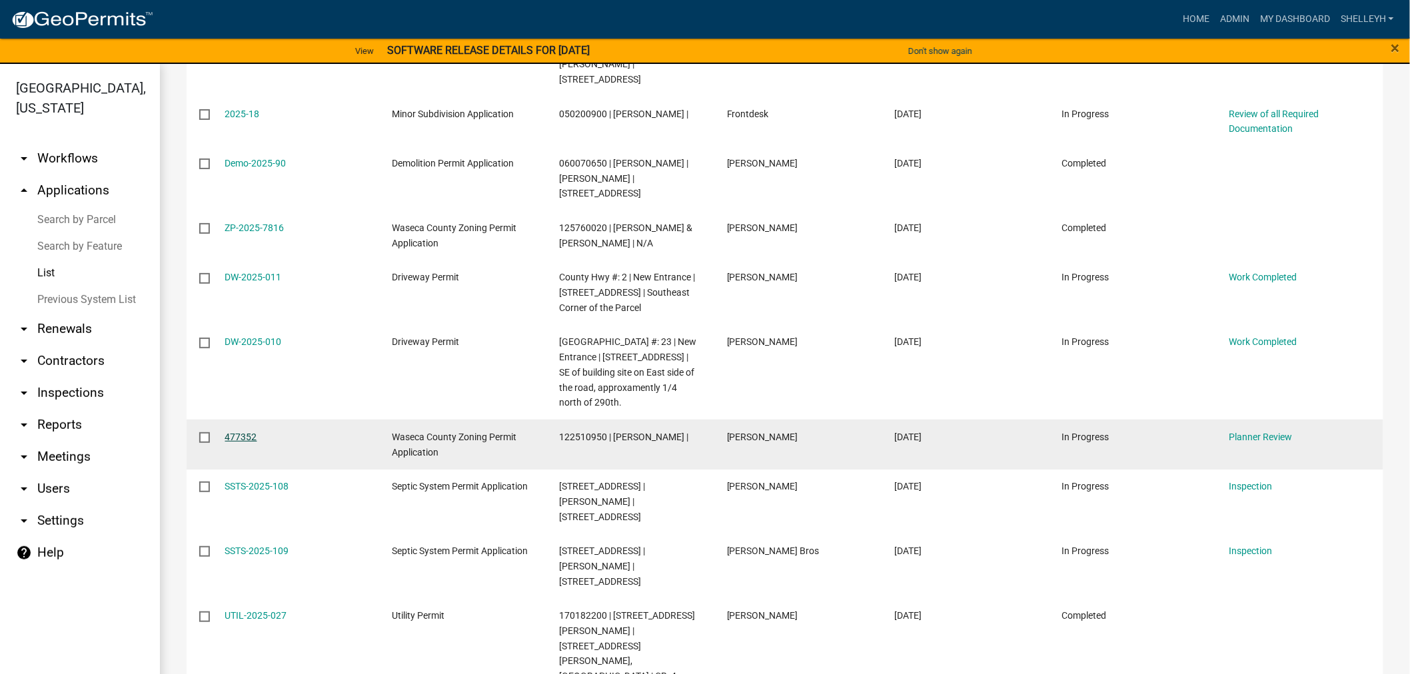
click at [243, 433] on link "477352" at bounding box center [241, 437] width 32 height 11
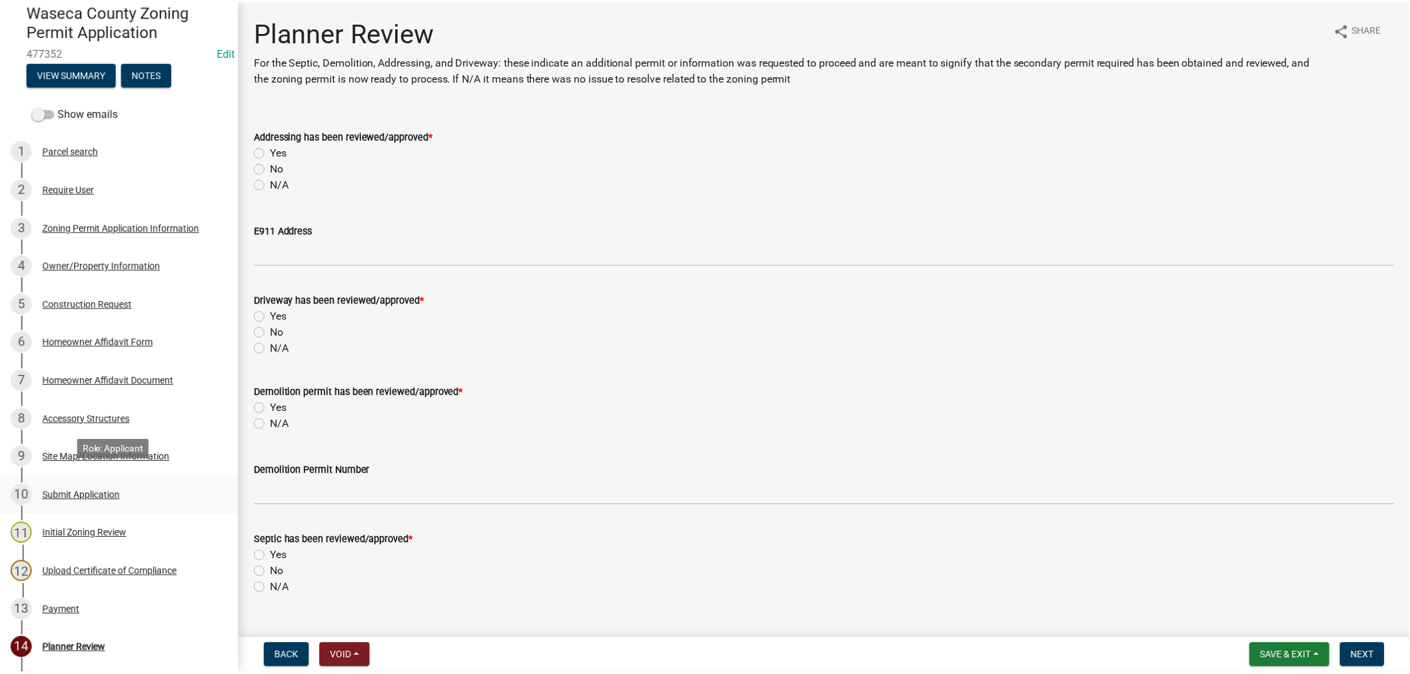
scroll to position [148, 0]
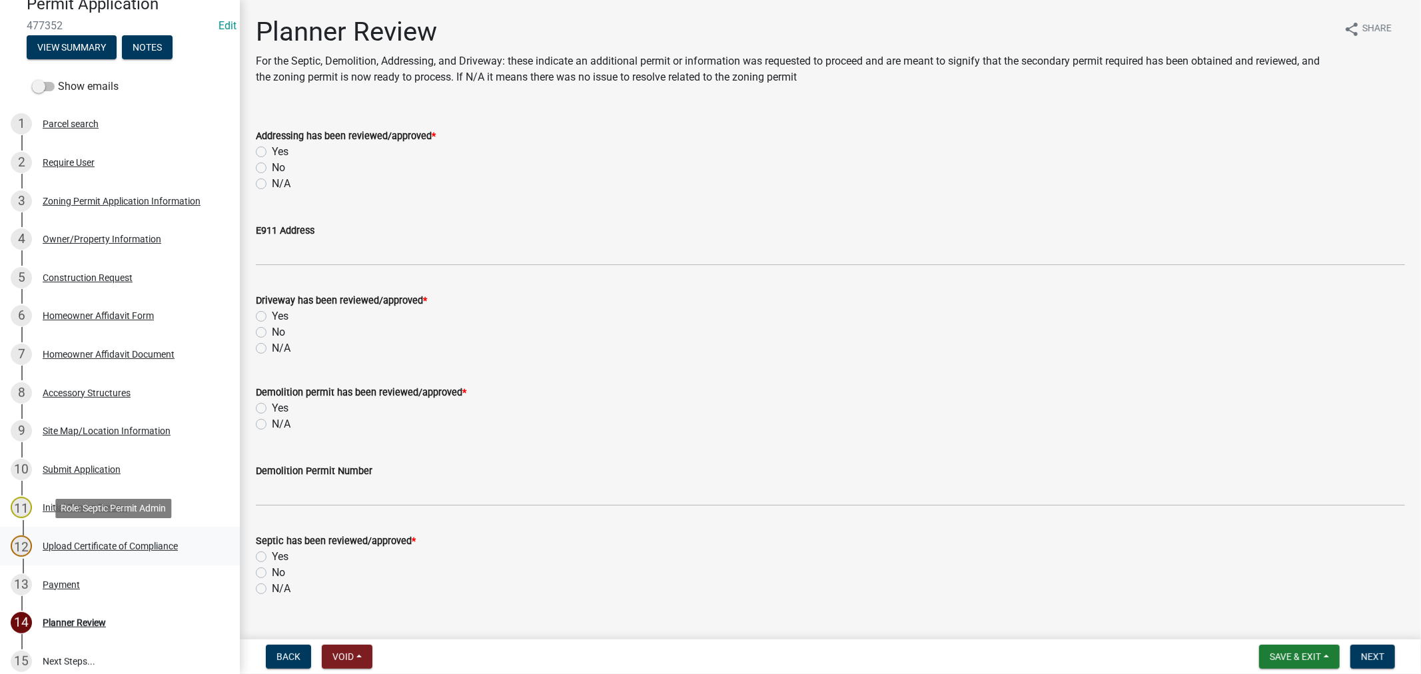
click at [63, 546] on div "Upload Certificate of Compliance" at bounding box center [110, 546] width 135 height 9
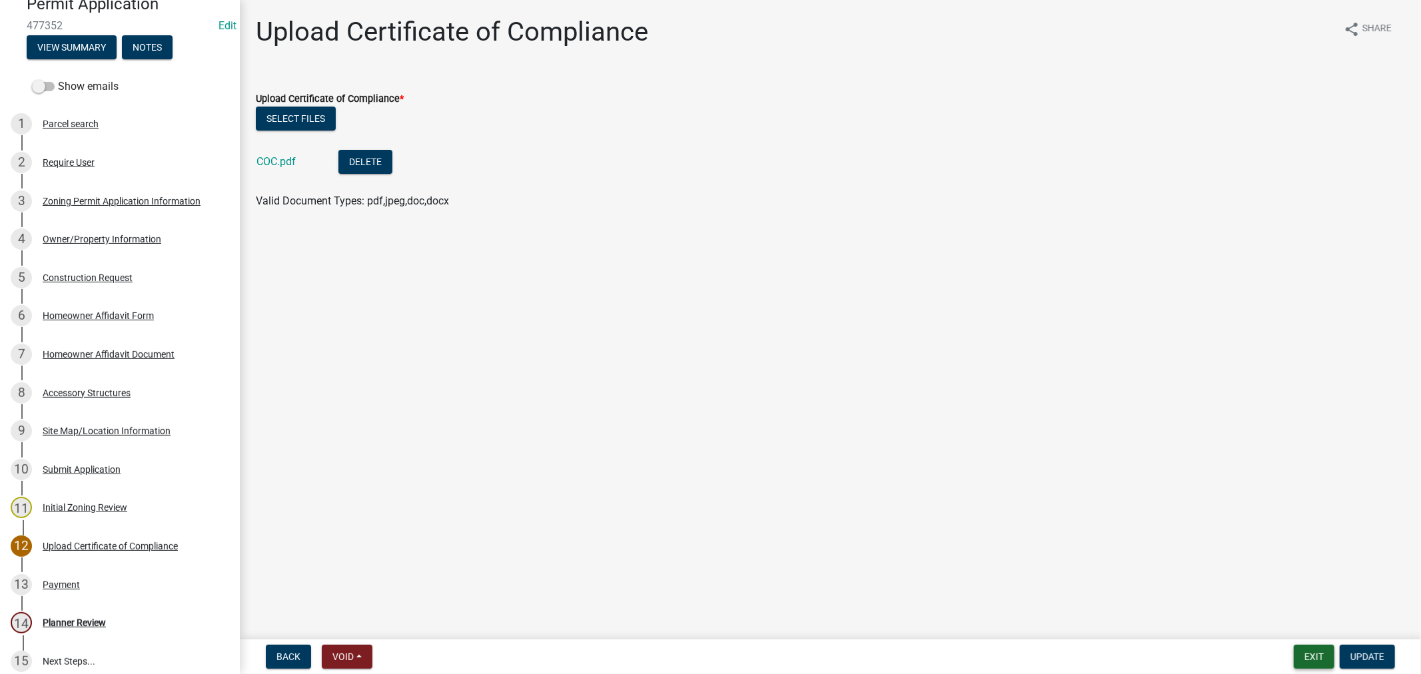
click at [1313, 655] on button "Exit" at bounding box center [1314, 657] width 41 height 24
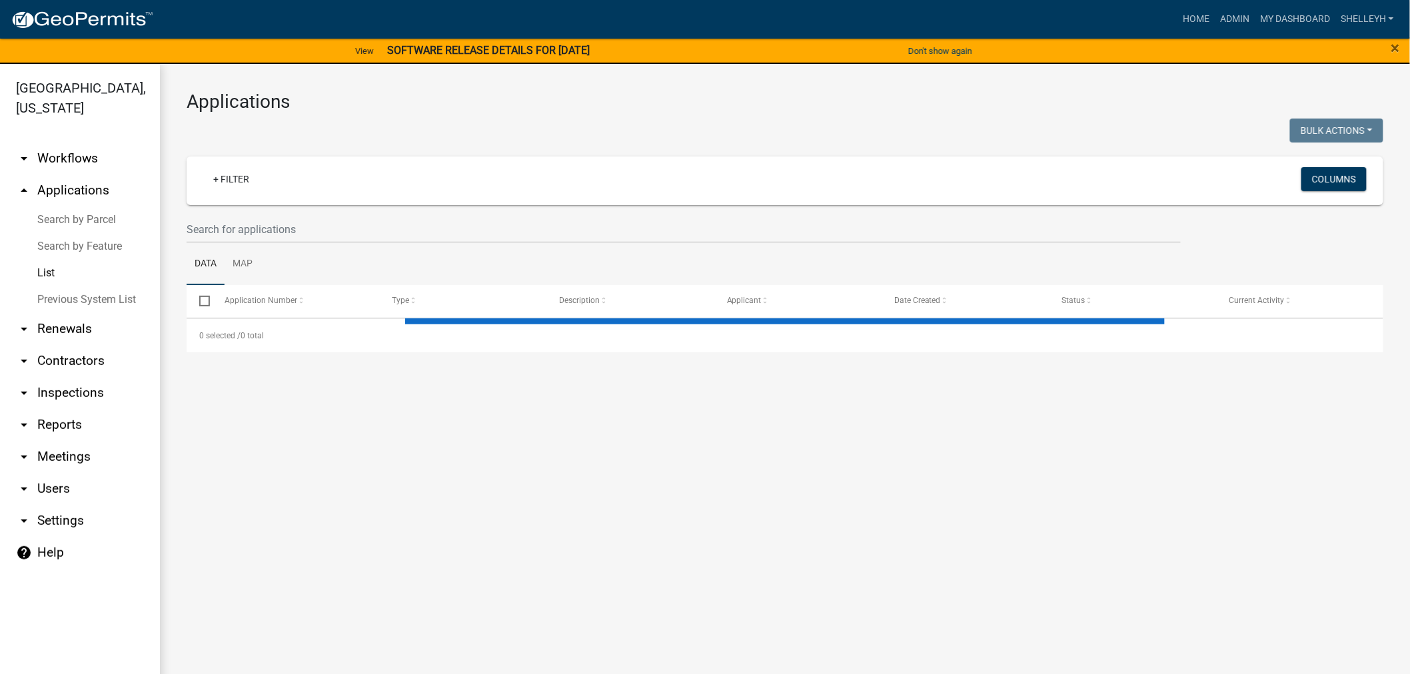
select select "1: 25"
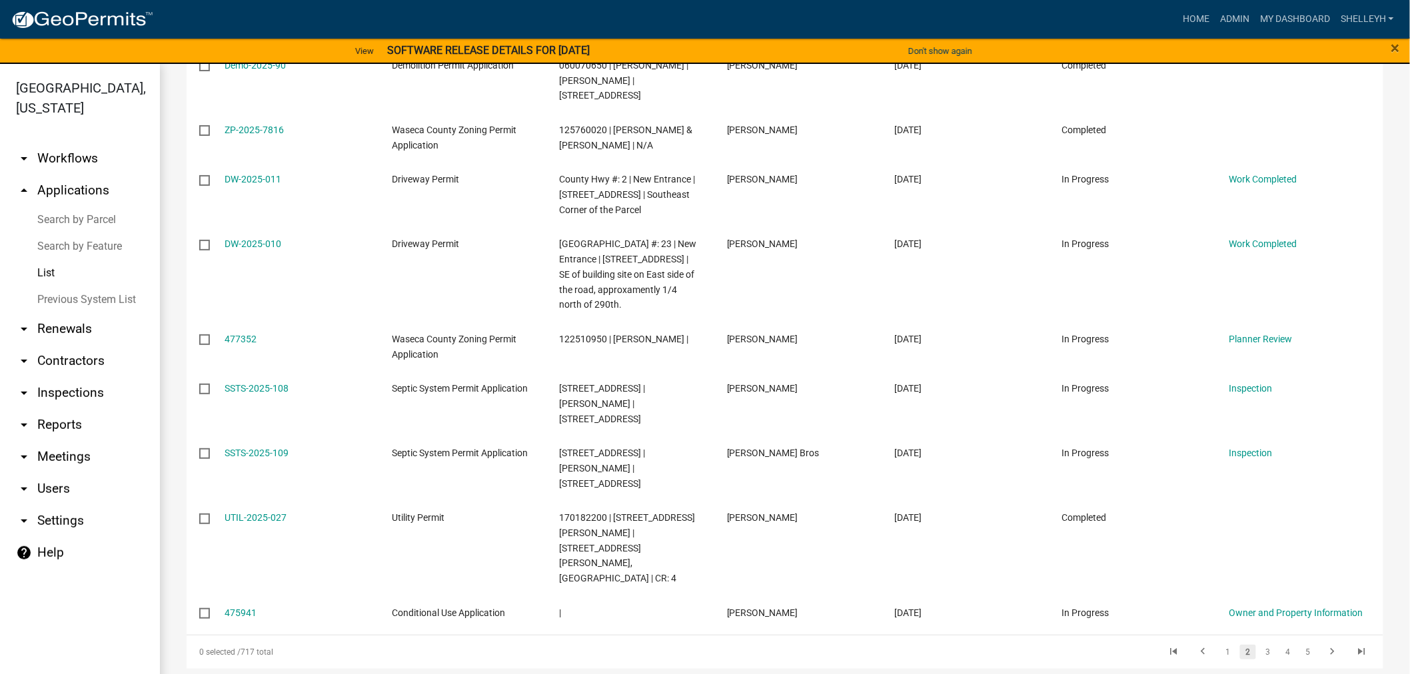
scroll to position [16, 0]
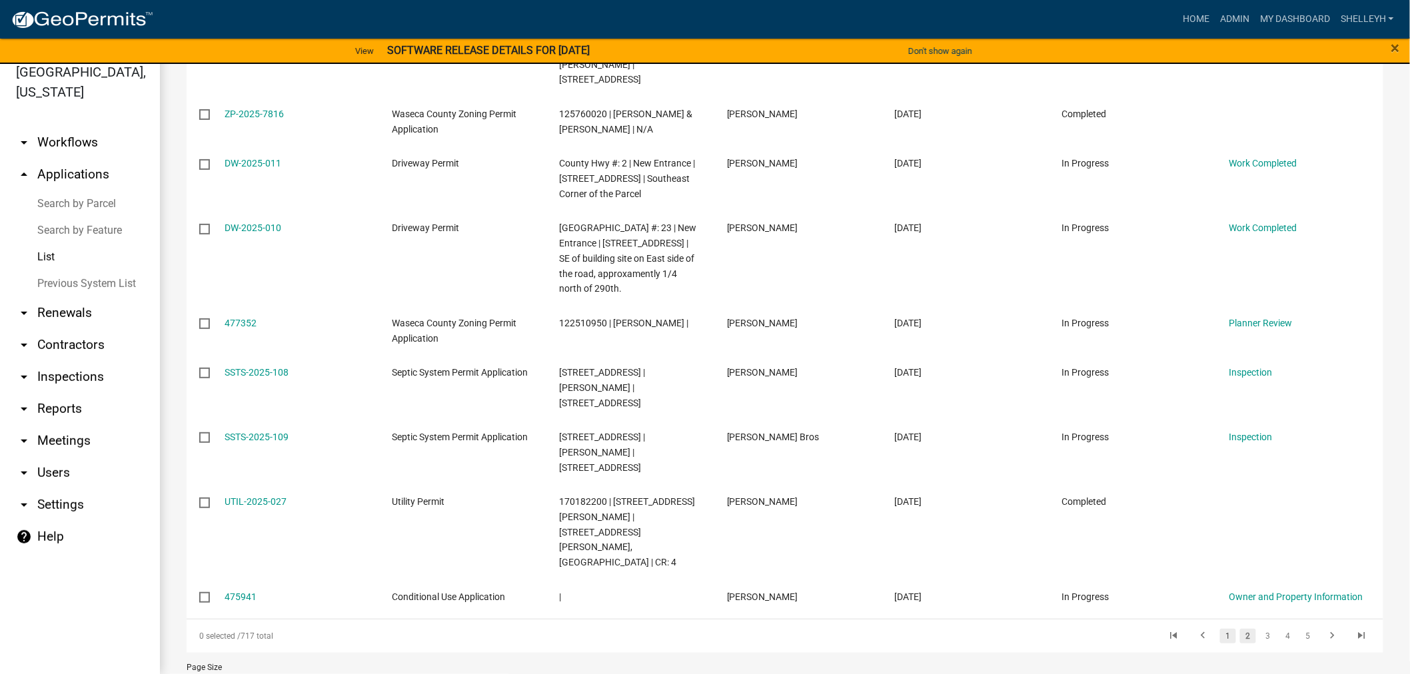
click at [1220, 629] on link "1" at bounding box center [1228, 636] width 16 height 15
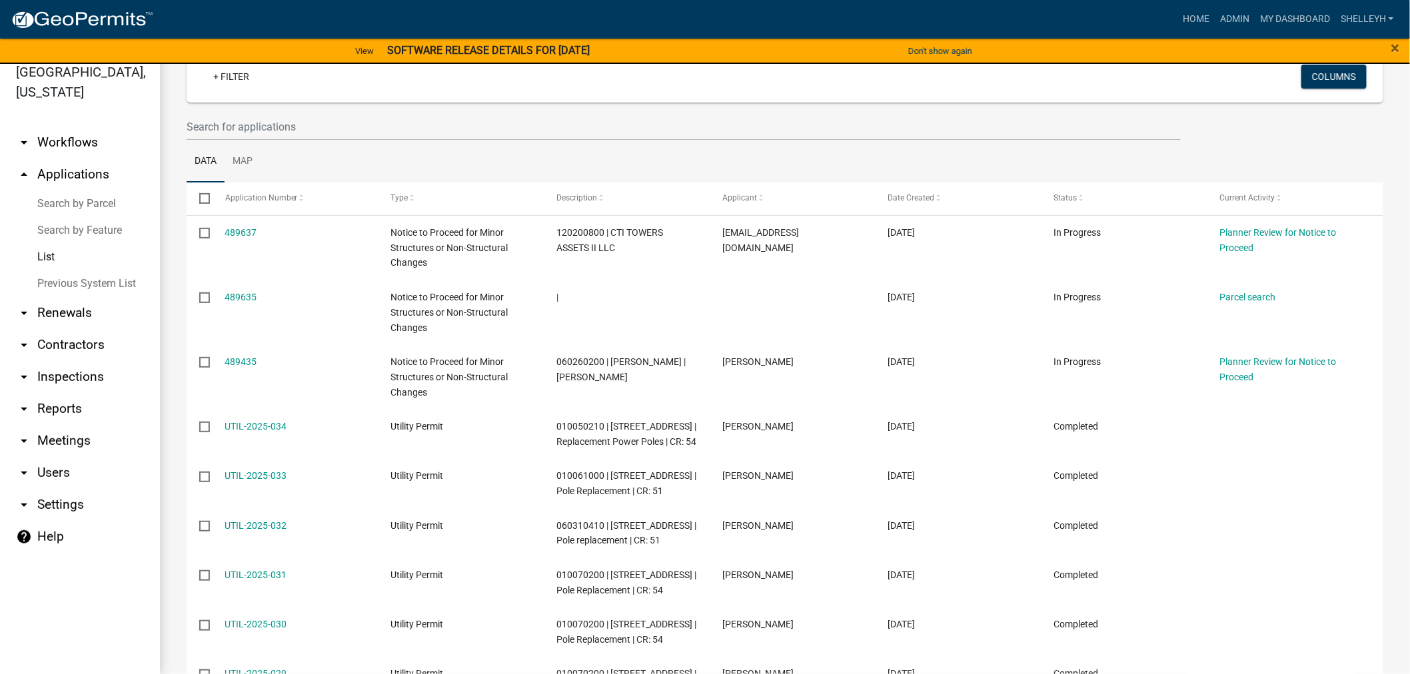
scroll to position [12, 0]
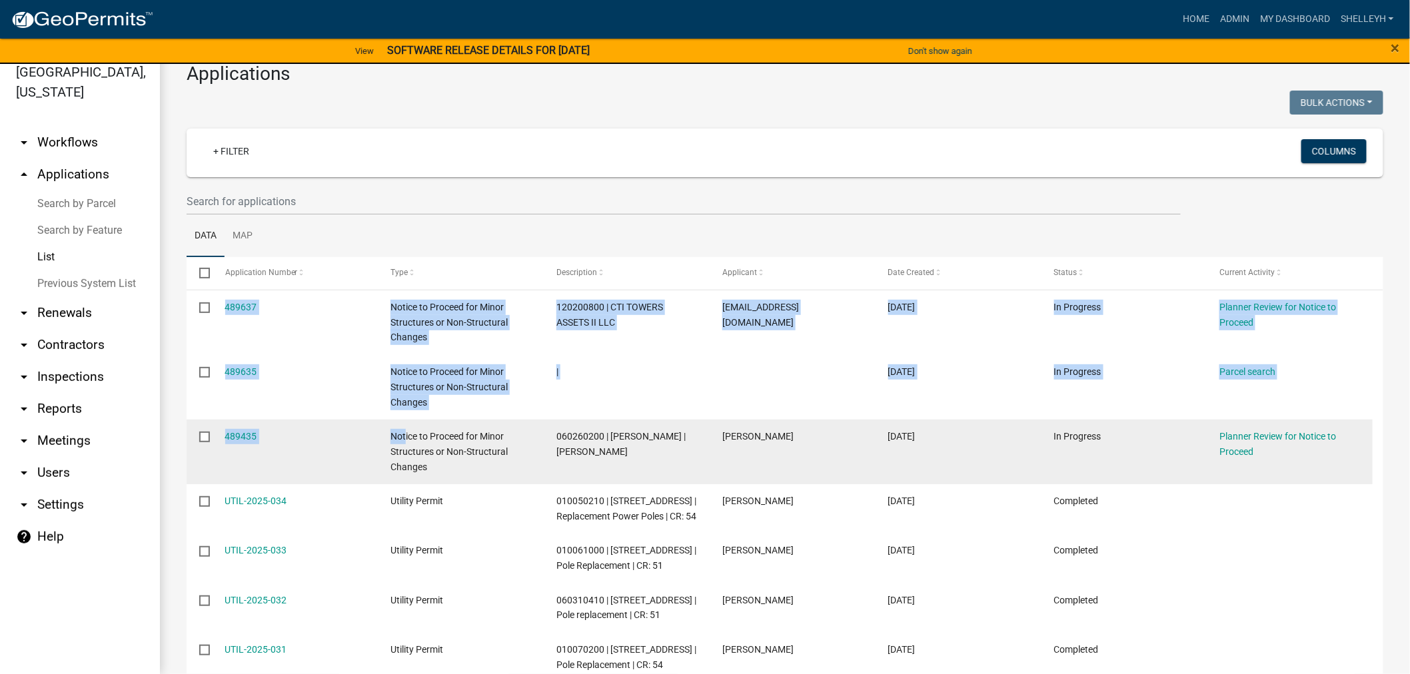
drag, startPoint x: 167, startPoint y: 420, endPoint x: 405, endPoint y: 438, distance: 238.5
click at [328, 473] on datatable-body-cell "489435" at bounding box center [295, 452] width 166 height 65
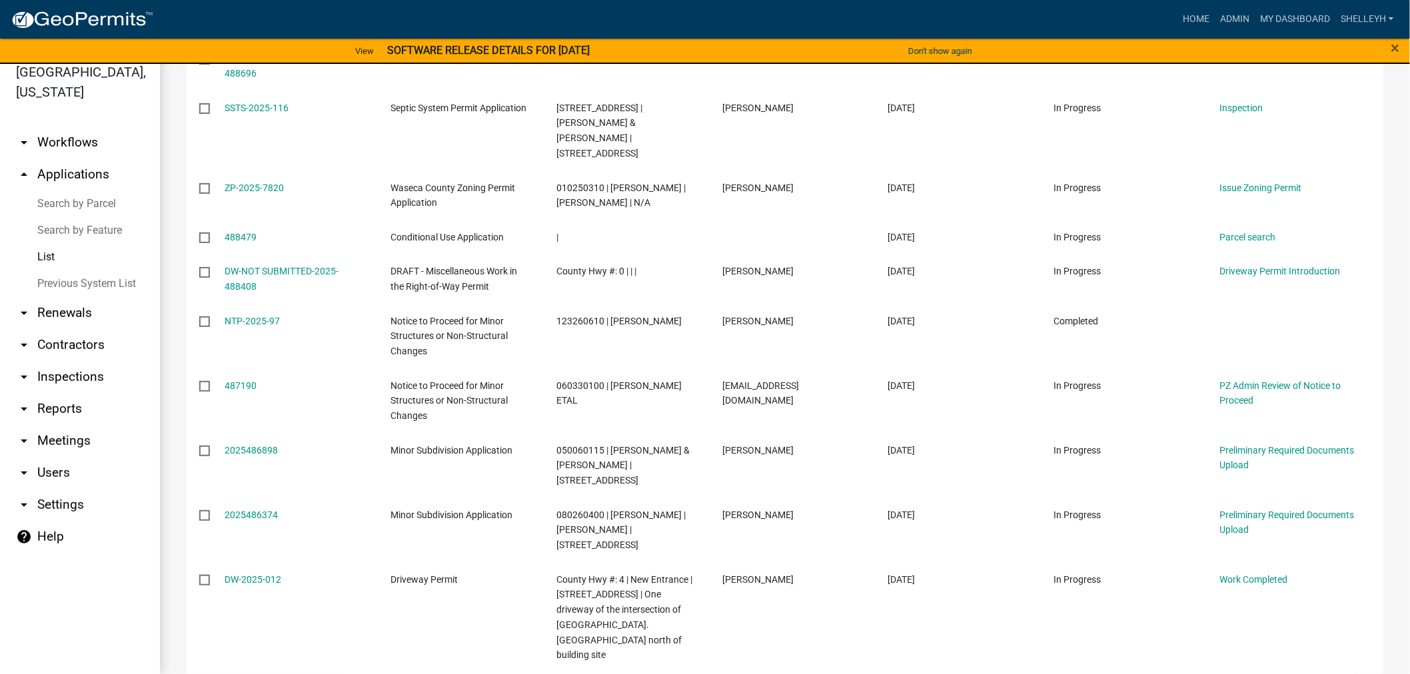
scroll to position [1123, 0]
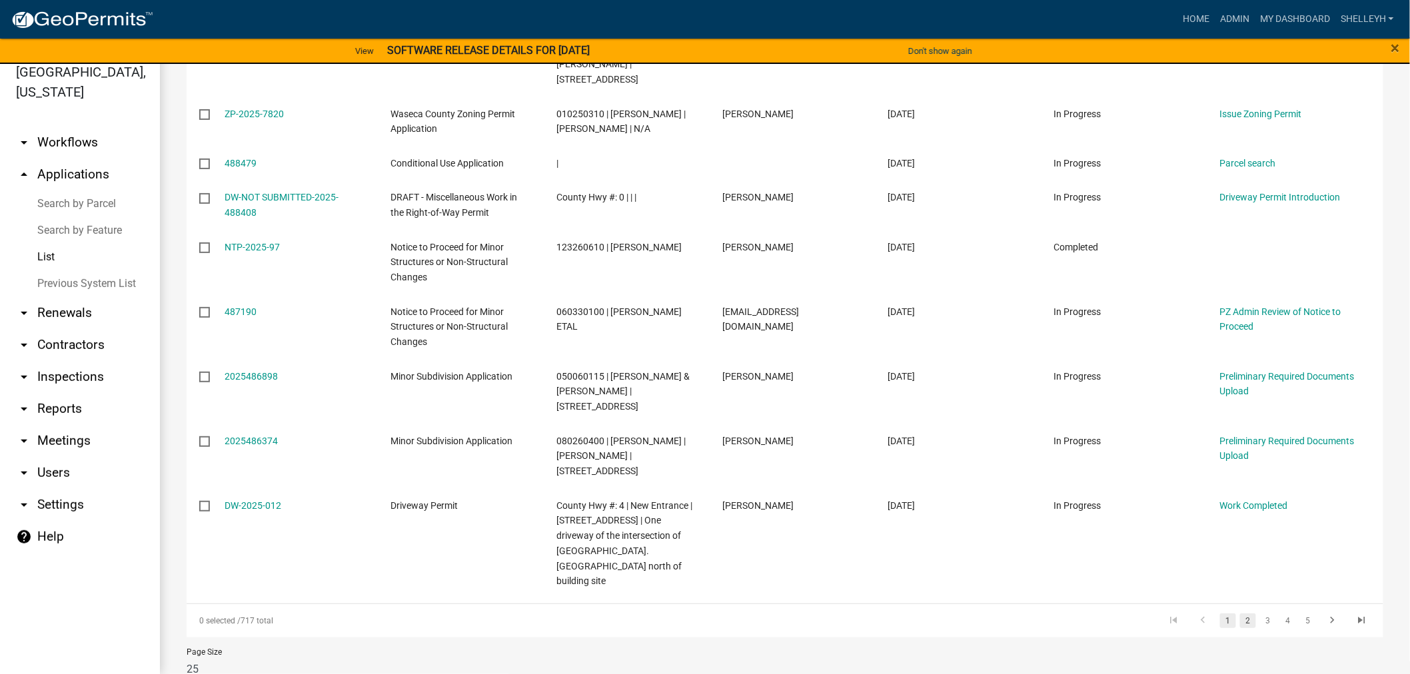
click at [1241, 614] on link "2" at bounding box center [1248, 621] width 16 height 15
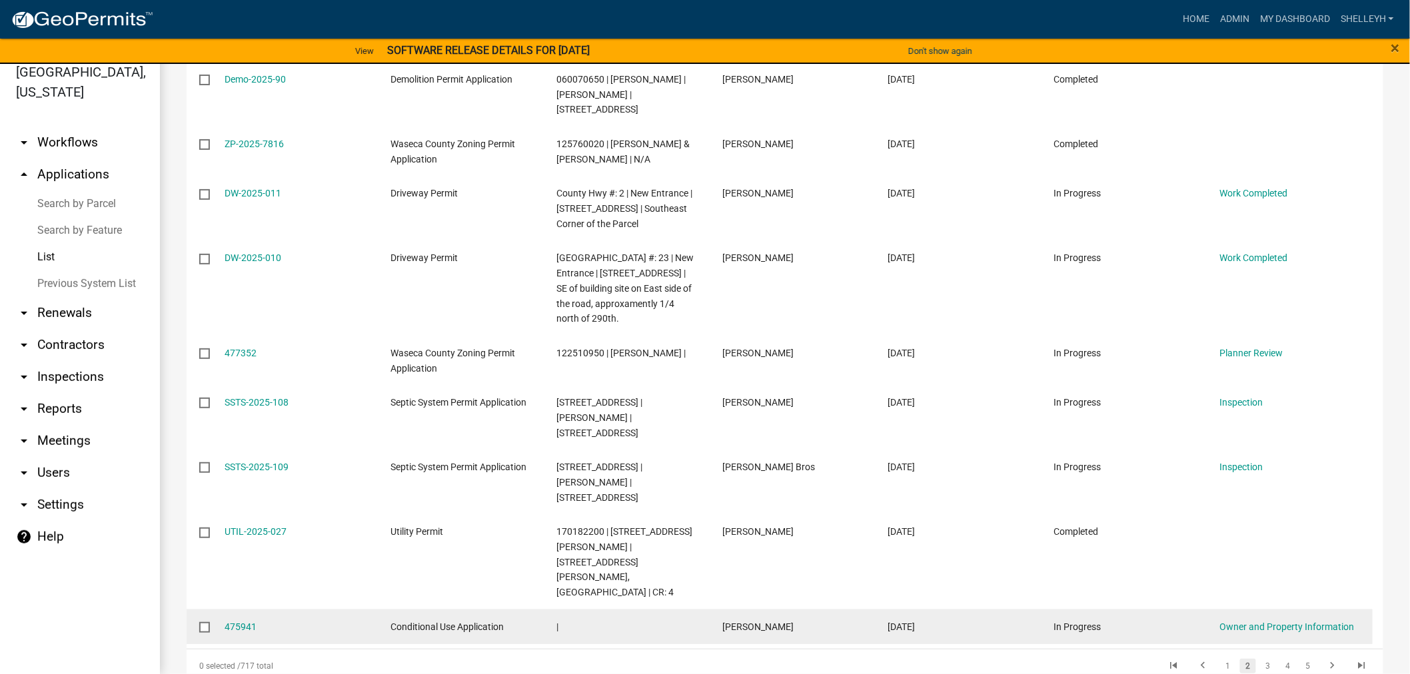
scroll to position [1153, 0]
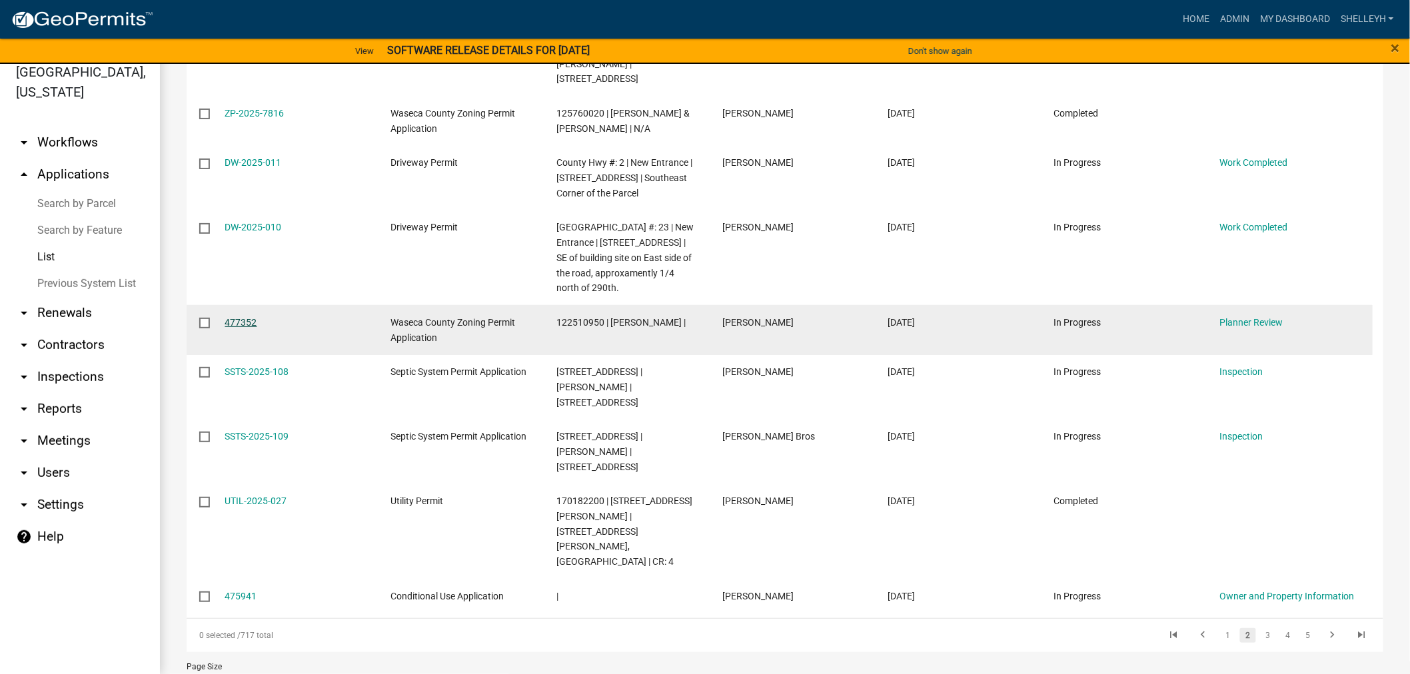
click at [241, 322] on link "477352" at bounding box center [241, 322] width 32 height 11
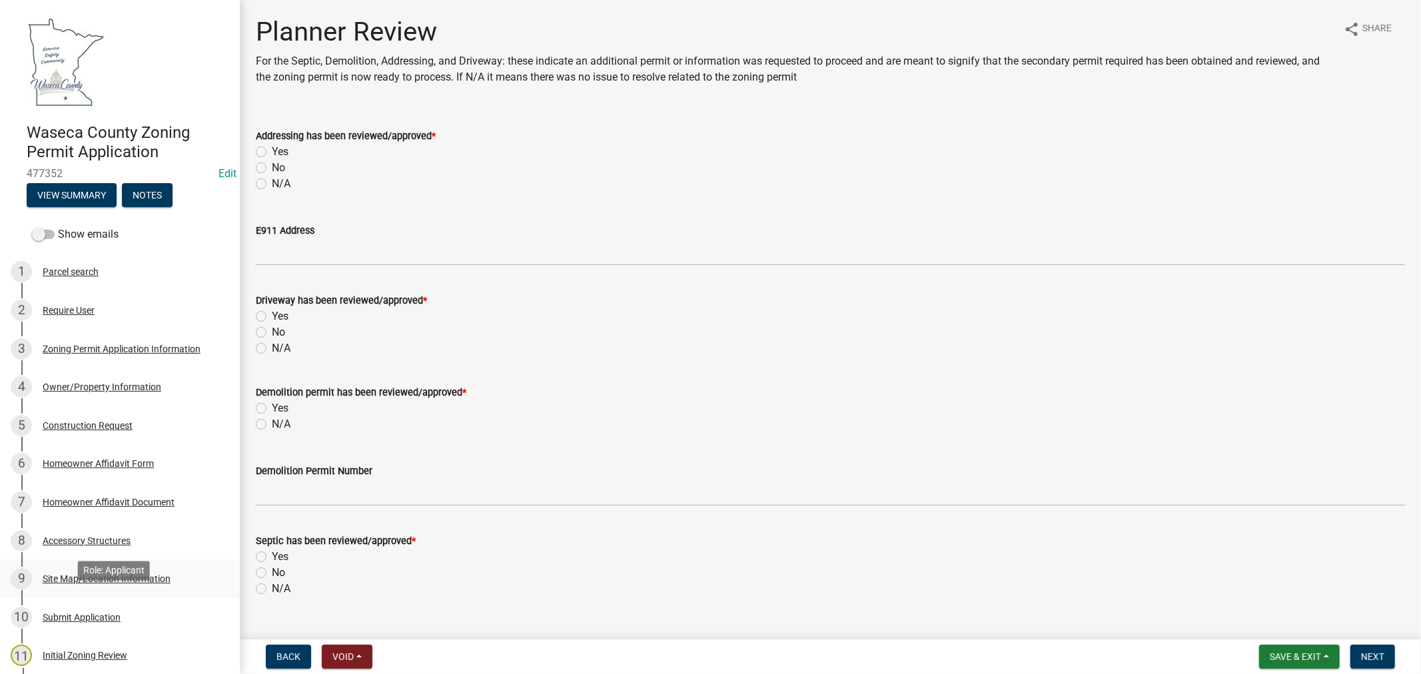
scroll to position [222, 0]
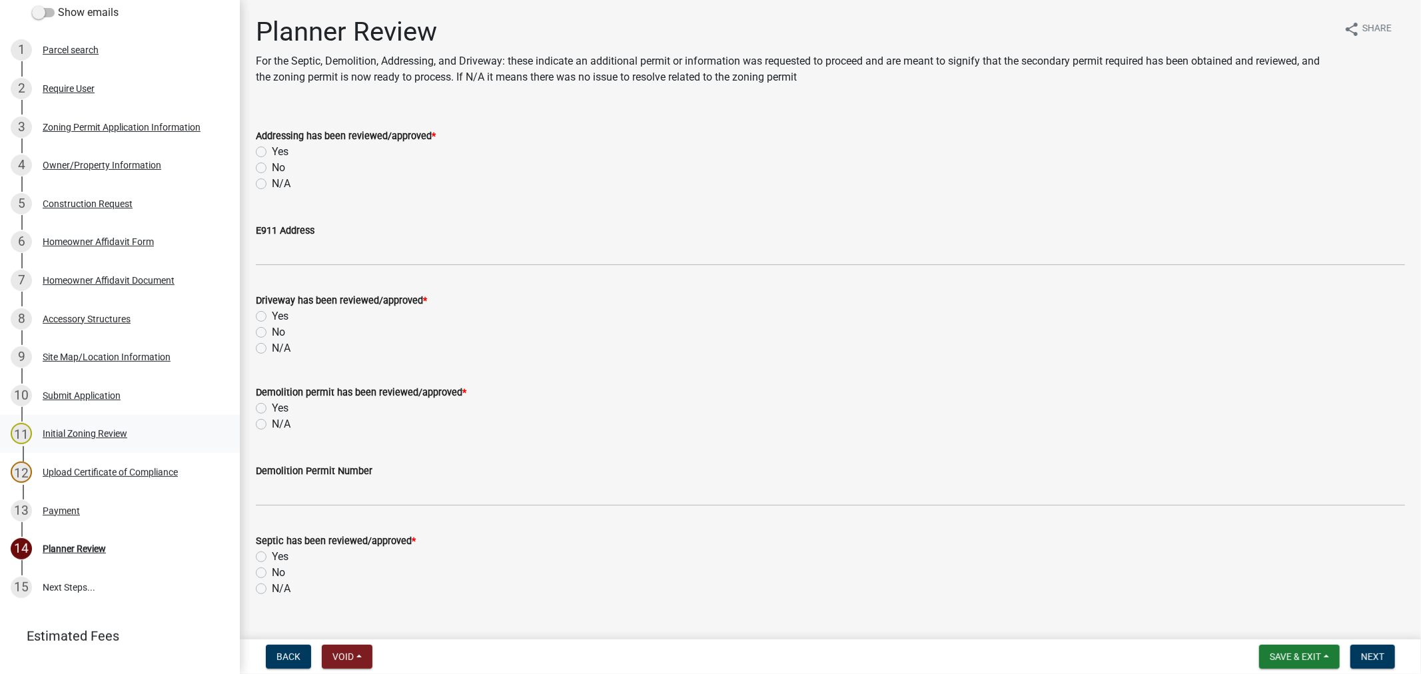
click at [65, 435] on div "Initial Zoning Review" at bounding box center [85, 433] width 85 height 9
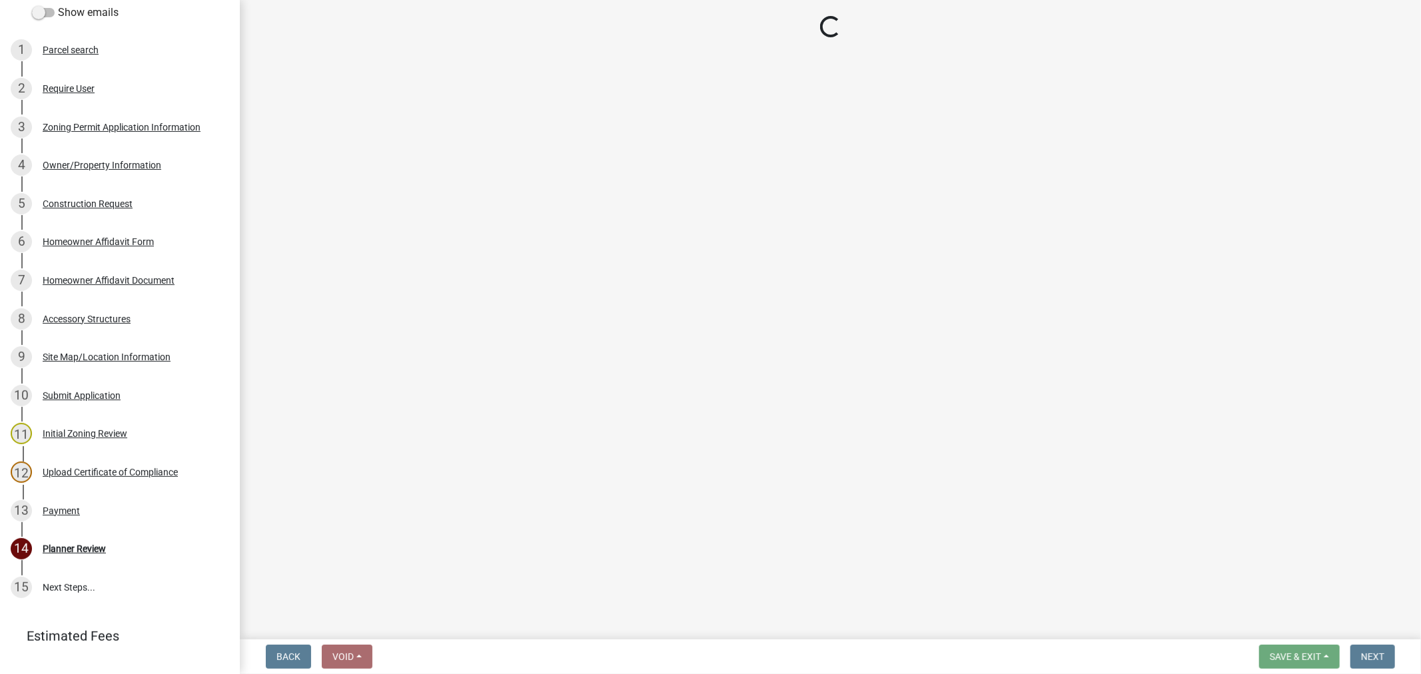
select select "9769c479-6de2-4dc6-9694-8de900a6a44e"
select select "f6253f6d-ec8e-4146-87dc-bdbe4554f643"
select select "9e7e0f1a-162d-468c-937f-cc7884b0d28a"
select select "f85b0be6-0ba0-4e52-abd8-9a831d915a76"
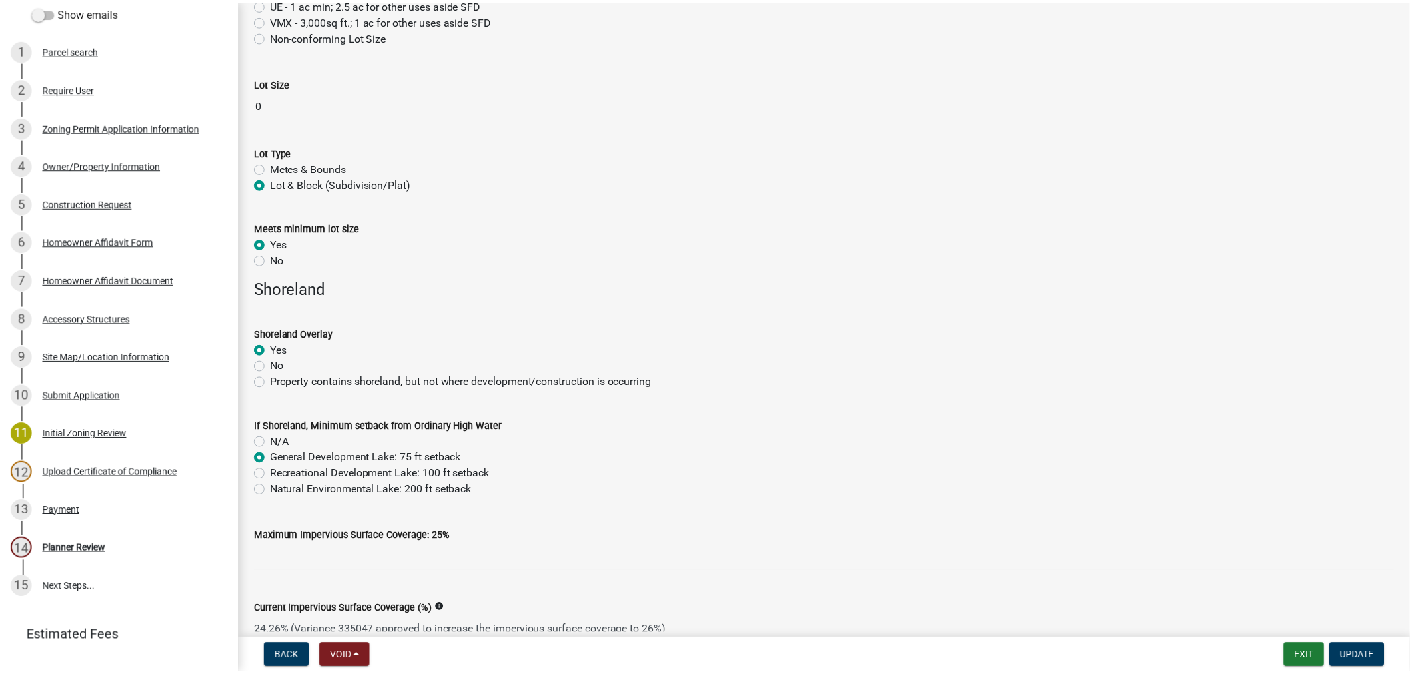
scroll to position [666, 0]
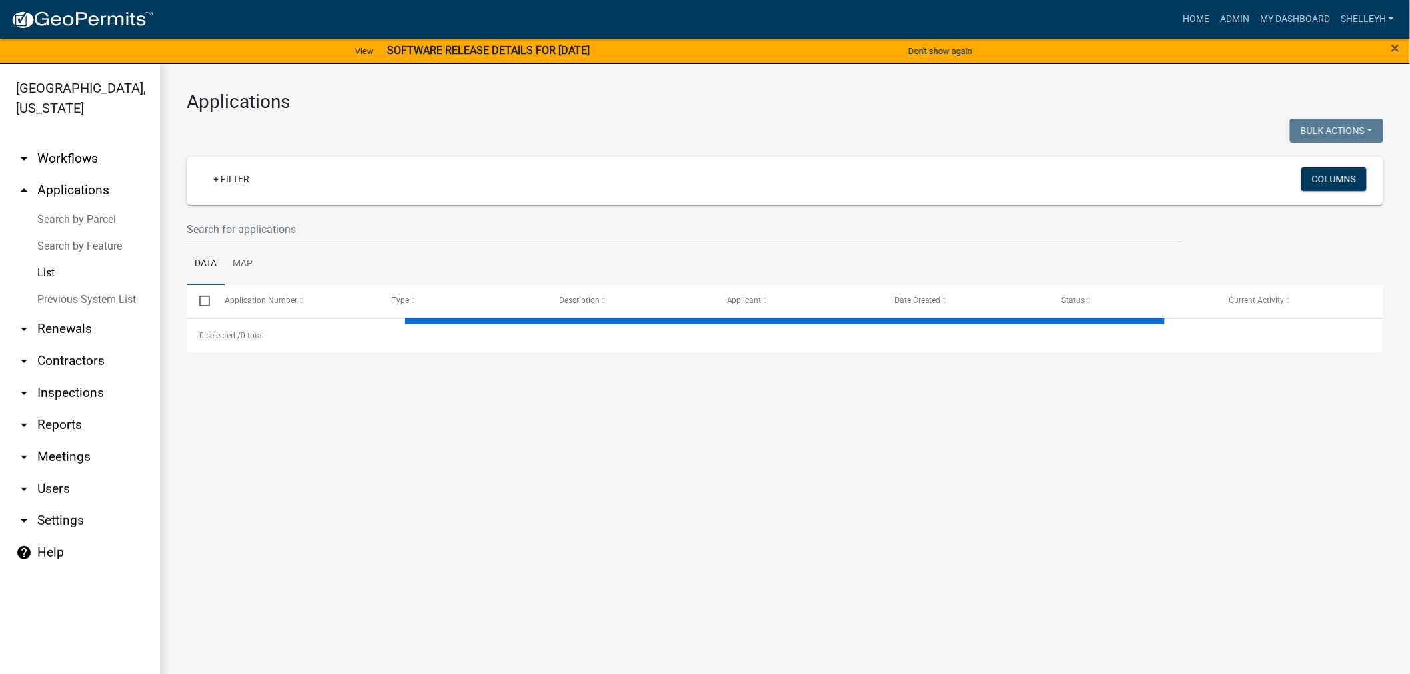
select select "1: 25"
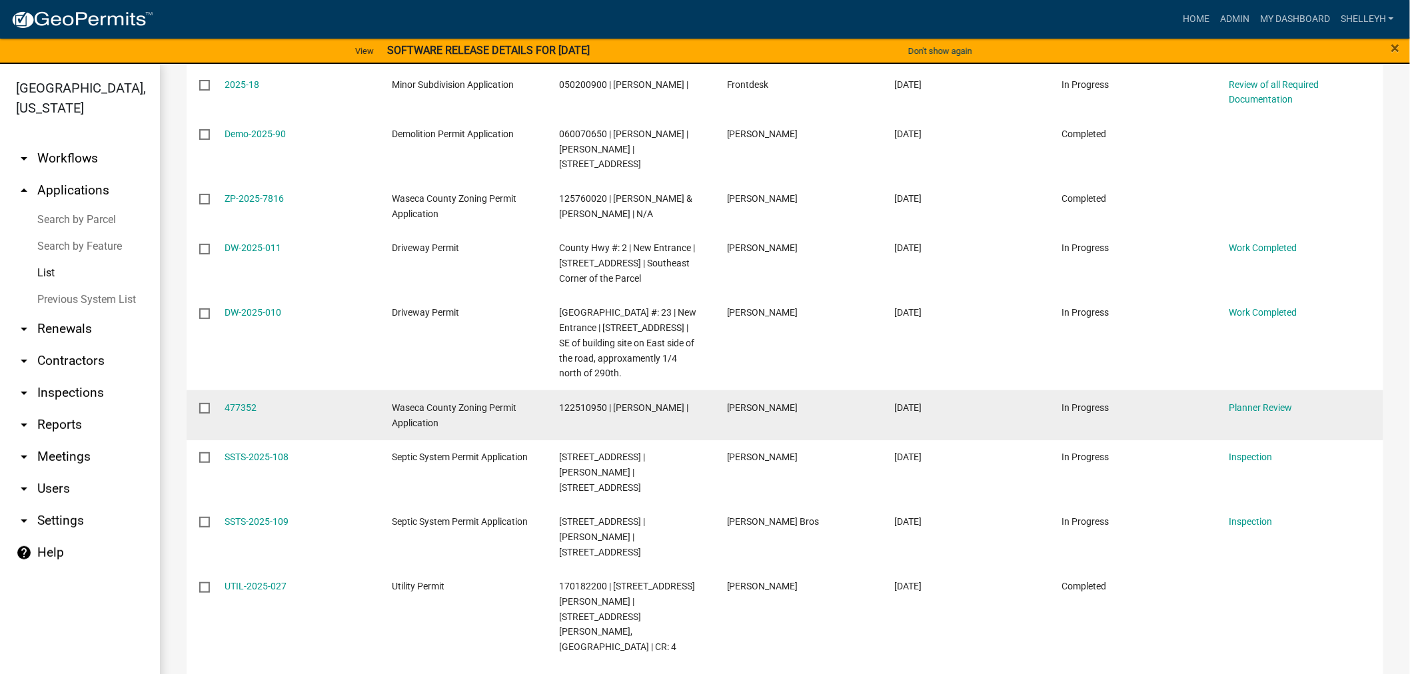
scroll to position [1110, 0]
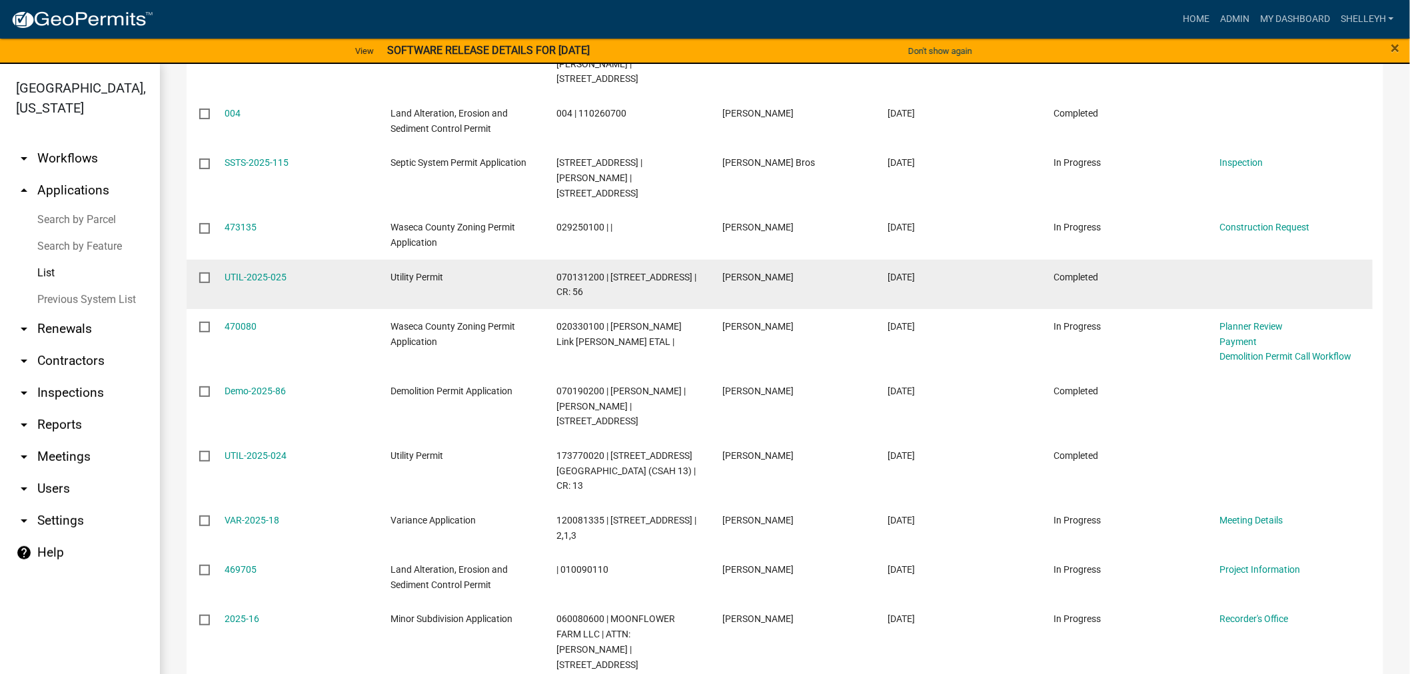
scroll to position [1110, 0]
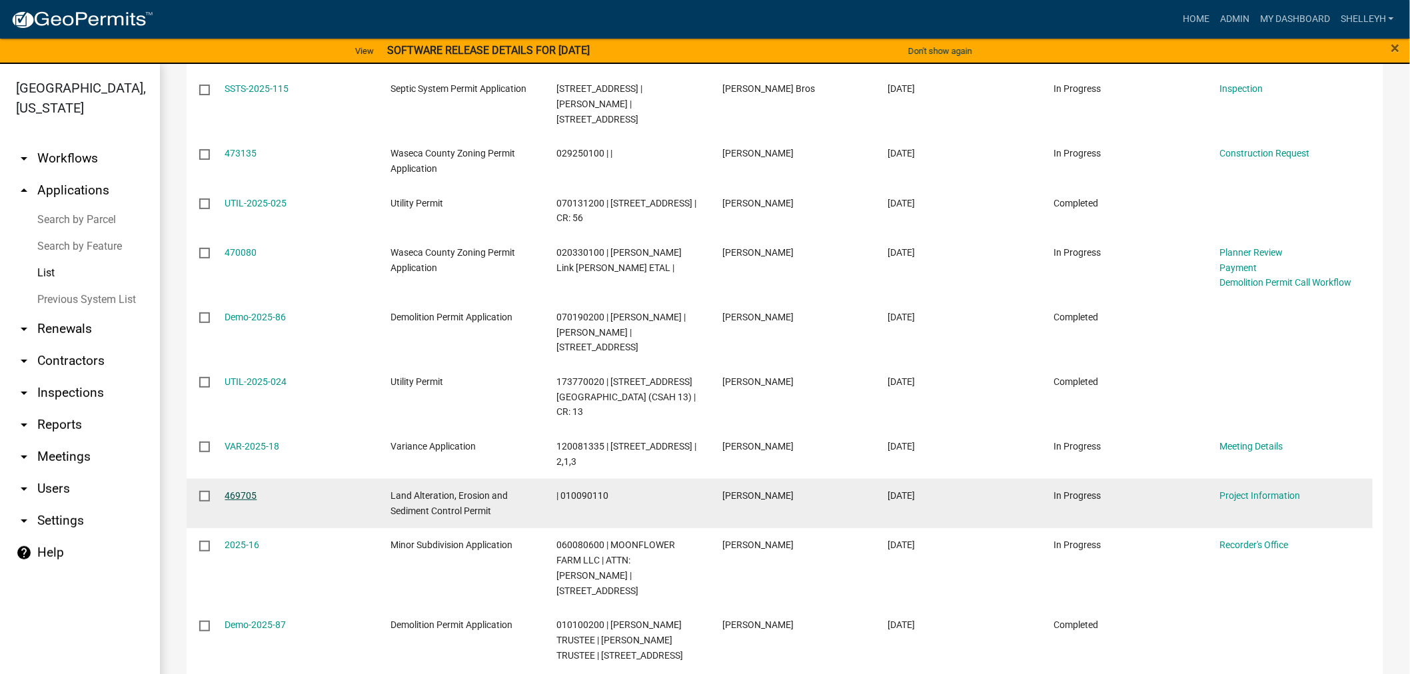
click at [238, 494] on link "469705" at bounding box center [241, 495] width 32 height 11
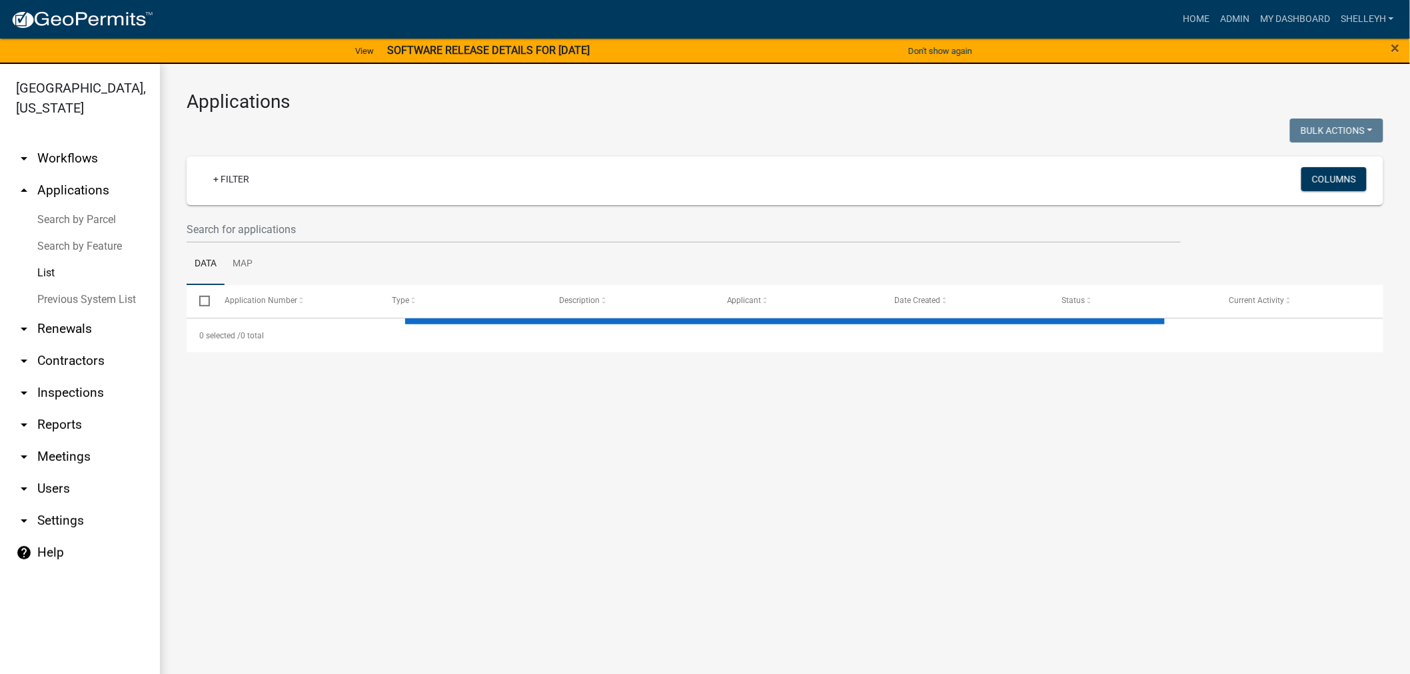
select select "1: 25"
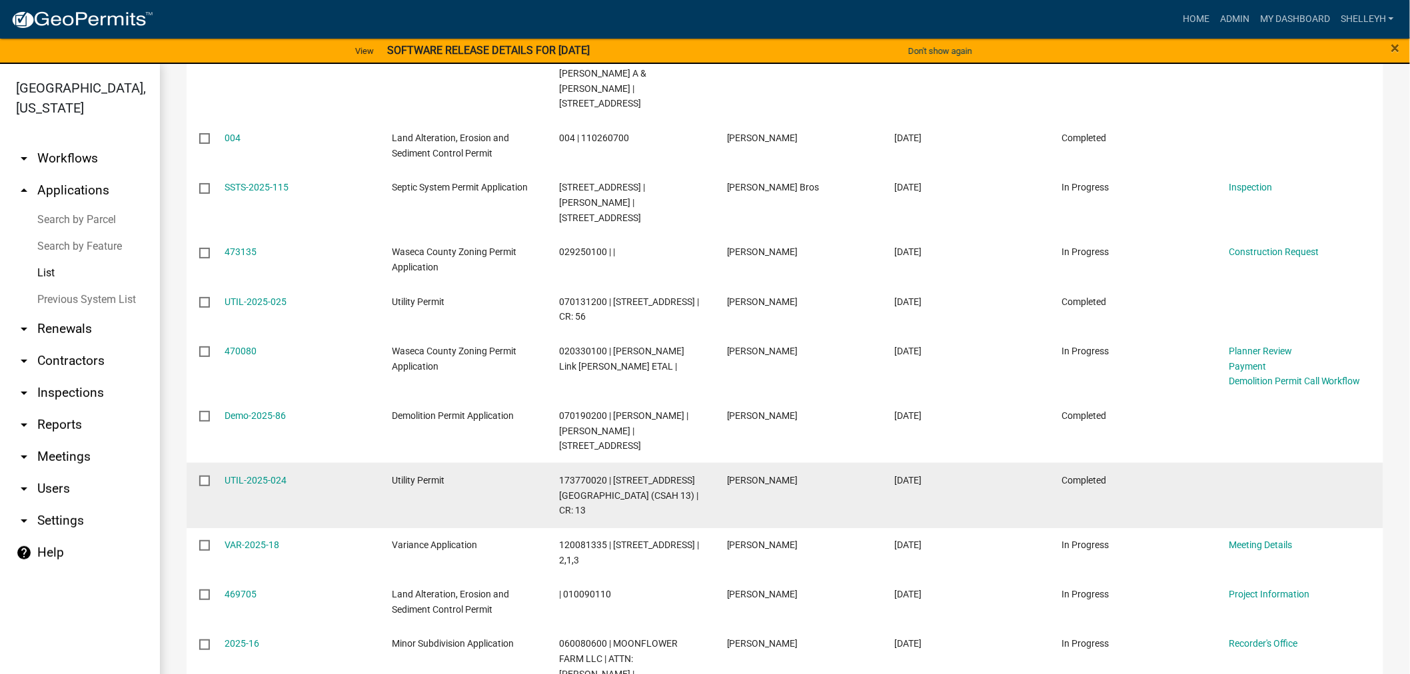
scroll to position [1184, 0]
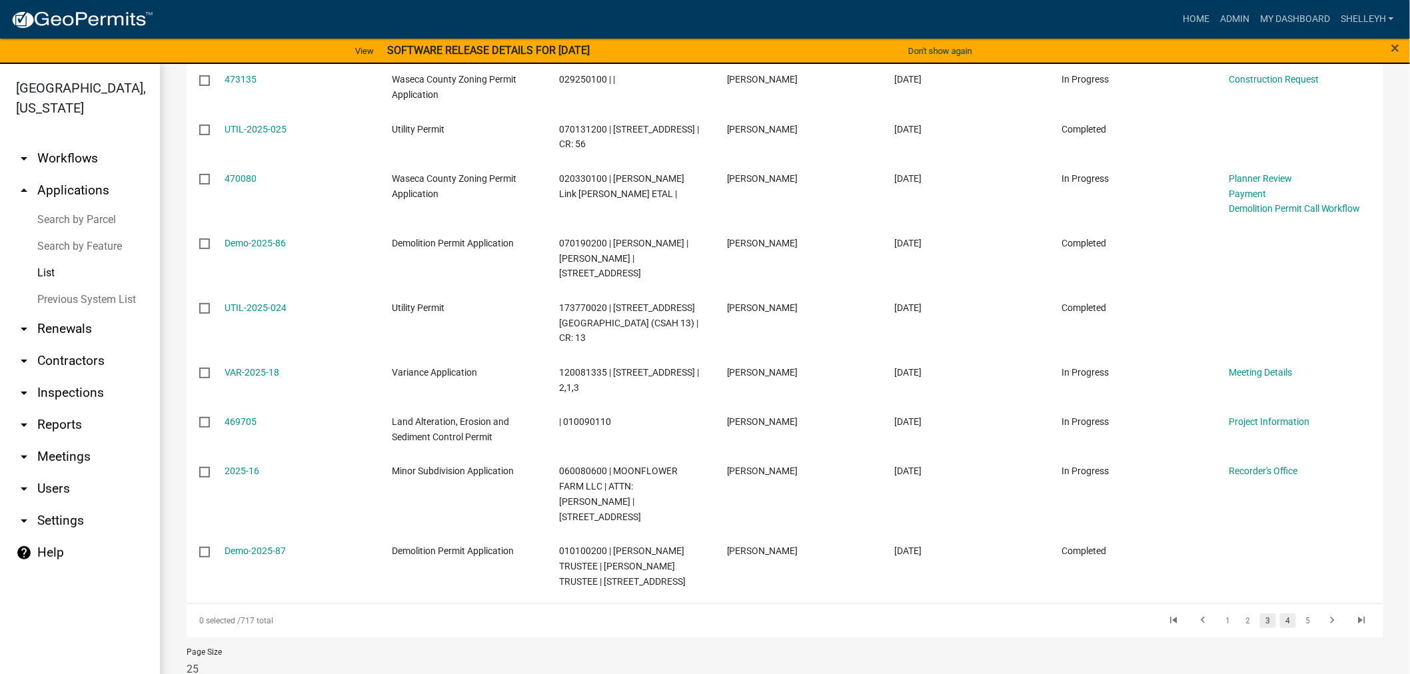
click at [1280, 614] on link "4" at bounding box center [1288, 621] width 16 height 15
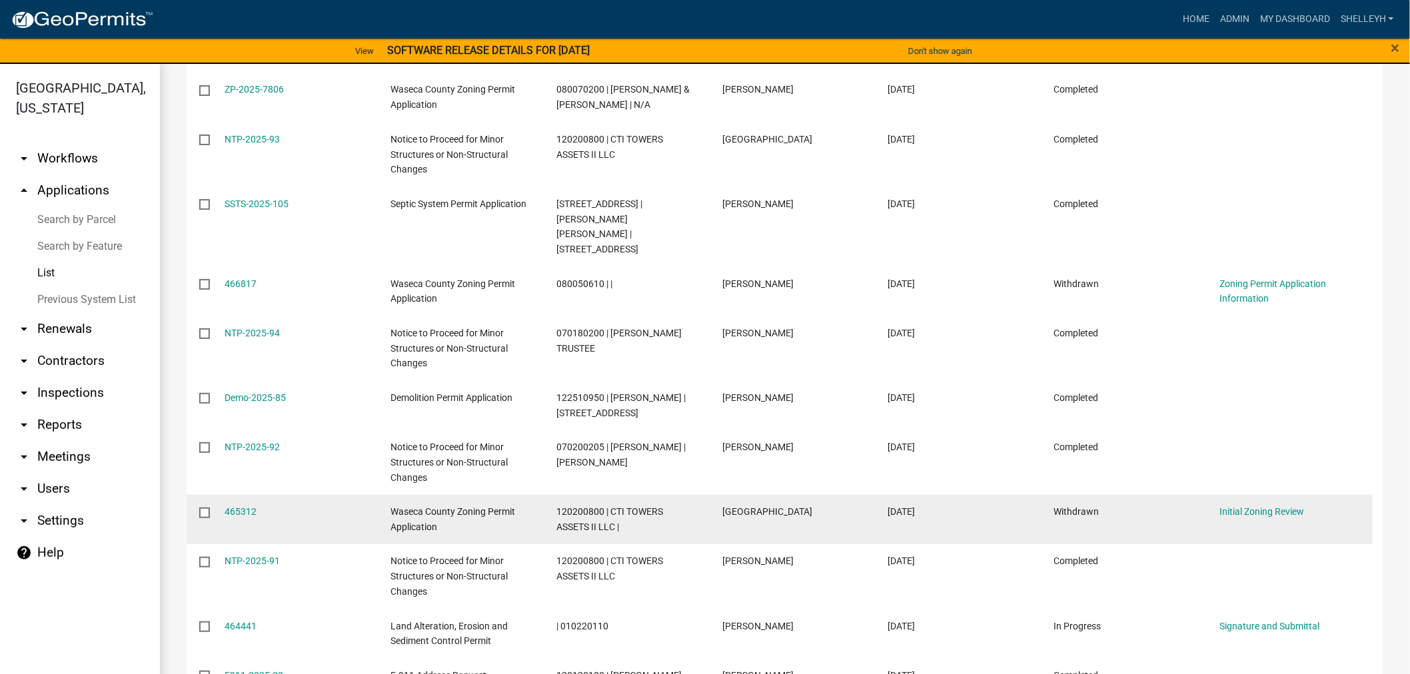
scroll to position [666, 0]
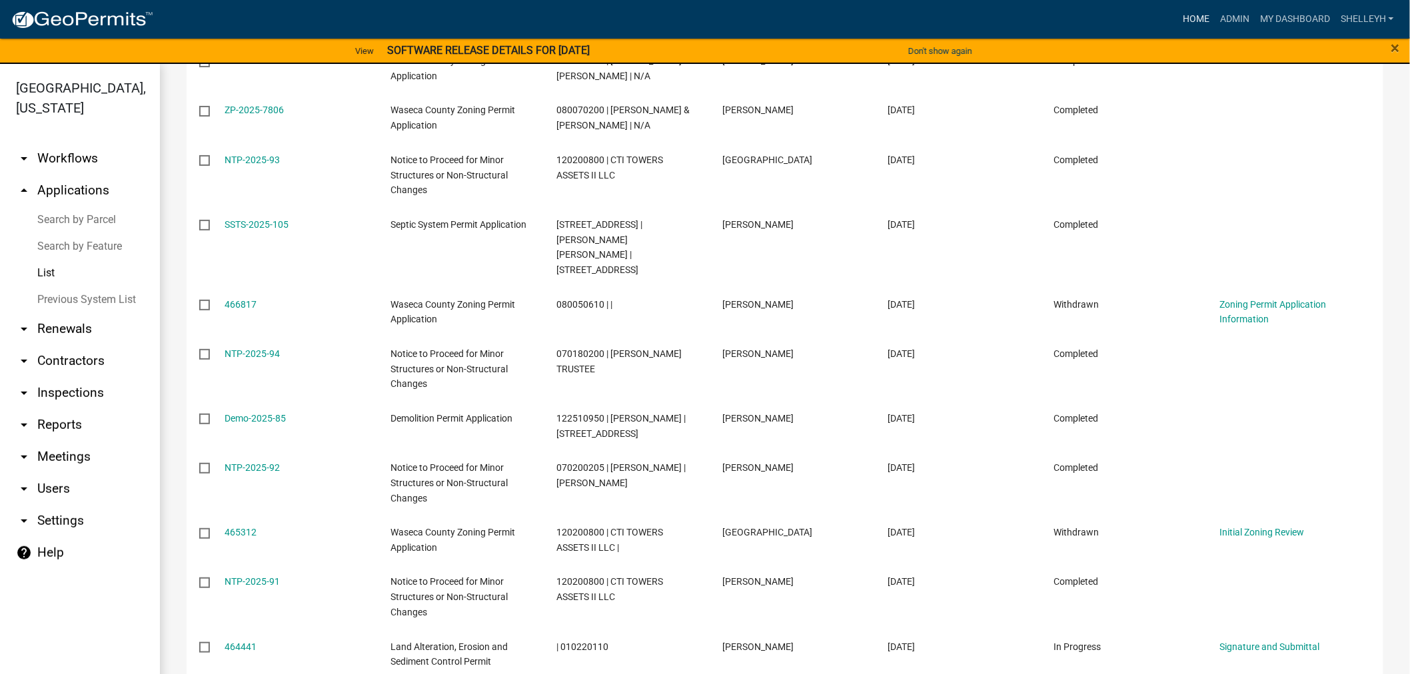
click at [1197, 11] on link "Home" at bounding box center [1195, 19] width 37 height 25
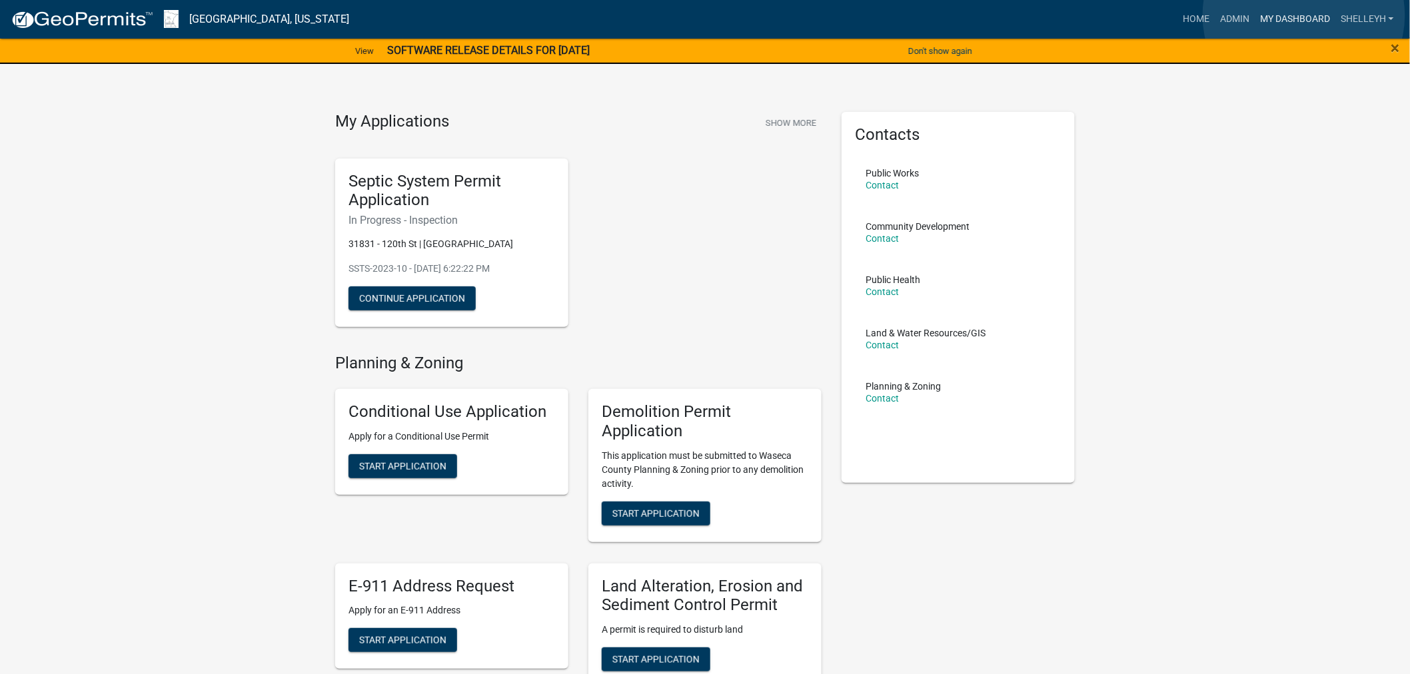
click at [1304, 15] on link "My Dashboard" at bounding box center [1295, 19] width 81 height 25
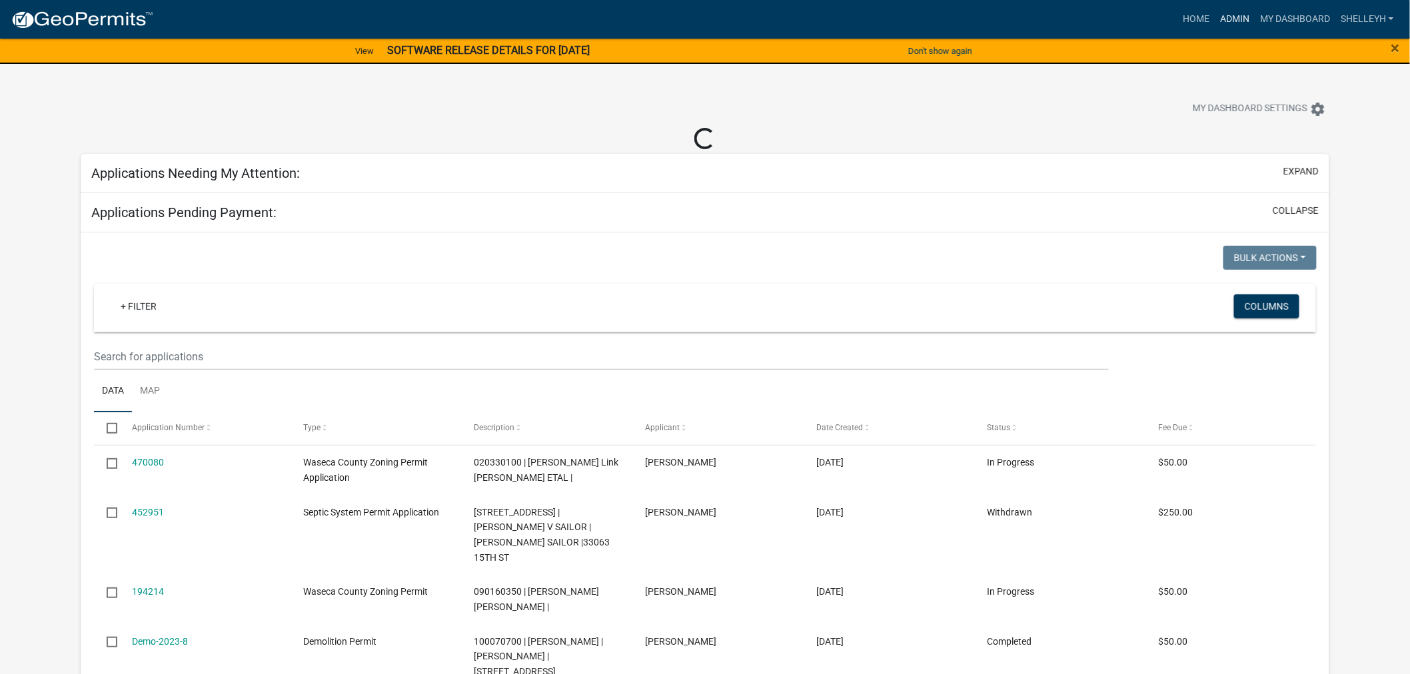
click at [1241, 11] on link "Admin" at bounding box center [1235, 19] width 40 height 25
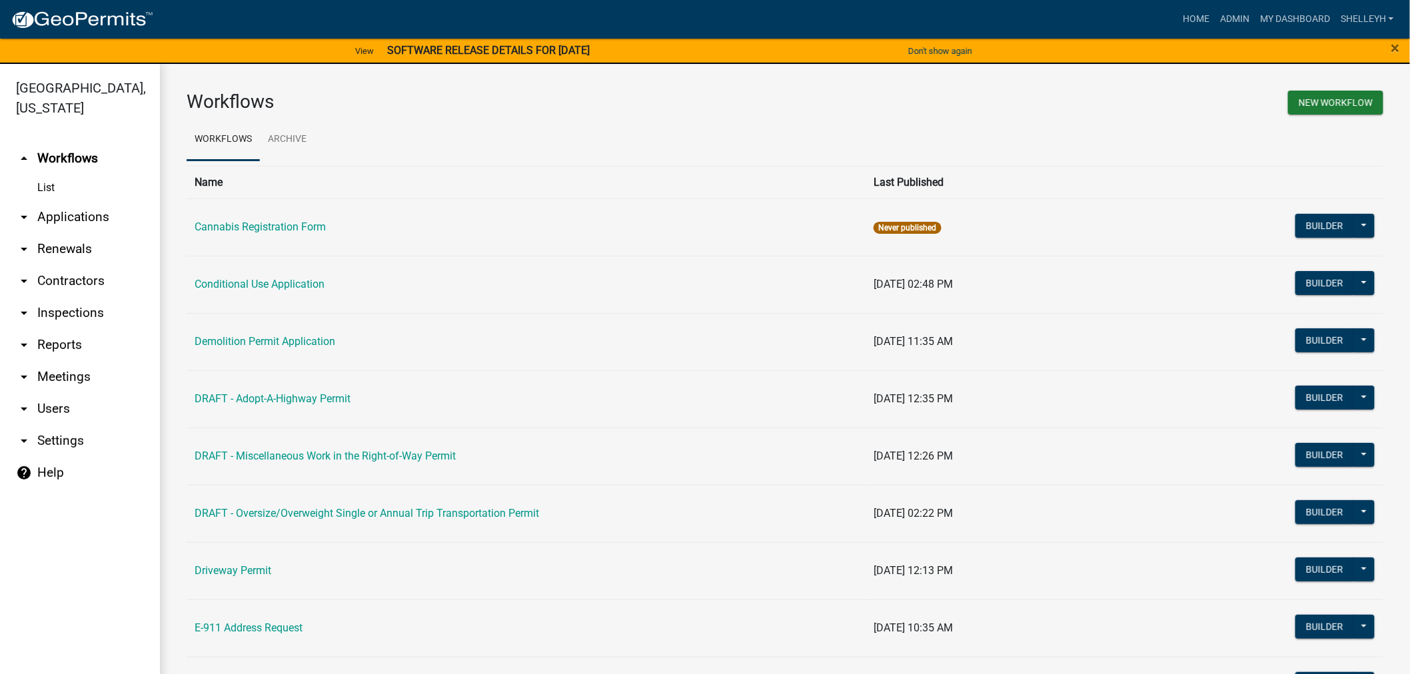
click at [57, 437] on link "arrow_drop_down Settings" at bounding box center [80, 441] width 160 height 32
select select "MN"
select select "Central Standard Time"
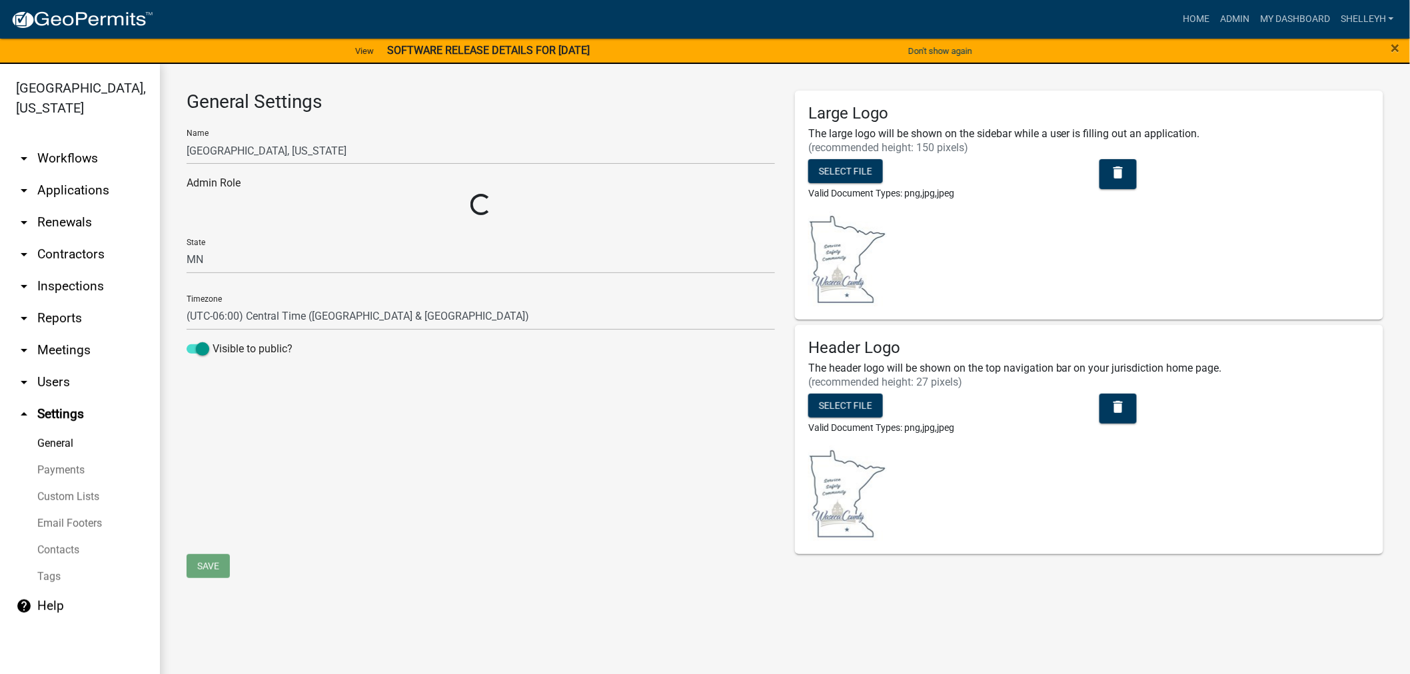
select select "a807208a-f67b-459b-83be-f00693914cf4"
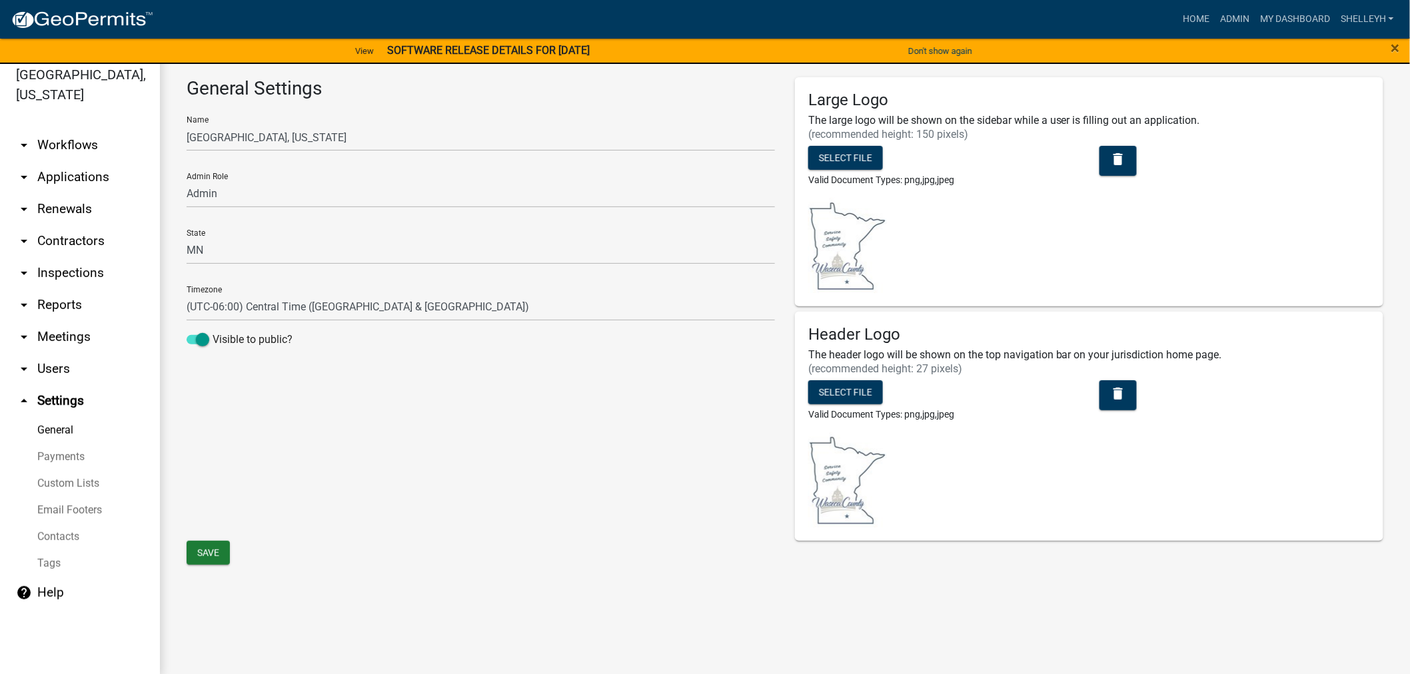
scroll to position [16, 0]
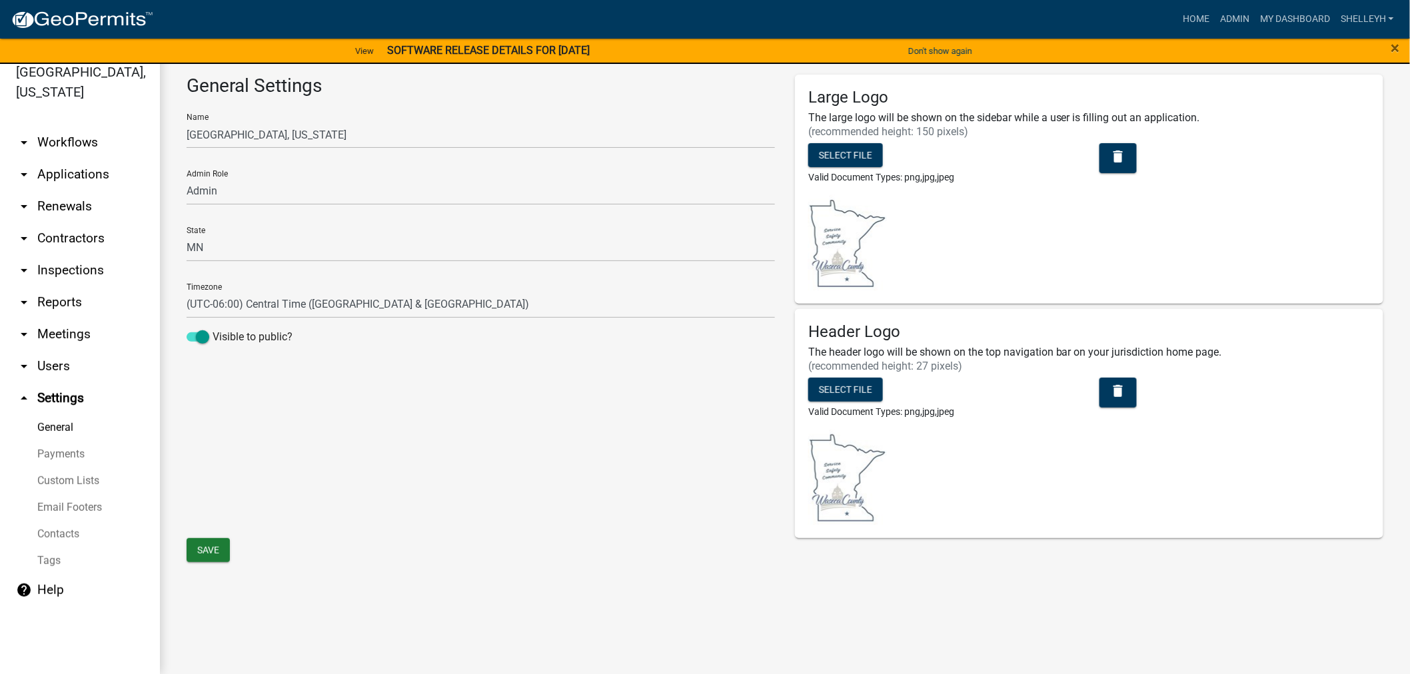
click at [57, 363] on link "arrow_drop_down Users" at bounding box center [80, 366] width 160 height 32
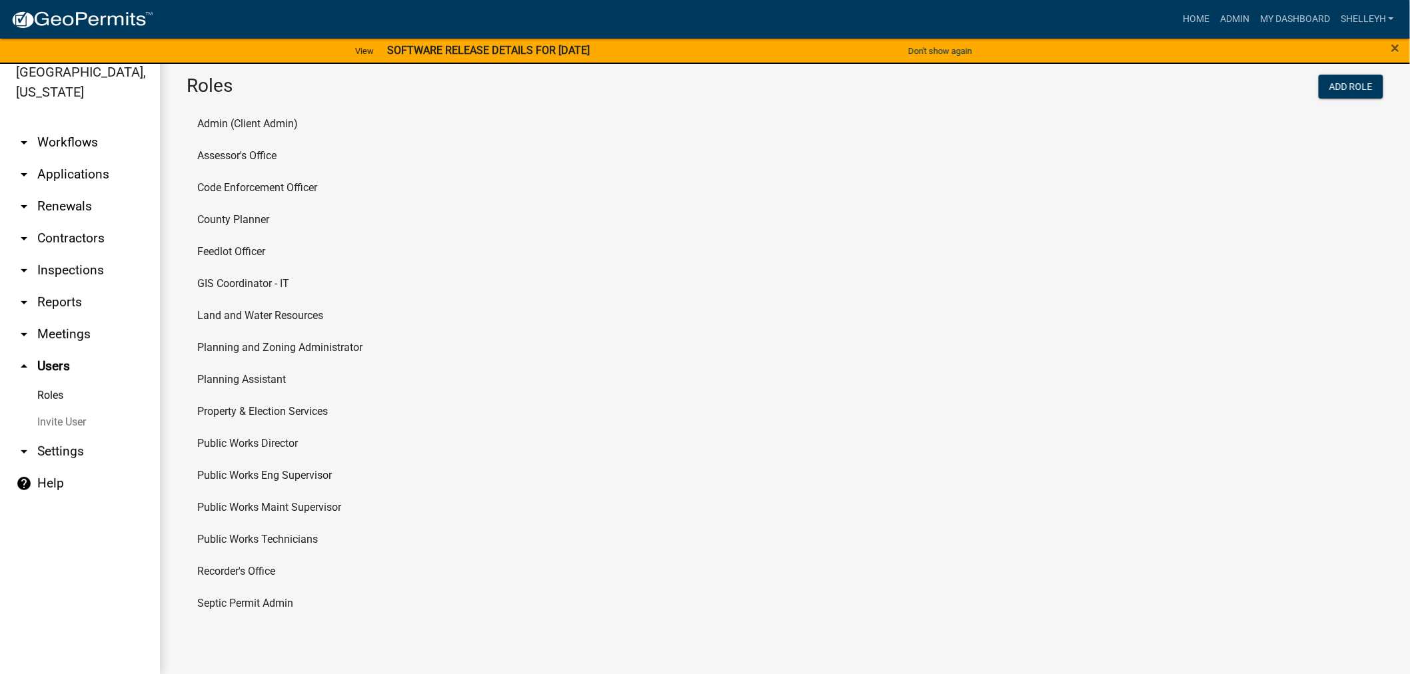
click at [59, 334] on link "arrow_drop_down Meetings" at bounding box center [80, 334] width 160 height 32
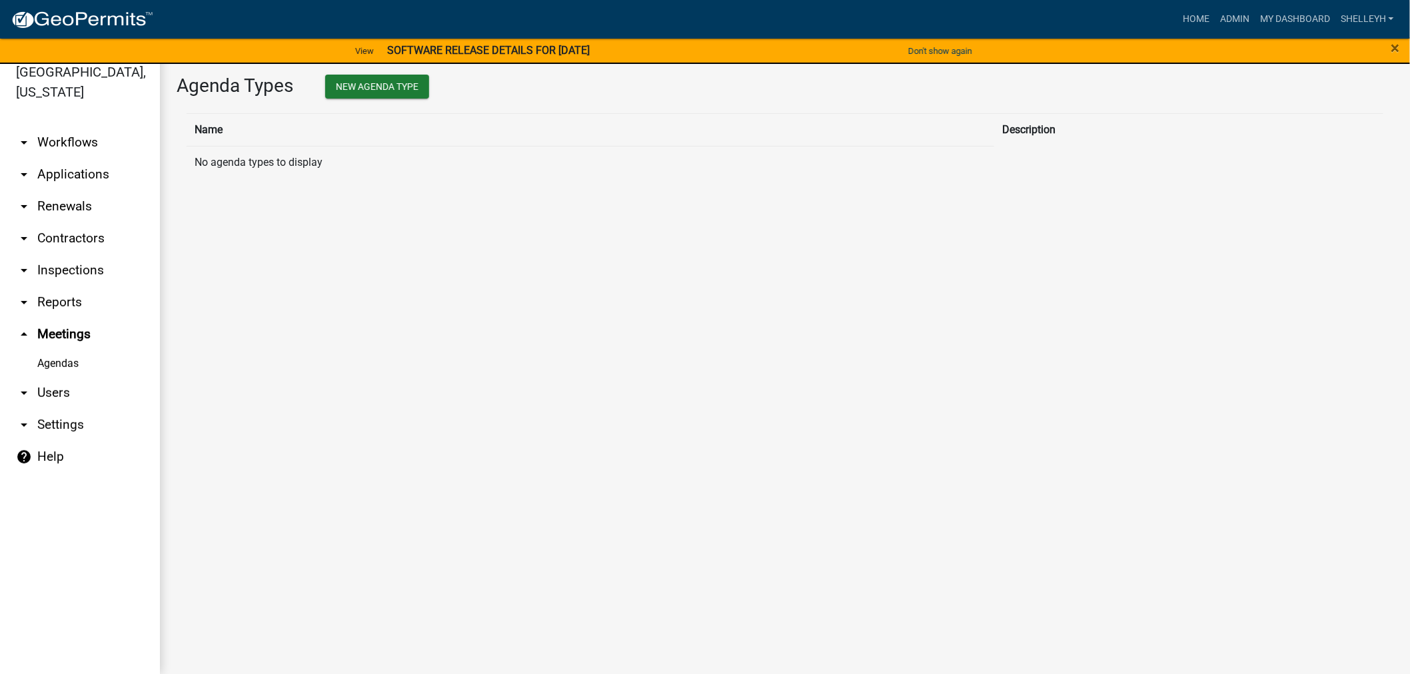
click at [57, 301] on link "arrow_drop_down Reports" at bounding box center [80, 302] width 160 height 32
select select "0: null"
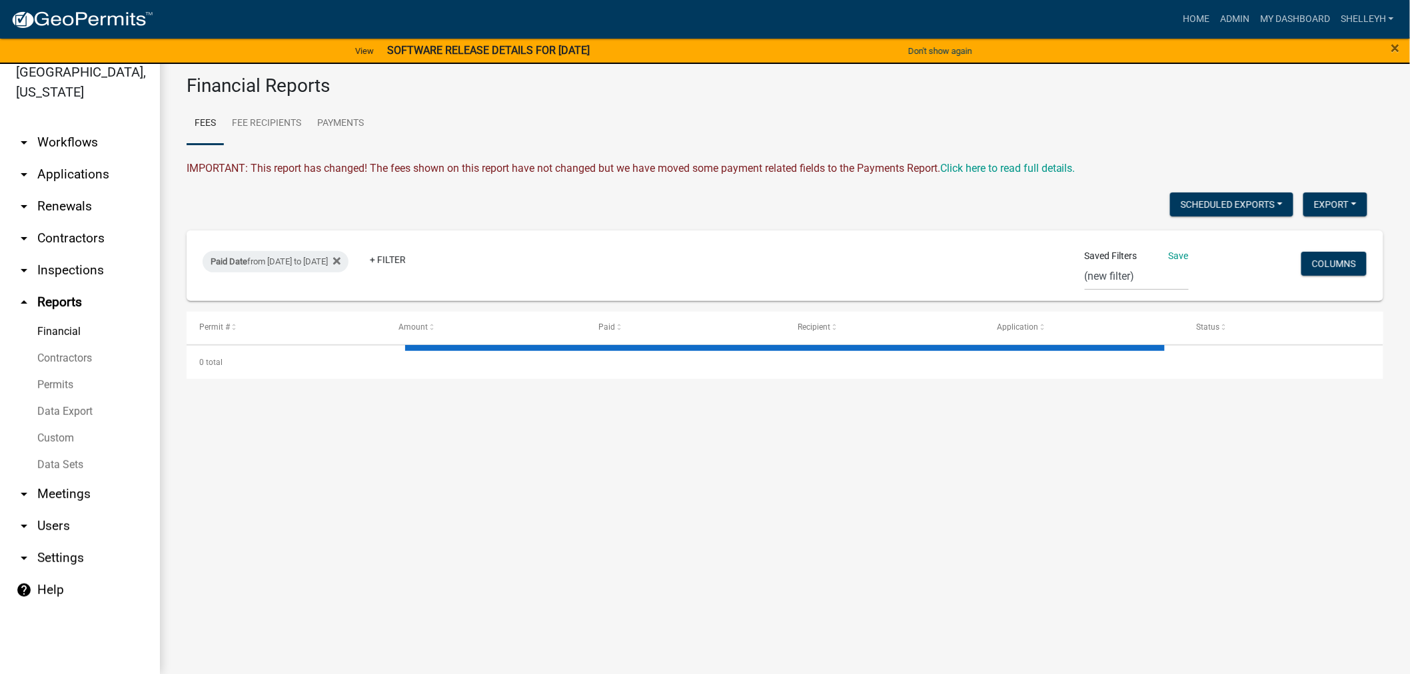
click at [58, 555] on link "arrow_drop_down Settings" at bounding box center [80, 558] width 160 height 32
select select "MN"
select select "Central Standard Time"
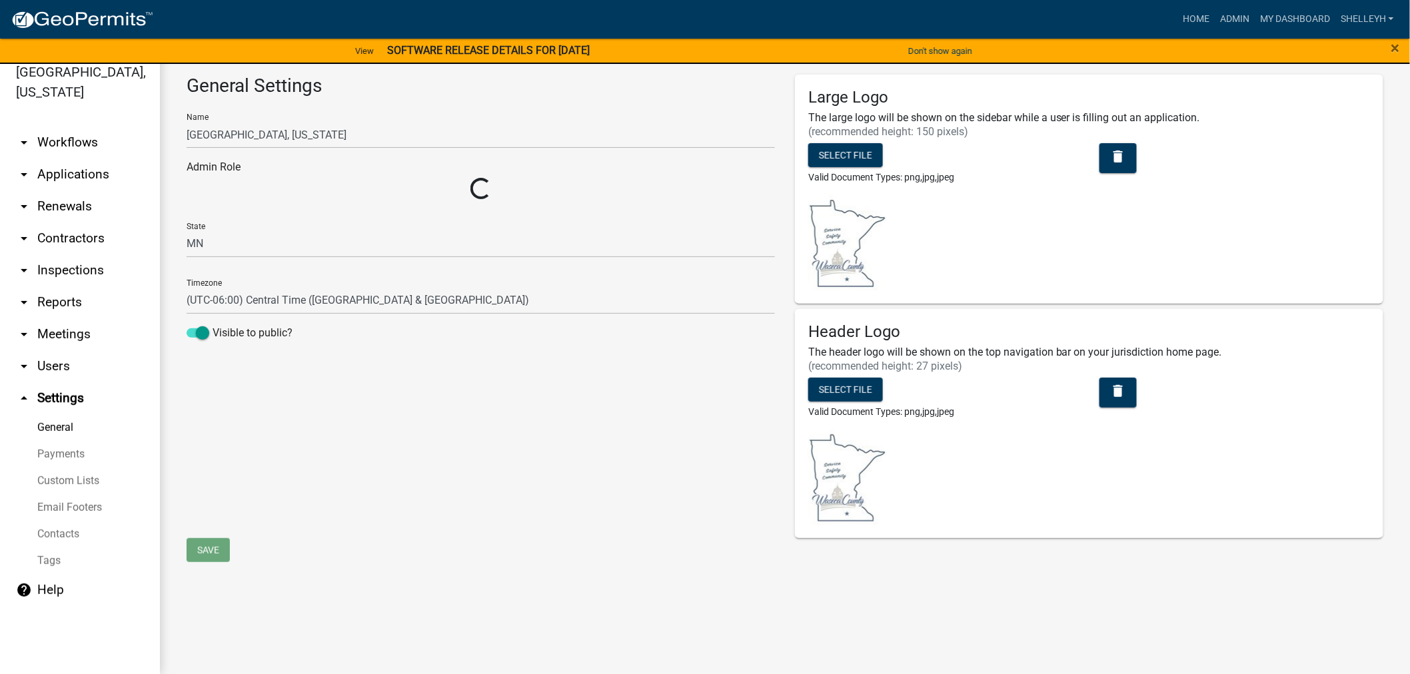
select select "a807208a-f67b-459b-83be-f00693914cf4"
click at [61, 482] on link "Custom Lists" at bounding box center [80, 481] width 160 height 27
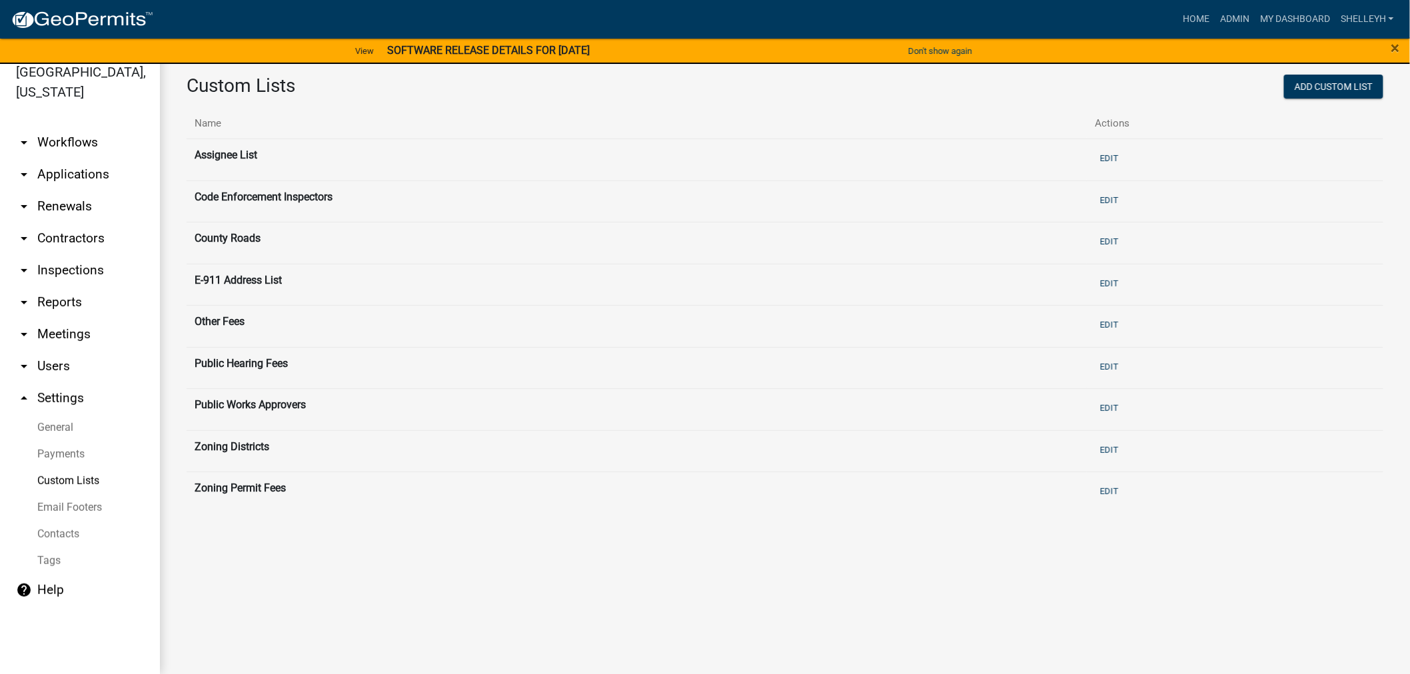
click at [55, 508] on link "Email Footers" at bounding box center [80, 507] width 160 height 27
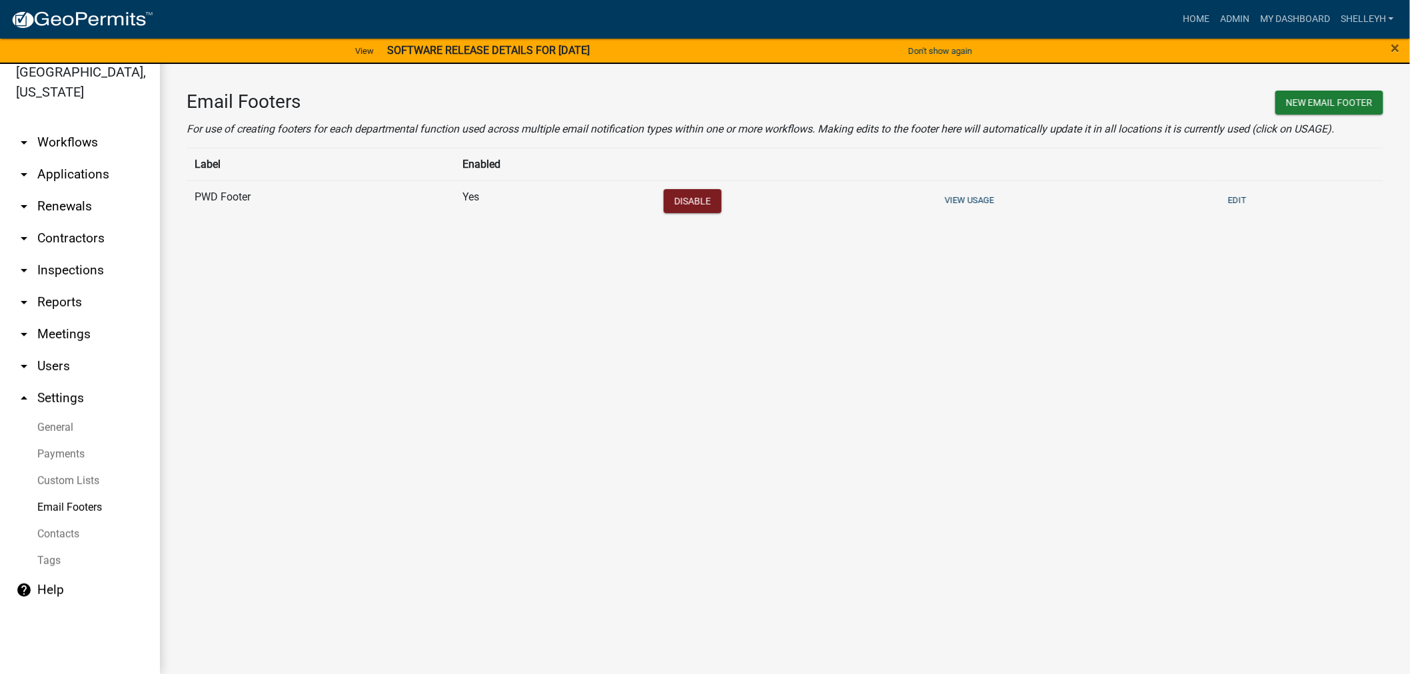
click at [53, 536] on link "Contacts" at bounding box center [80, 534] width 160 height 27
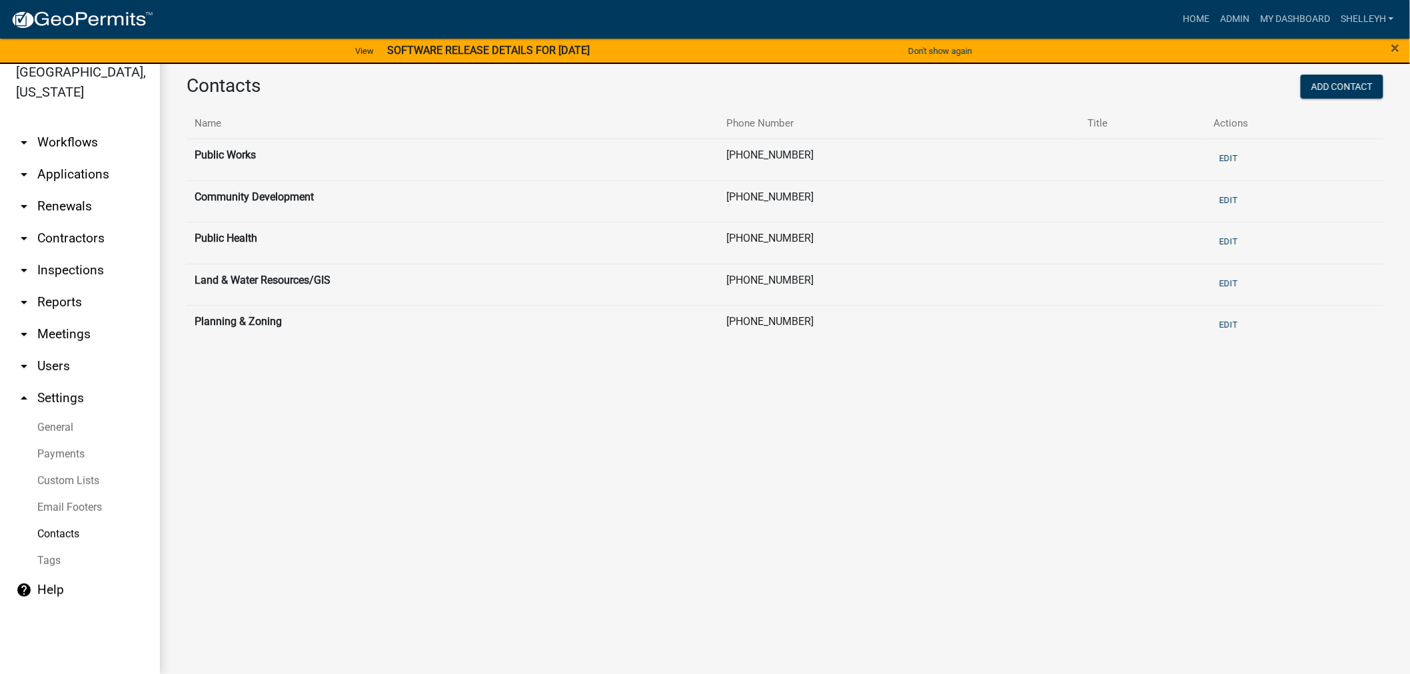
click at [44, 560] on link "Tags" at bounding box center [80, 561] width 160 height 27
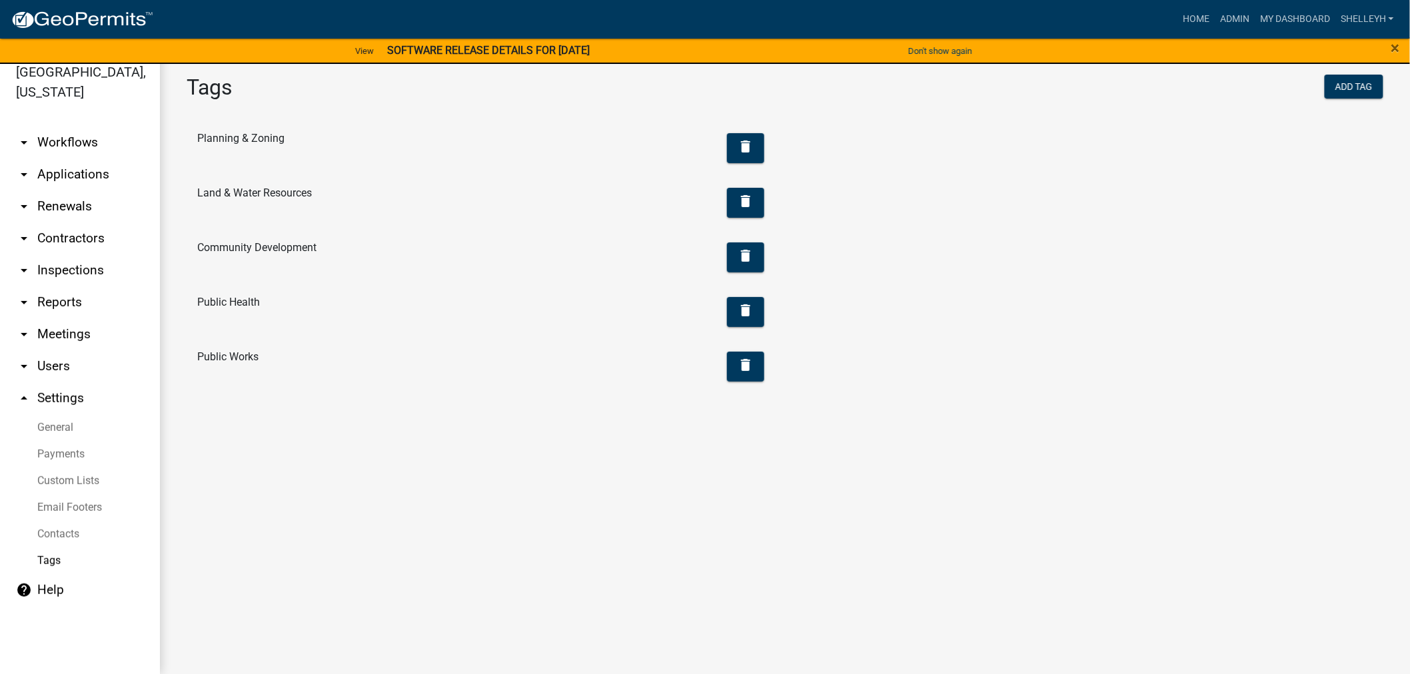
click at [47, 422] on link "General" at bounding box center [80, 427] width 160 height 27
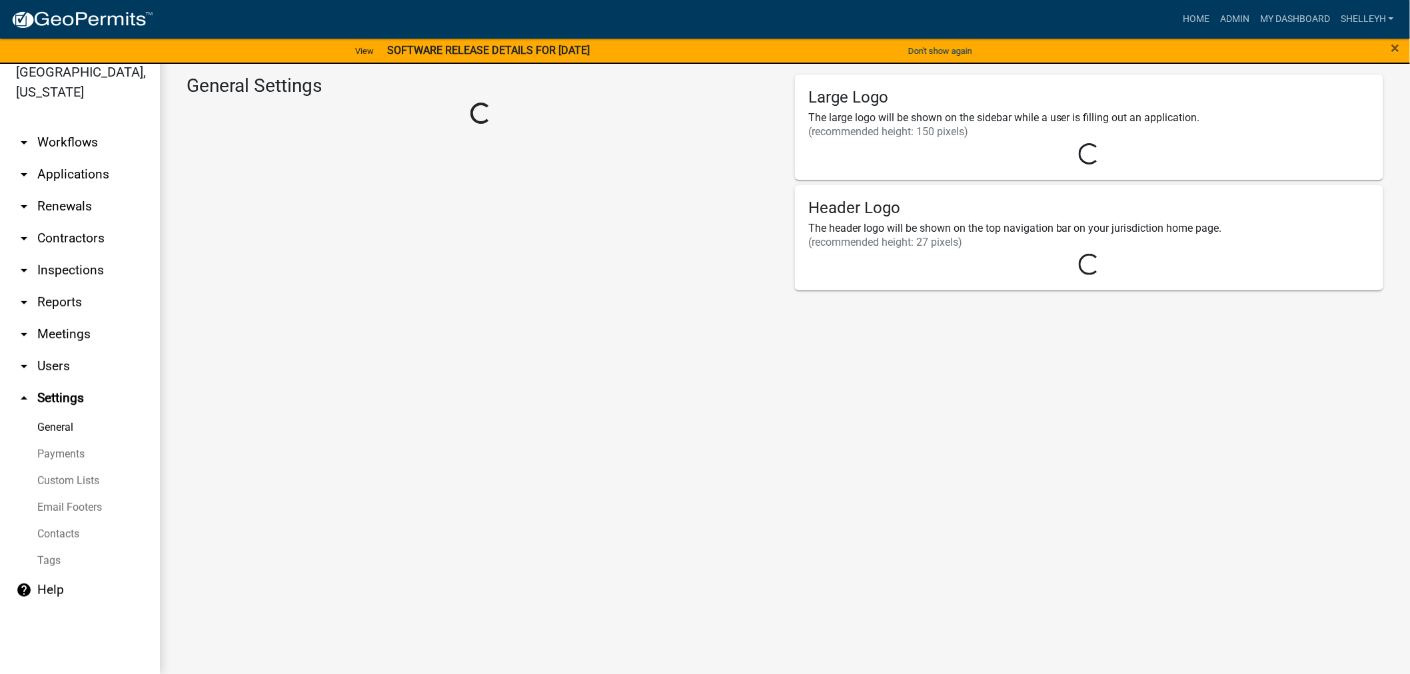
select select "a807208a-f67b-459b-83be-f00693914cf4"
select select "MN"
select select "Central Standard Time"
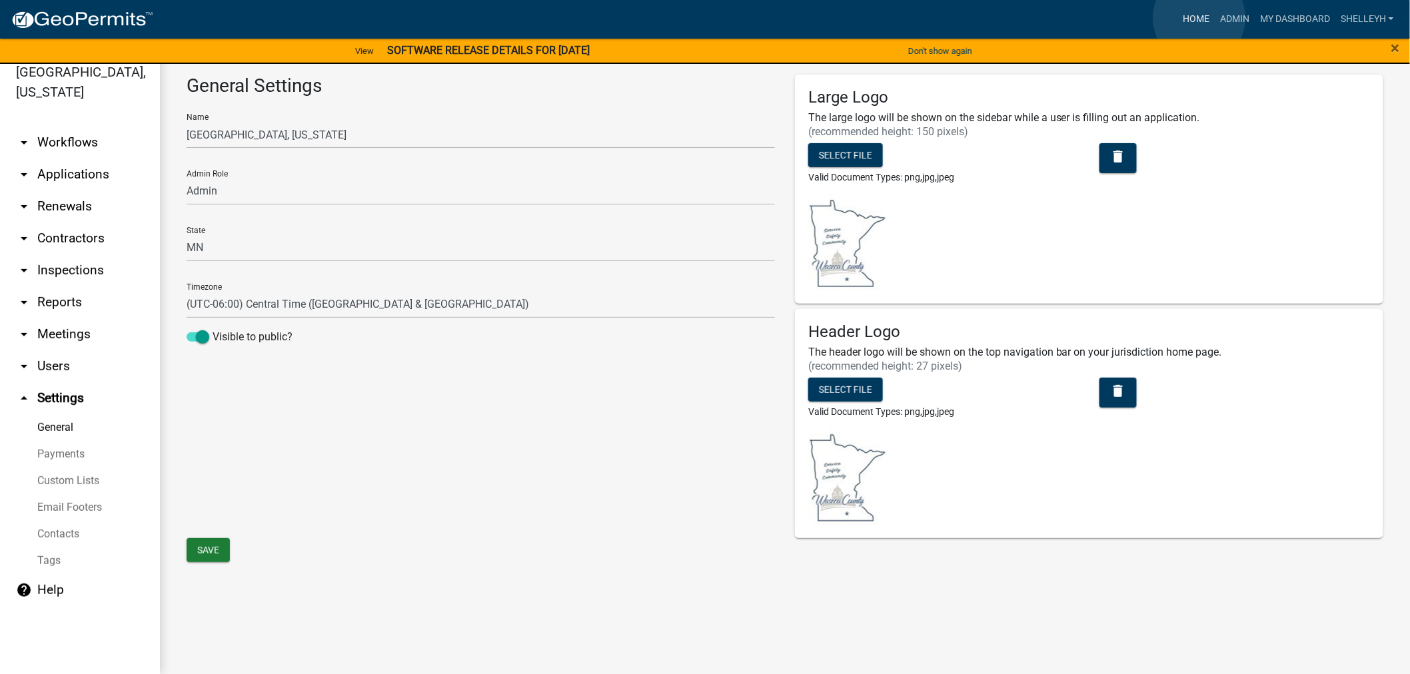
click at [1199, 17] on link "Home" at bounding box center [1195, 19] width 37 height 25
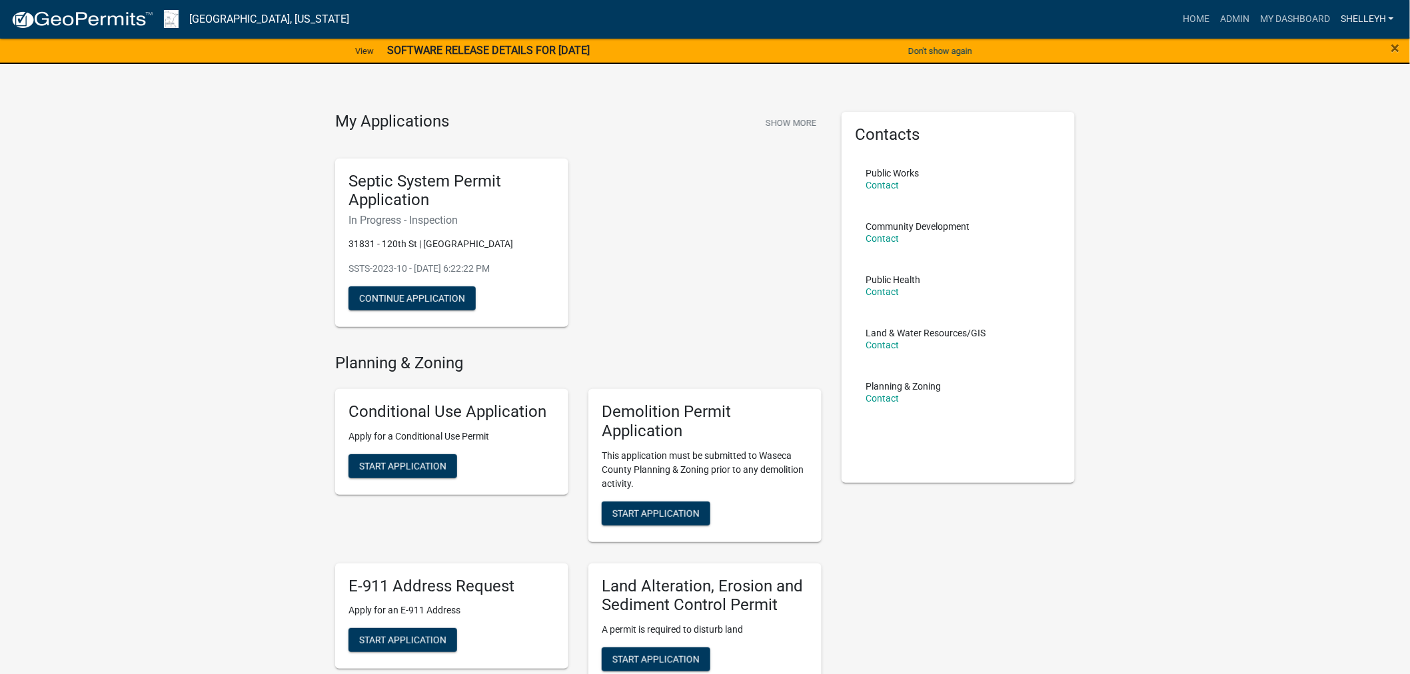
click at [1359, 15] on link "shelleyh" at bounding box center [1367, 19] width 64 height 25
click at [1323, 51] on link "Admin" at bounding box center [1346, 55] width 107 height 32
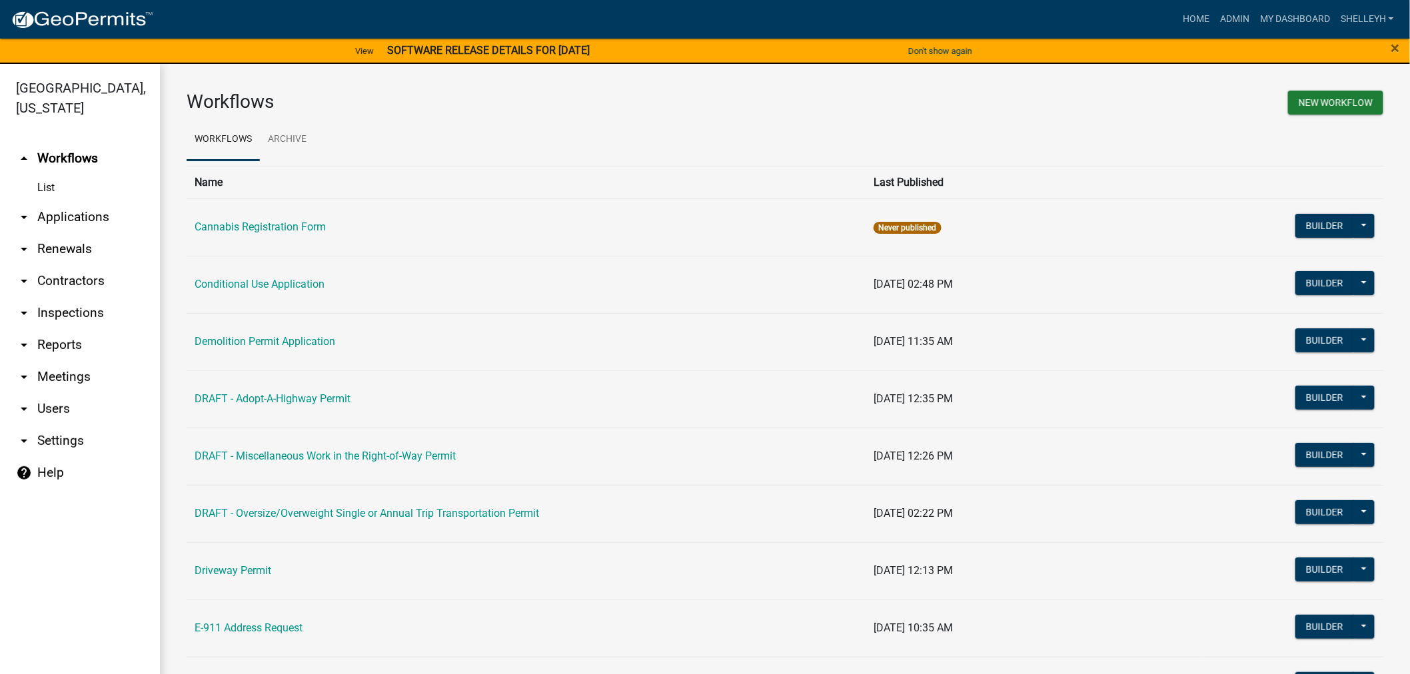
click at [57, 343] on link "arrow_drop_down Reports" at bounding box center [80, 345] width 160 height 32
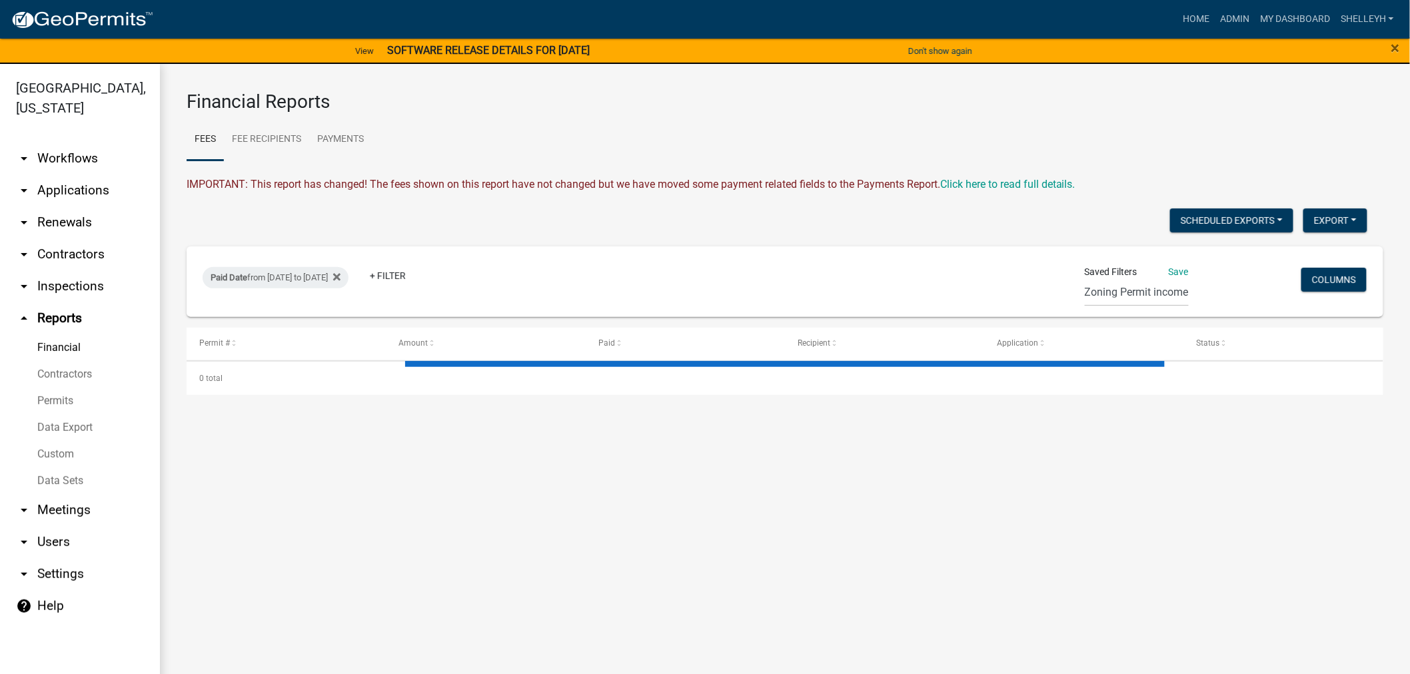
click at [49, 511] on link "arrow_drop_down Meetings" at bounding box center [80, 510] width 160 height 32
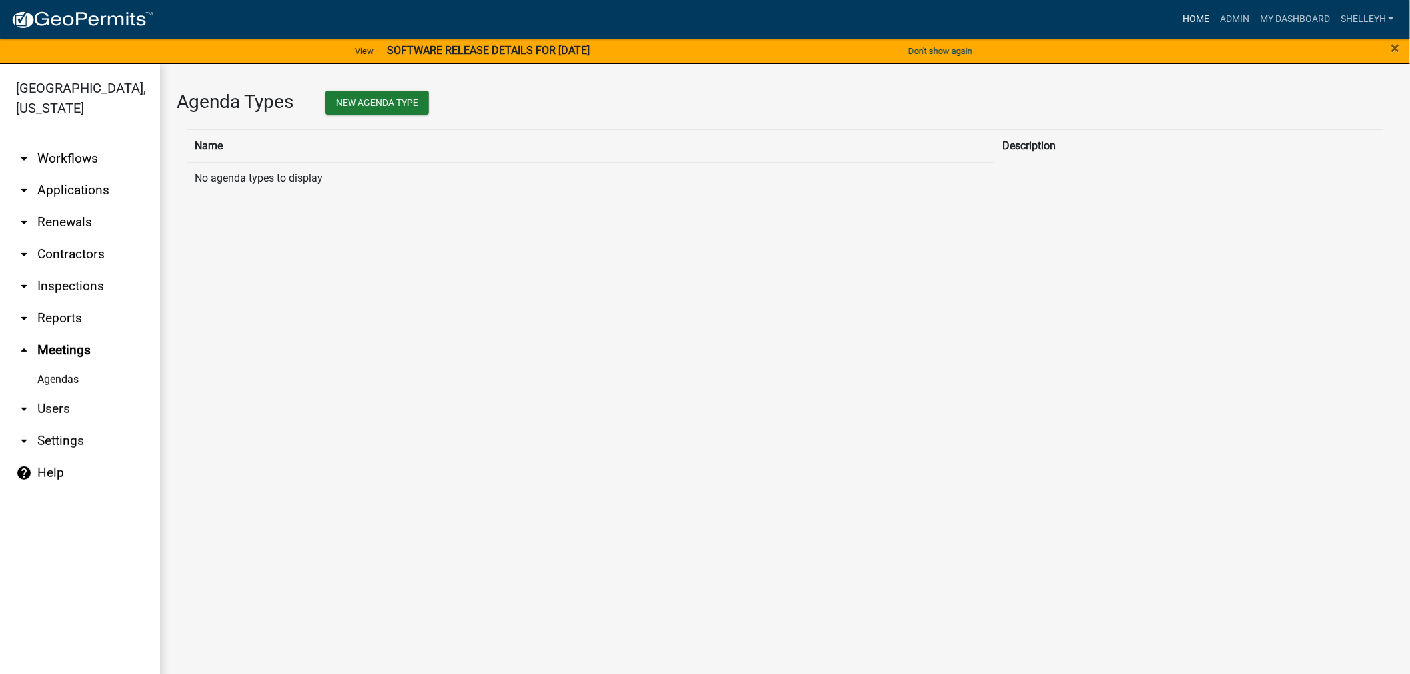
click at [1197, 18] on link "Home" at bounding box center [1195, 19] width 37 height 25
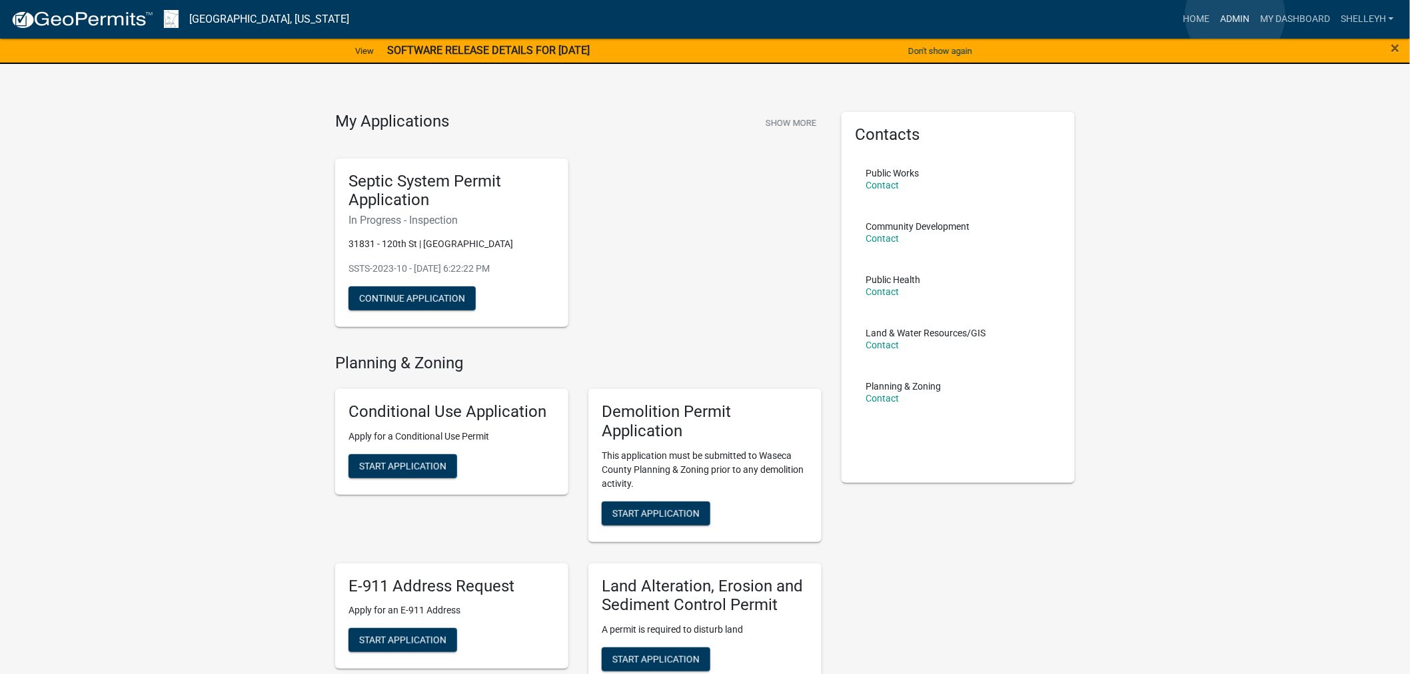
click at [1235, 15] on link "Admin" at bounding box center [1235, 19] width 40 height 25
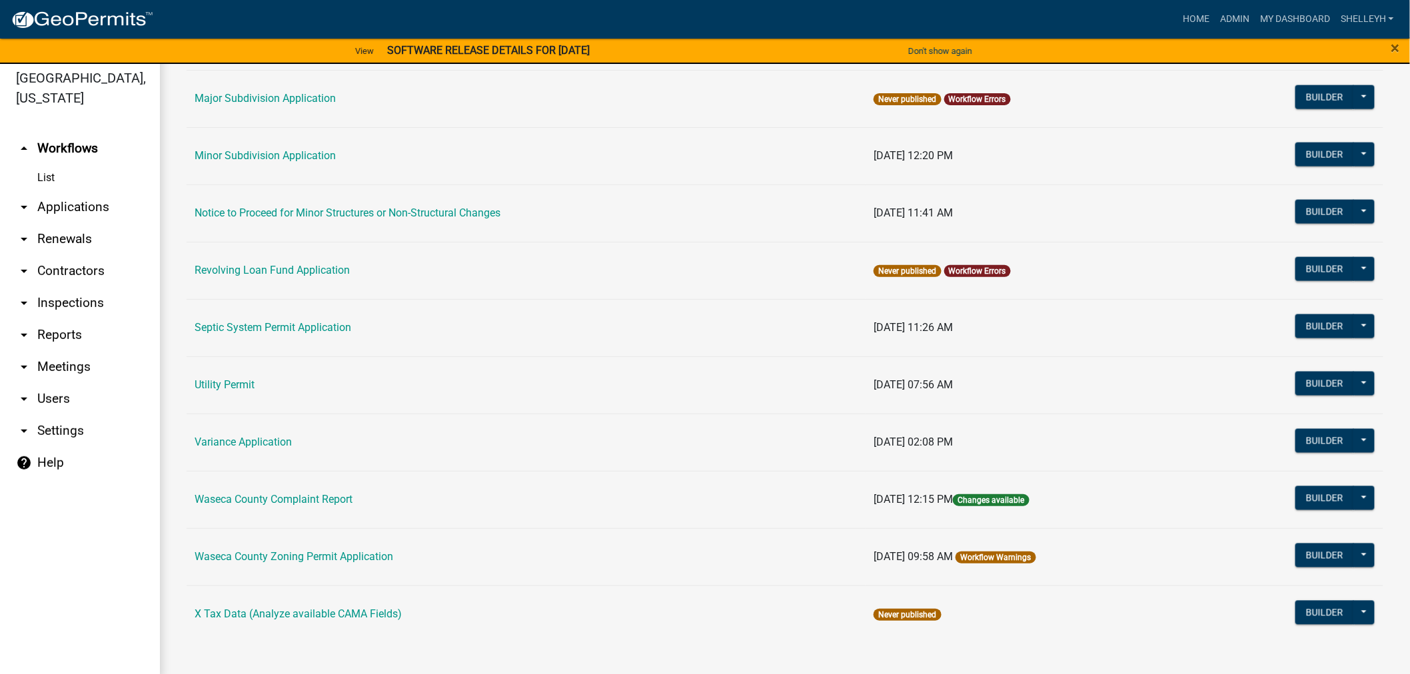
scroll to position [16, 0]
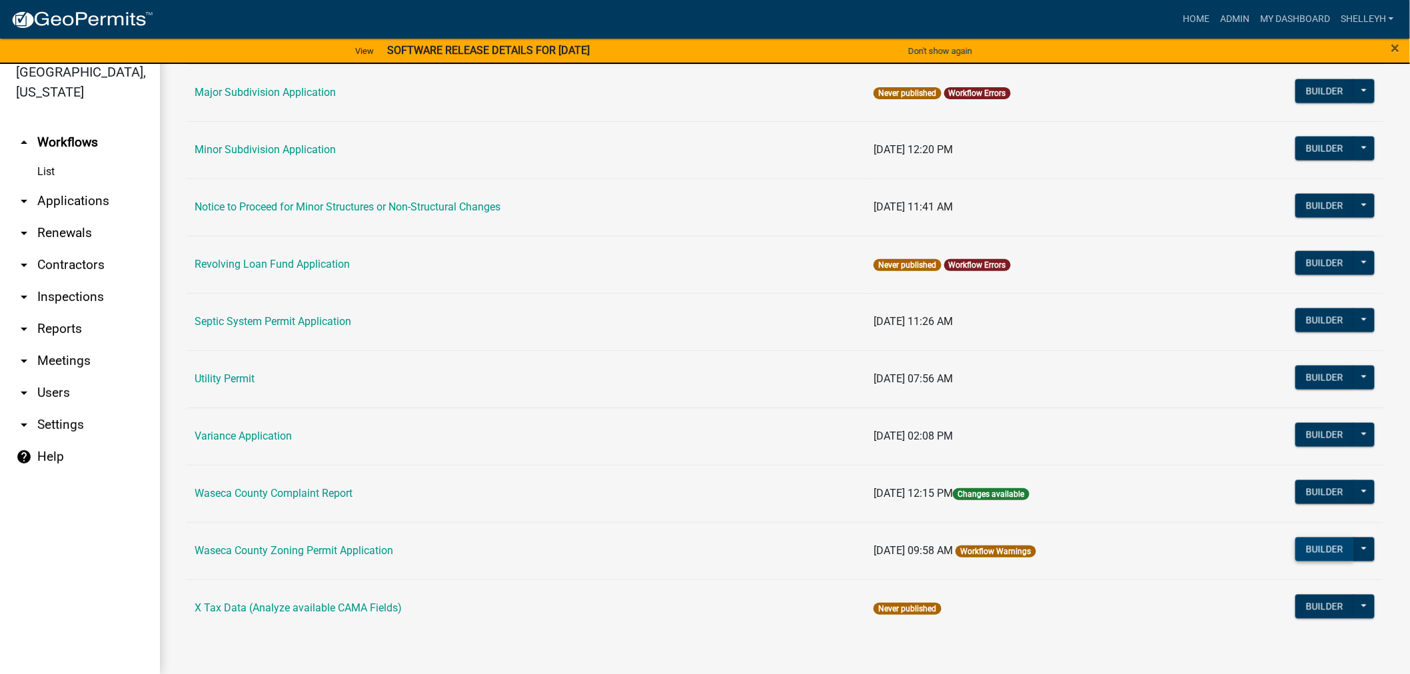
click at [1310, 548] on button "Builder" at bounding box center [1324, 550] width 59 height 24
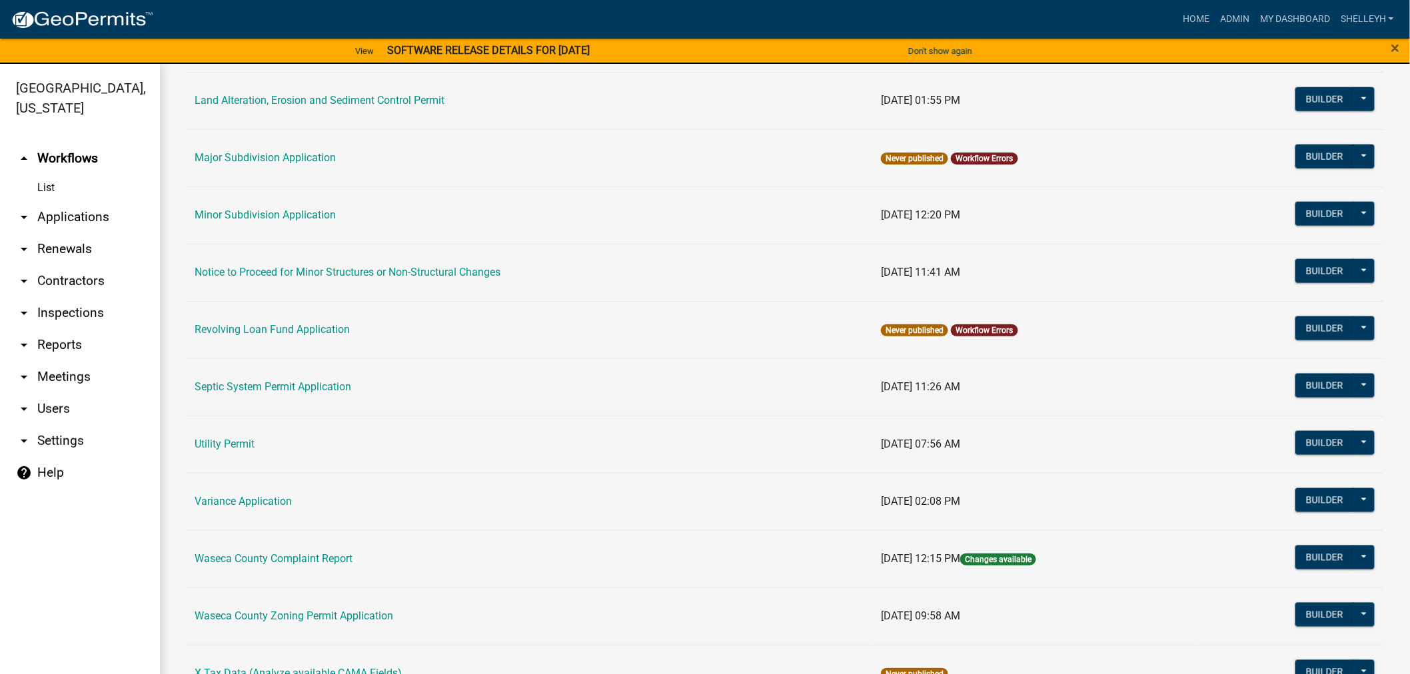
scroll to position [807, 0]
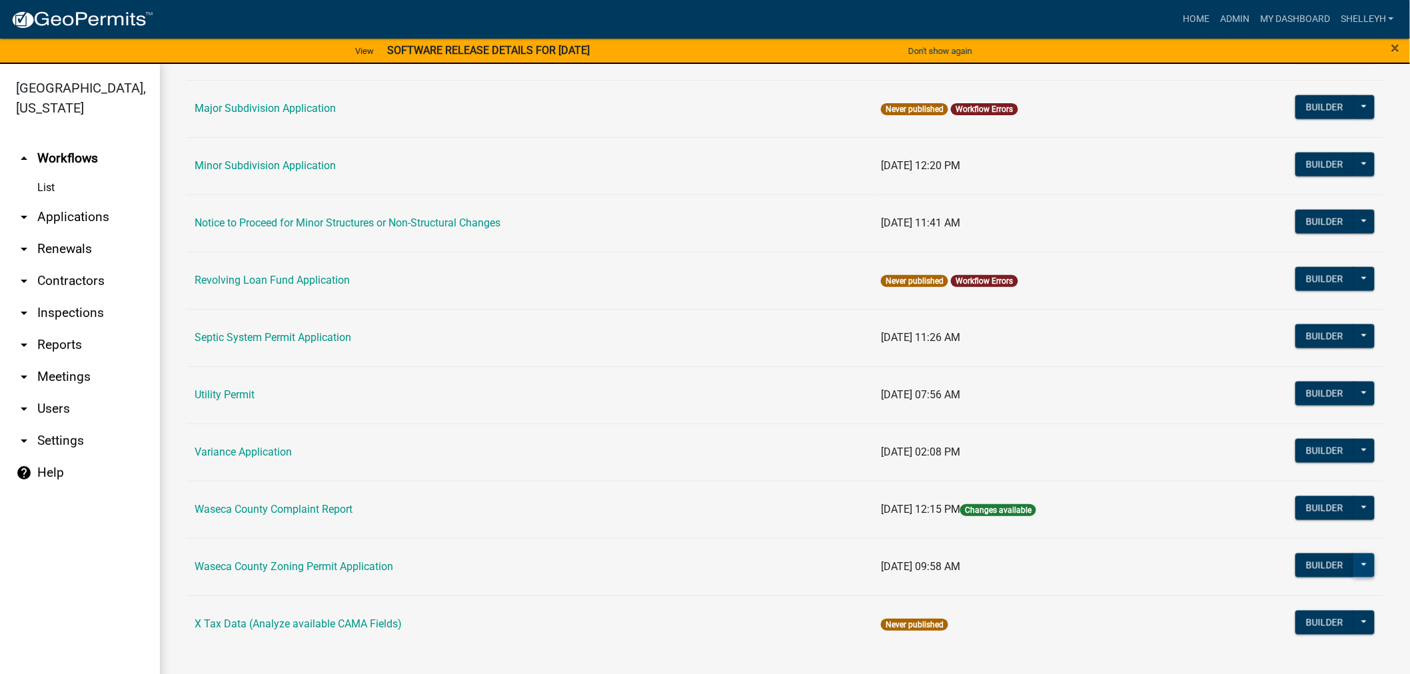
click at [1356, 564] on button at bounding box center [1363, 566] width 21 height 24
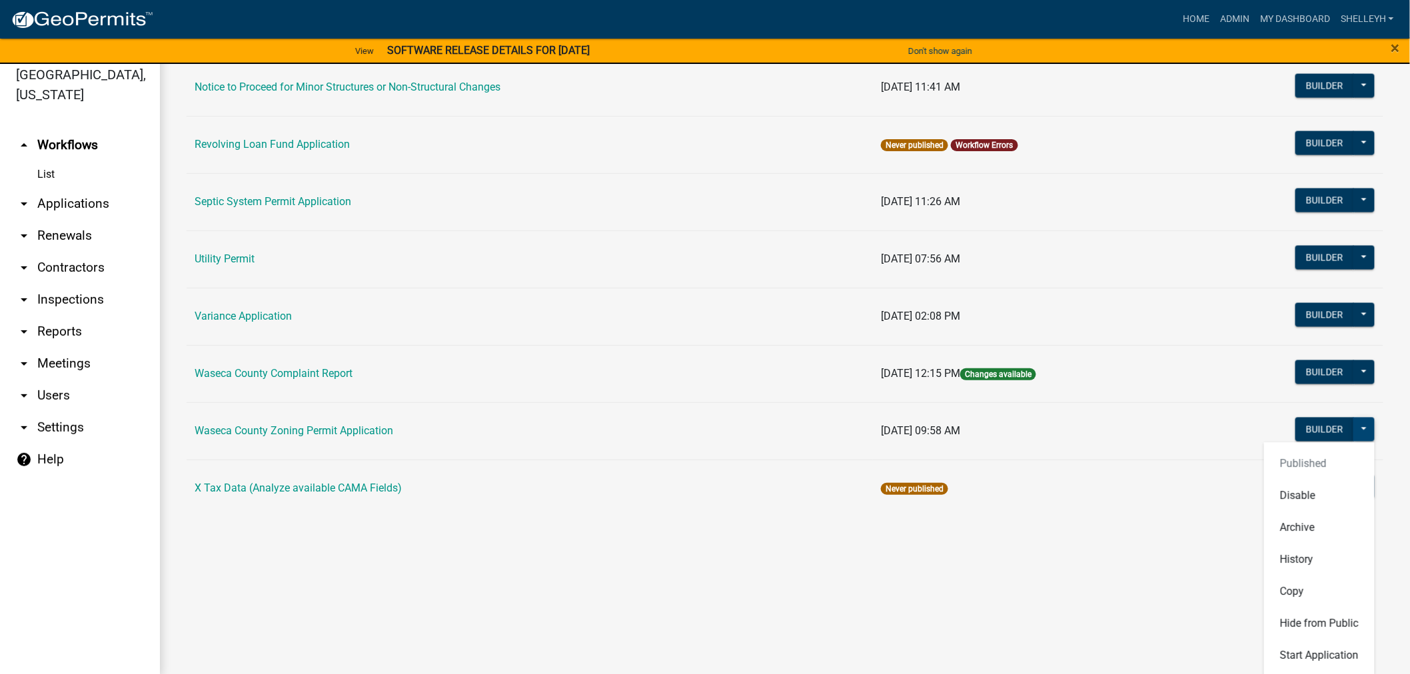
scroll to position [16, 0]
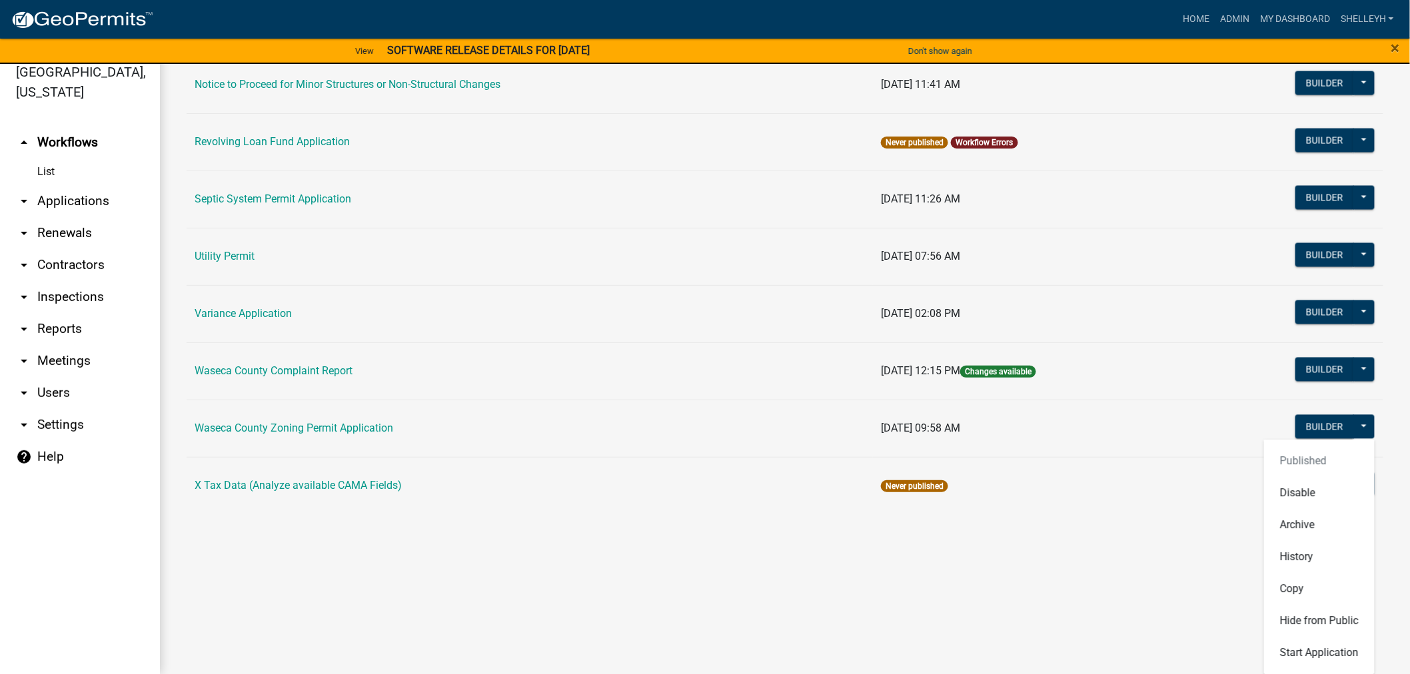
click at [1151, 590] on main "Workflows New Workflow Workflows Archive Name Last Published Cannabis Registrat…" at bounding box center [785, 361] width 1250 height 626
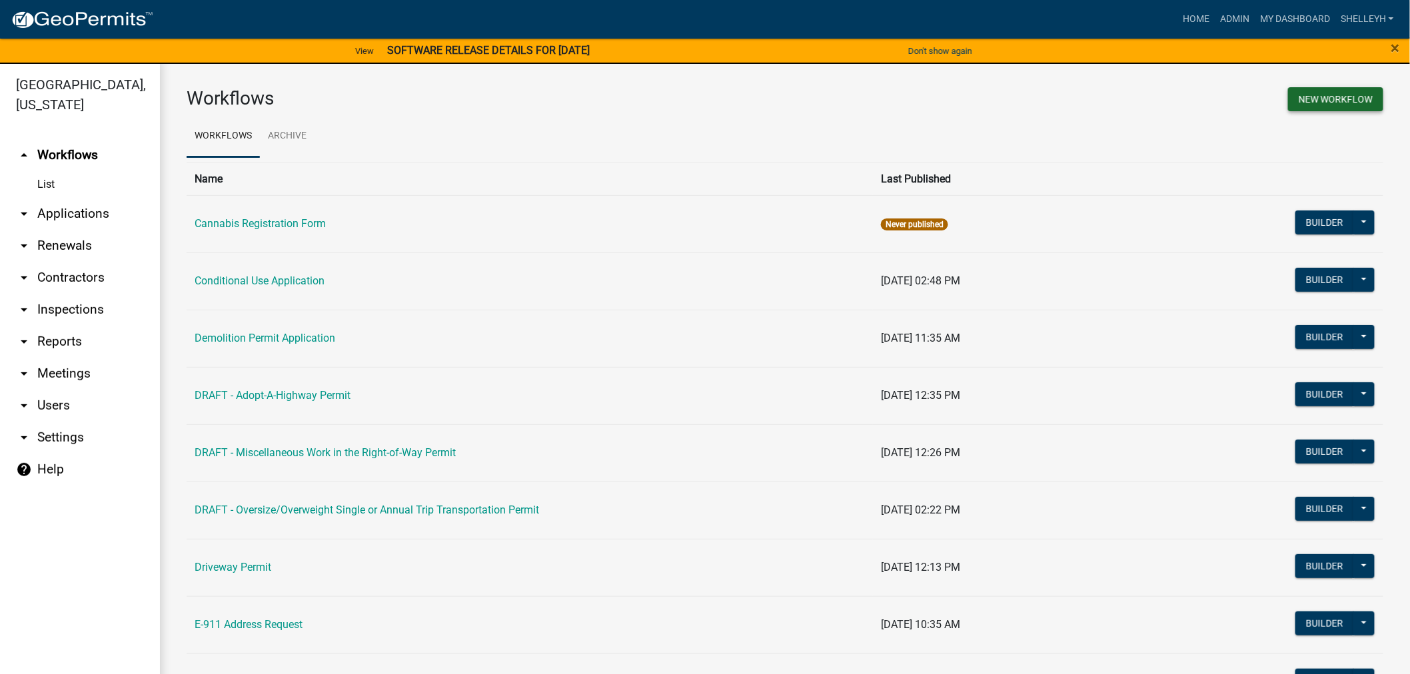
scroll to position [0, 0]
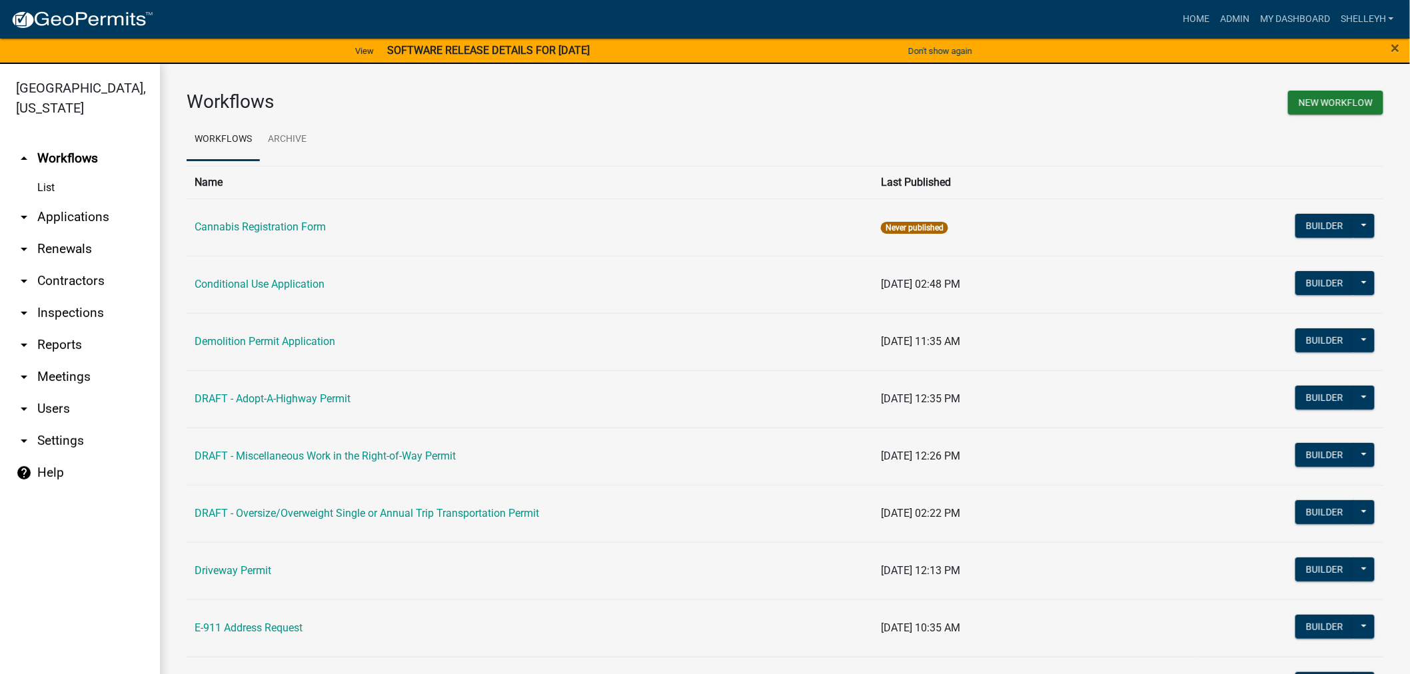
click at [48, 474] on link "help Help" at bounding box center [80, 473] width 160 height 32
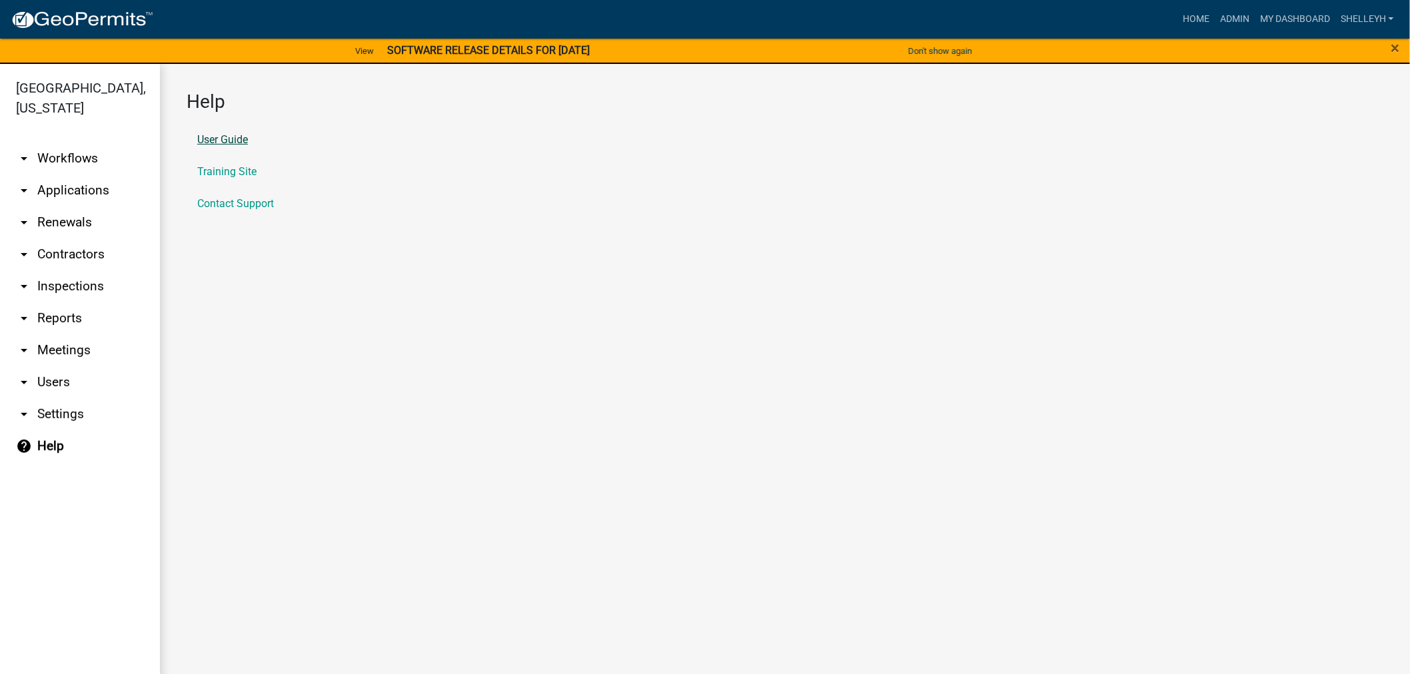
click at [217, 137] on link "User Guide" at bounding box center [222, 140] width 51 height 11
click at [1209, 17] on link "Home" at bounding box center [1195, 19] width 37 height 25
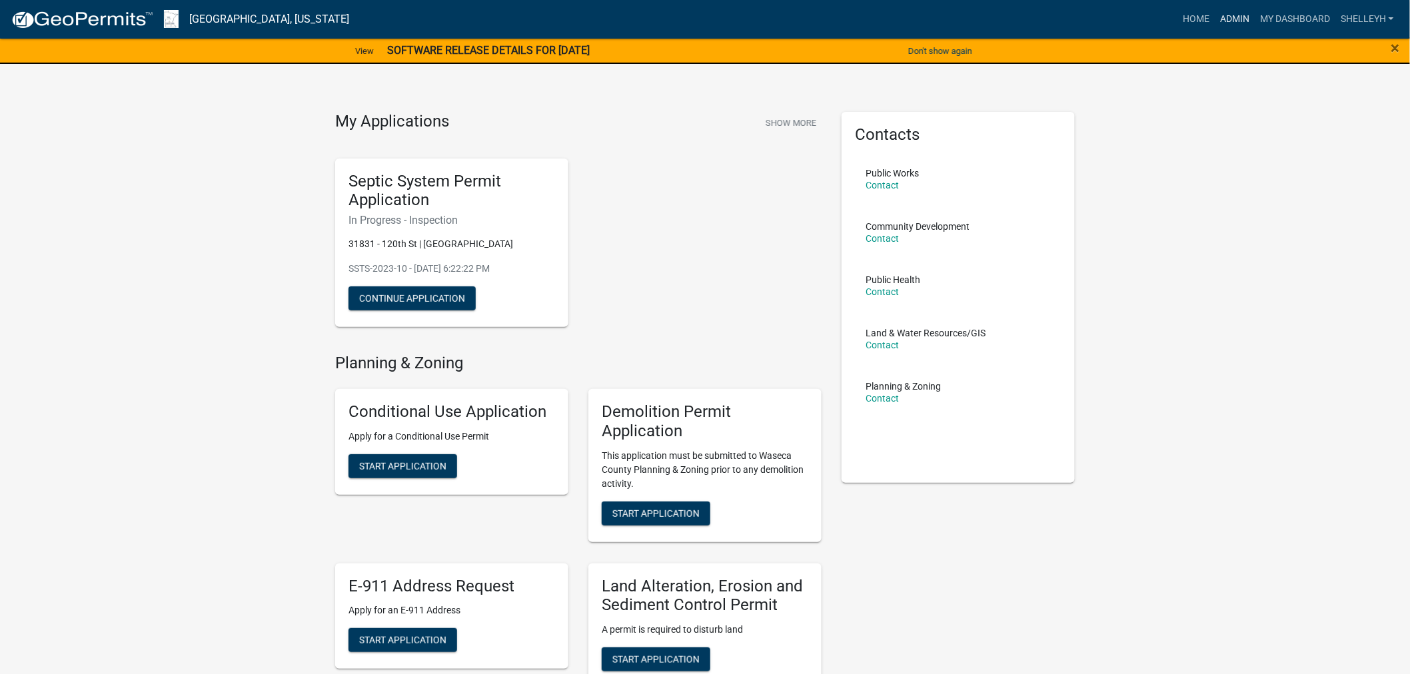
click at [1230, 16] on link "Admin" at bounding box center [1235, 19] width 40 height 25
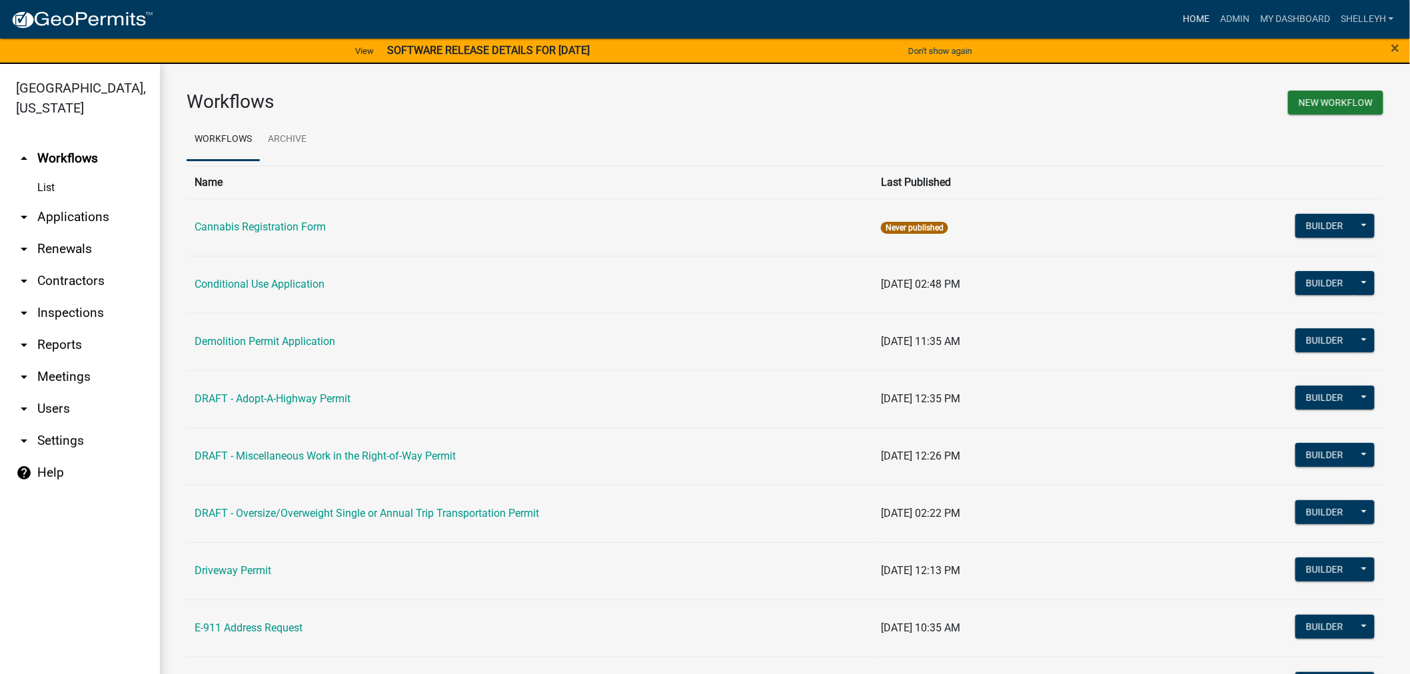
click at [1184, 13] on link "Home" at bounding box center [1195, 19] width 37 height 25
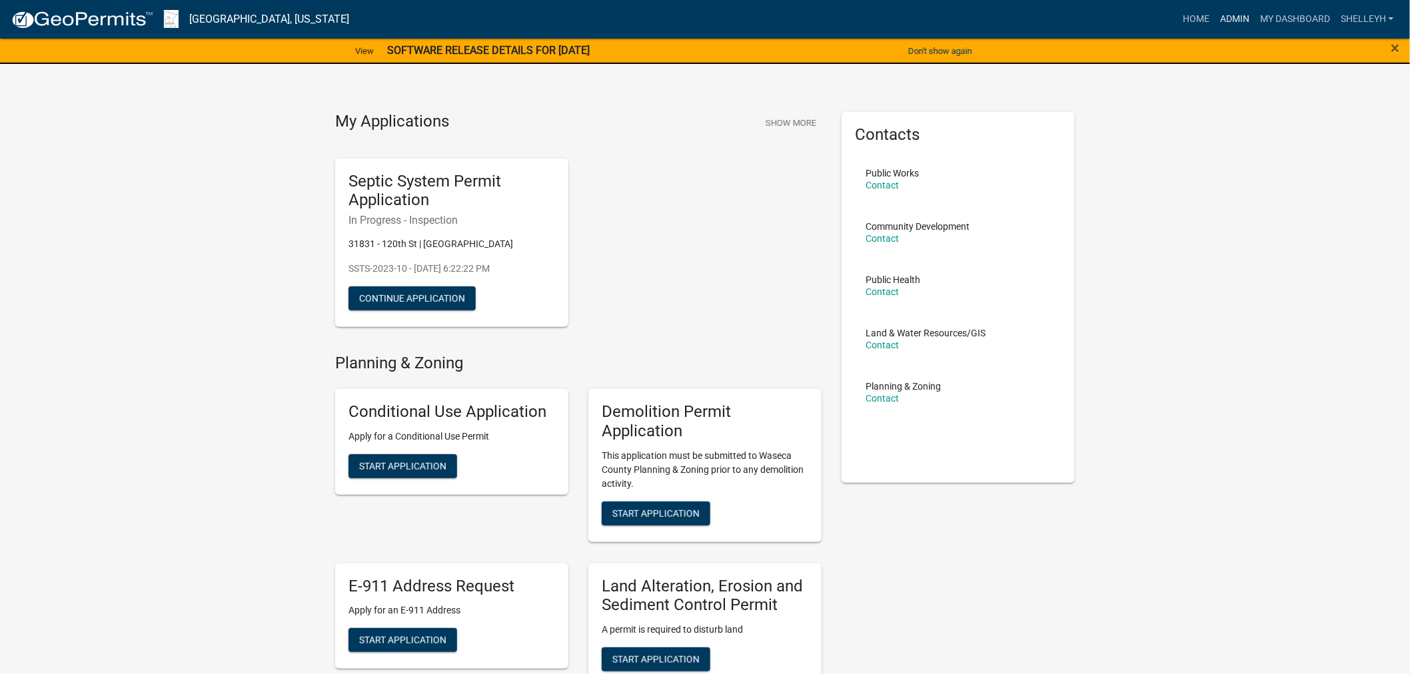
click at [1229, 11] on link "Admin" at bounding box center [1235, 19] width 40 height 25
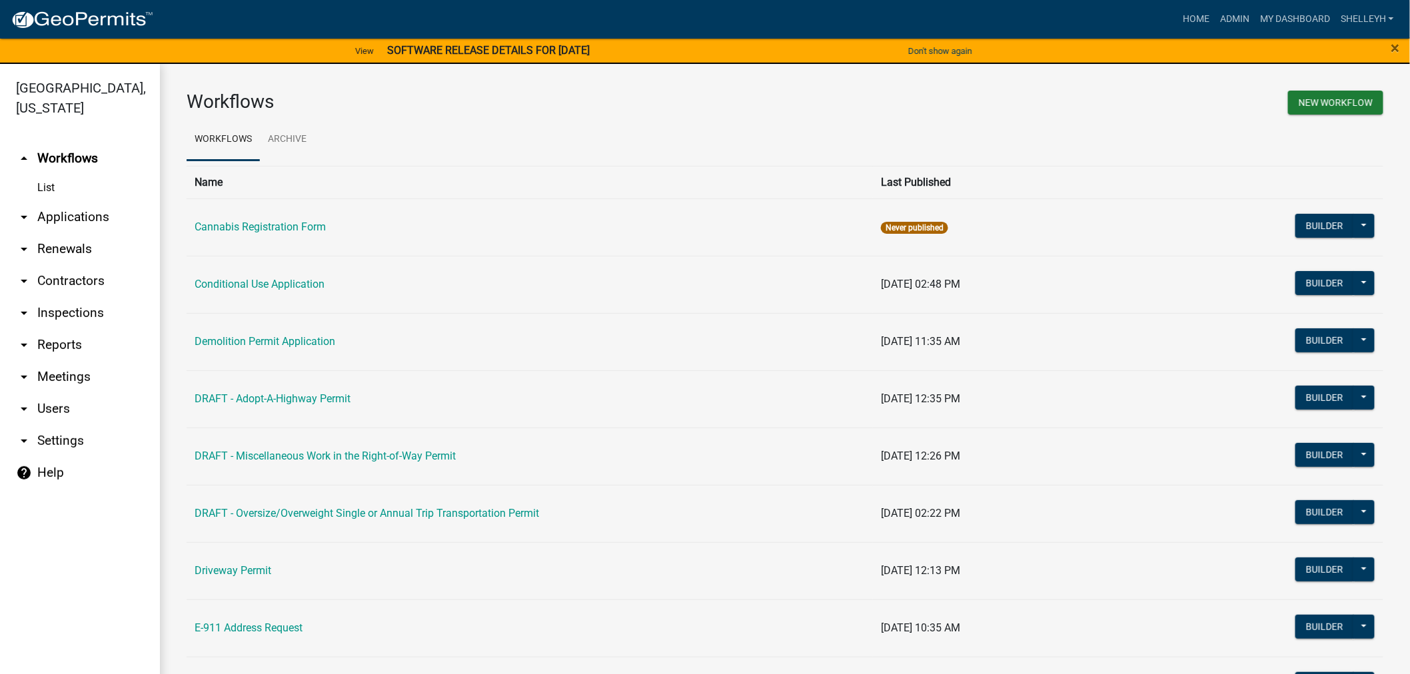
click at [63, 207] on link "arrow_drop_down Applications" at bounding box center [80, 217] width 160 height 32
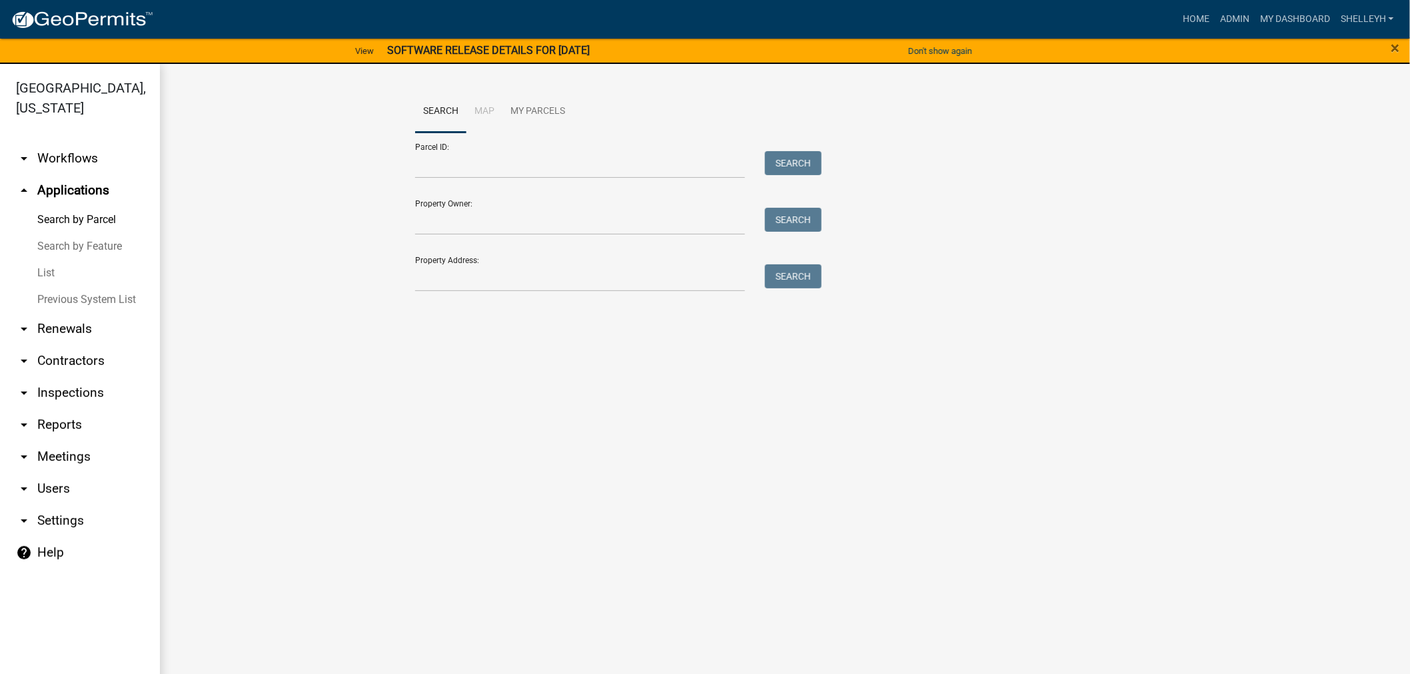
click at [45, 274] on link "List" at bounding box center [80, 273] width 160 height 27
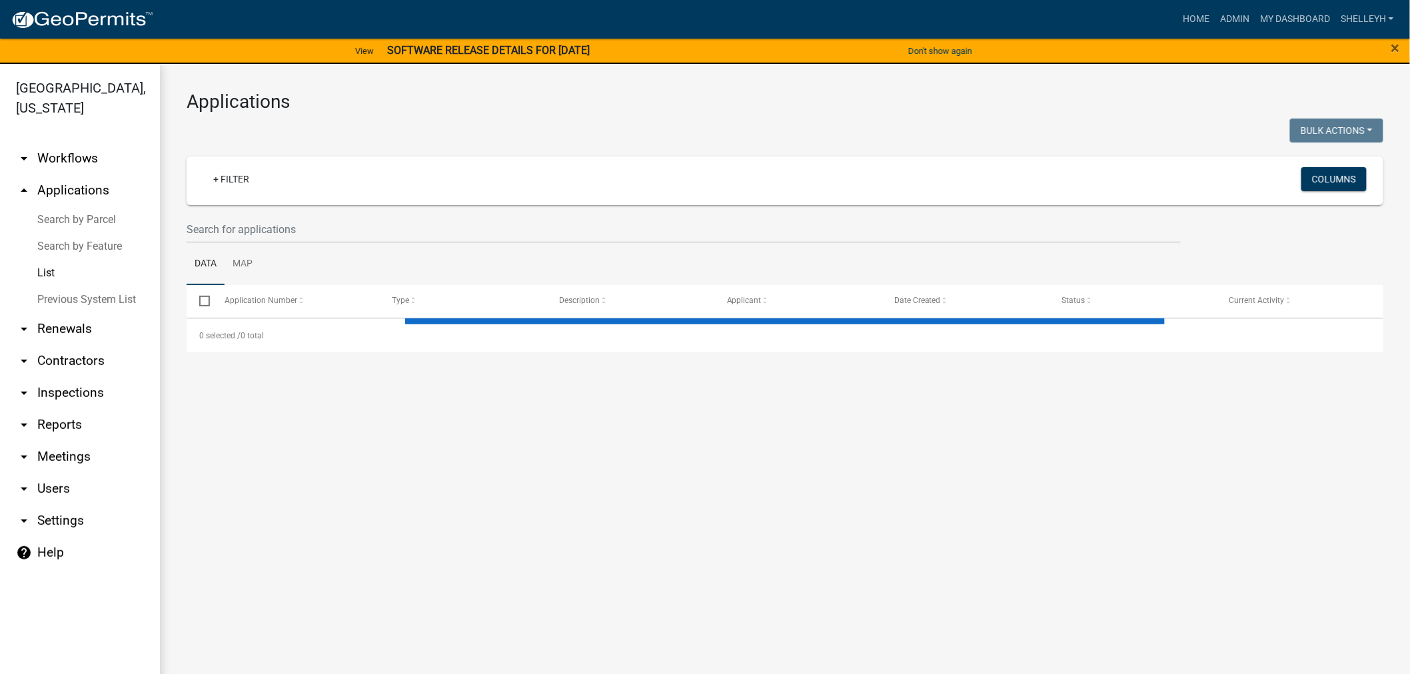
select select "1: 25"
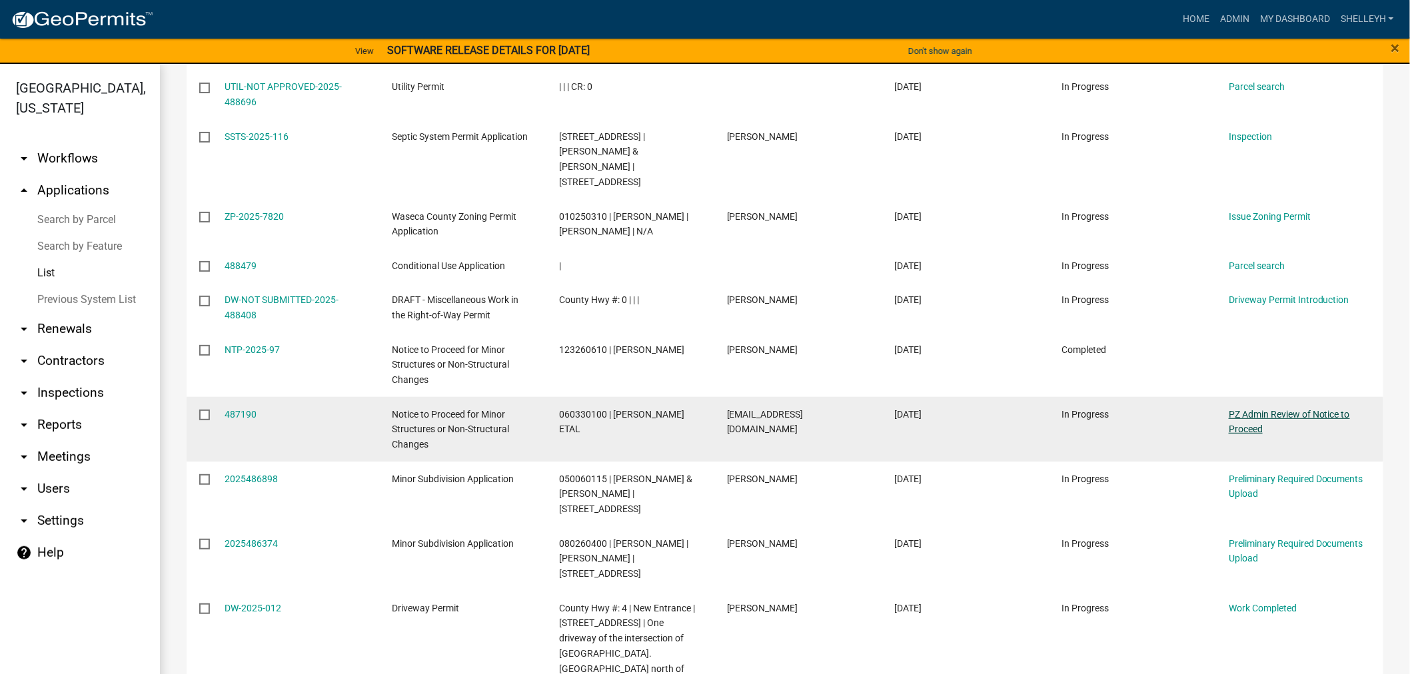
scroll to position [1123, 0]
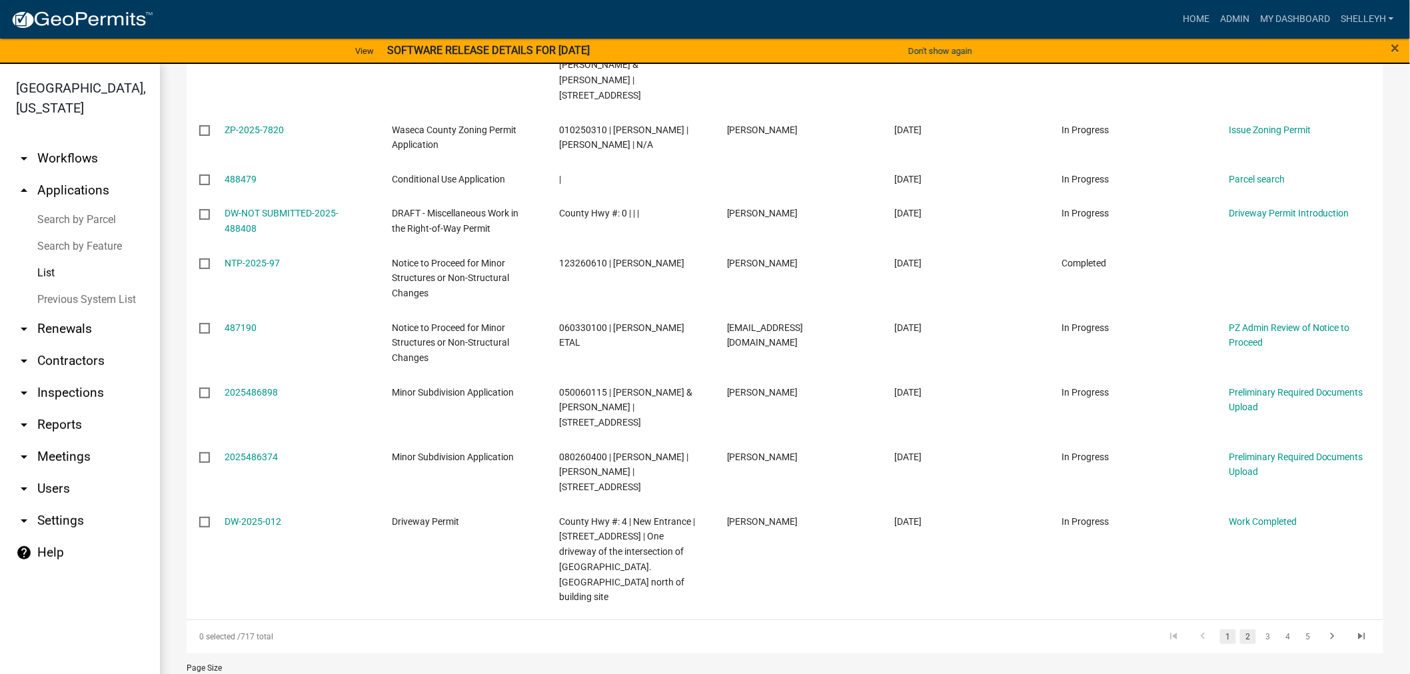
click at [1240, 630] on link "2" at bounding box center [1248, 637] width 16 height 15
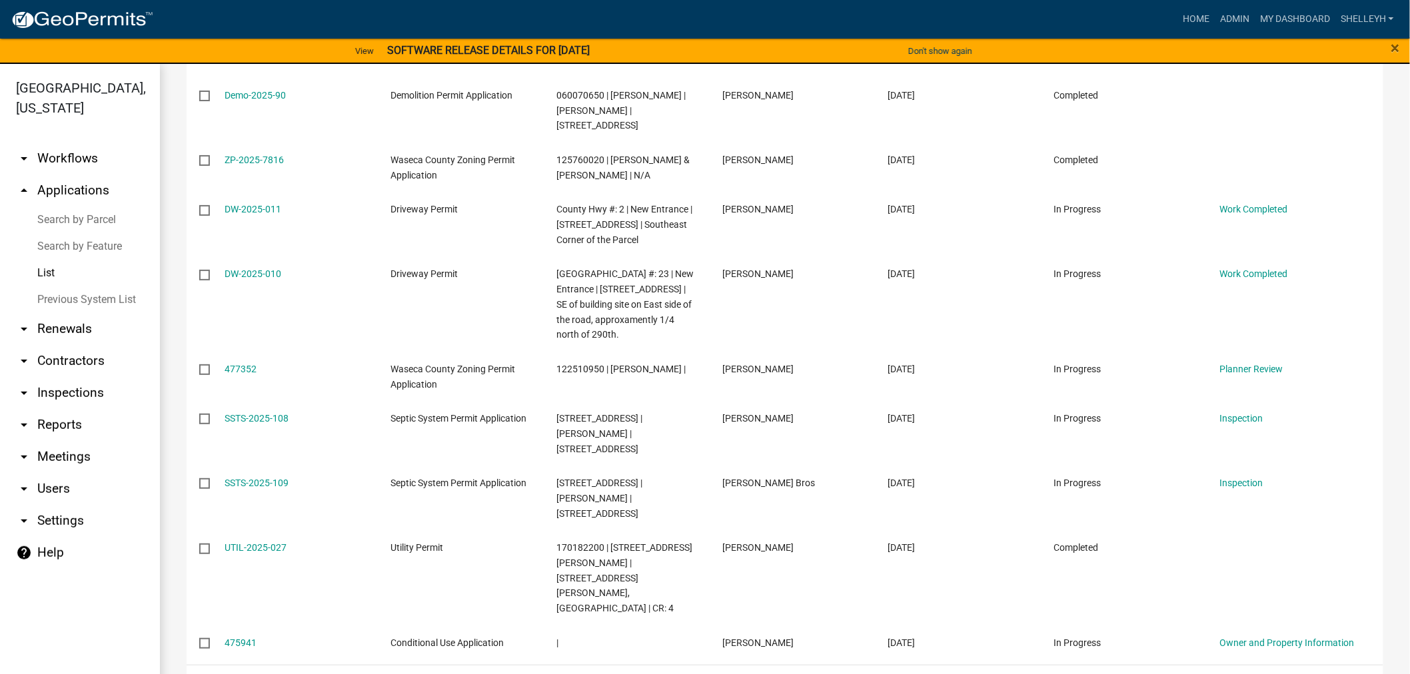
click at [1260, 674] on link "3" at bounding box center [1268, 682] width 16 height 15
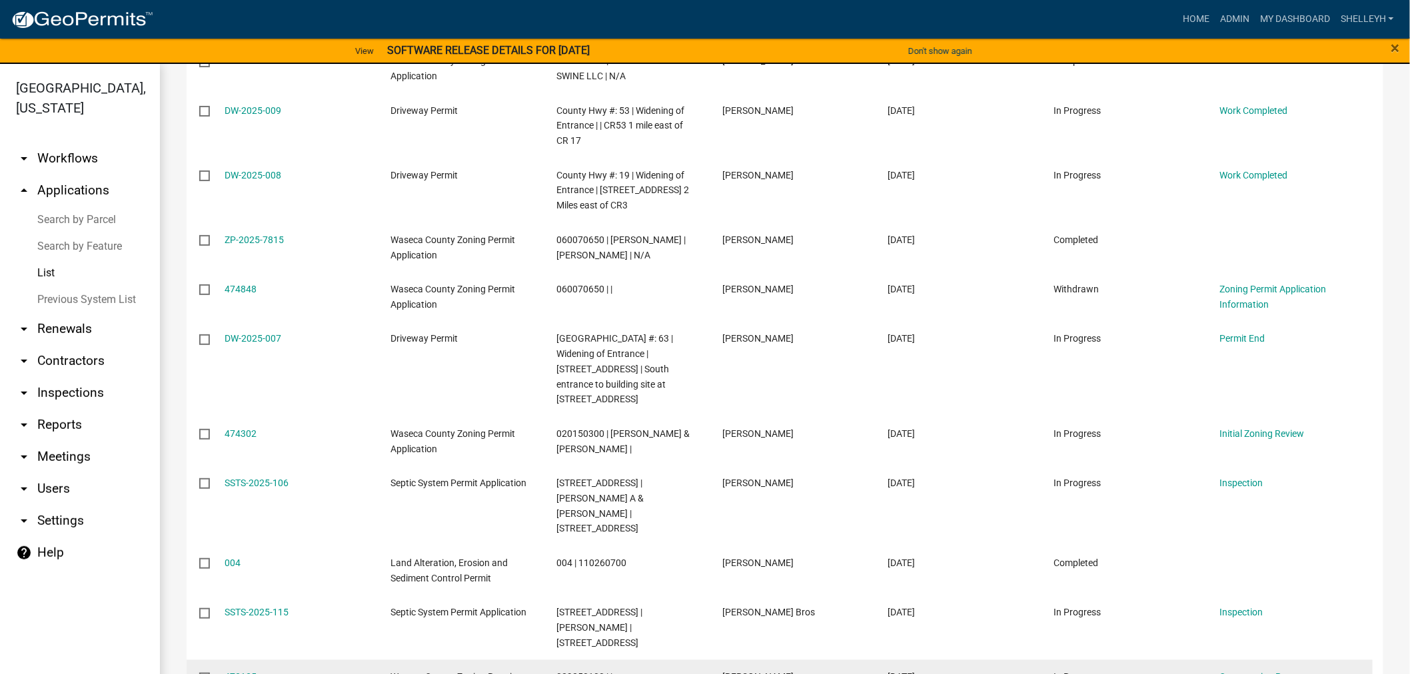
scroll to position [576, 0]
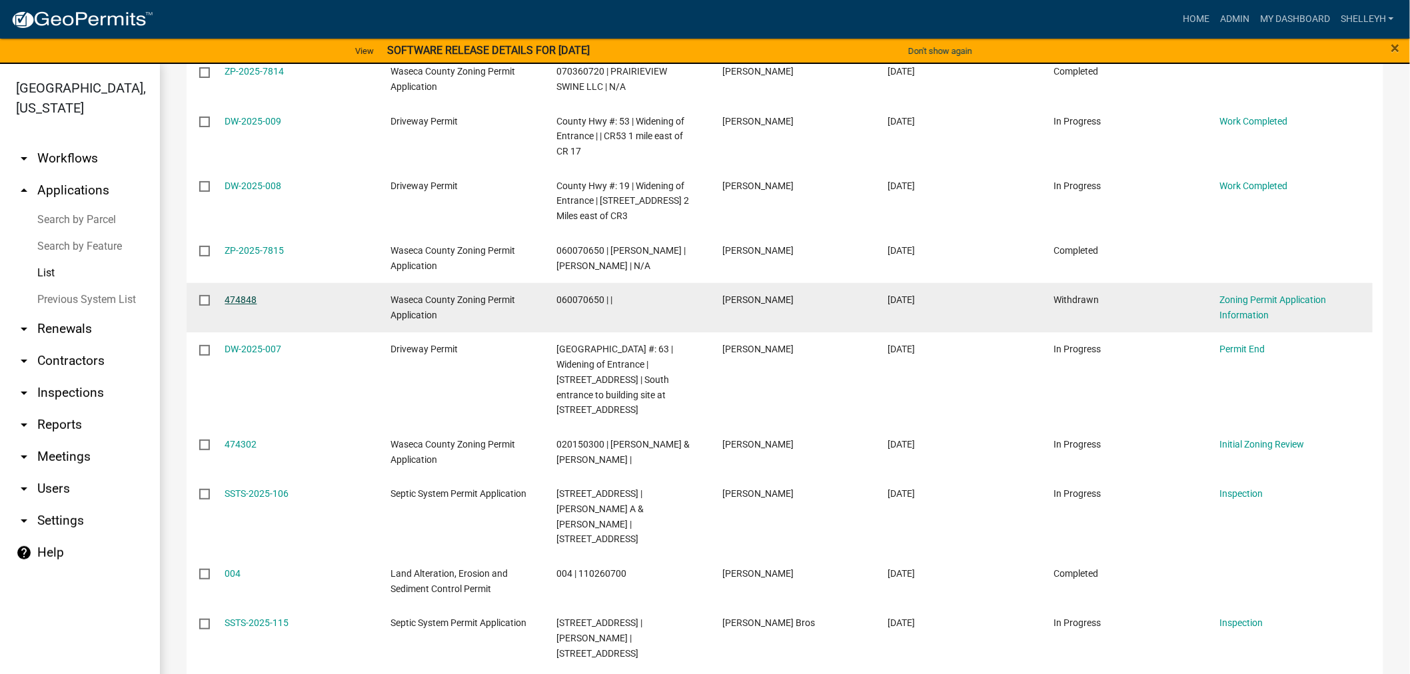
click at [241, 305] on link "474848" at bounding box center [241, 299] width 32 height 11
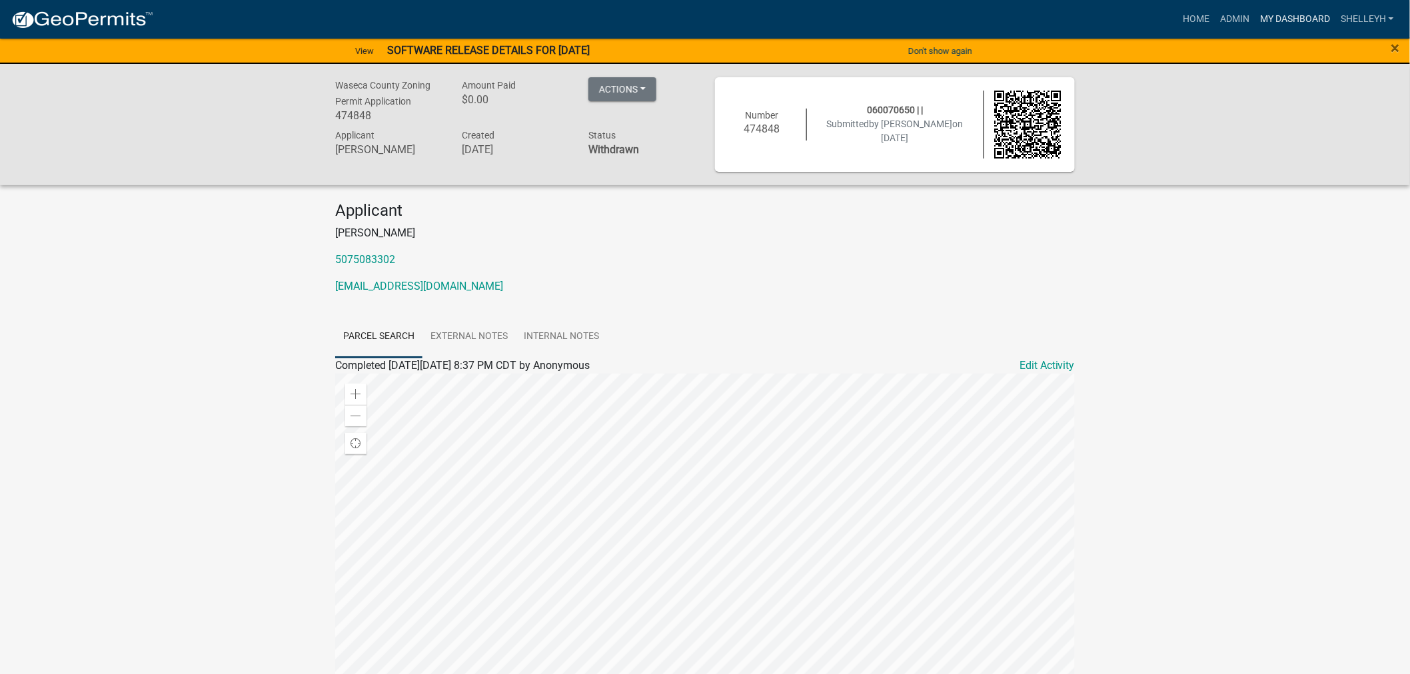
click at [1297, 14] on link "My Dashboard" at bounding box center [1295, 19] width 81 height 25
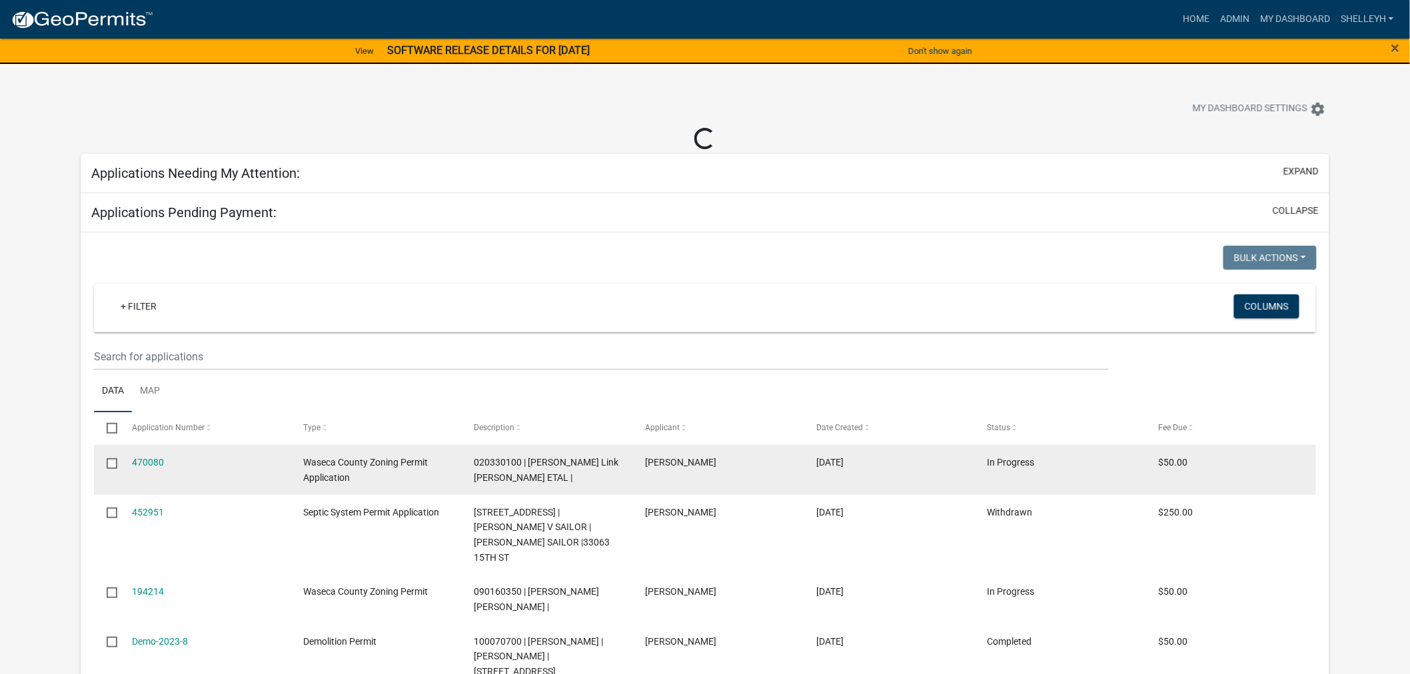
select select "2: 50"
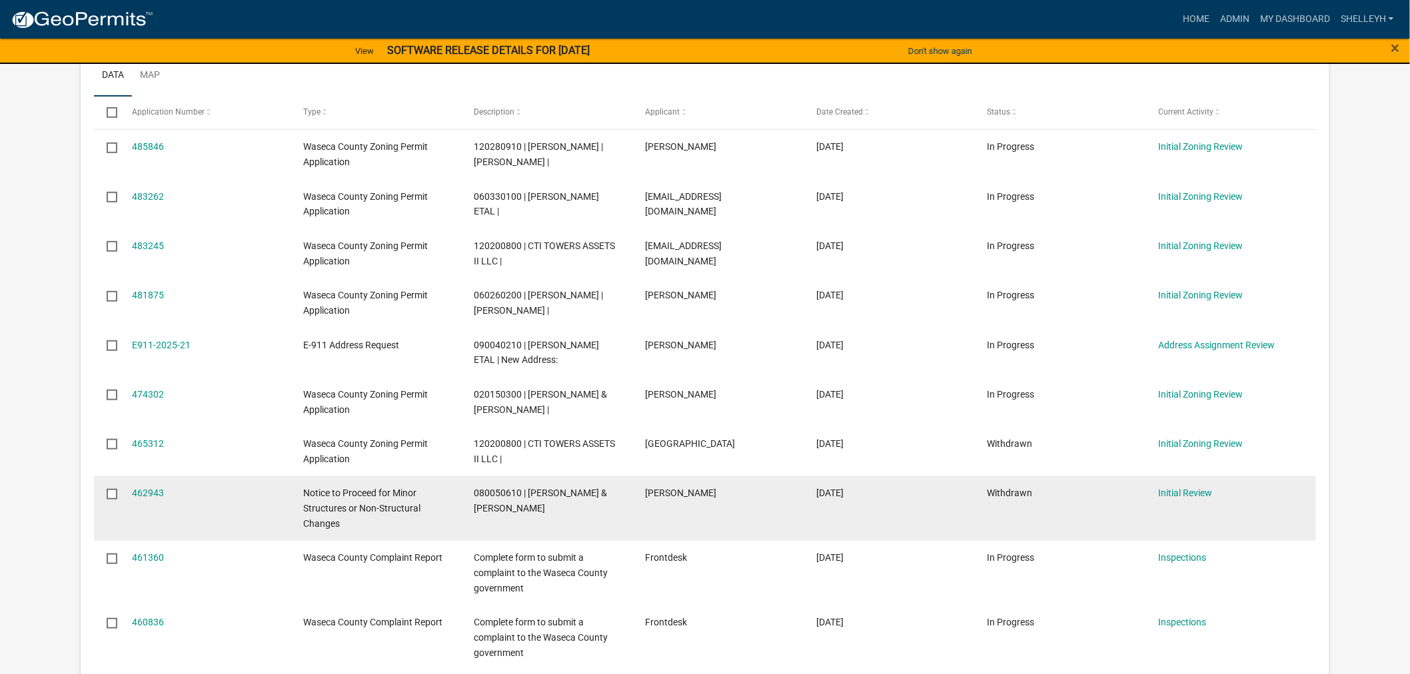
scroll to position [296, 0]
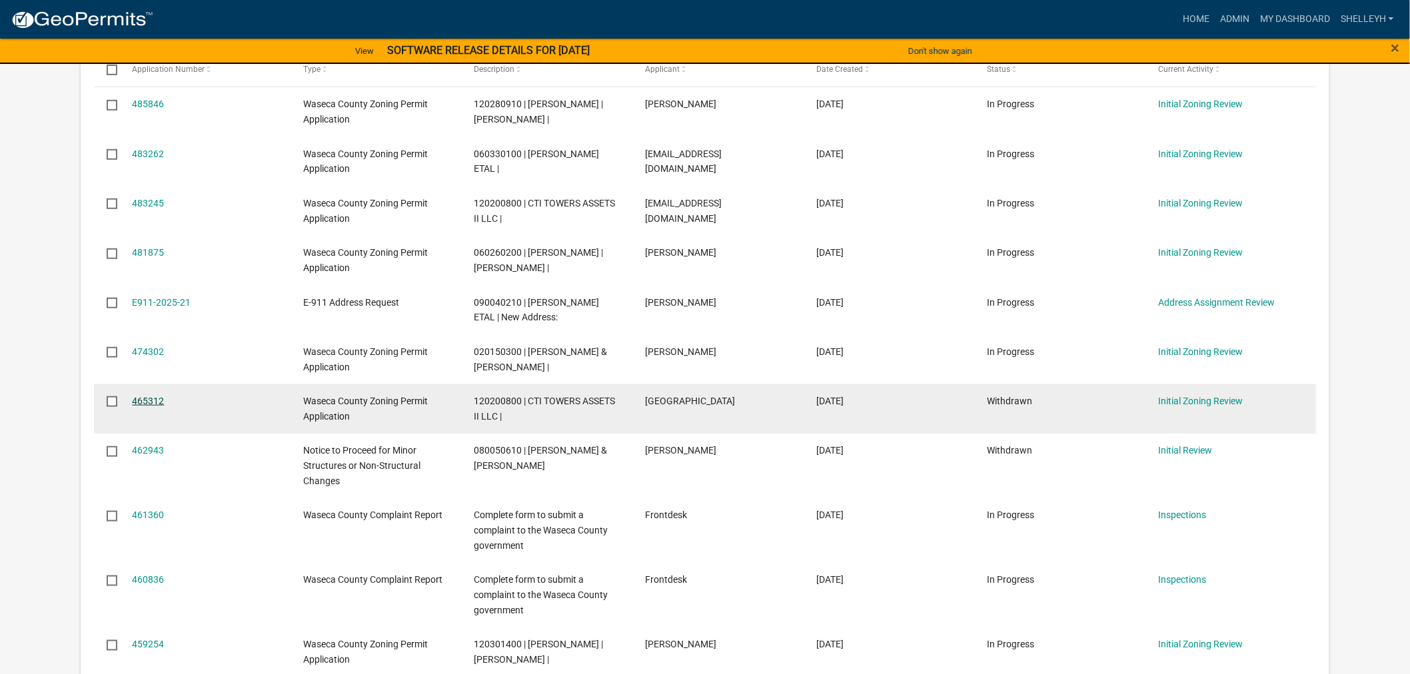
click at [149, 406] on link "465312" at bounding box center [148, 401] width 32 height 11
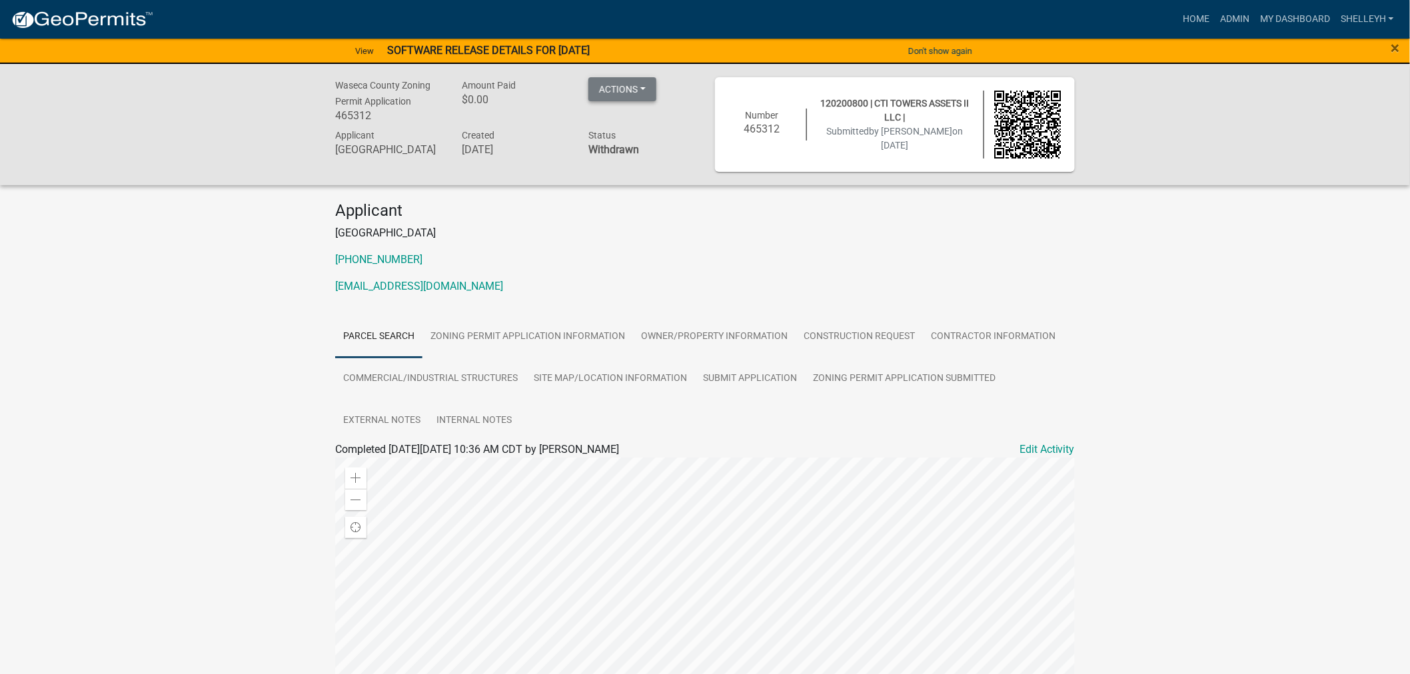
click at [644, 87] on button "Actions" at bounding box center [622, 89] width 68 height 24
click at [649, 87] on button "Actions" at bounding box center [622, 89] width 68 height 24
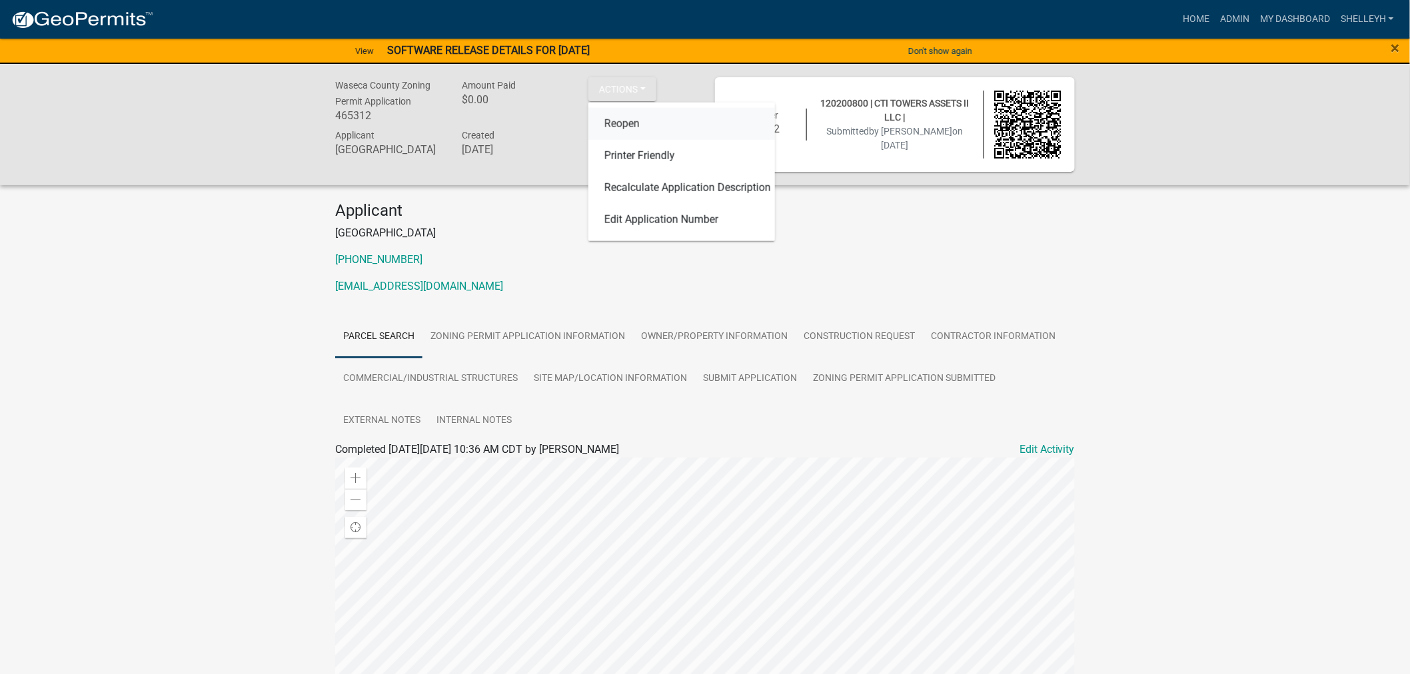
click at [622, 123] on link "Reopen" at bounding box center [681, 124] width 187 height 32
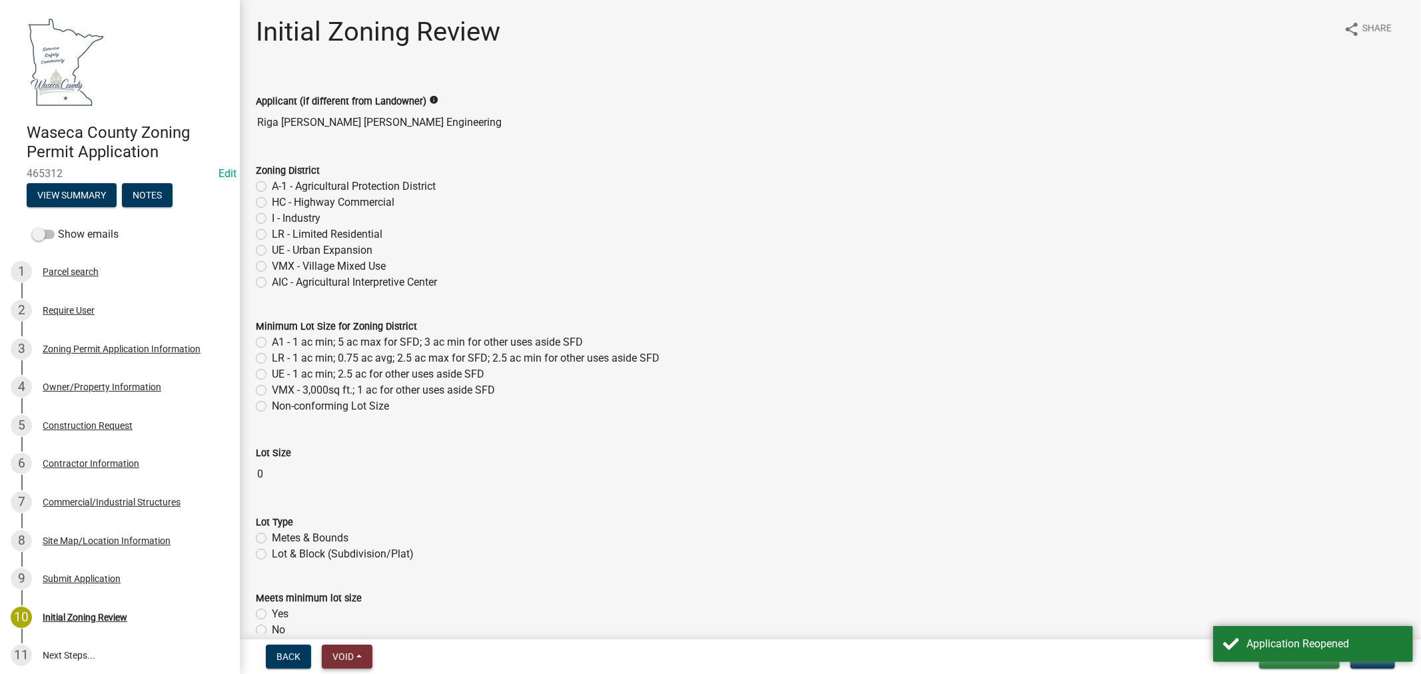
click at [342, 656] on span "Void" at bounding box center [342, 657] width 21 height 11
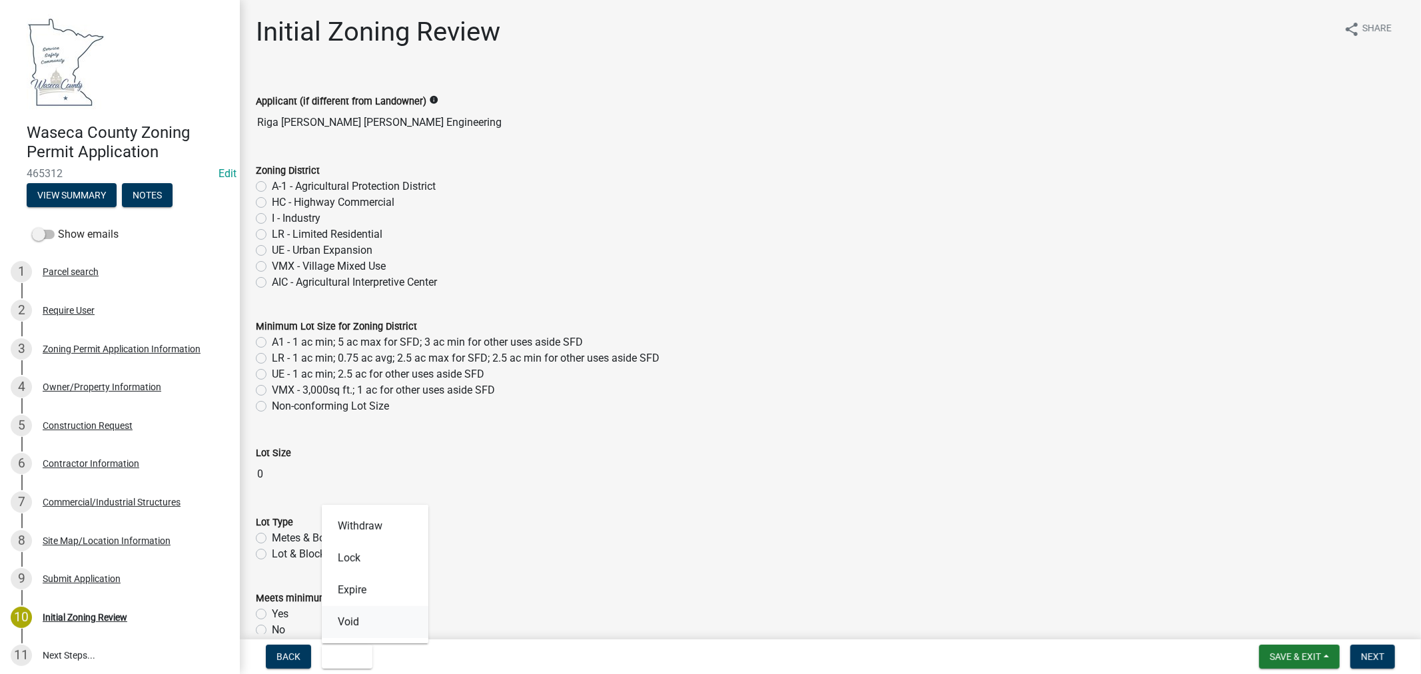
click at [347, 624] on button "Void" at bounding box center [375, 622] width 107 height 32
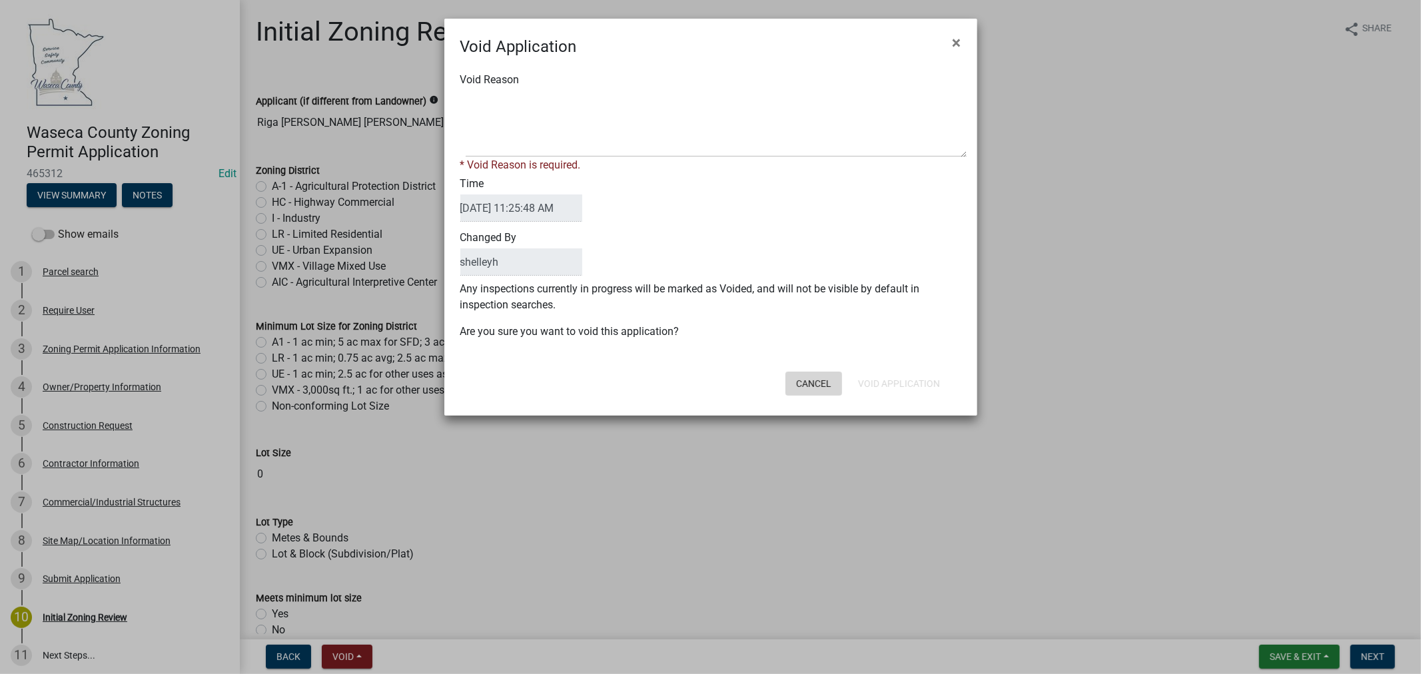
click at [820, 385] on button "Cancel" at bounding box center [814, 384] width 57 height 24
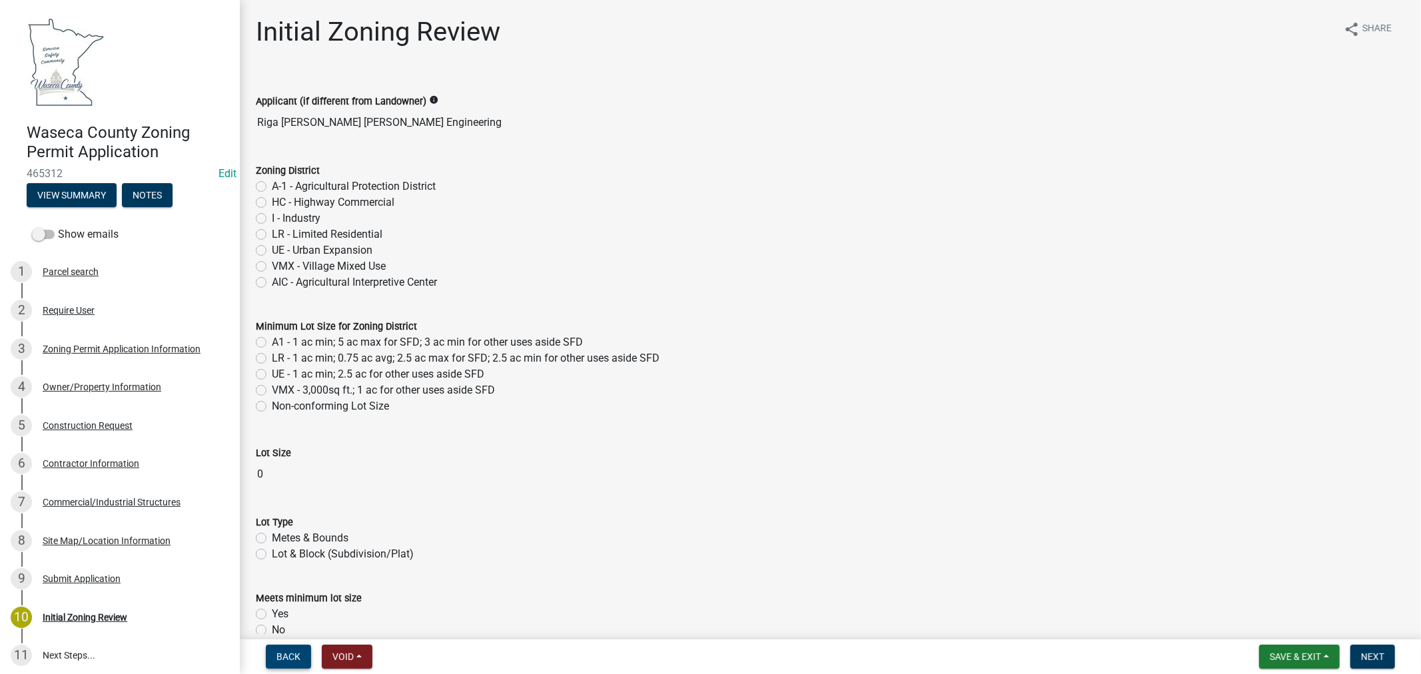
drag, startPoint x: 284, startPoint y: 656, endPoint x: 380, endPoint y: 607, distance: 107.9
click at [286, 656] on span "Back" at bounding box center [289, 657] width 24 height 11
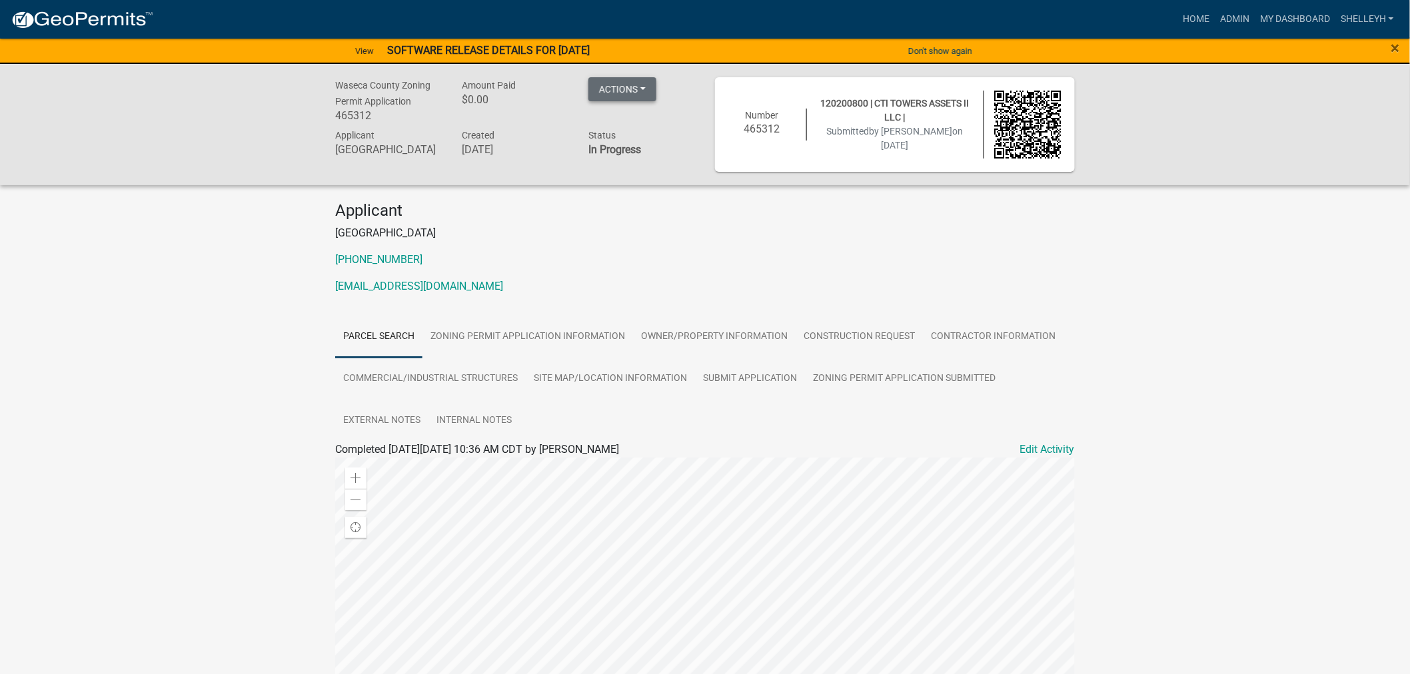
click at [628, 92] on button "Actions" at bounding box center [622, 89] width 68 height 24
click at [1011, 277] on div "Applicant [GEOGRAPHIC_DATA] [PHONE_NUMBER] [EMAIL_ADDRESS][DOMAIN_NAME]" at bounding box center [705, 253] width 760 height 105
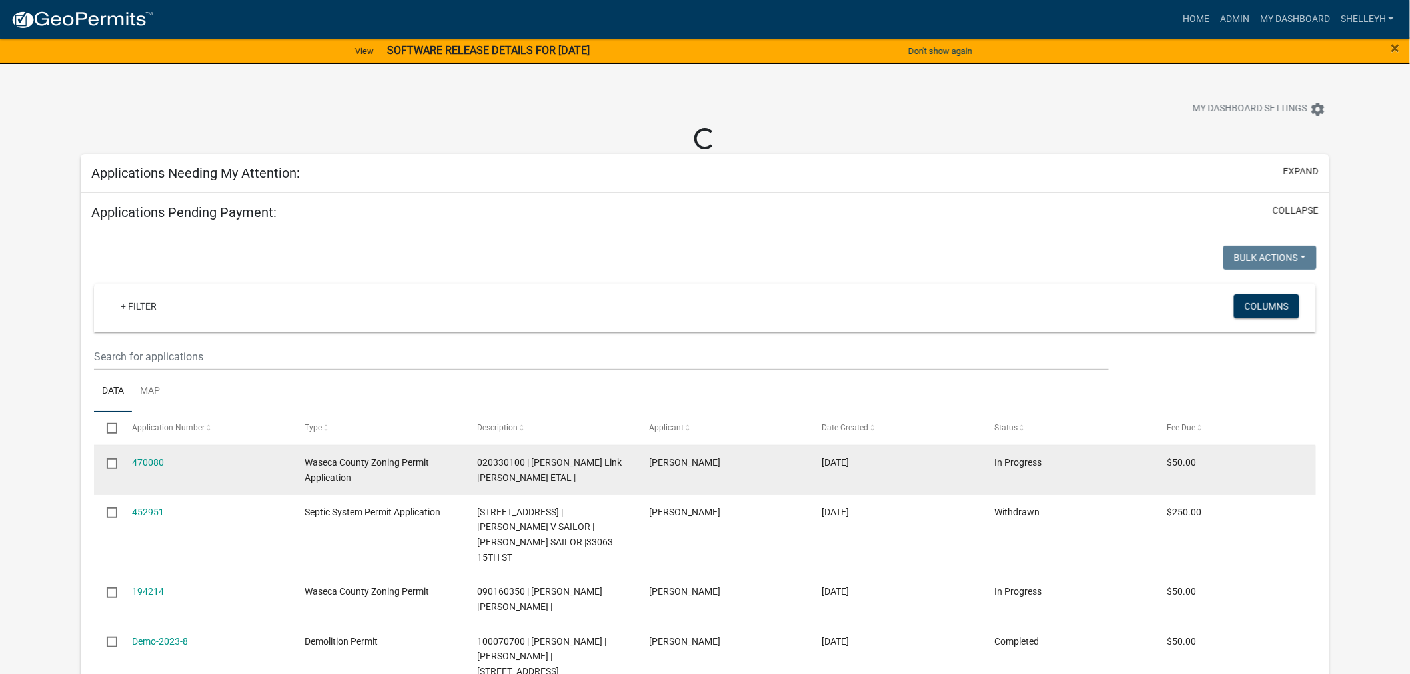
select select "2: 50"
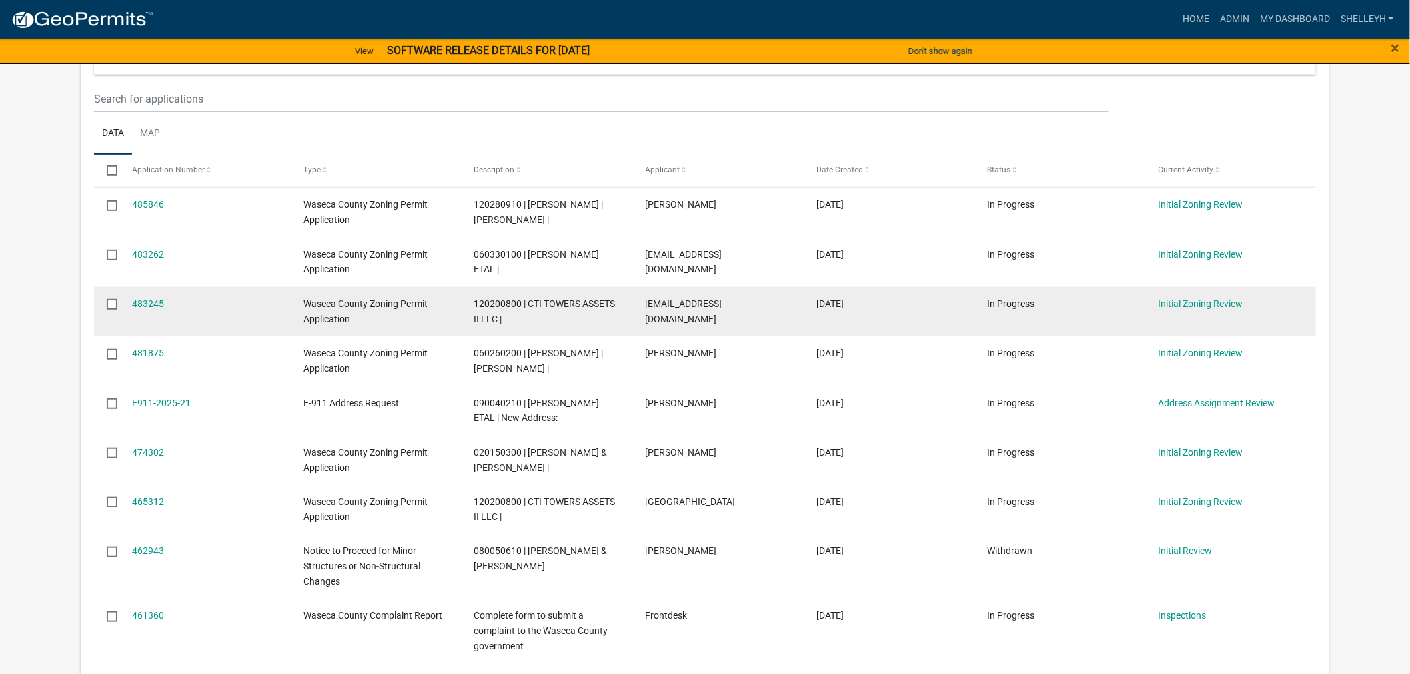
scroll to position [222, 0]
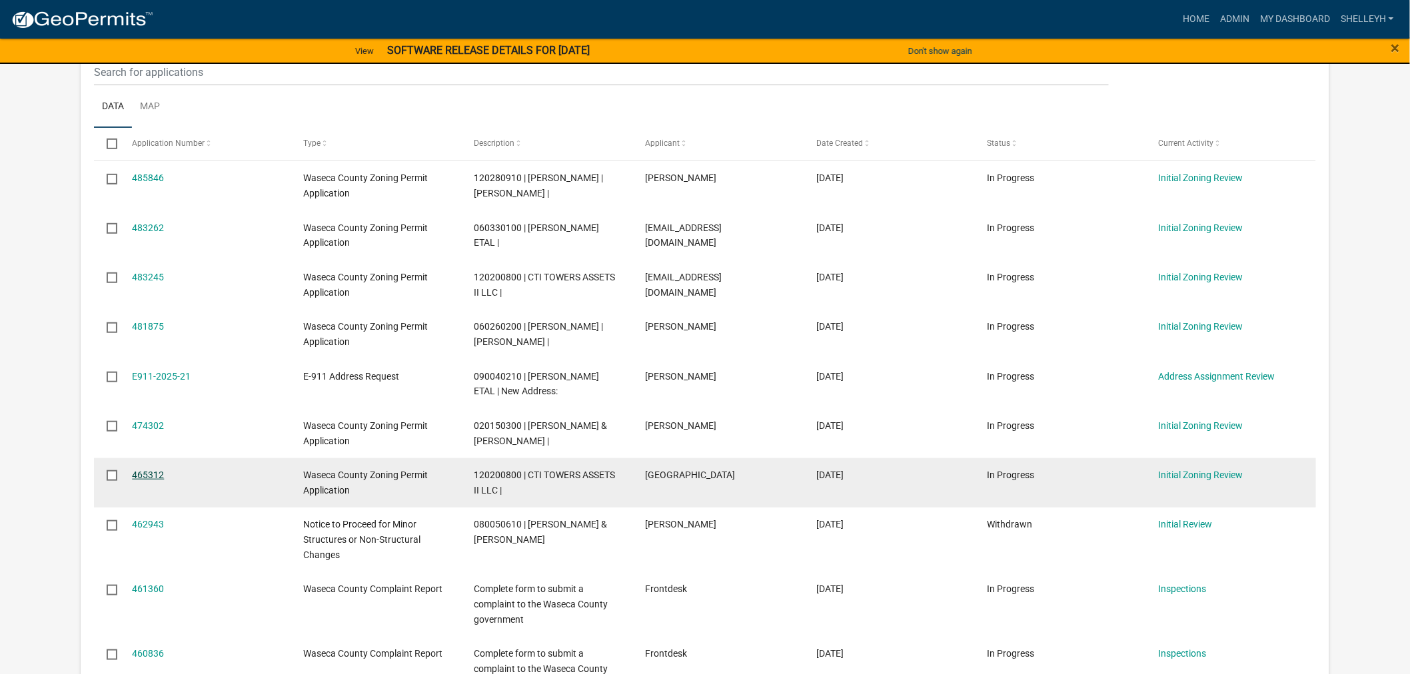
click at [157, 480] on link "465312" at bounding box center [148, 475] width 32 height 11
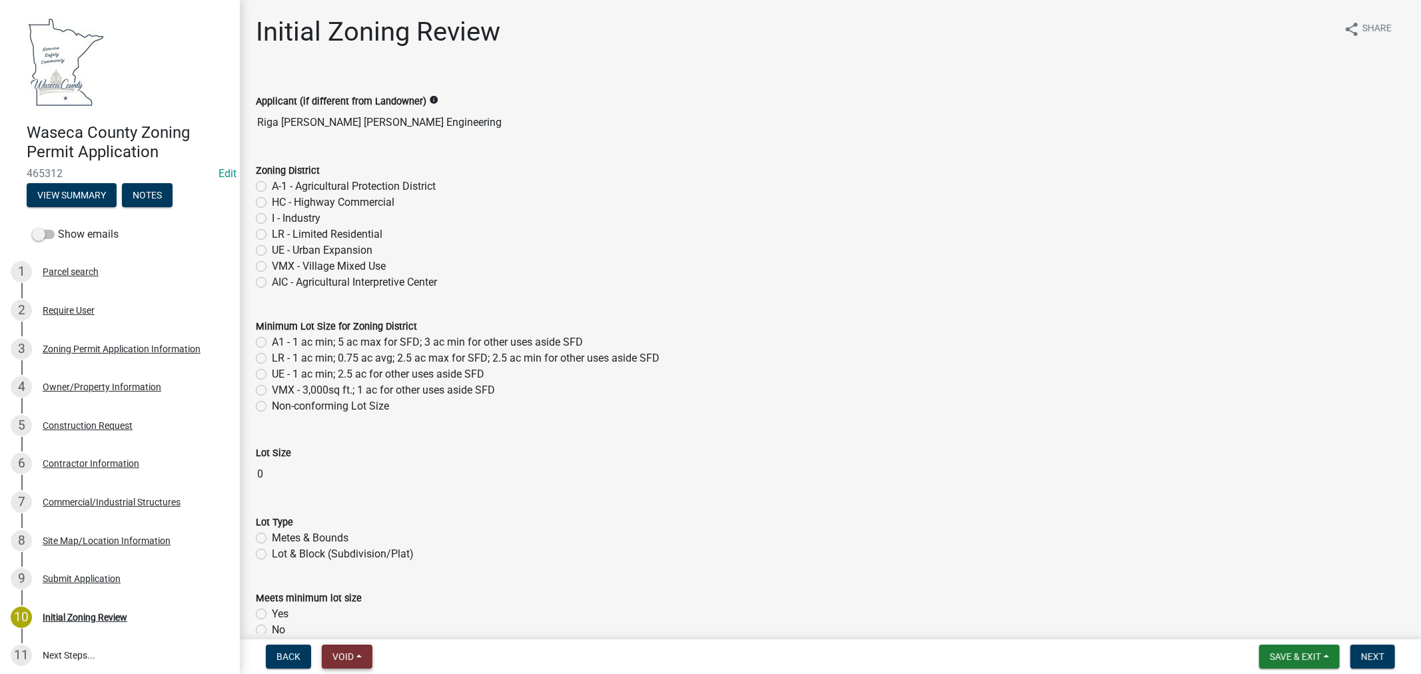
click at [336, 658] on span "Void" at bounding box center [342, 657] width 21 height 11
click at [344, 629] on button "Void" at bounding box center [375, 622] width 107 height 32
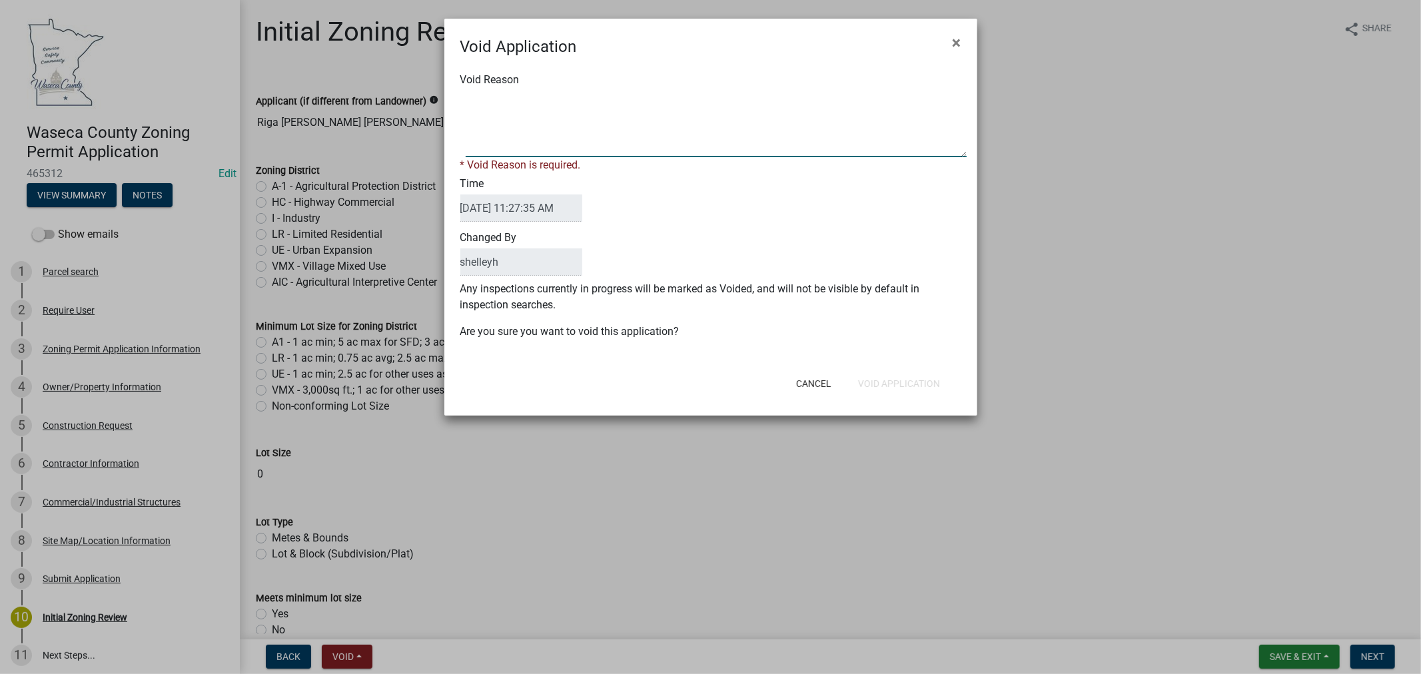
click at [522, 134] on textarea "Void Reason" at bounding box center [716, 124] width 501 height 67
paste textarea "NTP-2025-93"
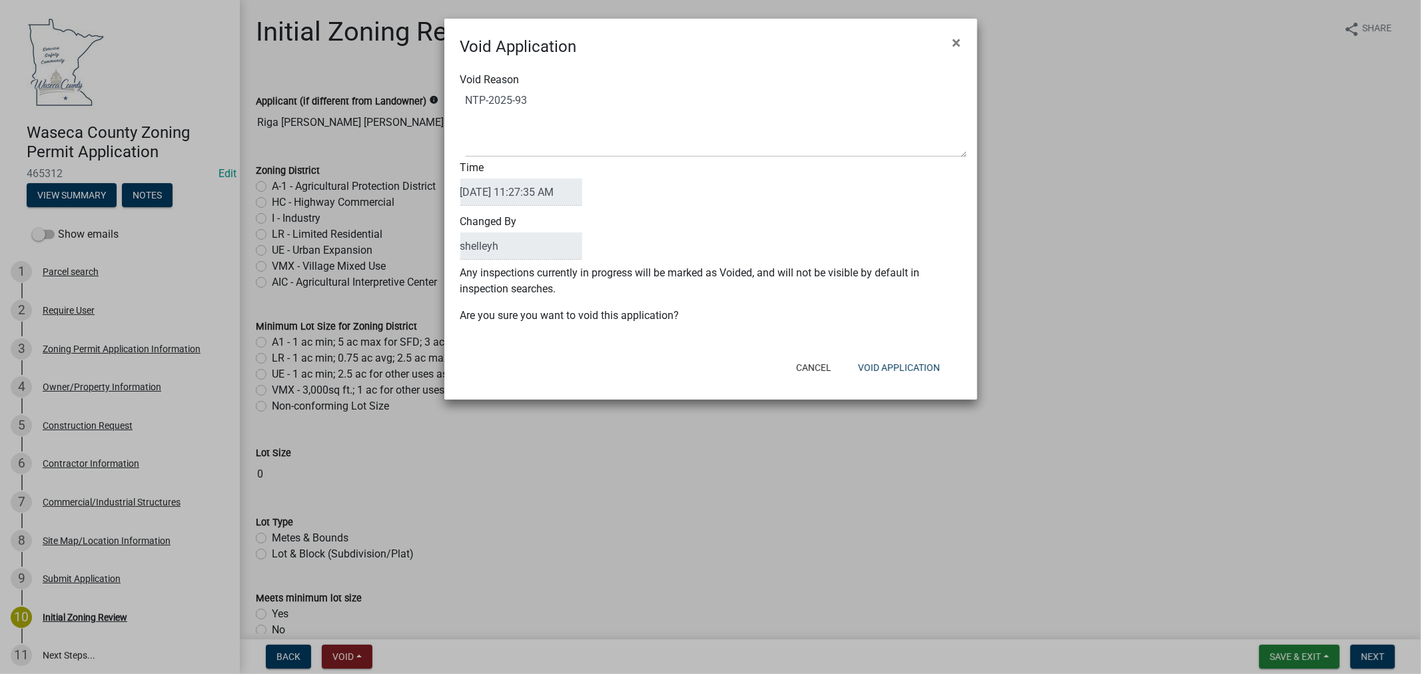
click at [463, 97] on span at bounding box center [710, 124] width 501 height 67
click at [466, 103] on textarea "Void Reason" at bounding box center [716, 124] width 501 height 67
type textarea "see NTP-2025-93"
click at [919, 367] on button "Void Application" at bounding box center [899, 368] width 103 height 24
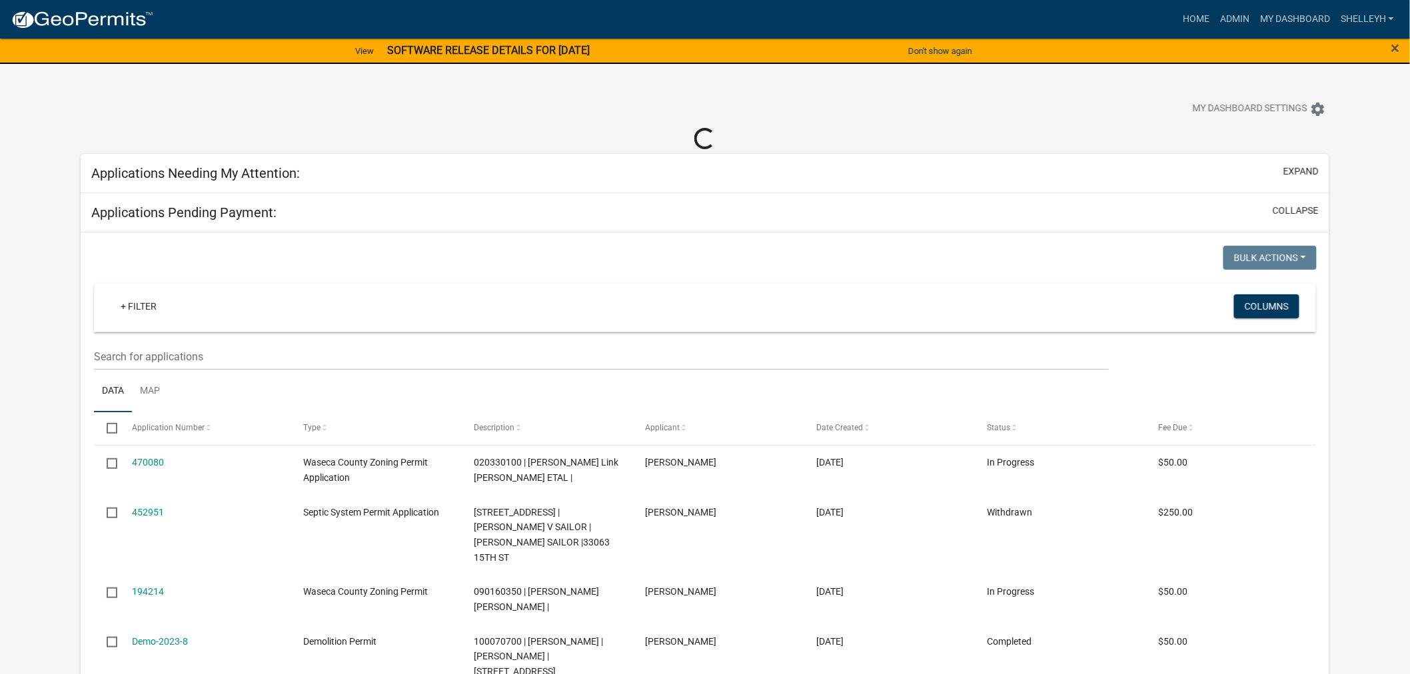
select select "2: 50"
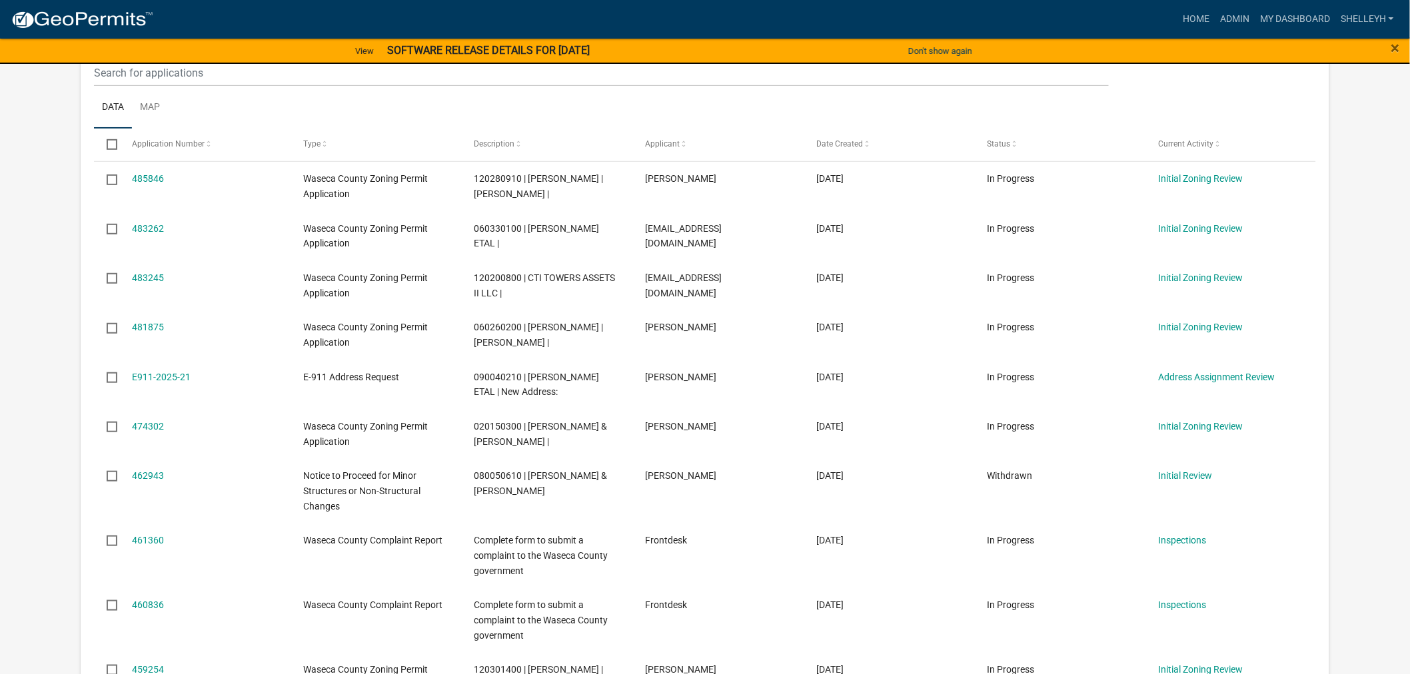
scroll to position [222, 0]
click at [154, 480] on link "462943" at bounding box center [148, 475] width 32 height 11
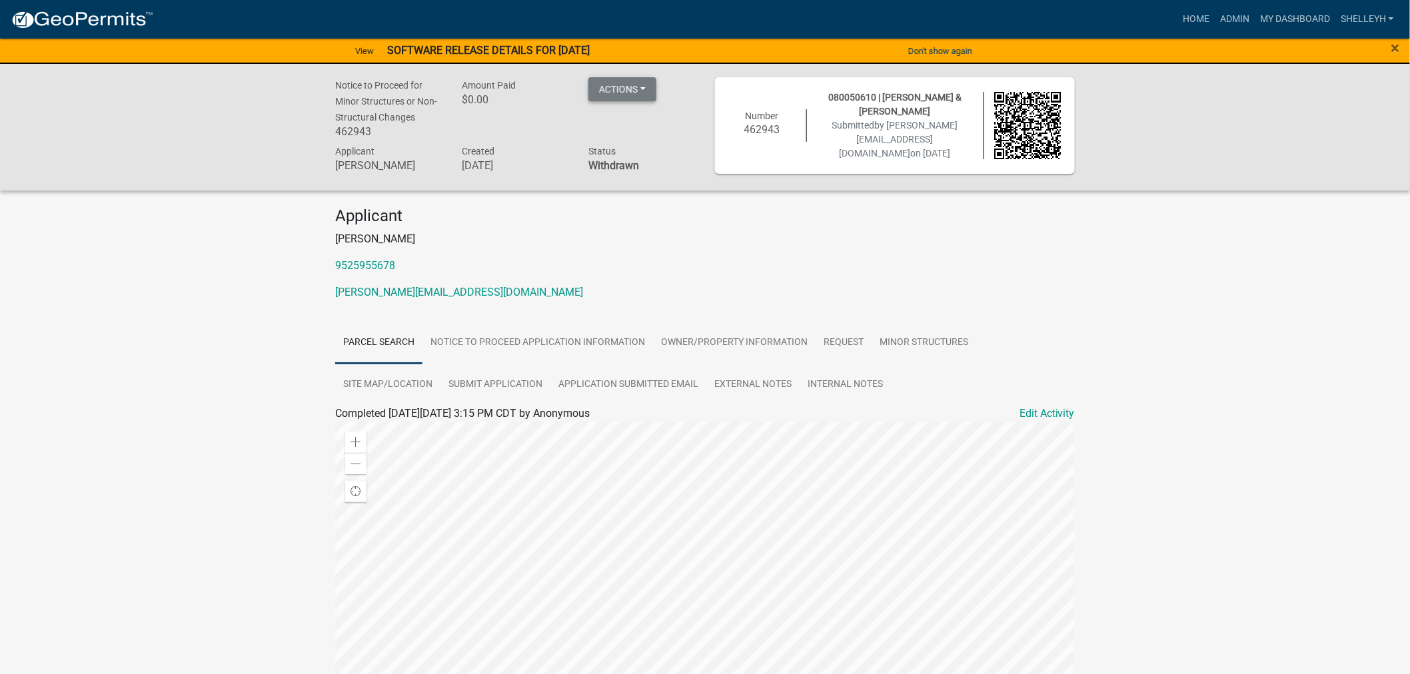
click at [630, 89] on button "Actions" at bounding box center [622, 89] width 68 height 24
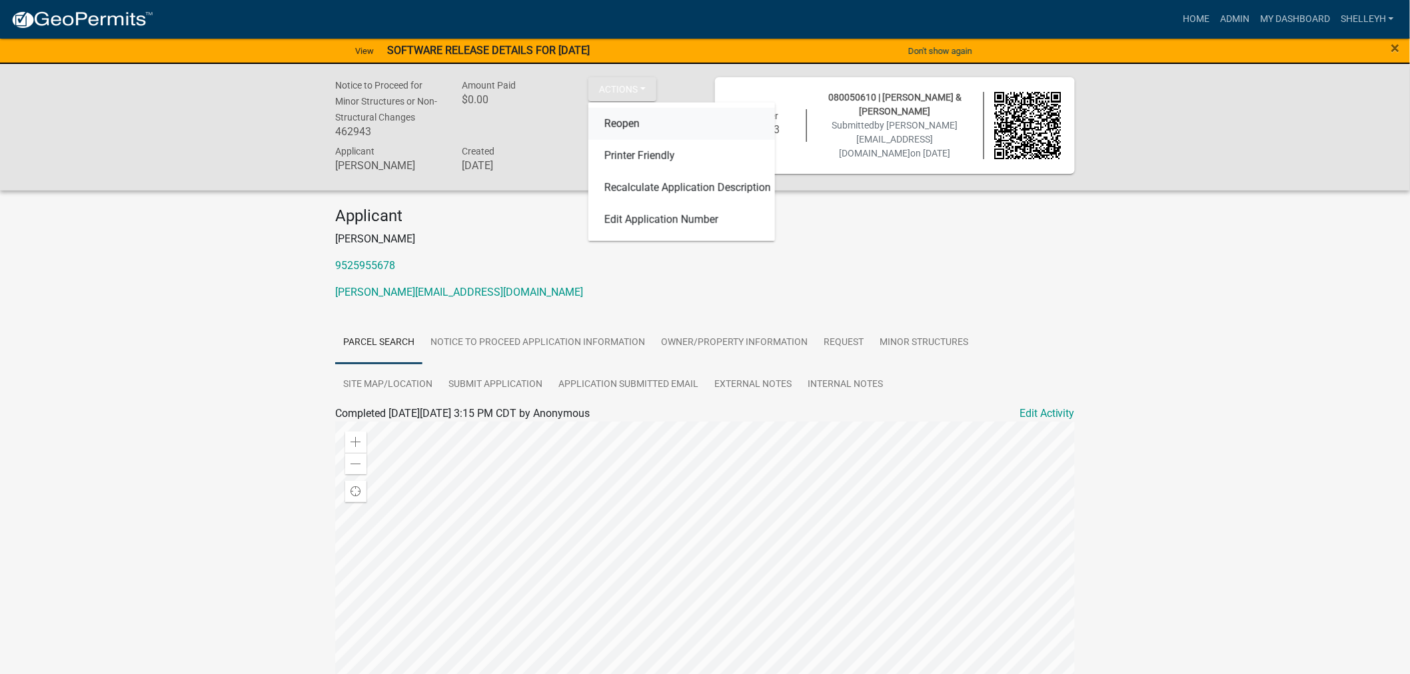
click at [625, 121] on link "Reopen" at bounding box center [681, 124] width 187 height 32
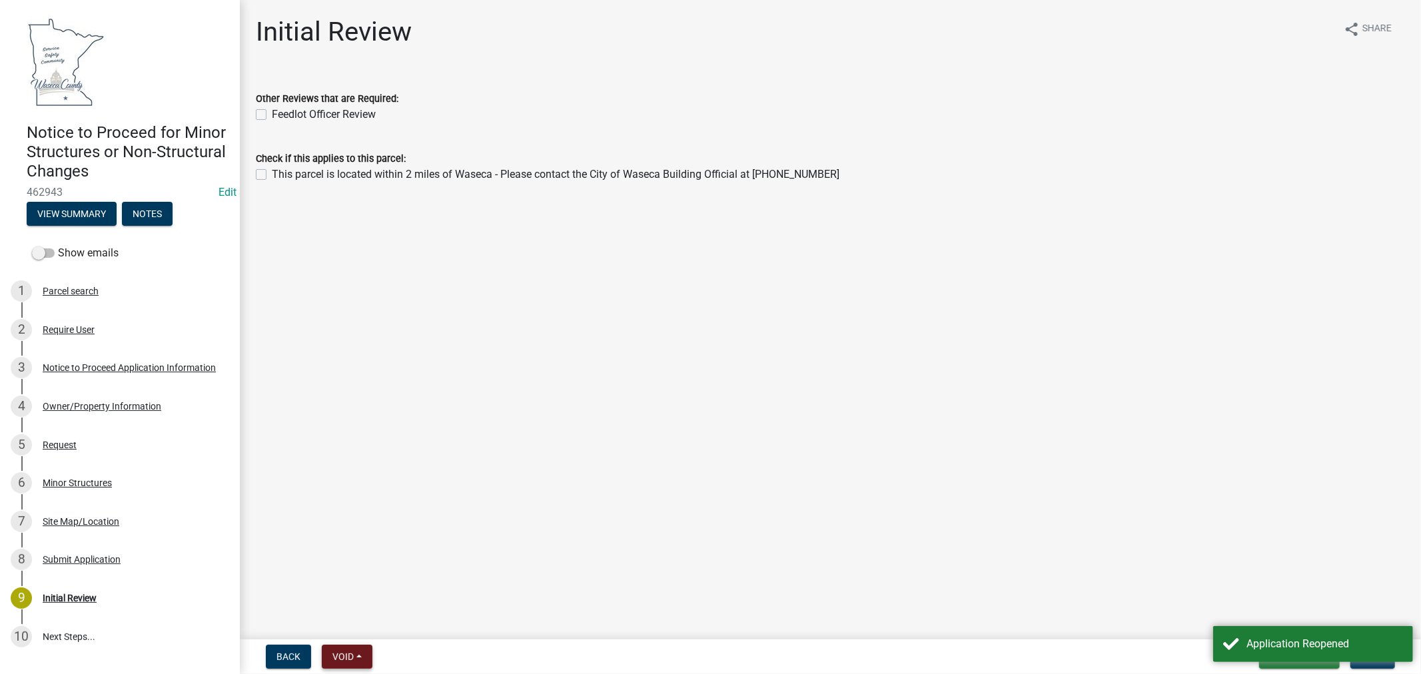
click at [345, 656] on span "Void" at bounding box center [342, 657] width 21 height 11
click at [344, 628] on button "Void" at bounding box center [375, 622] width 107 height 32
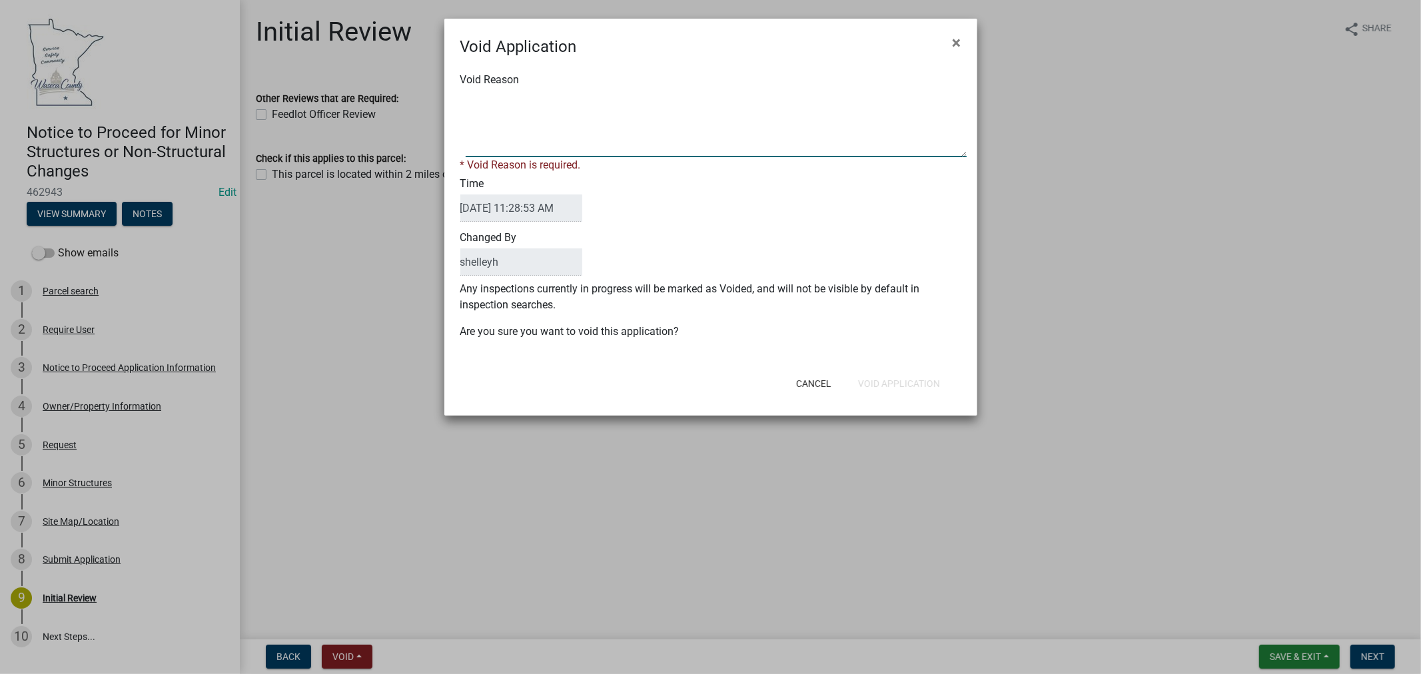
paste textarea "ZP-2025-7811"
click at [466, 96] on textarea "Void Reason" at bounding box center [716, 124] width 501 height 67
type textarea "see ZP-2025-7811"
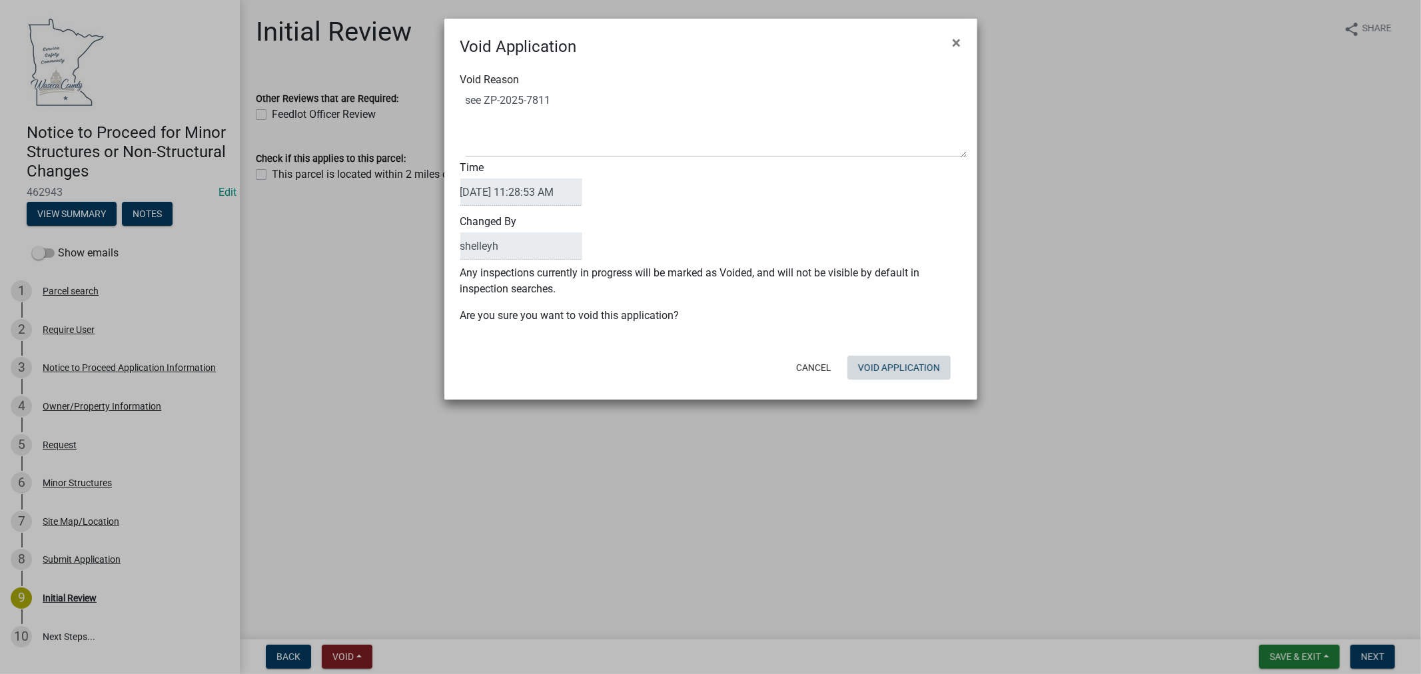
click at [901, 380] on div "Cancel Void Application" at bounding box center [798, 367] width 328 height 35
click at [897, 364] on button "Void Application" at bounding box center [899, 368] width 103 height 24
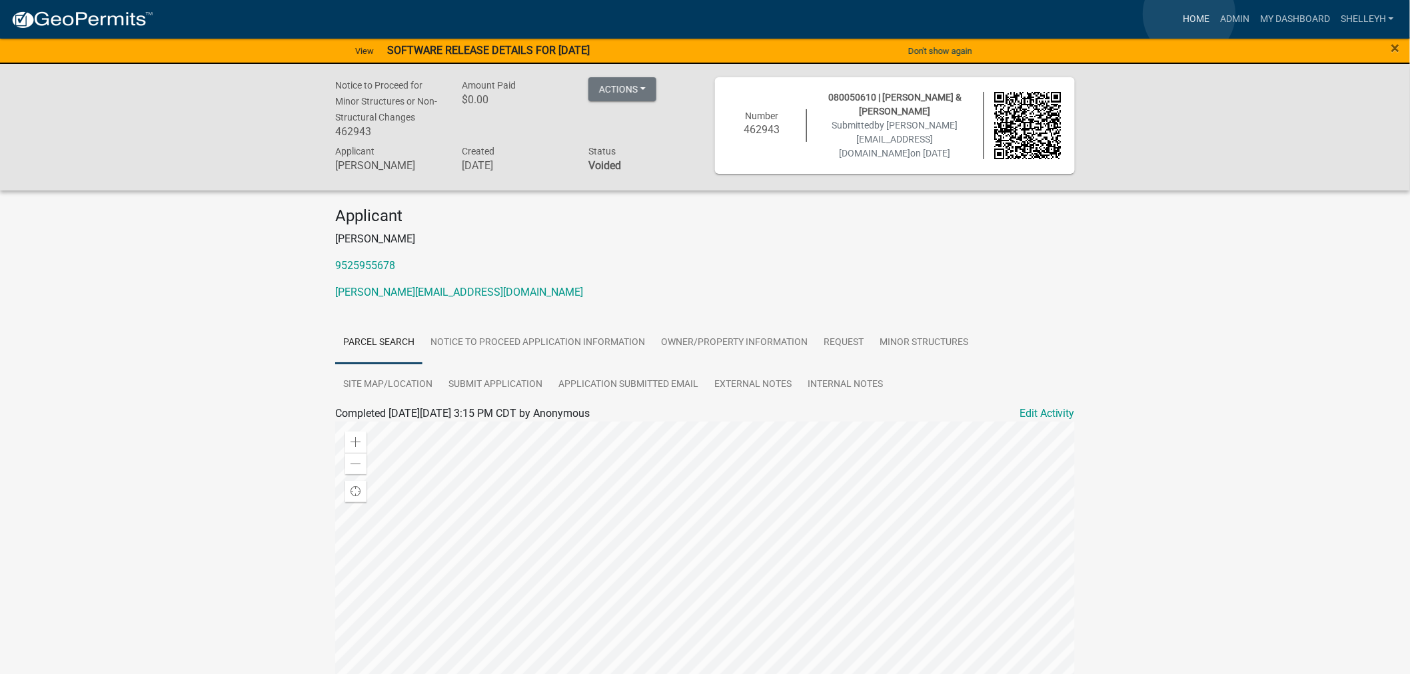
click at [1189, 14] on link "Home" at bounding box center [1195, 19] width 37 height 25
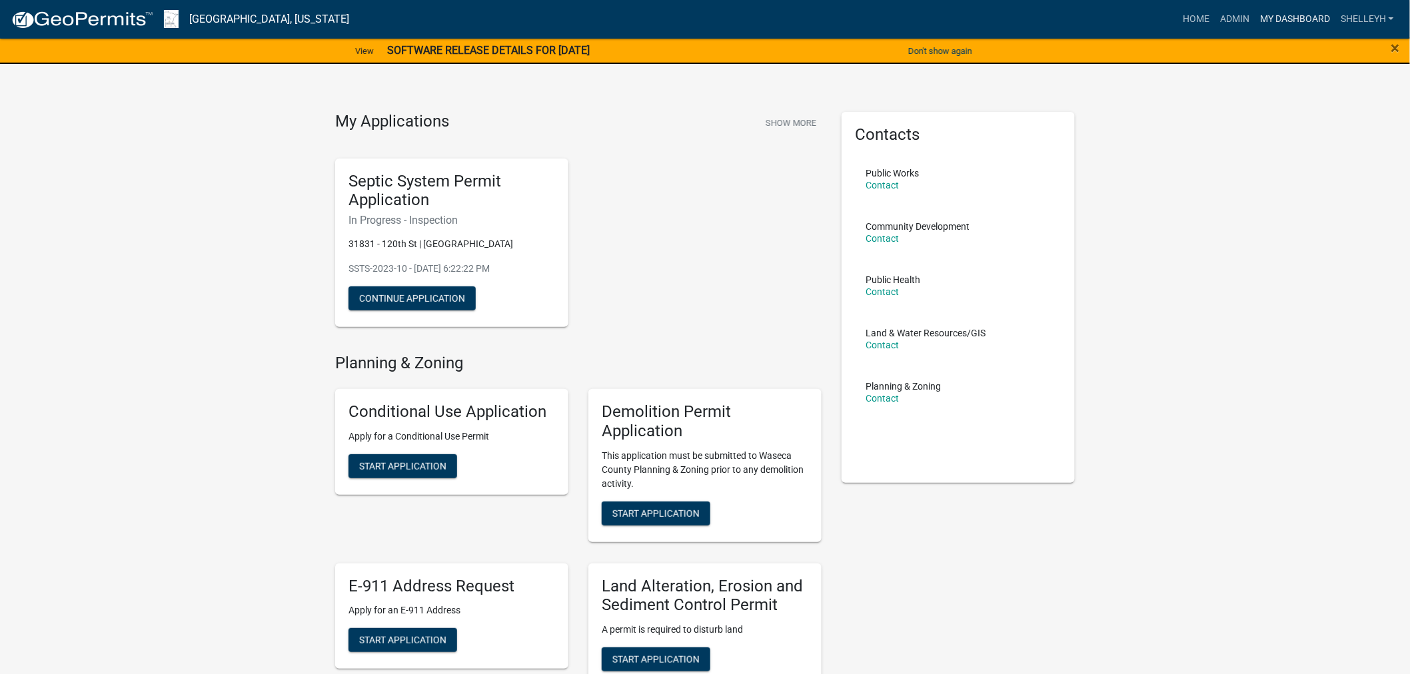
click at [1280, 14] on link "My Dashboard" at bounding box center [1295, 19] width 81 height 25
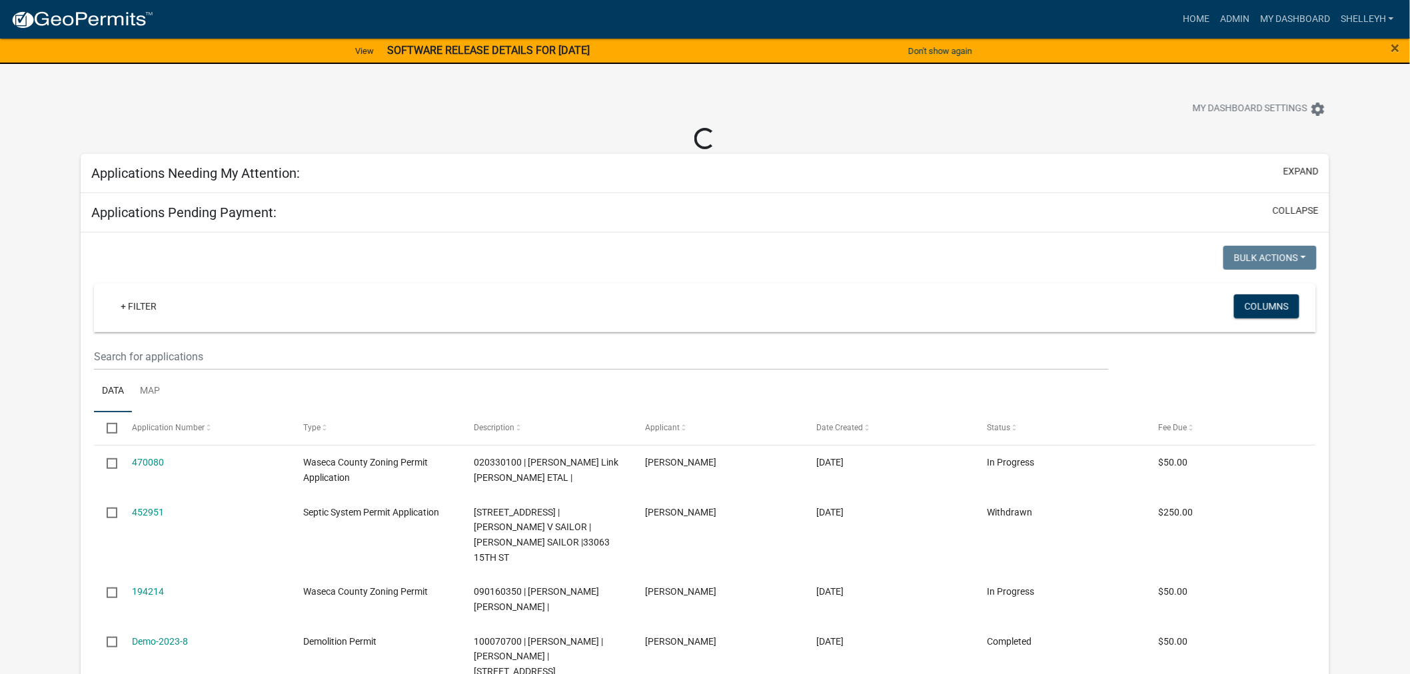
select select "2: 50"
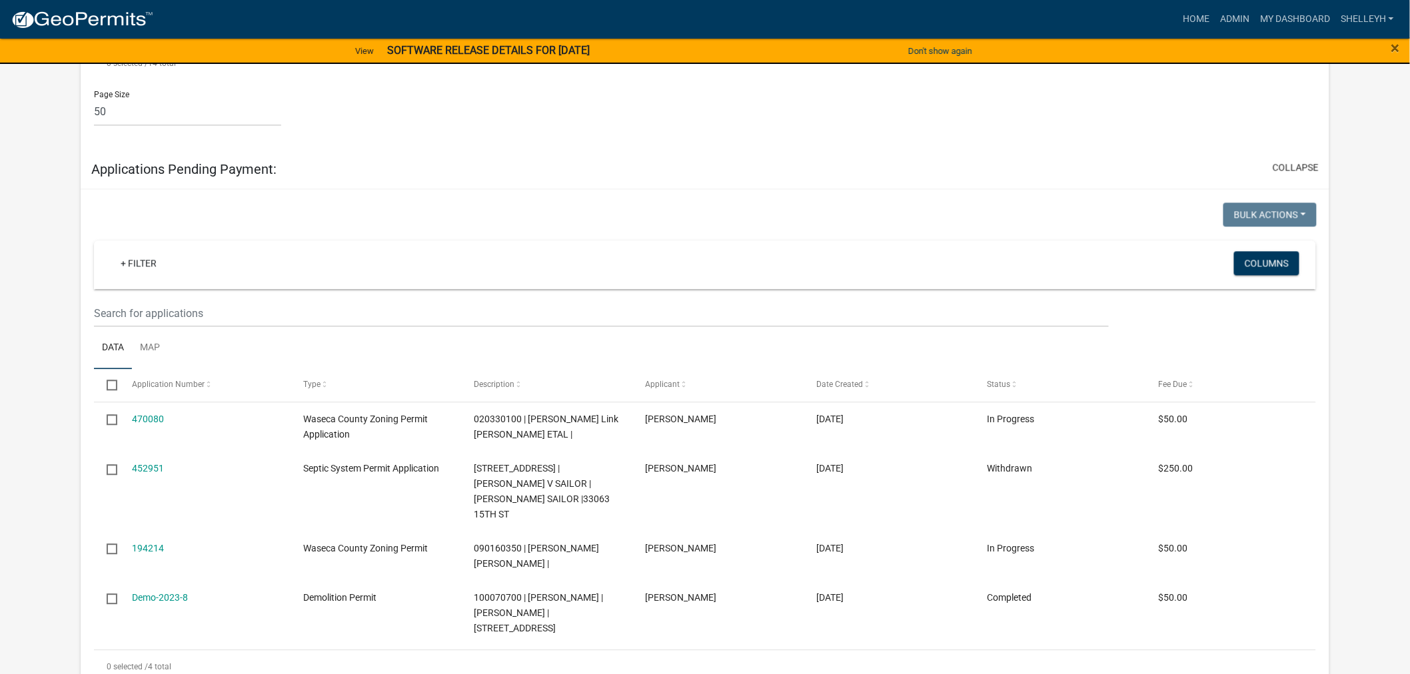
scroll to position [1184, 0]
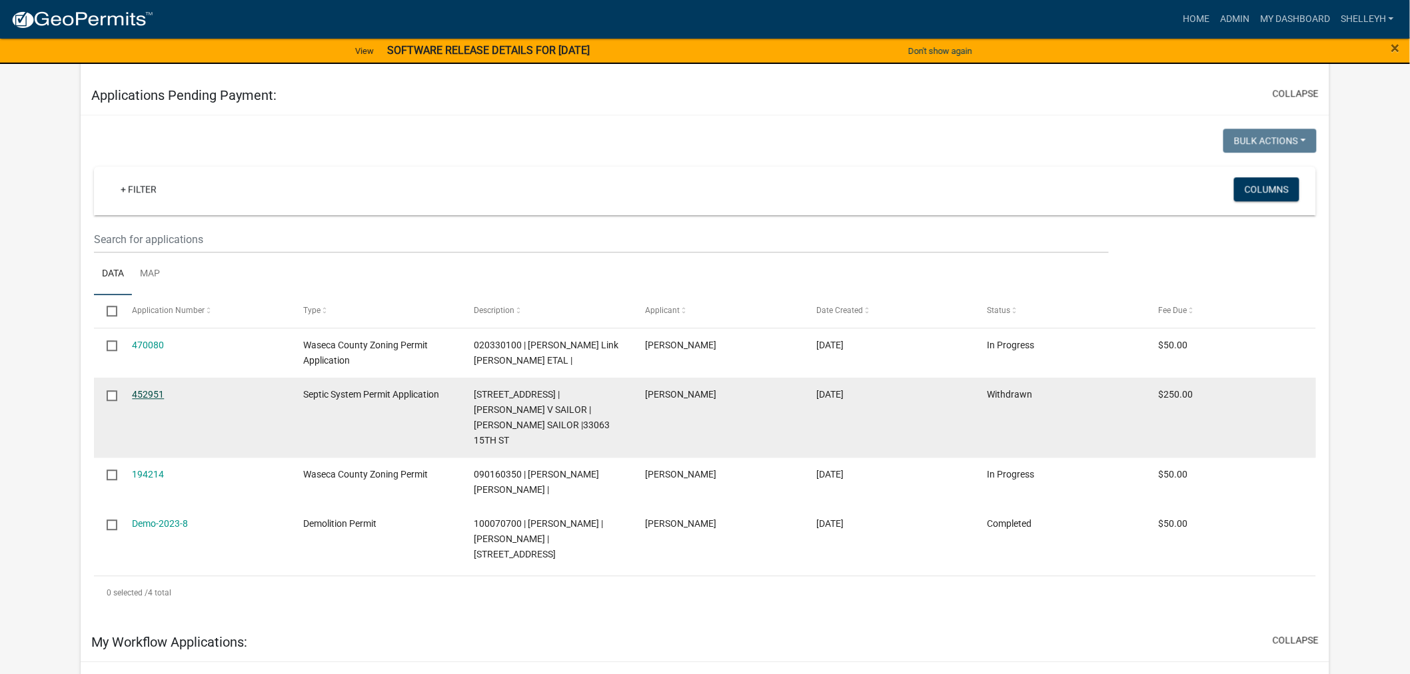
click at [143, 400] on link "452951" at bounding box center [148, 394] width 32 height 11
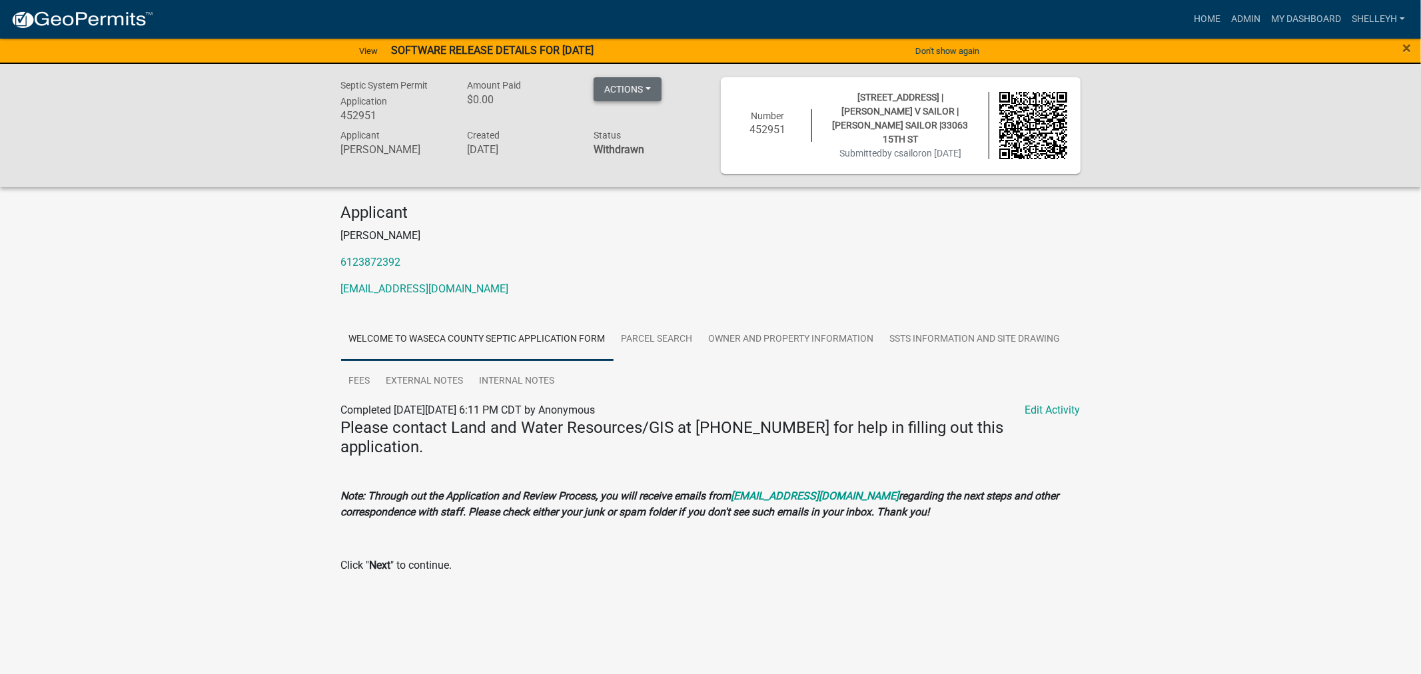
click at [620, 81] on button "Actions" at bounding box center [628, 89] width 68 height 24
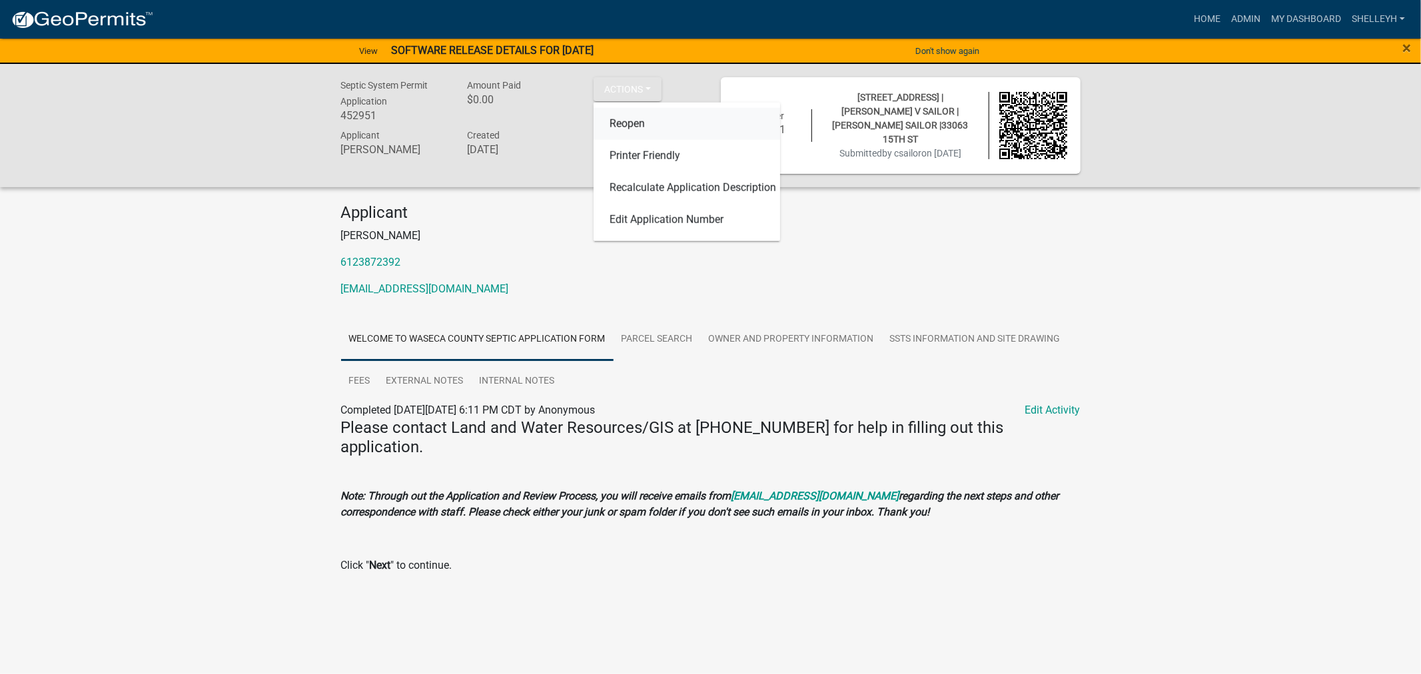
click at [630, 118] on link "Reopen" at bounding box center [687, 124] width 187 height 32
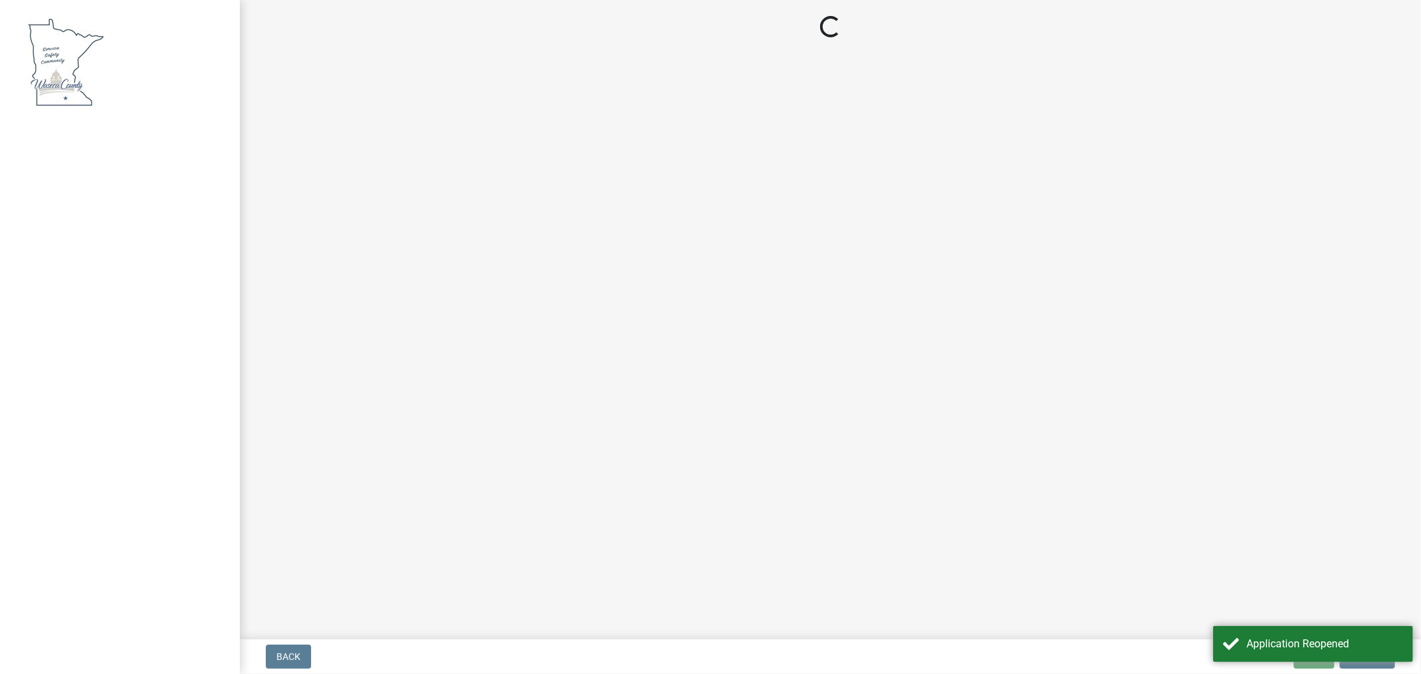
select select "3: 3"
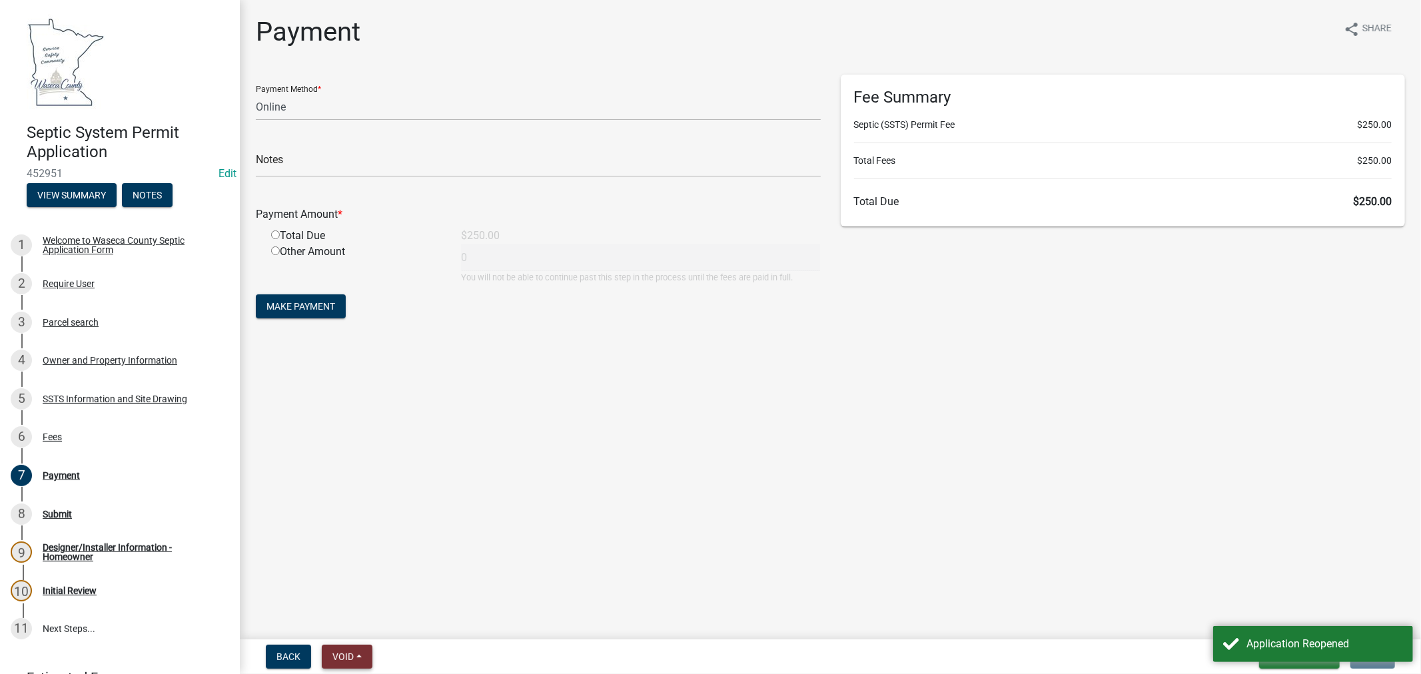
click at [340, 652] on span "Void" at bounding box center [342, 657] width 21 height 11
click at [340, 623] on button "Void" at bounding box center [375, 622] width 107 height 32
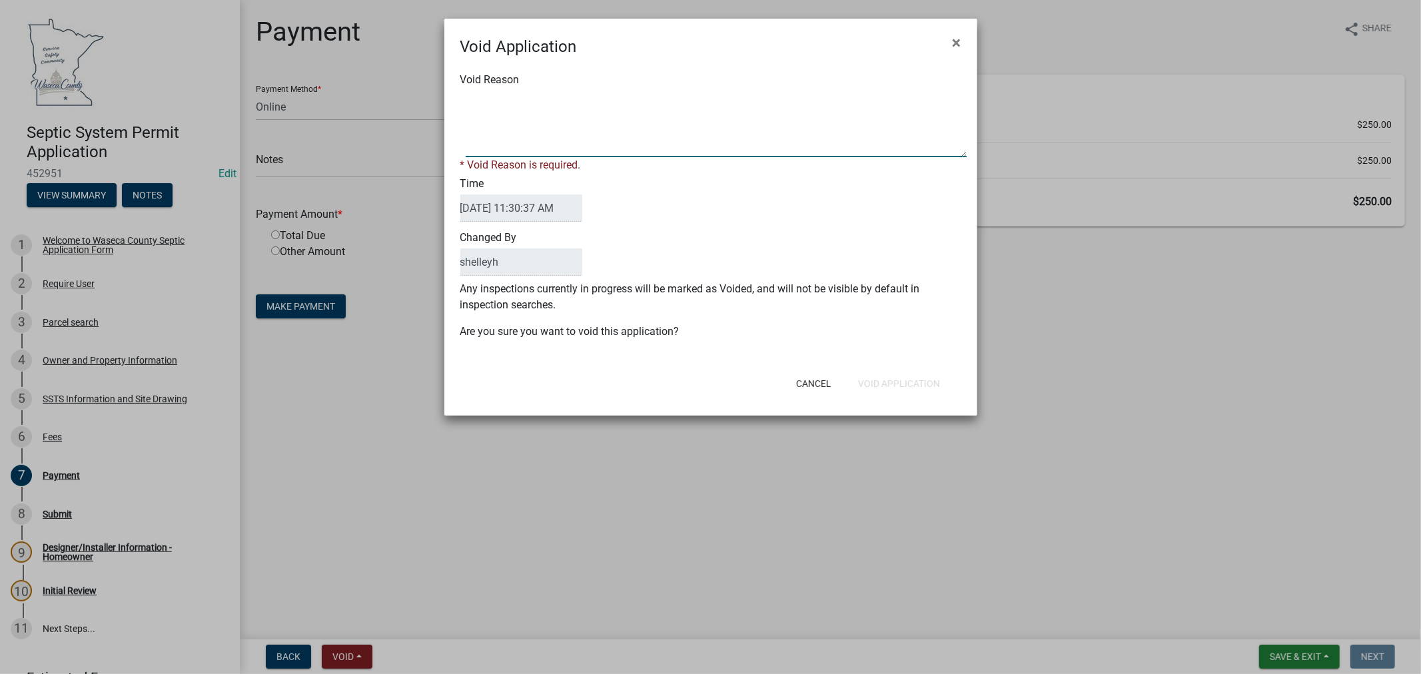
paste textarea "SSTS-2025-104"
click at [470, 97] on textarea "Void Reason" at bounding box center [716, 124] width 501 height 67
type textarea "see SSTS-2025-104"
click at [877, 375] on button "Void Application" at bounding box center [899, 384] width 103 height 24
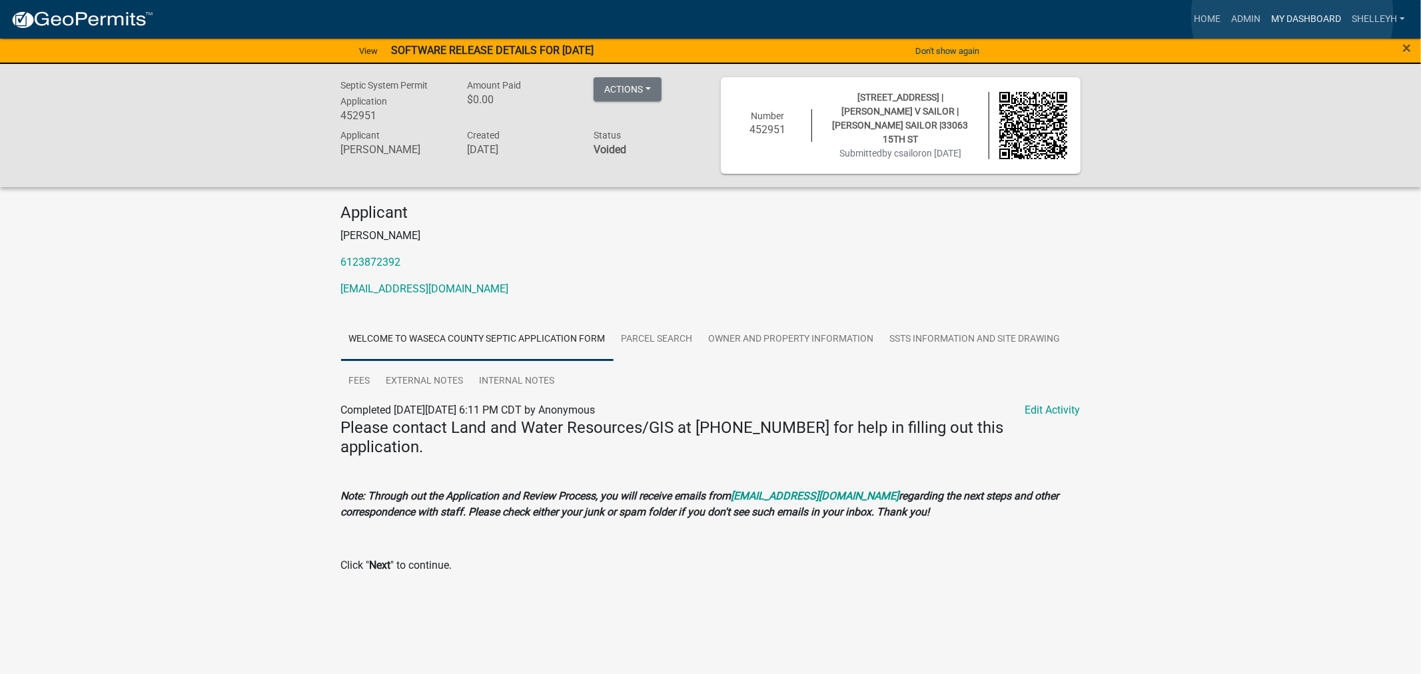
click at [1293, 16] on link "My Dashboard" at bounding box center [1306, 19] width 81 height 25
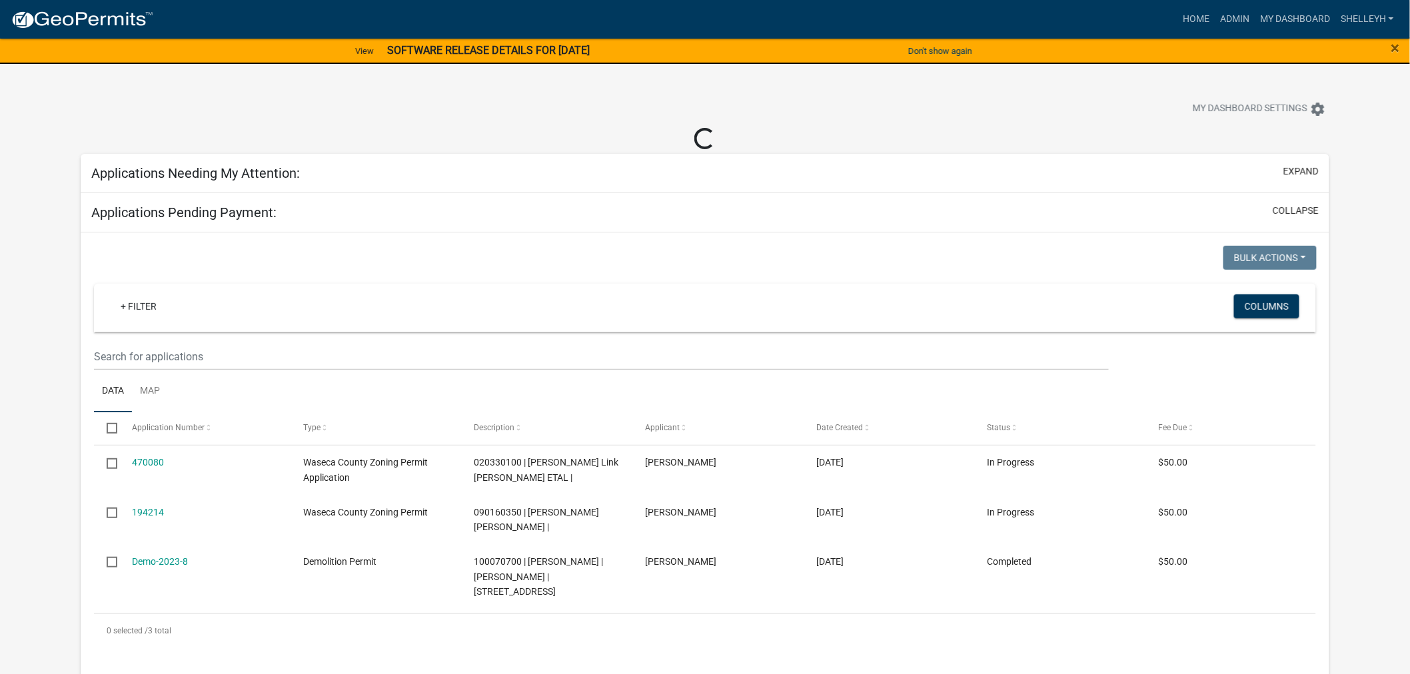
select select "2: 50"
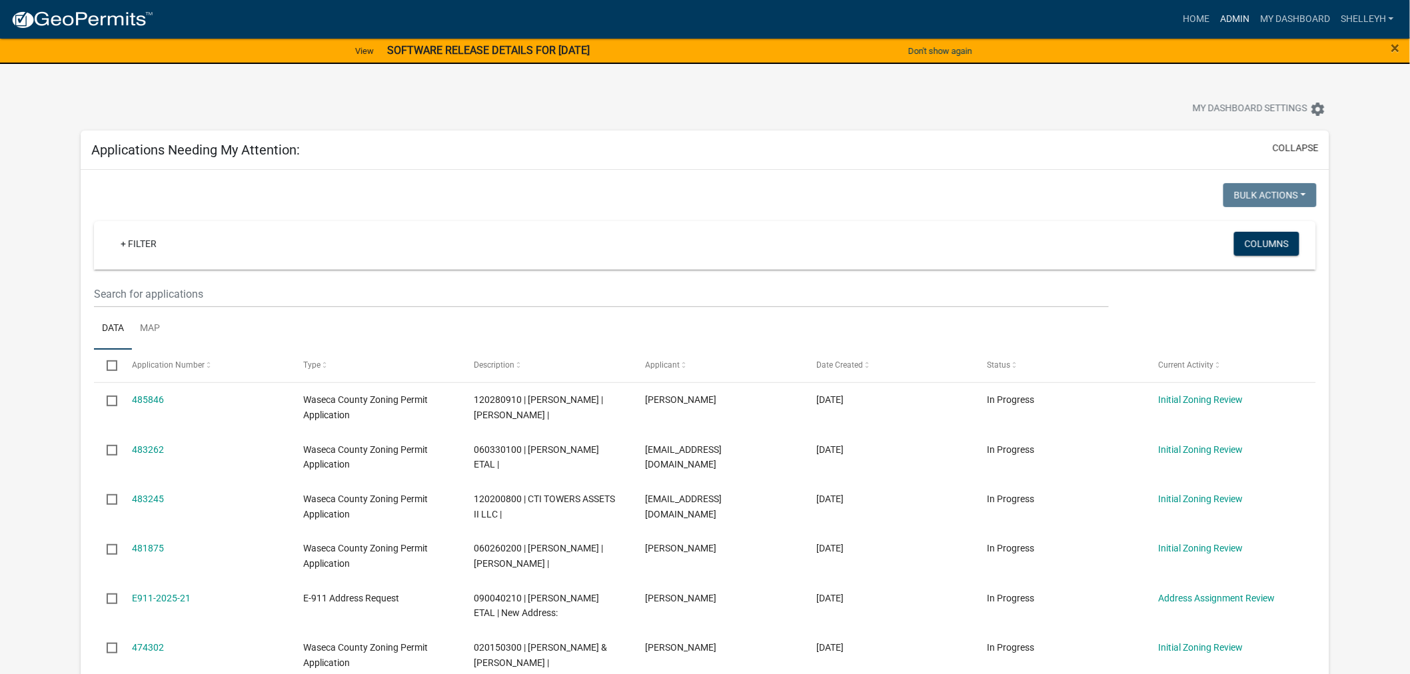
click at [1223, 11] on link "Admin" at bounding box center [1235, 19] width 40 height 25
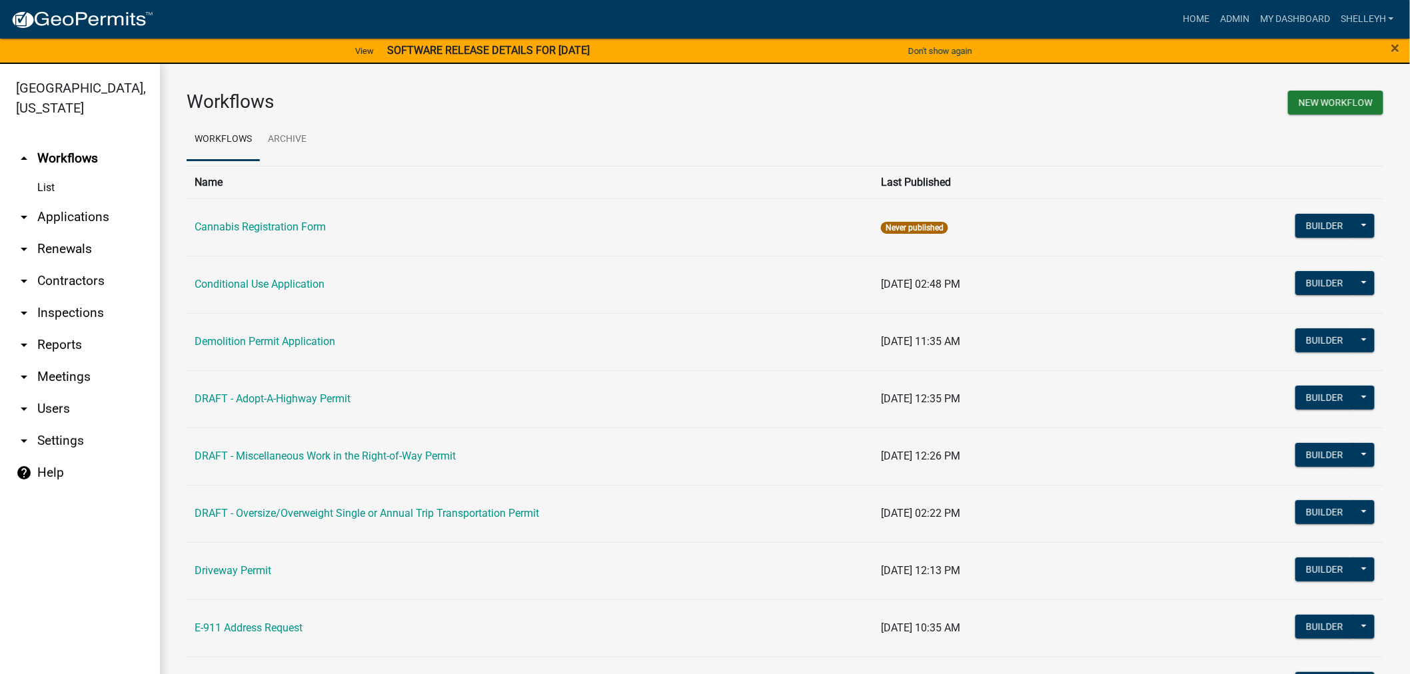
click at [69, 218] on link "arrow_drop_down Applications" at bounding box center [80, 217] width 160 height 32
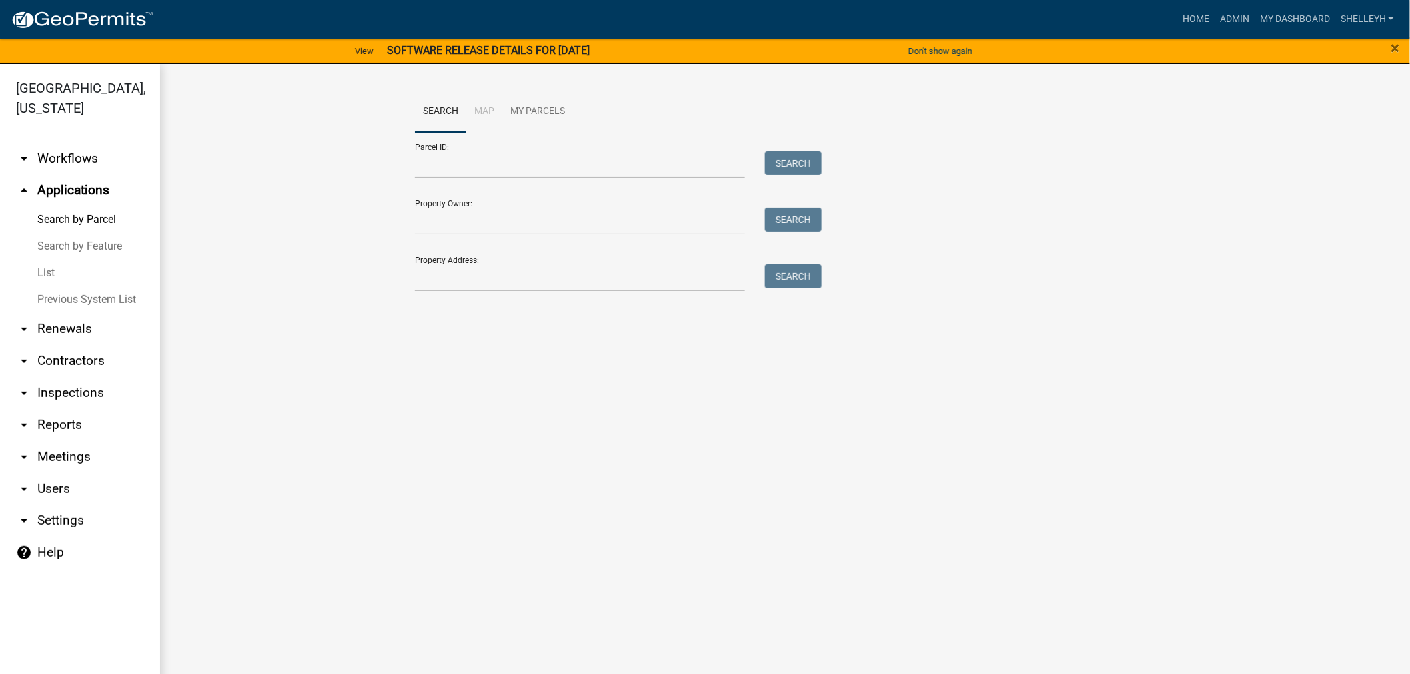
click at [47, 272] on link "List" at bounding box center [80, 273] width 160 height 27
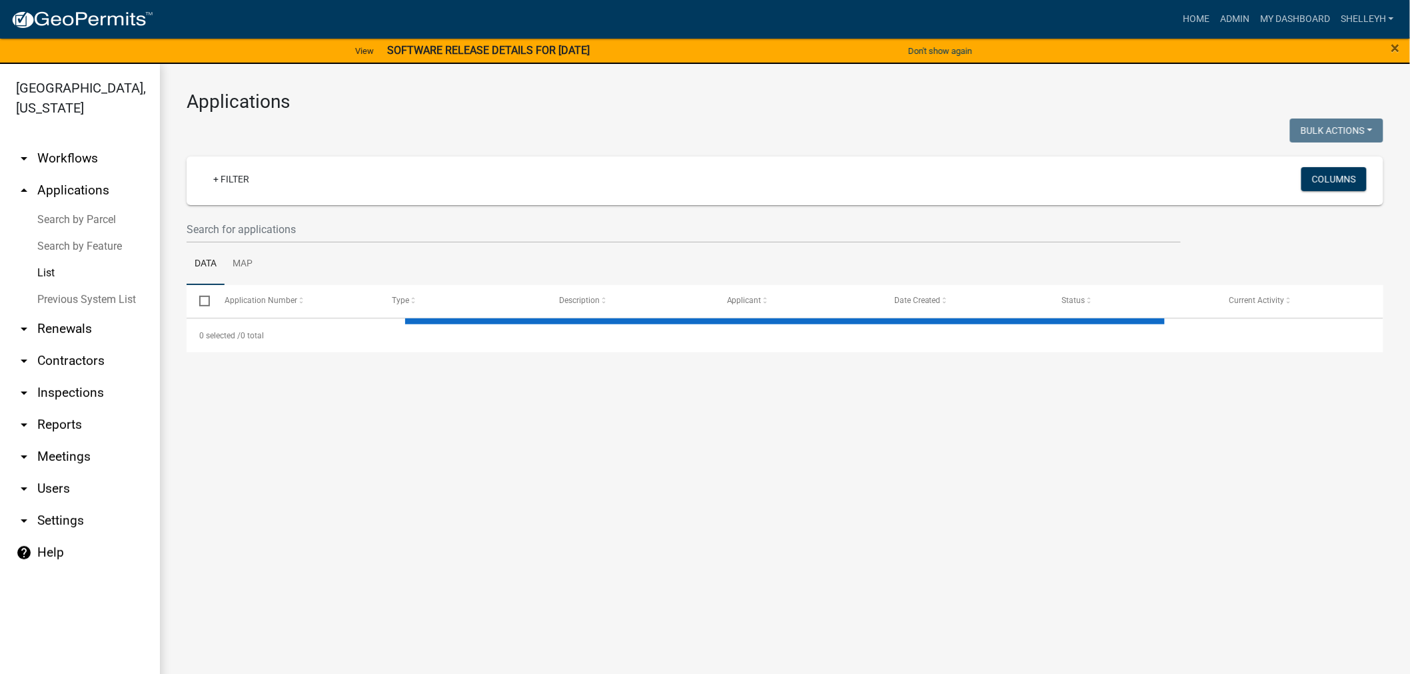
select select "1: 25"
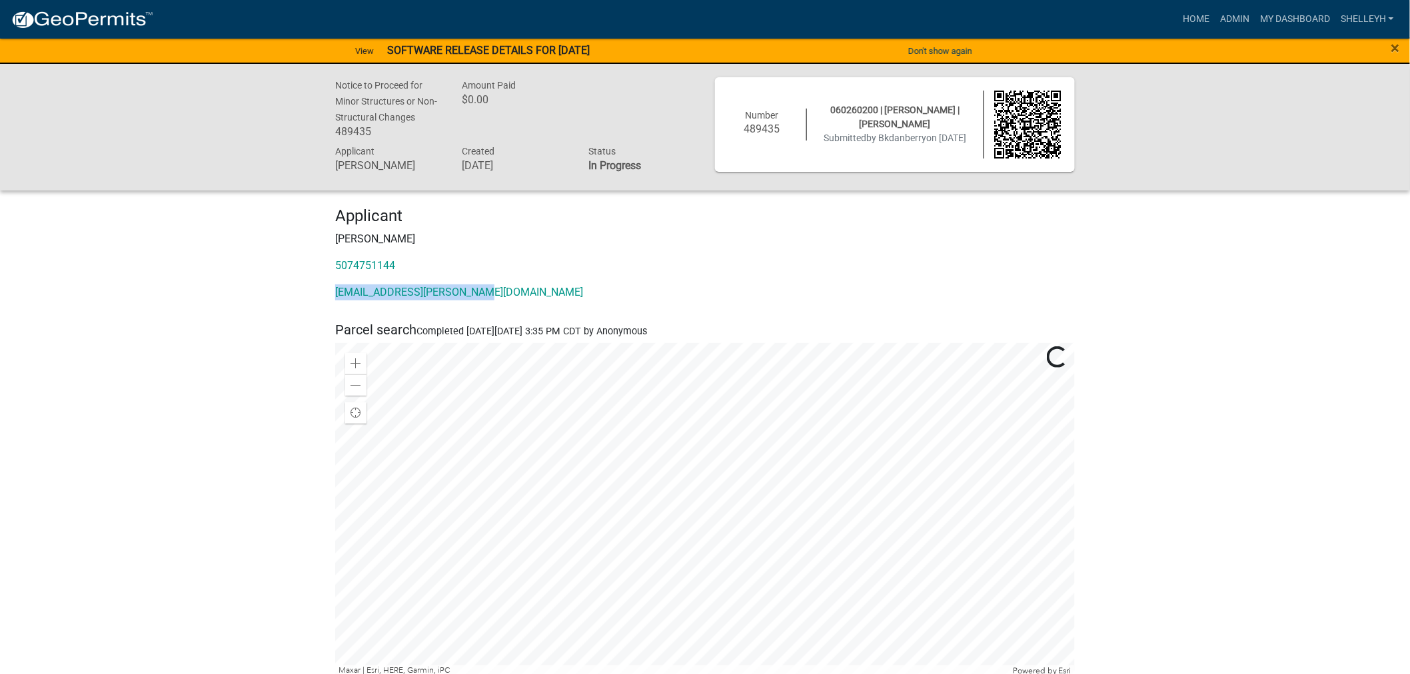
drag, startPoint x: 493, startPoint y: 293, endPoint x: 321, endPoint y: 294, distance: 171.9
copy link "Brandis.danberry@gmail.com"
